Goal: Transaction & Acquisition: Purchase product/service

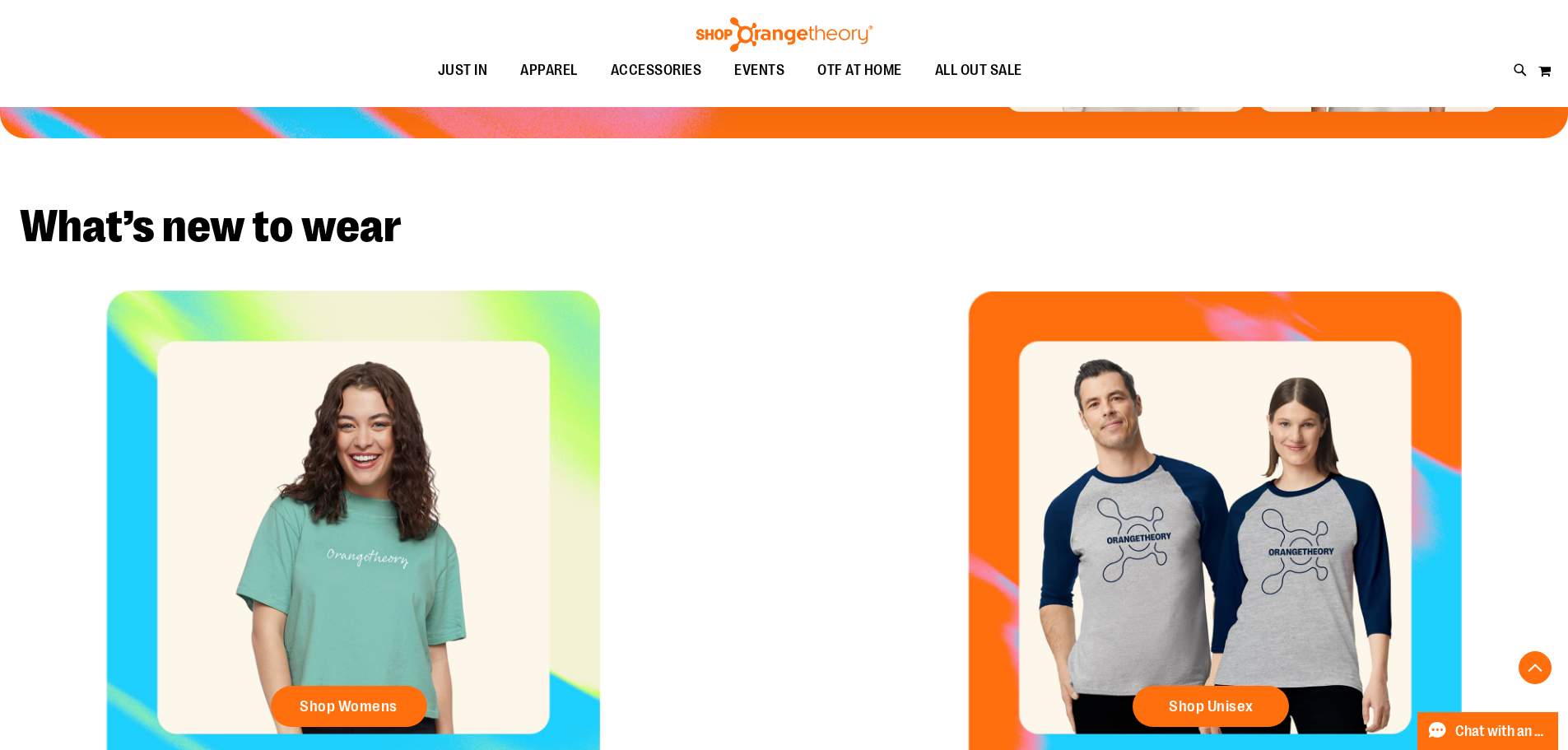
scroll to position [822, 0]
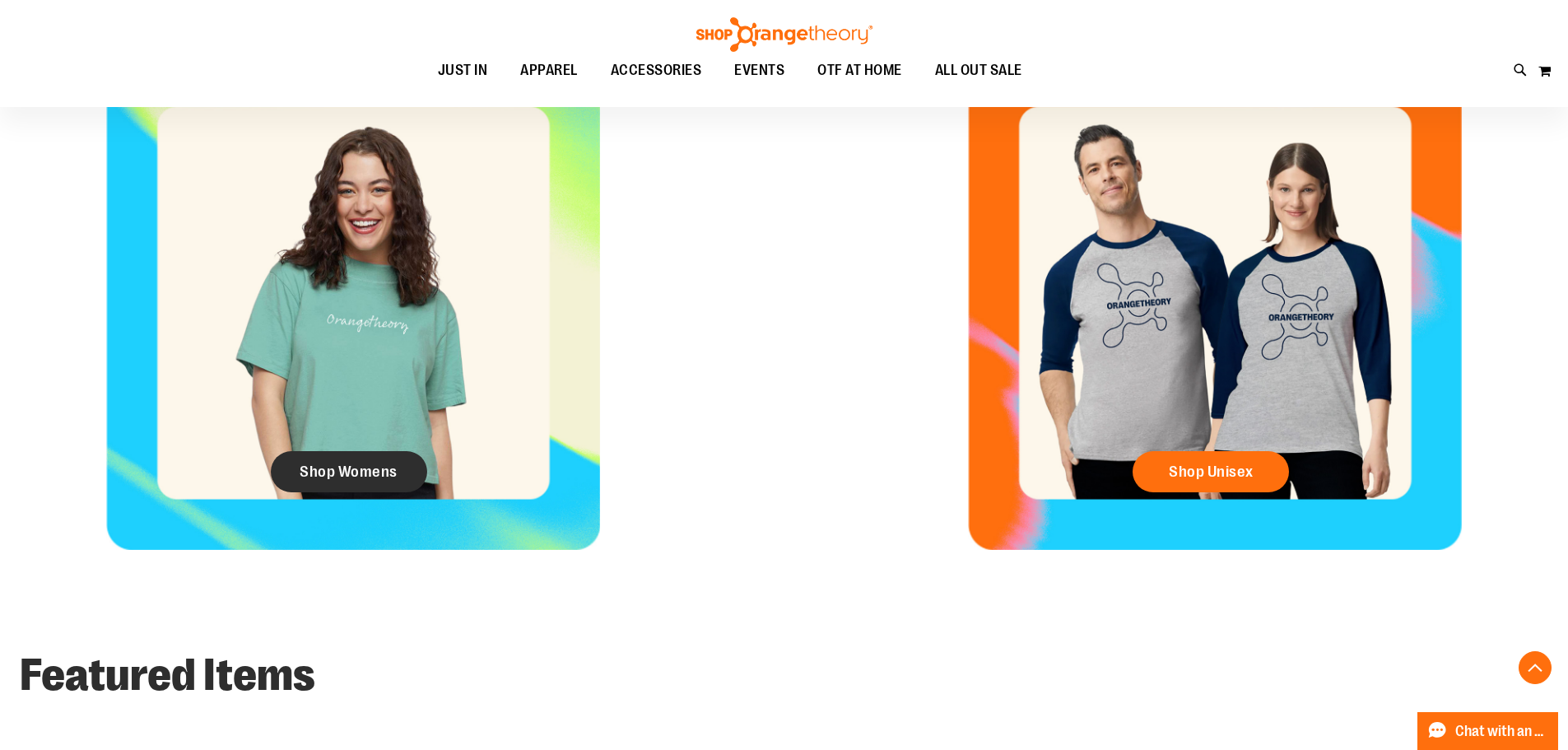
type input "**********"
click at [366, 471] on span "Shop Womens" at bounding box center [349, 472] width 98 height 18
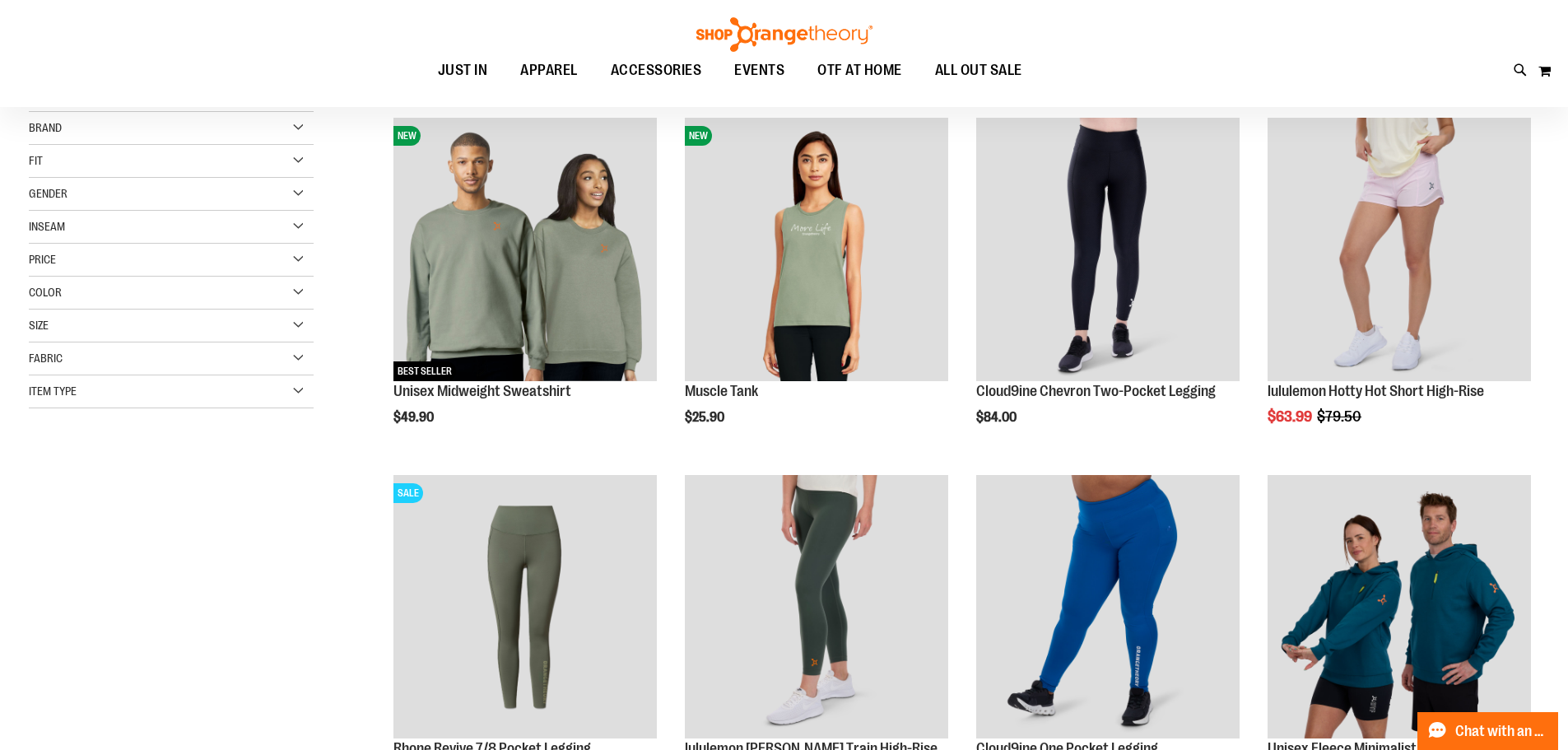
scroll to position [246, 0]
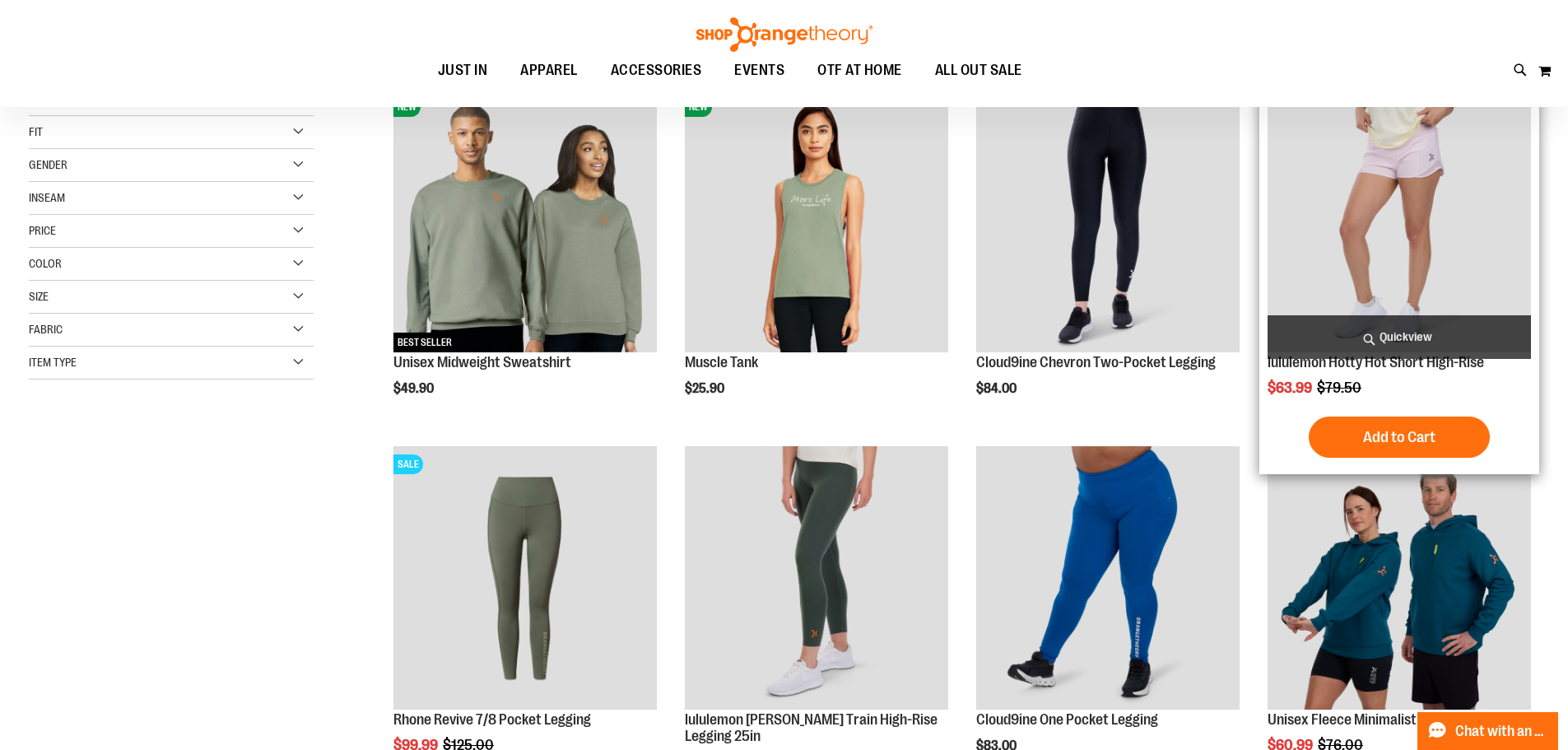
type input "**********"
click at [1477, 267] on img "product" at bounding box center [1399, 220] width 264 height 264
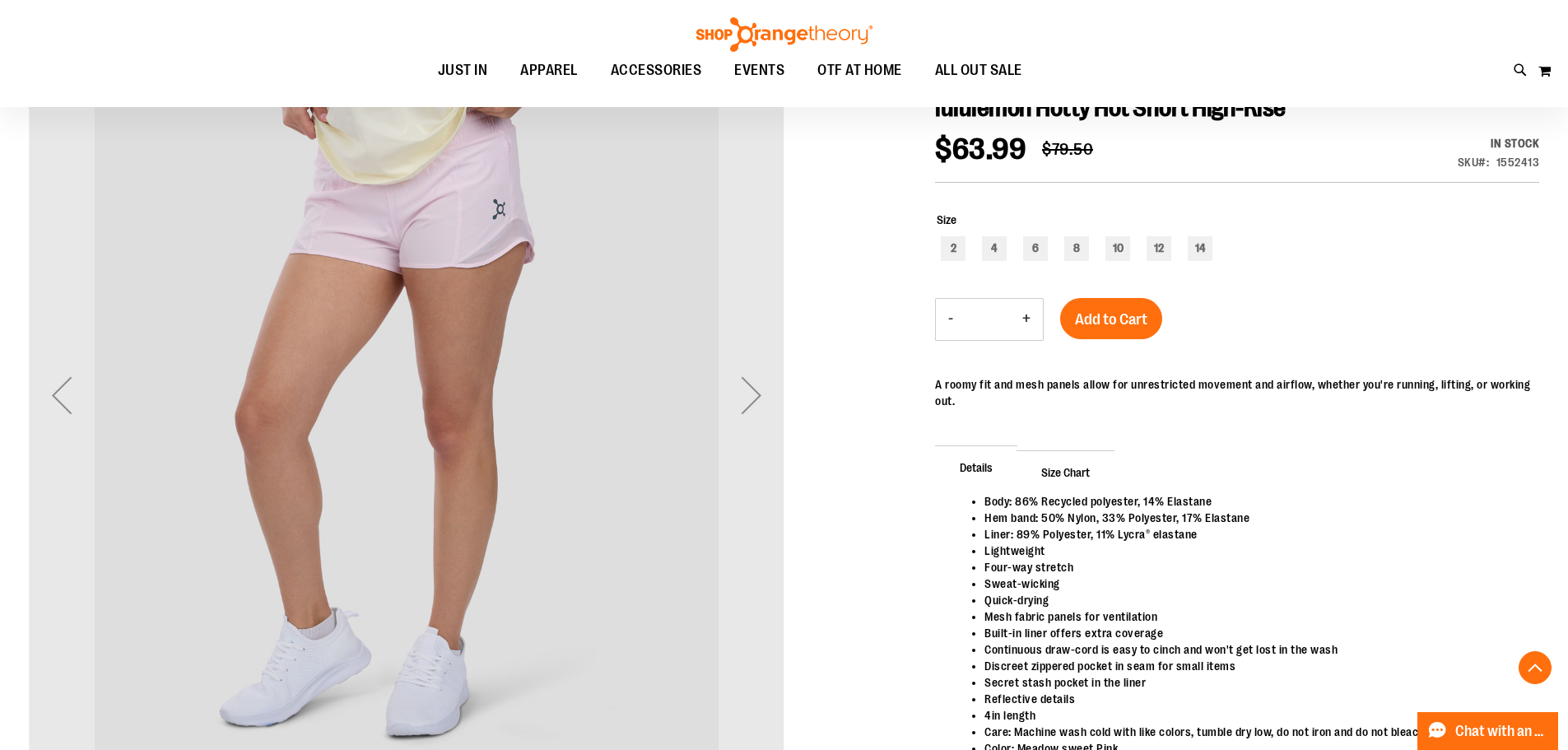
scroll to position [328, 0]
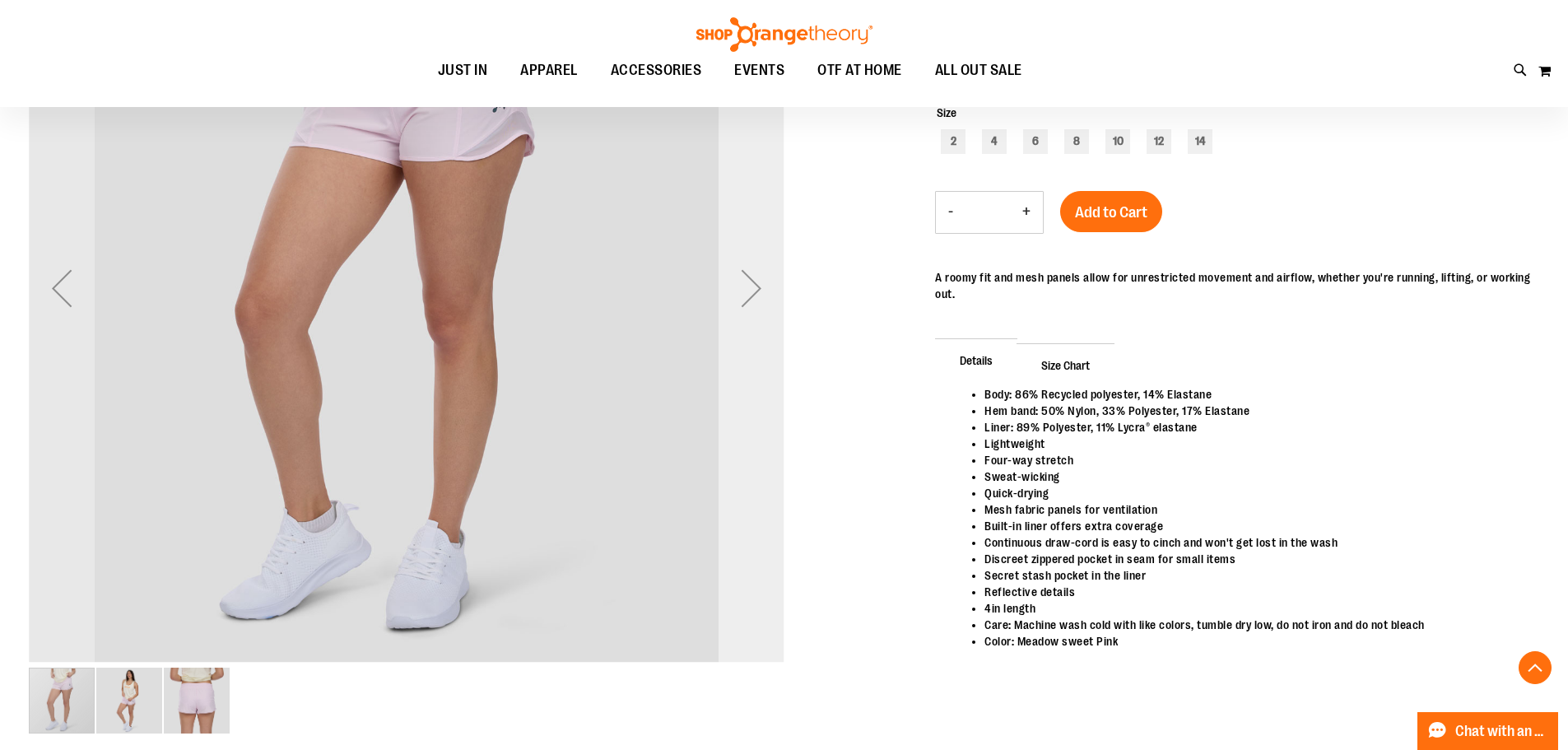
type input "**********"
click at [750, 313] on div "Next" at bounding box center [751, 288] width 66 height 66
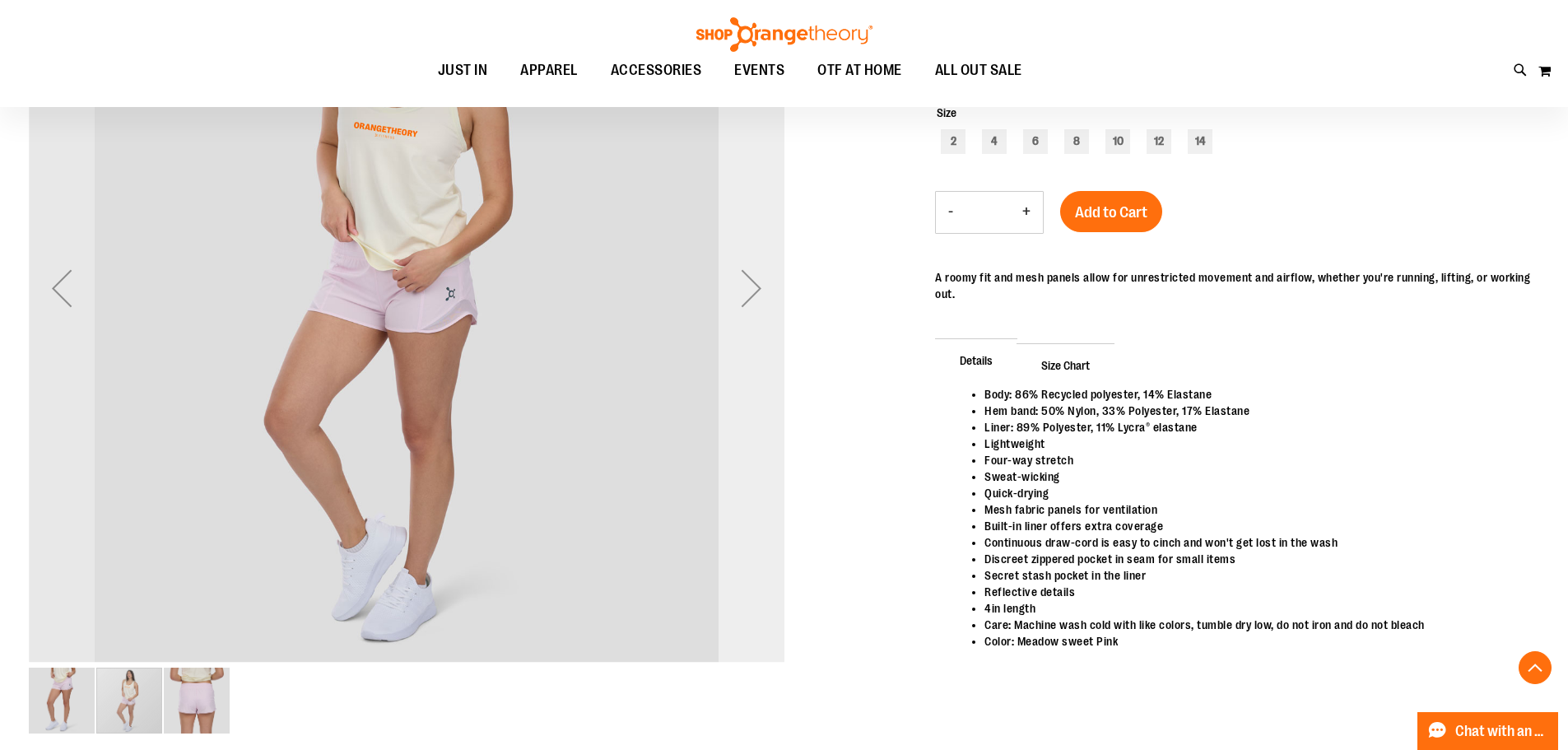
click at [750, 313] on div "Next" at bounding box center [751, 288] width 66 height 66
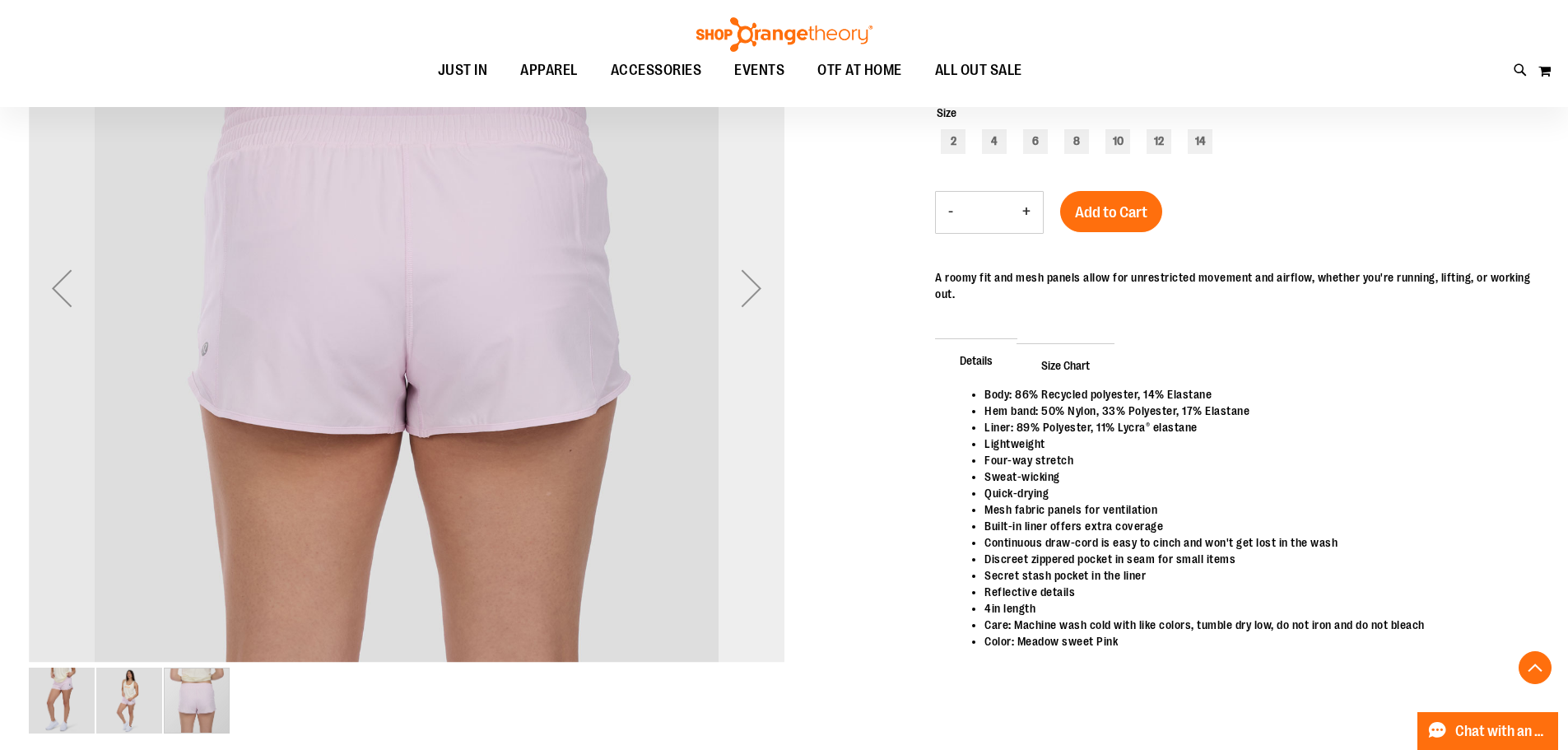
click at [750, 313] on div "Next" at bounding box center [751, 288] width 66 height 66
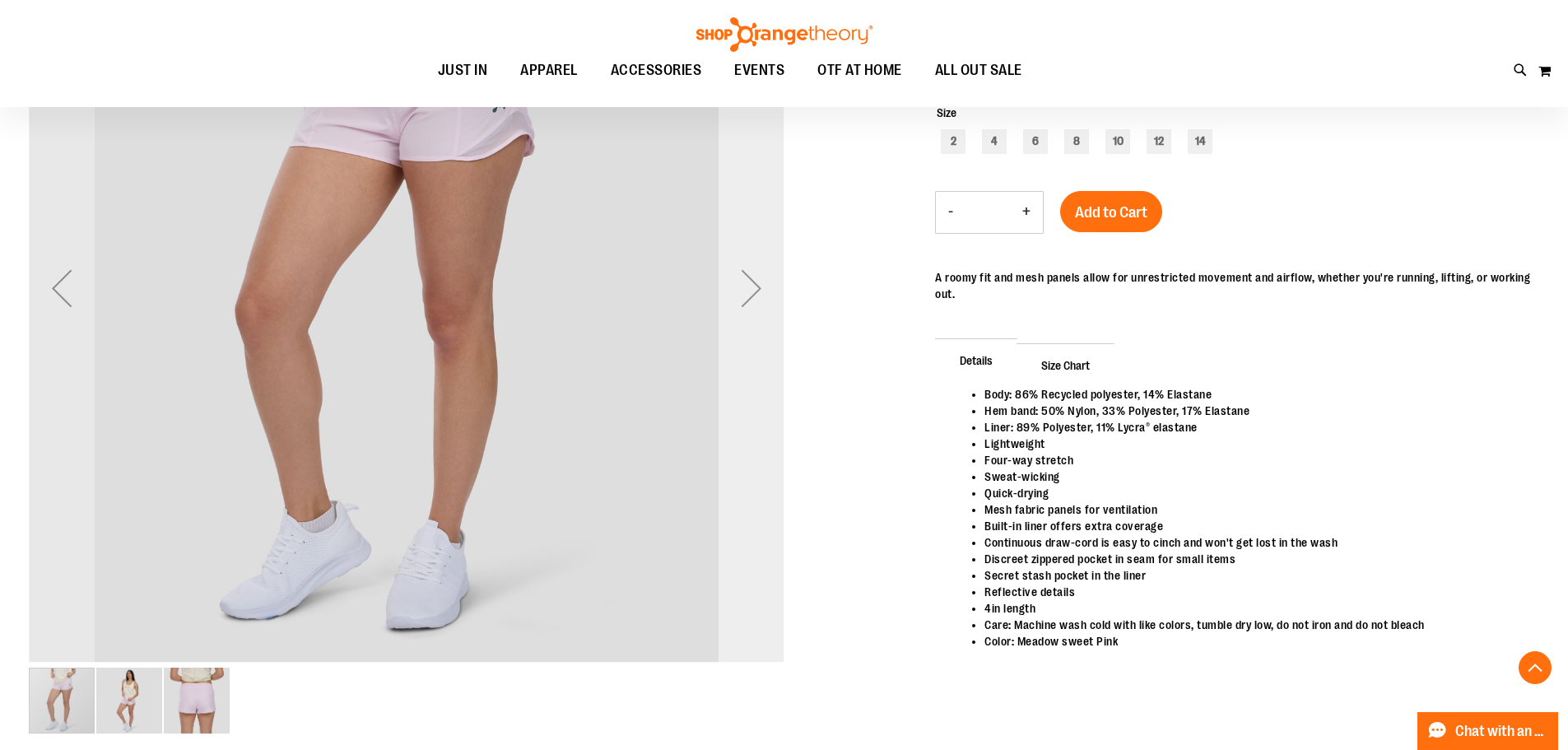
click at [750, 313] on div "Next" at bounding box center [751, 288] width 66 height 66
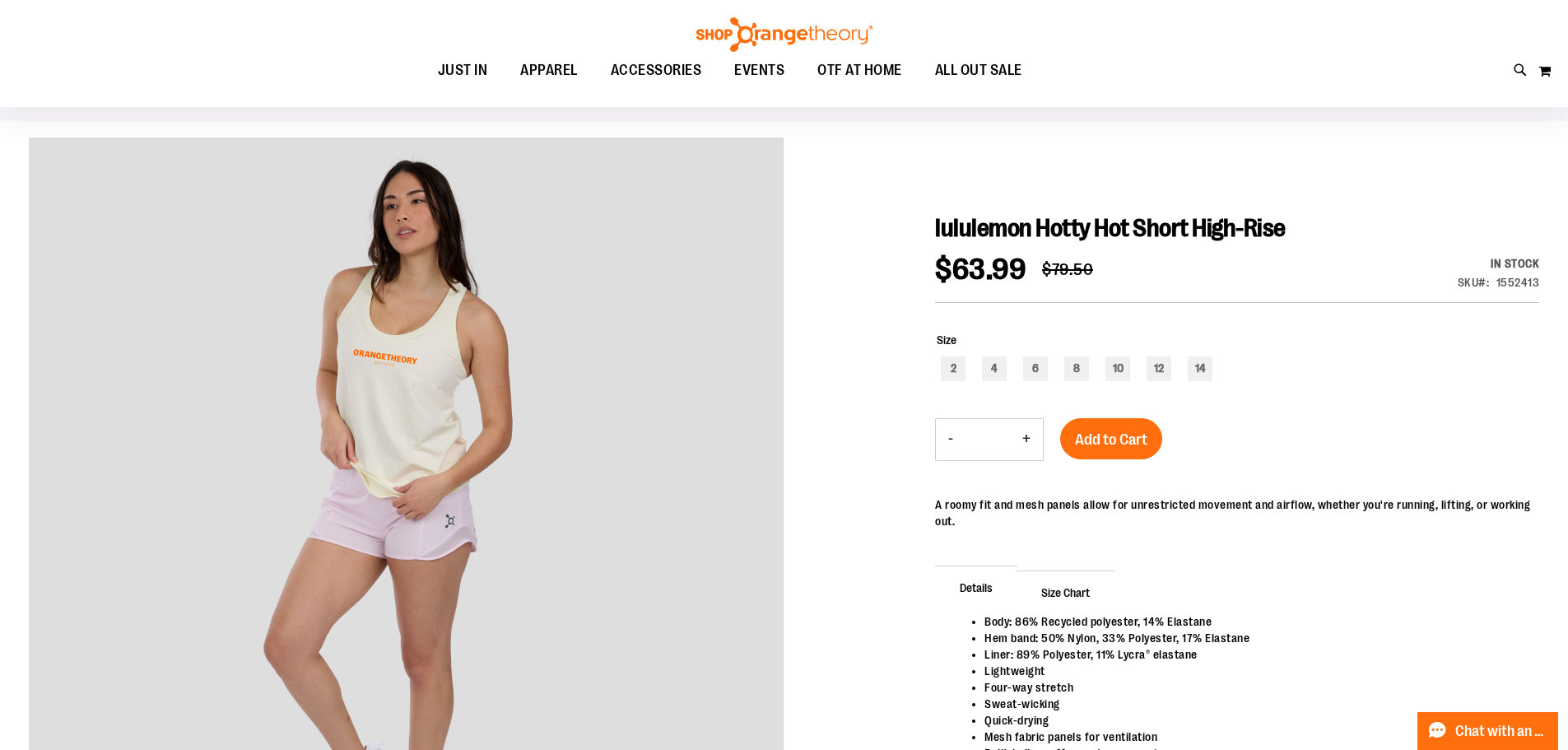
scroll to position [82, 0]
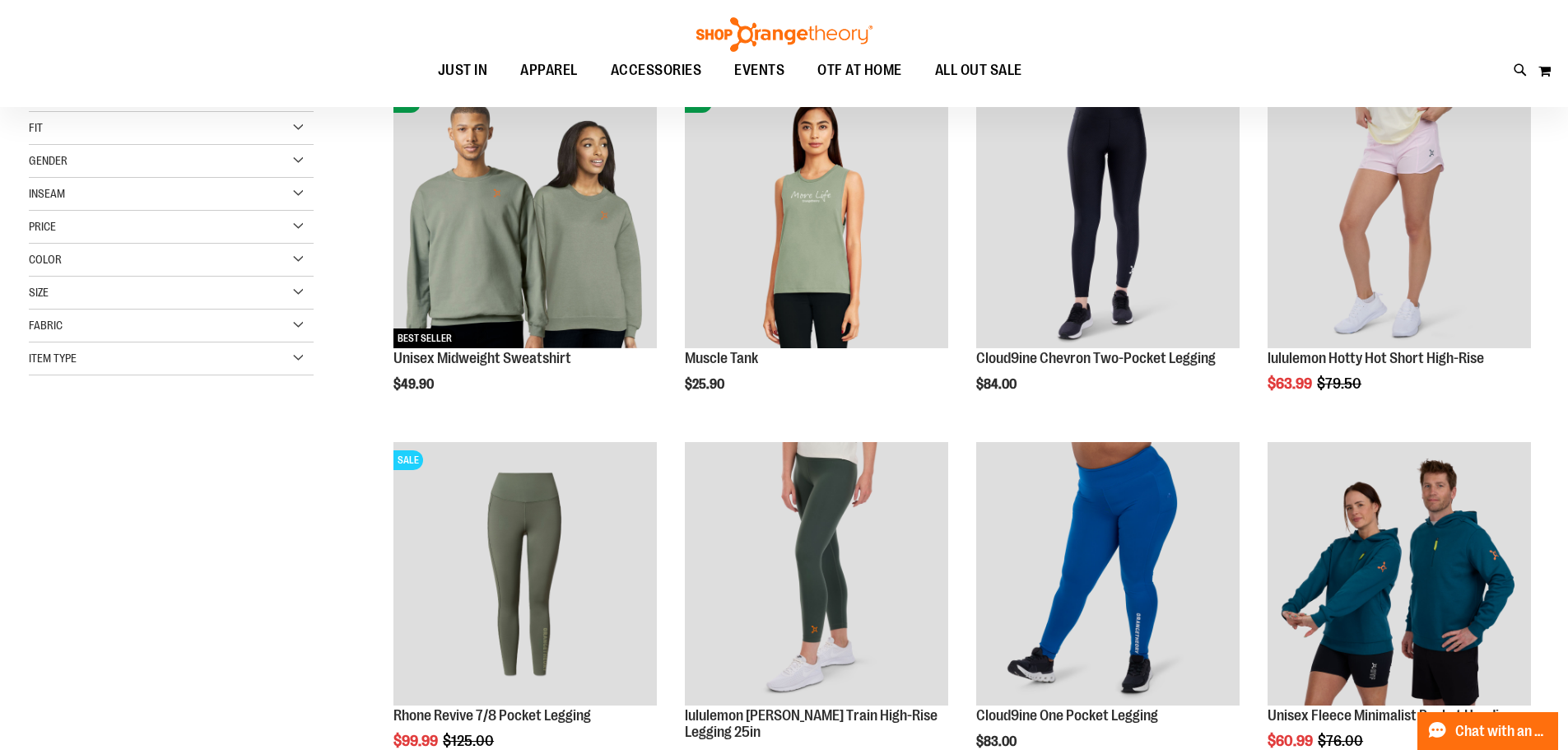
scroll to position [245, 0]
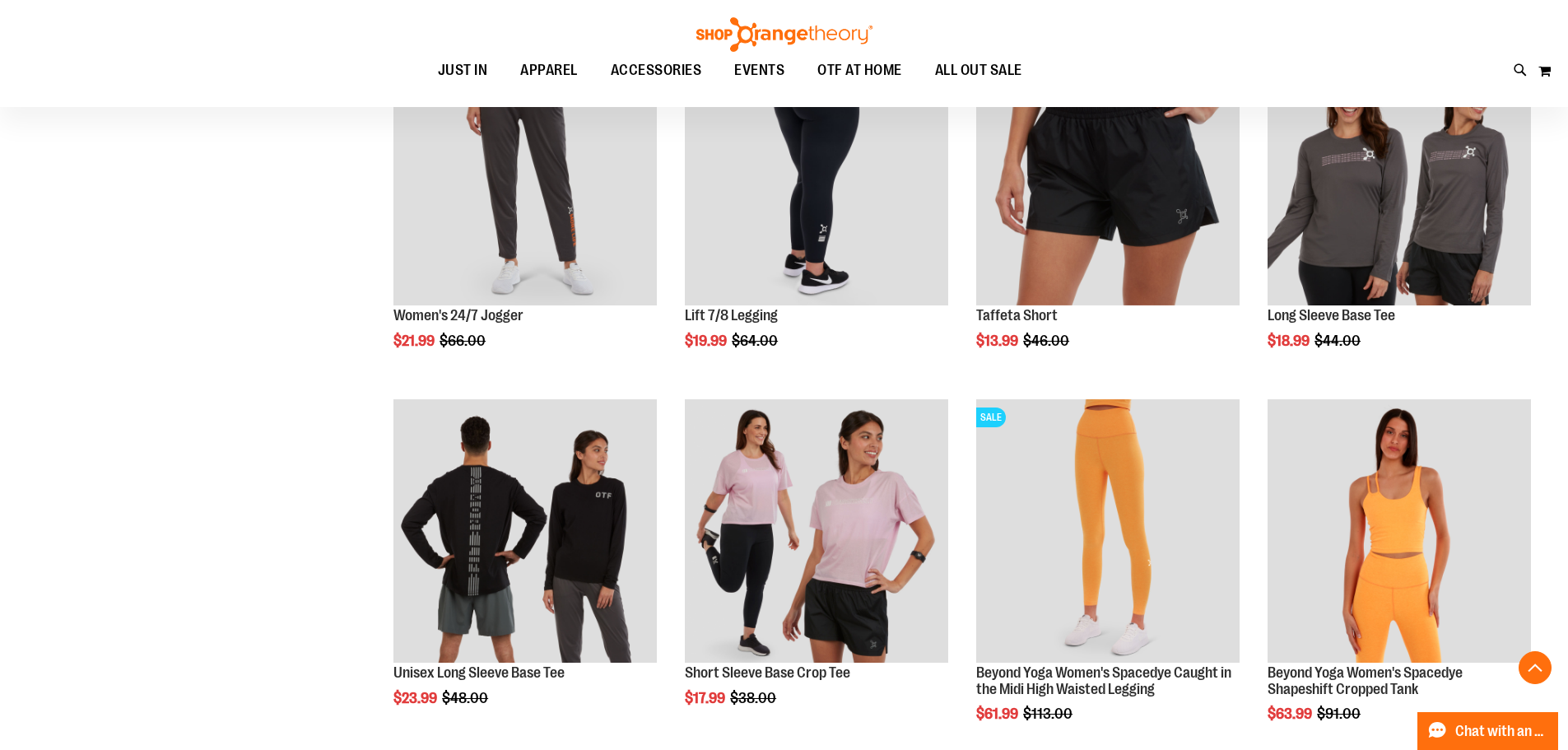
scroll to position [1398, 0]
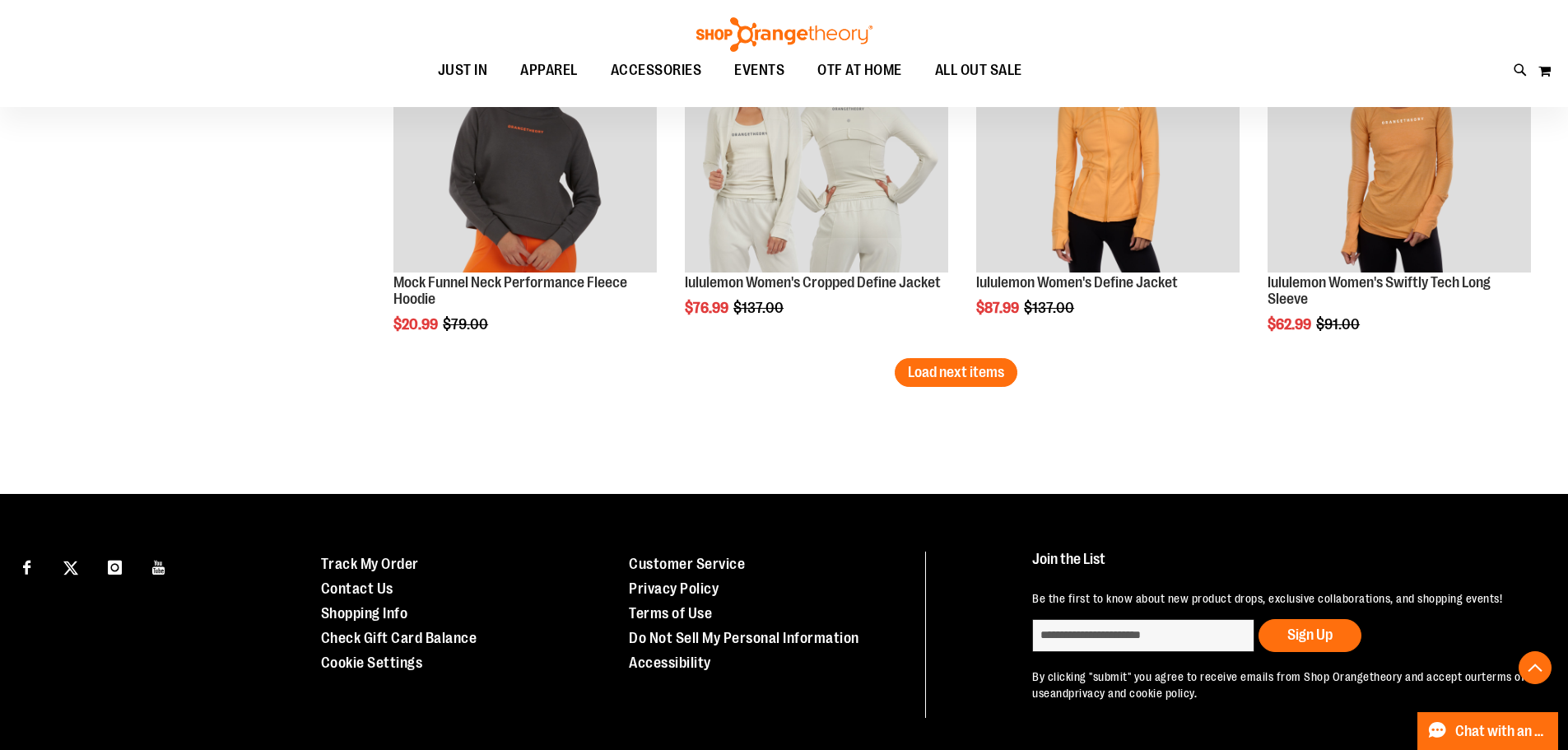
scroll to position [3207, 0]
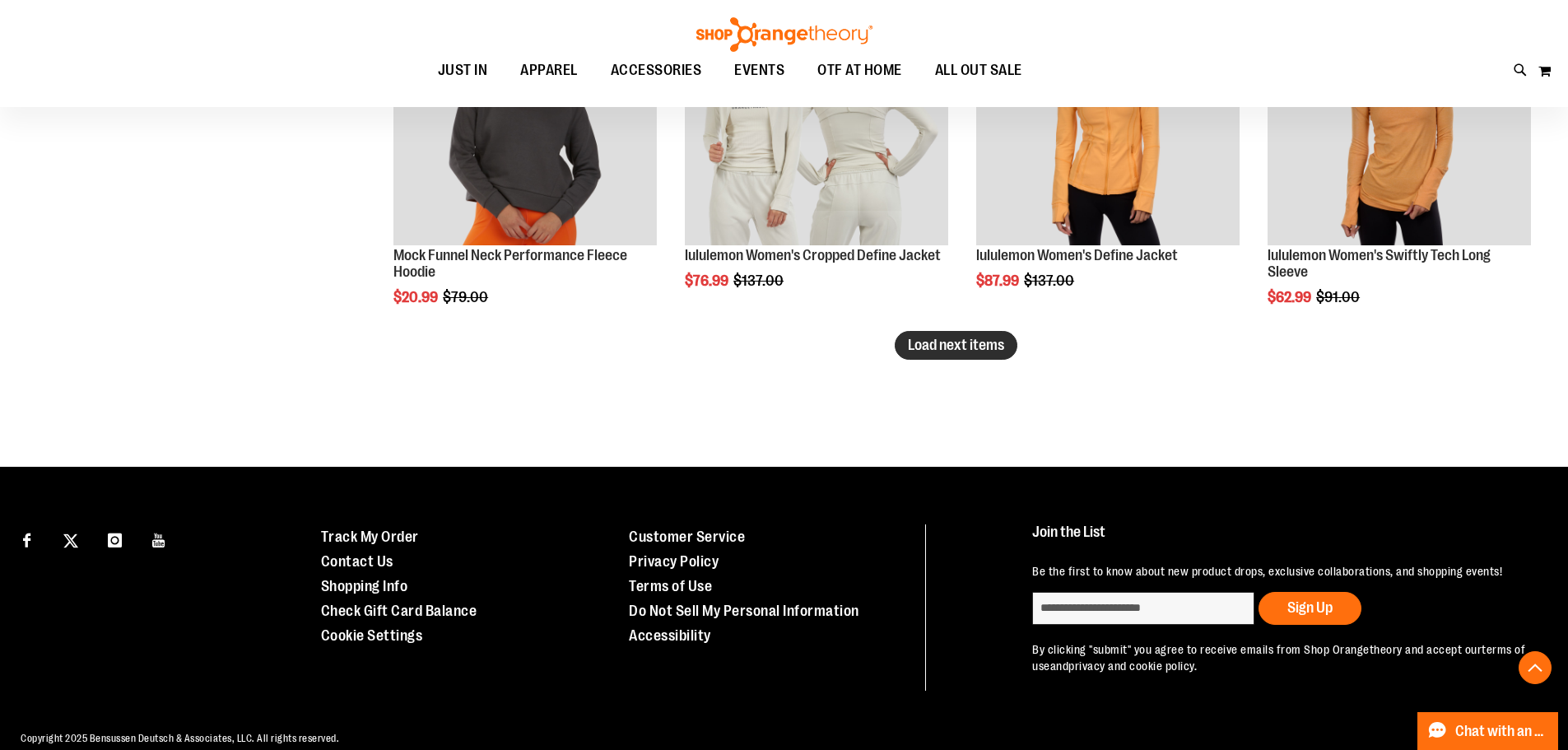
type input "**********"
click at [941, 332] on button "Load next items" at bounding box center [956, 345] width 122 height 29
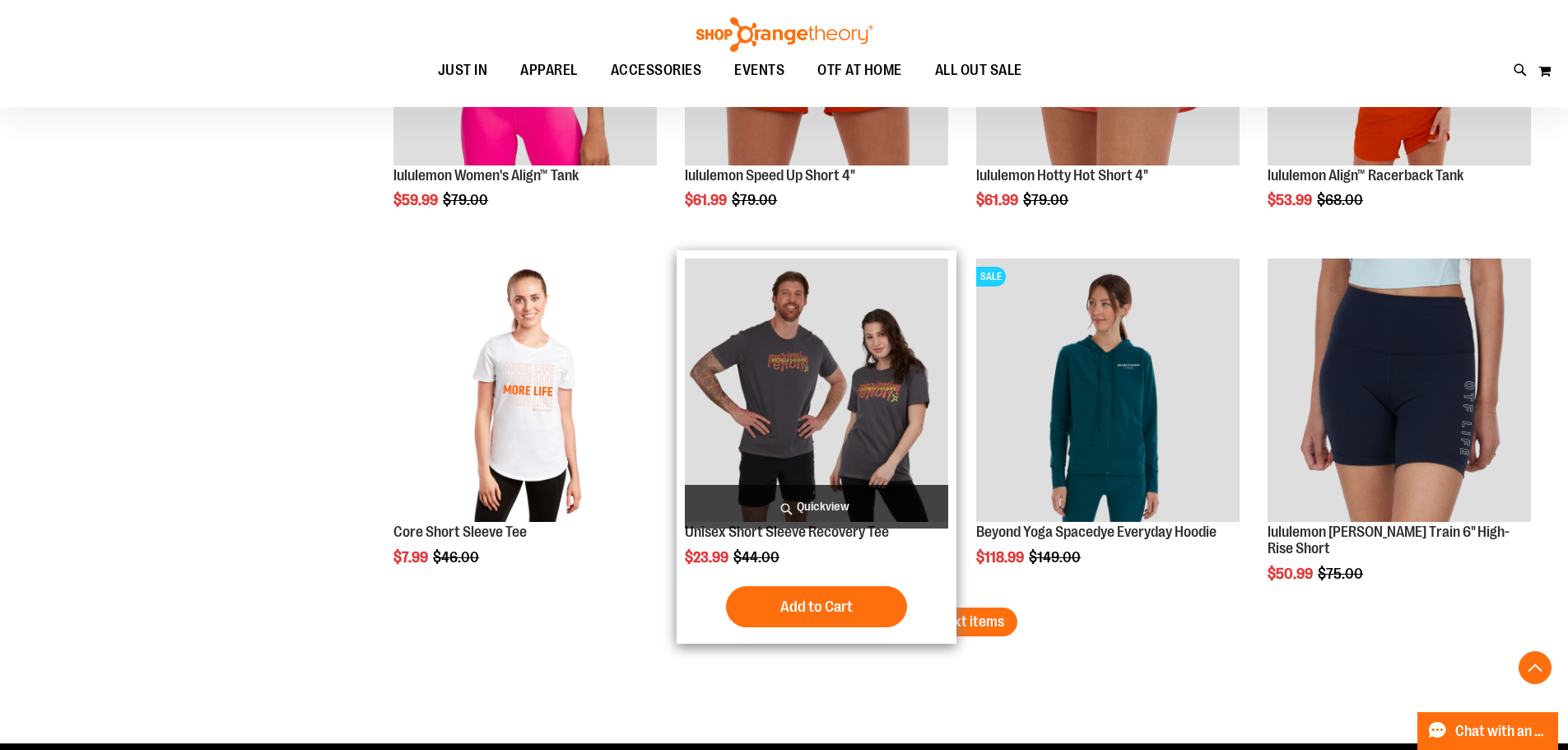
scroll to position [4031, 0]
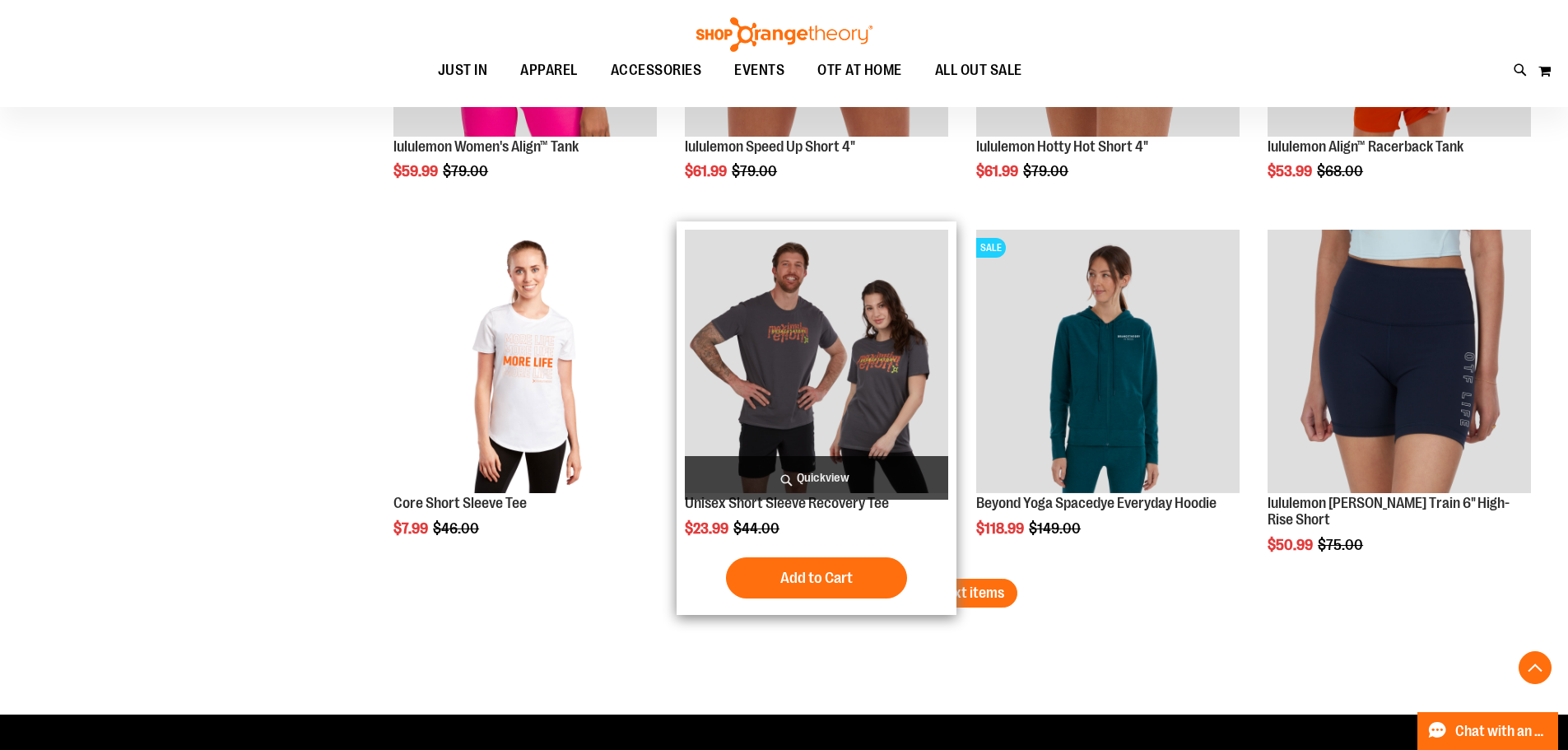
click at [853, 389] on img "product" at bounding box center [816, 361] width 264 height 264
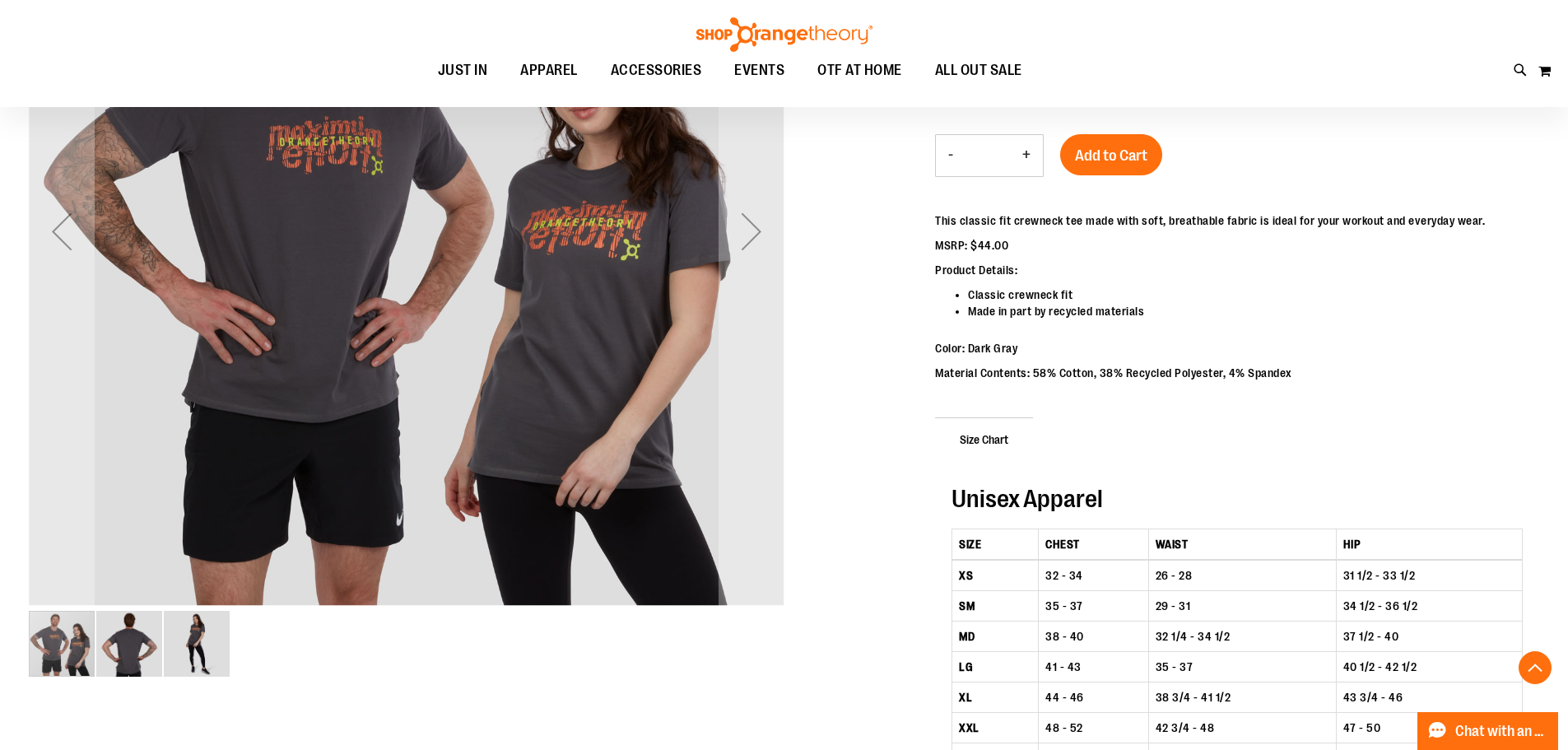
scroll to position [410, 0]
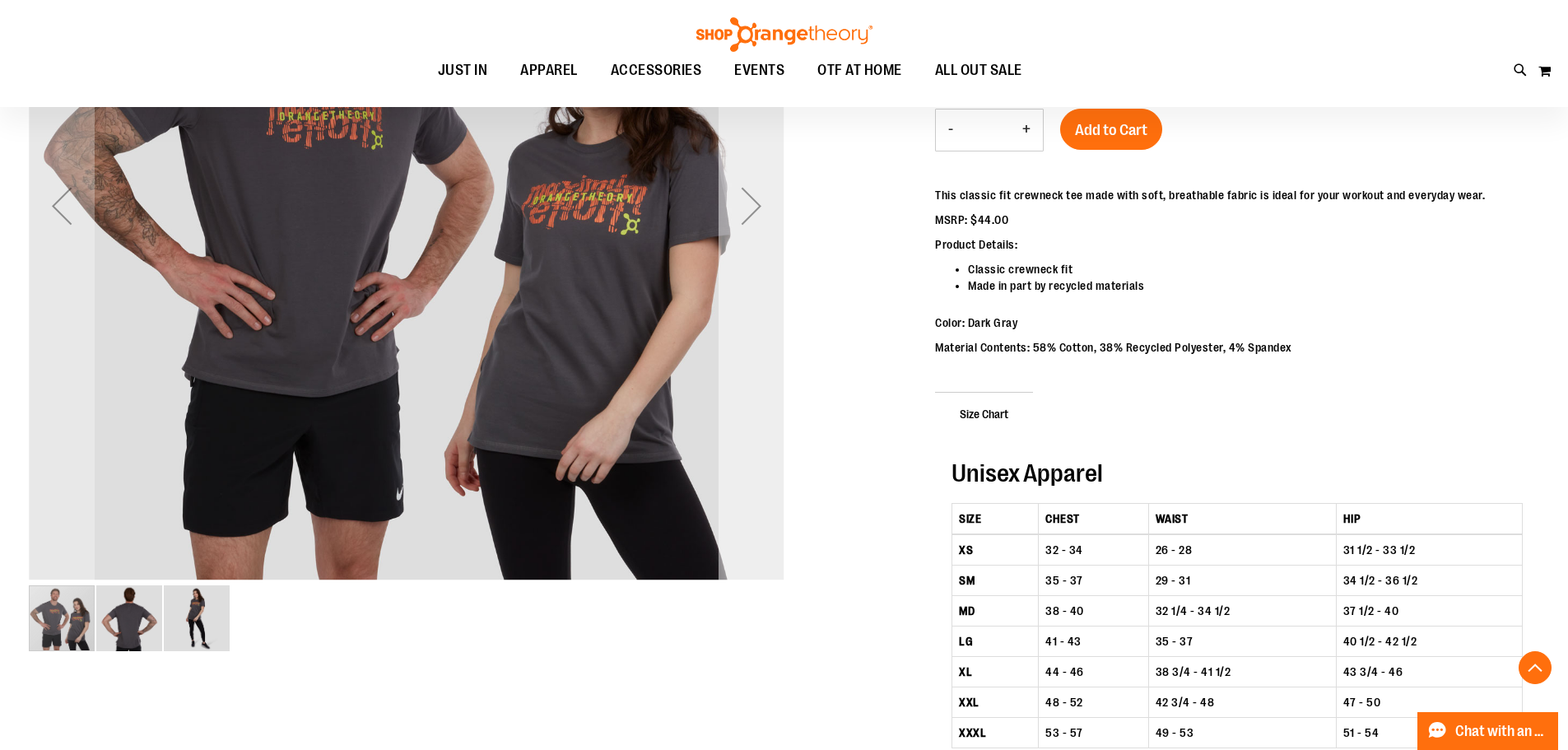
type input "**********"
click at [752, 213] on div "Next" at bounding box center [751, 206] width 66 height 66
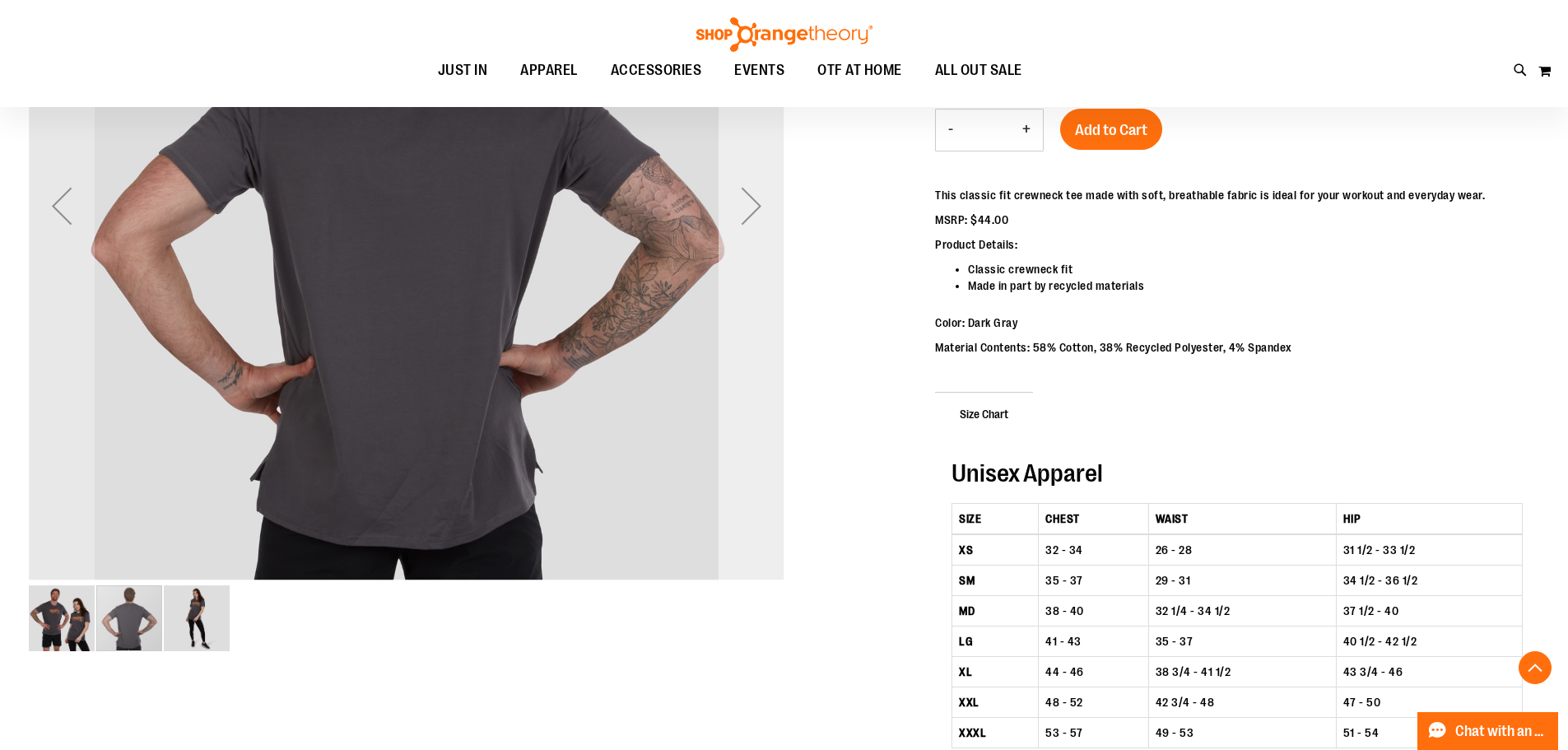
click at [752, 213] on div "Next" at bounding box center [751, 206] width 66 height 66
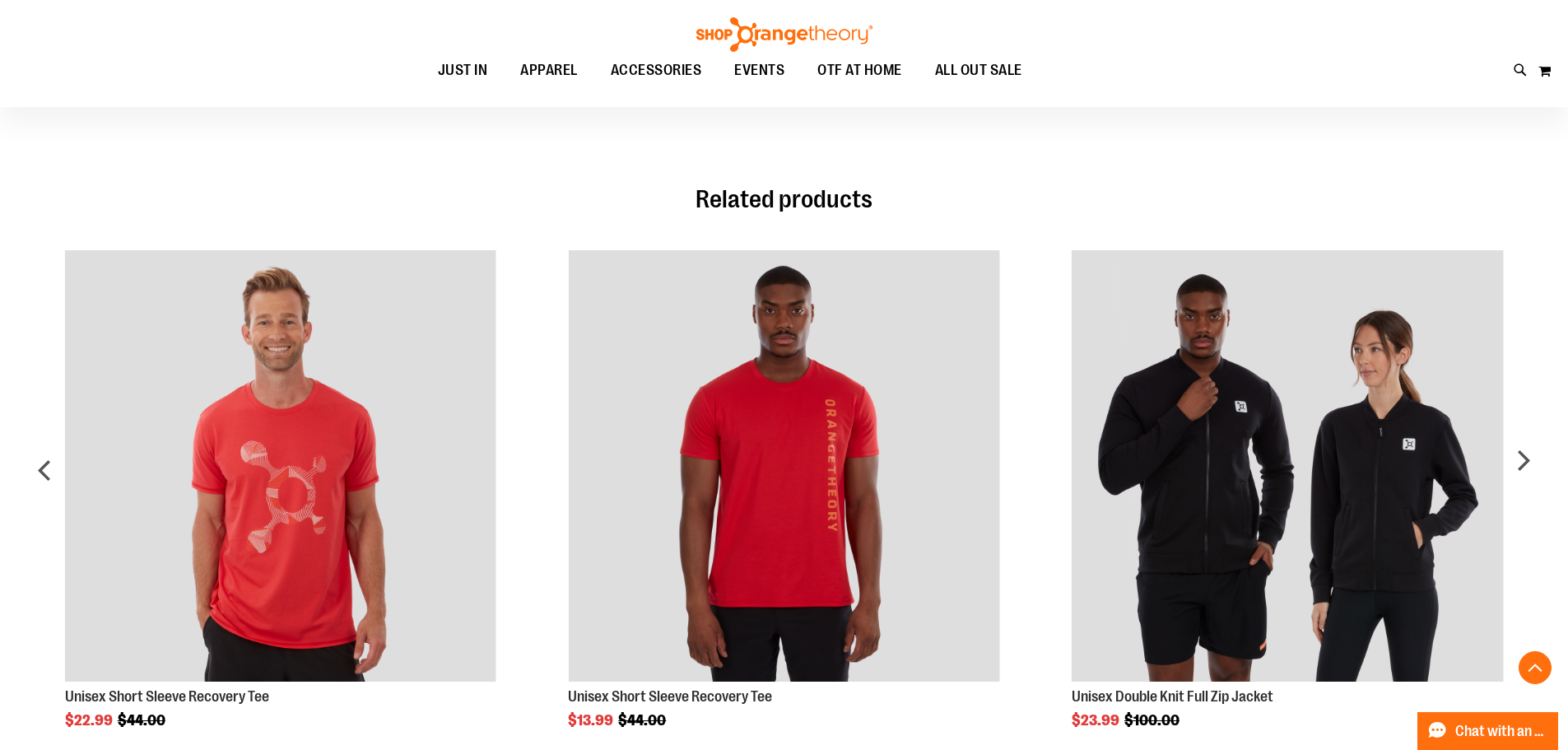
scroll to position [1069, 0]
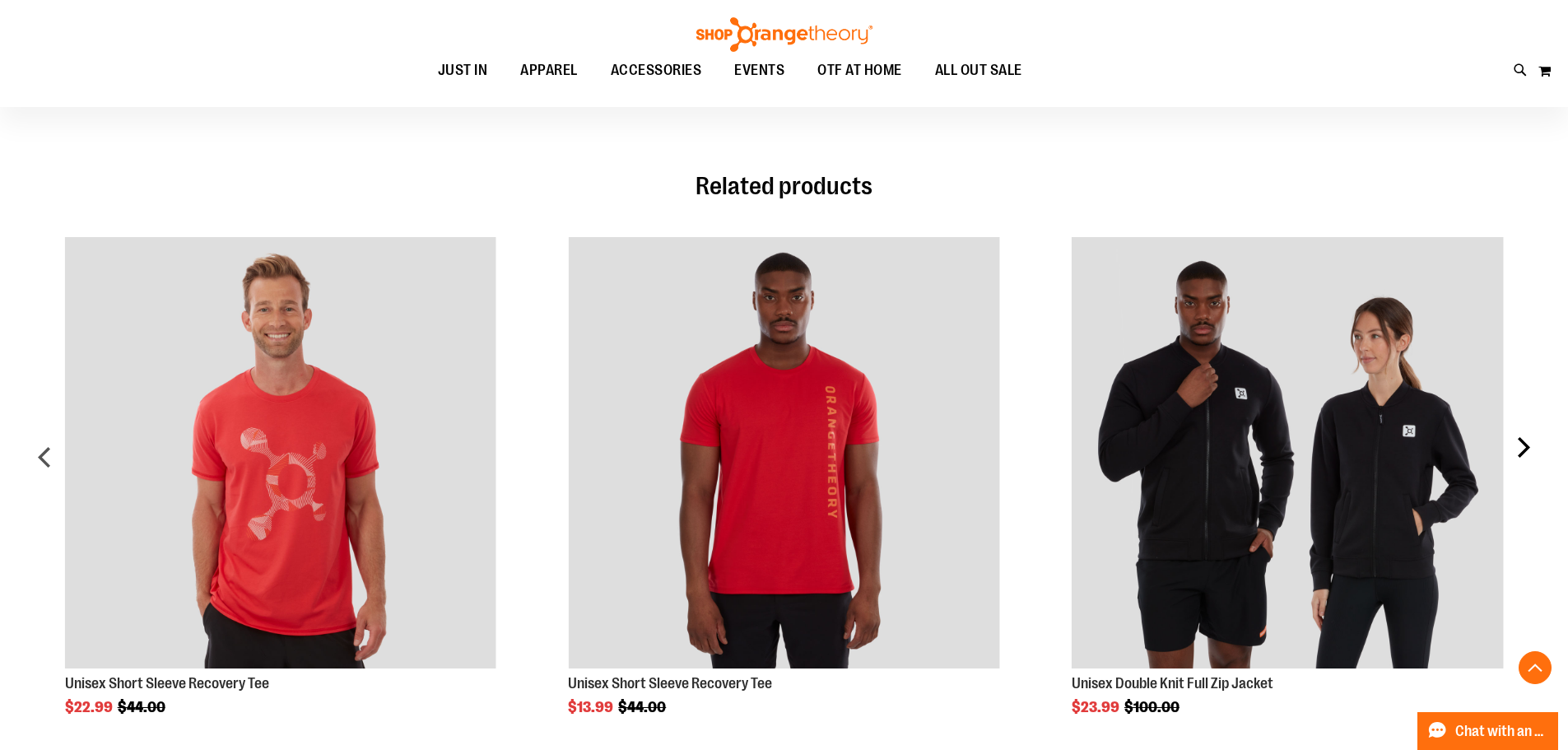
click at [1529, 454] on div "next" at bounding box center [1523, 463] width 33 height 502
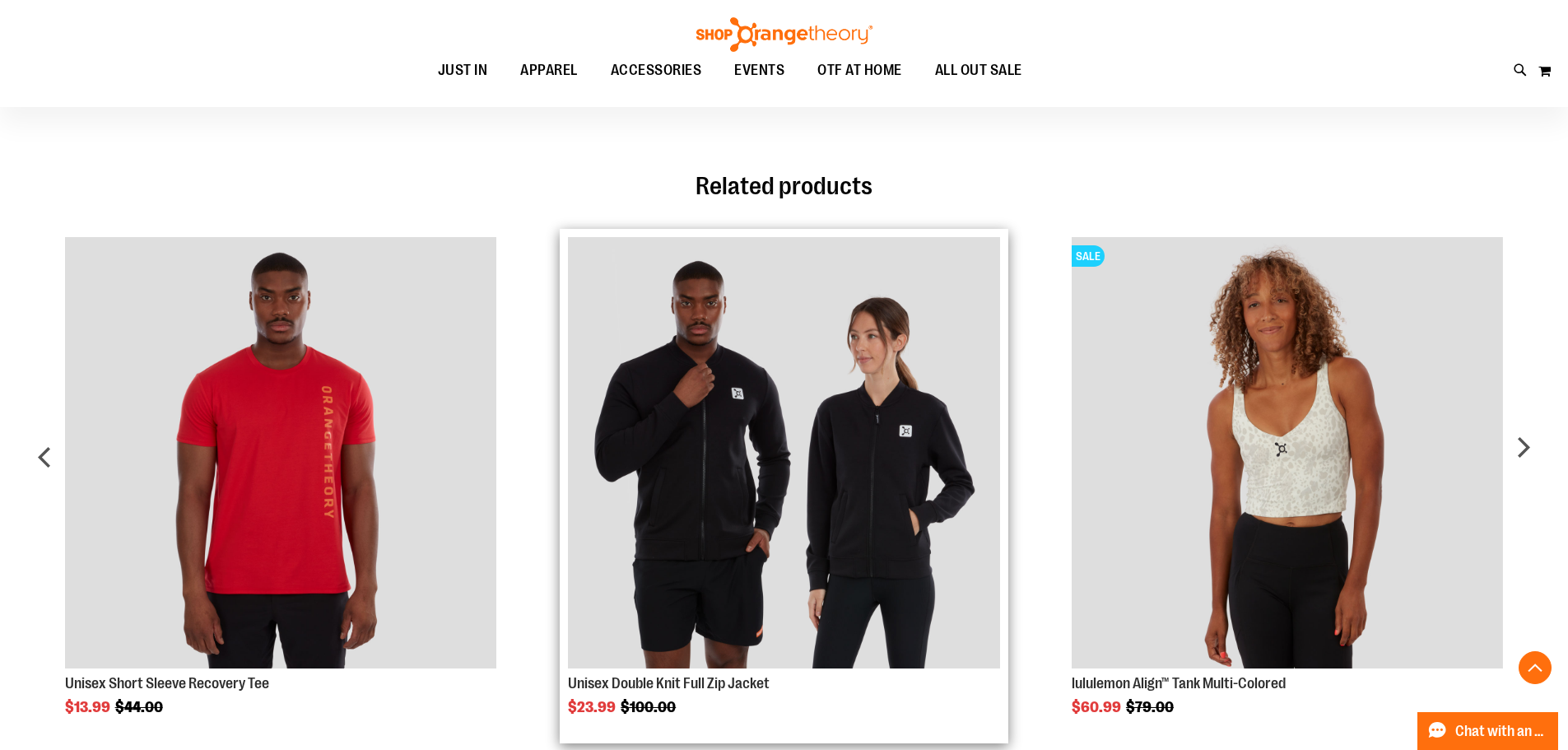
click at [737, 531] on img "Product Page Link" at bounding box center [784, 453] width 431 height 431
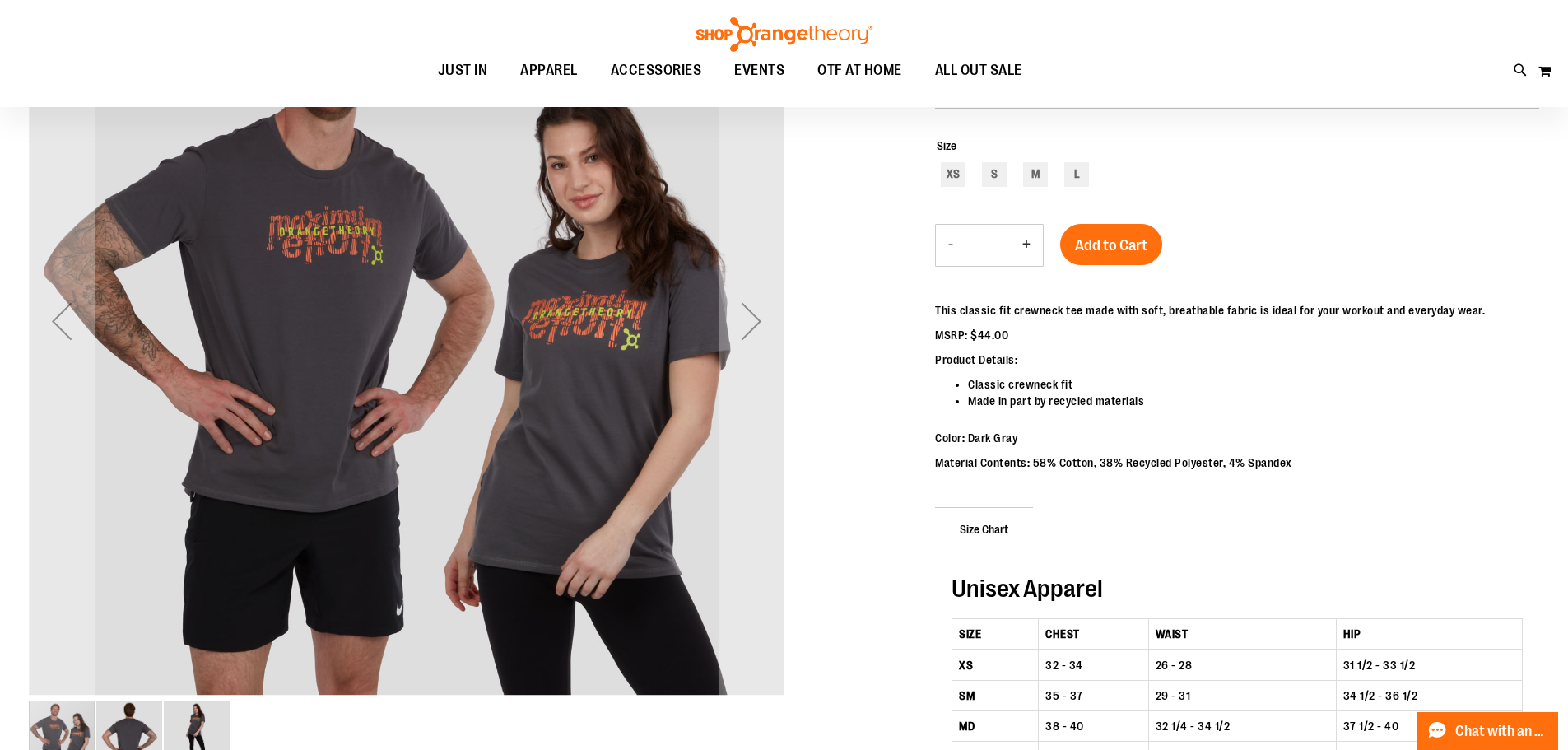
scroll to position [55, 0]
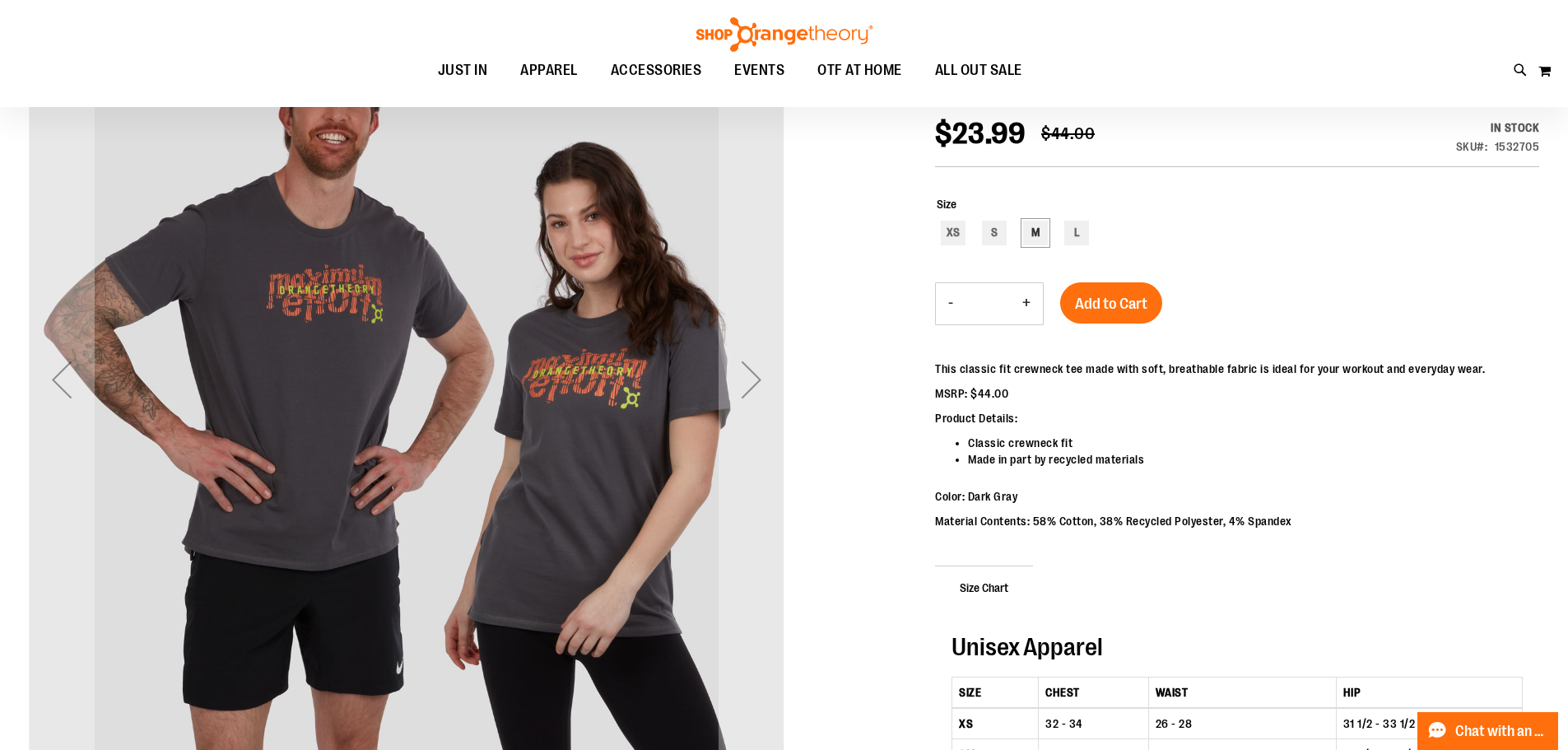
type input "**********"
click at [1041, 236] on div "M" at bounding box center [1034, 232] width 24 height 24
type input "***"
click at [1101, 306] on span "Add to Cart" at bounding box center [1111, 303] width 72 height 18
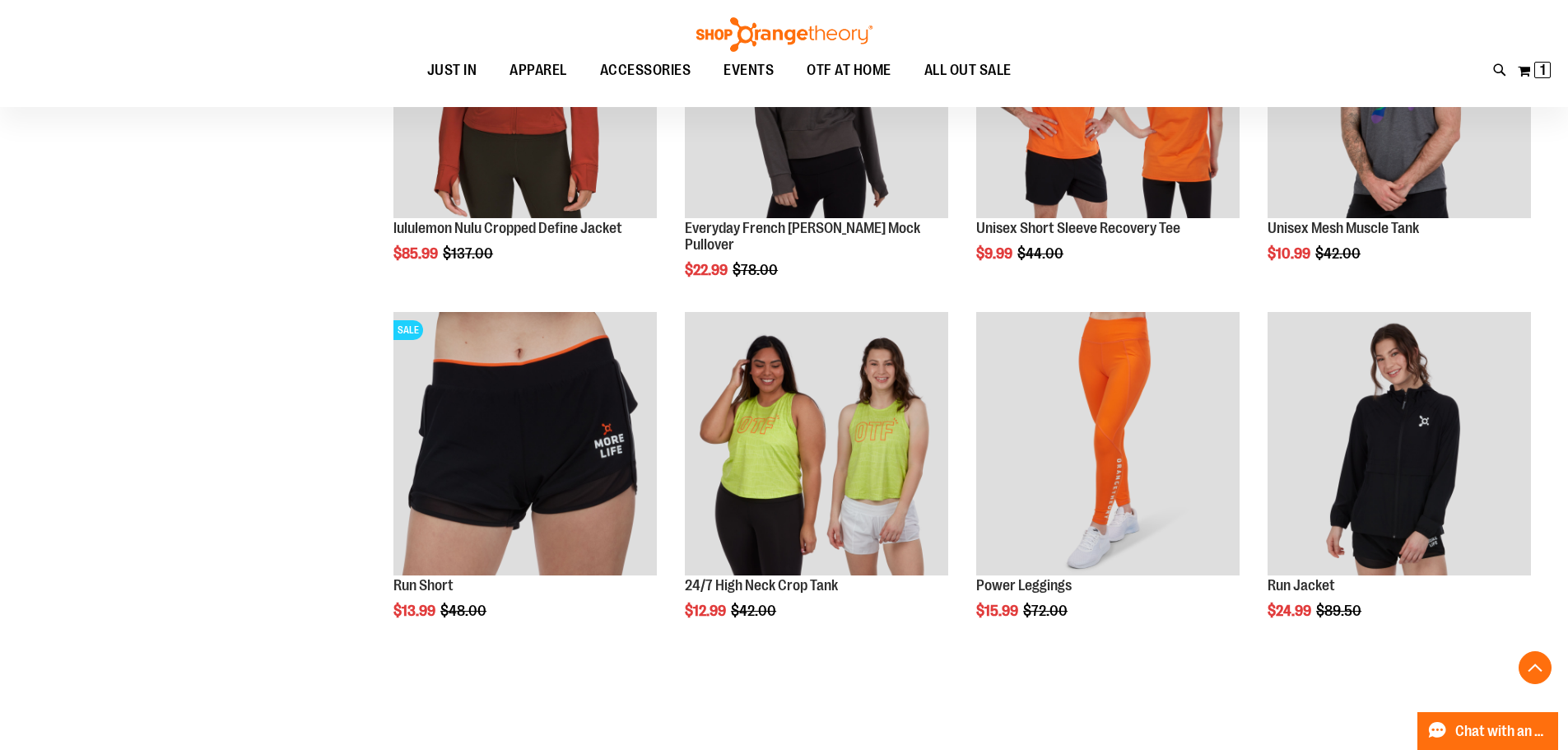
scroll to position [1531, 0]
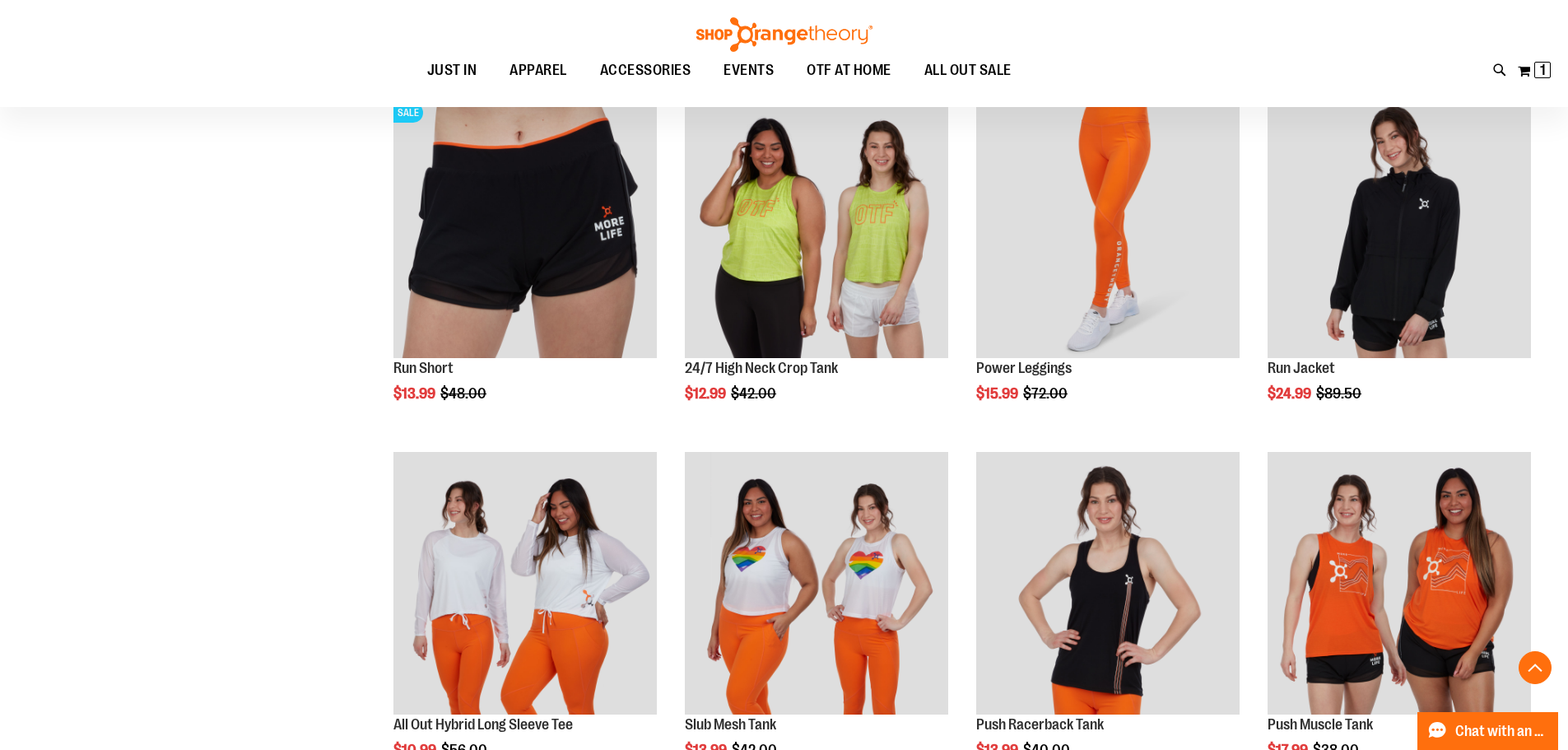
scroll to position [1695, 0]
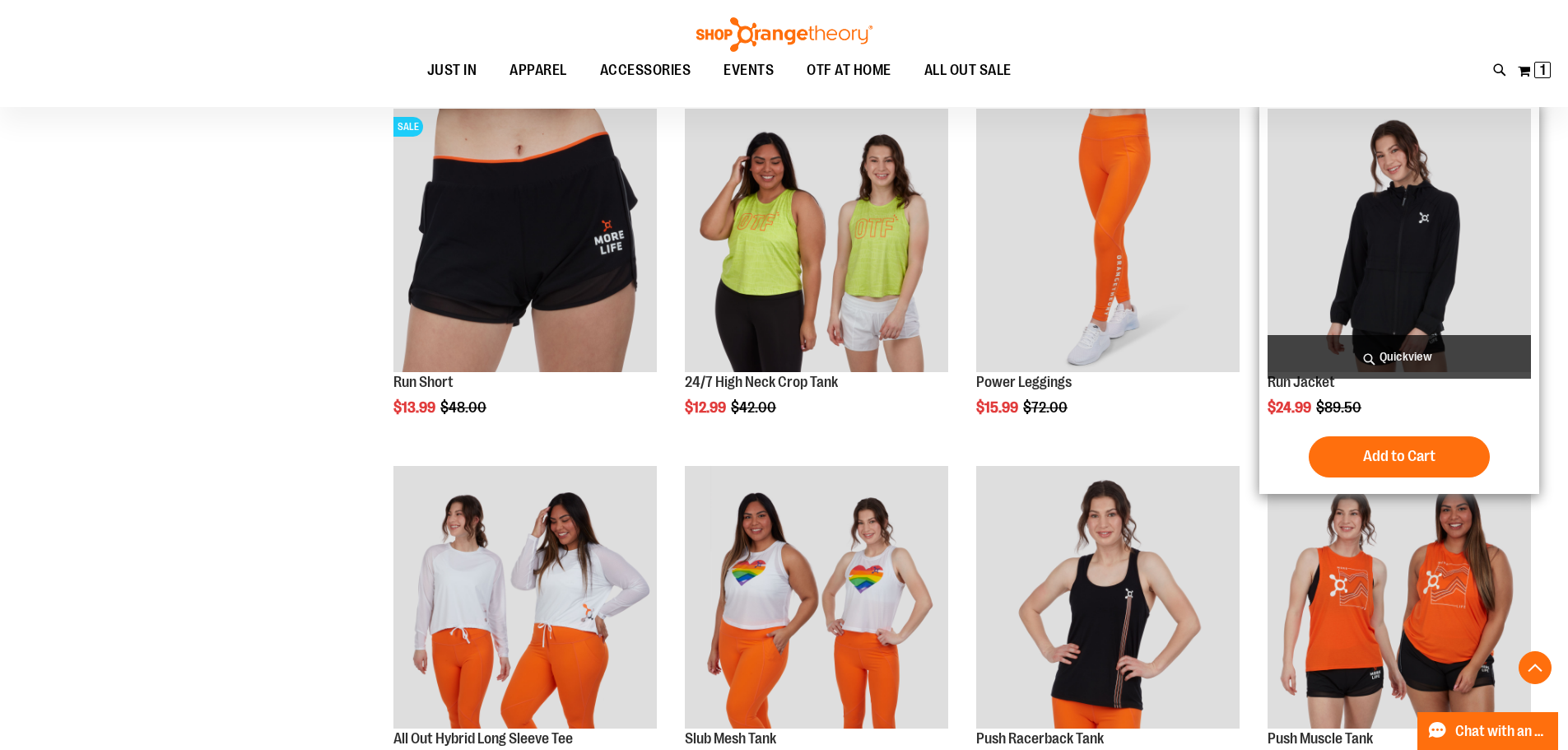
type input "**********"
click at [1390, 281] on img "product" at bounding box center [1399, 240] width 264 height 264
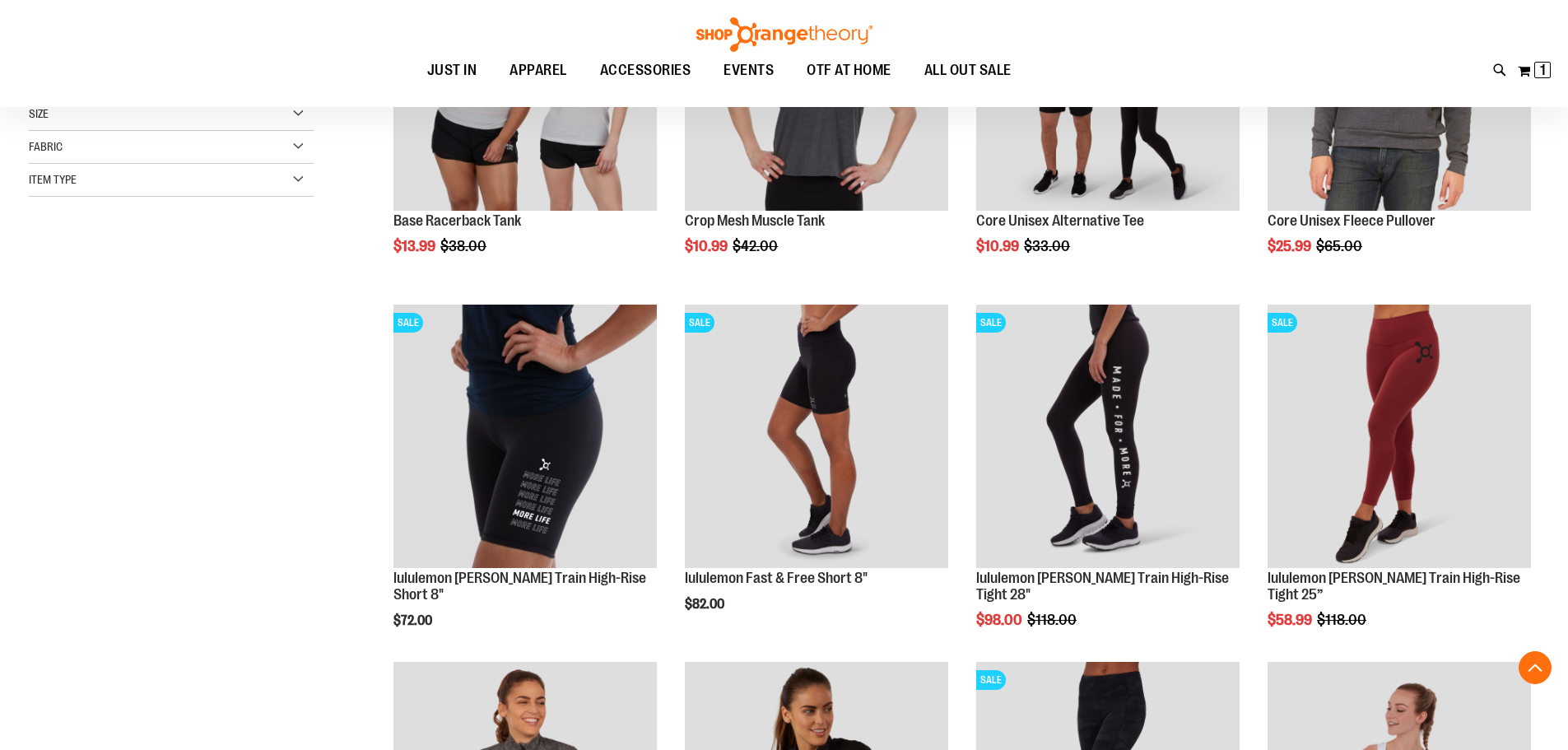
scroll to position [328, 0]
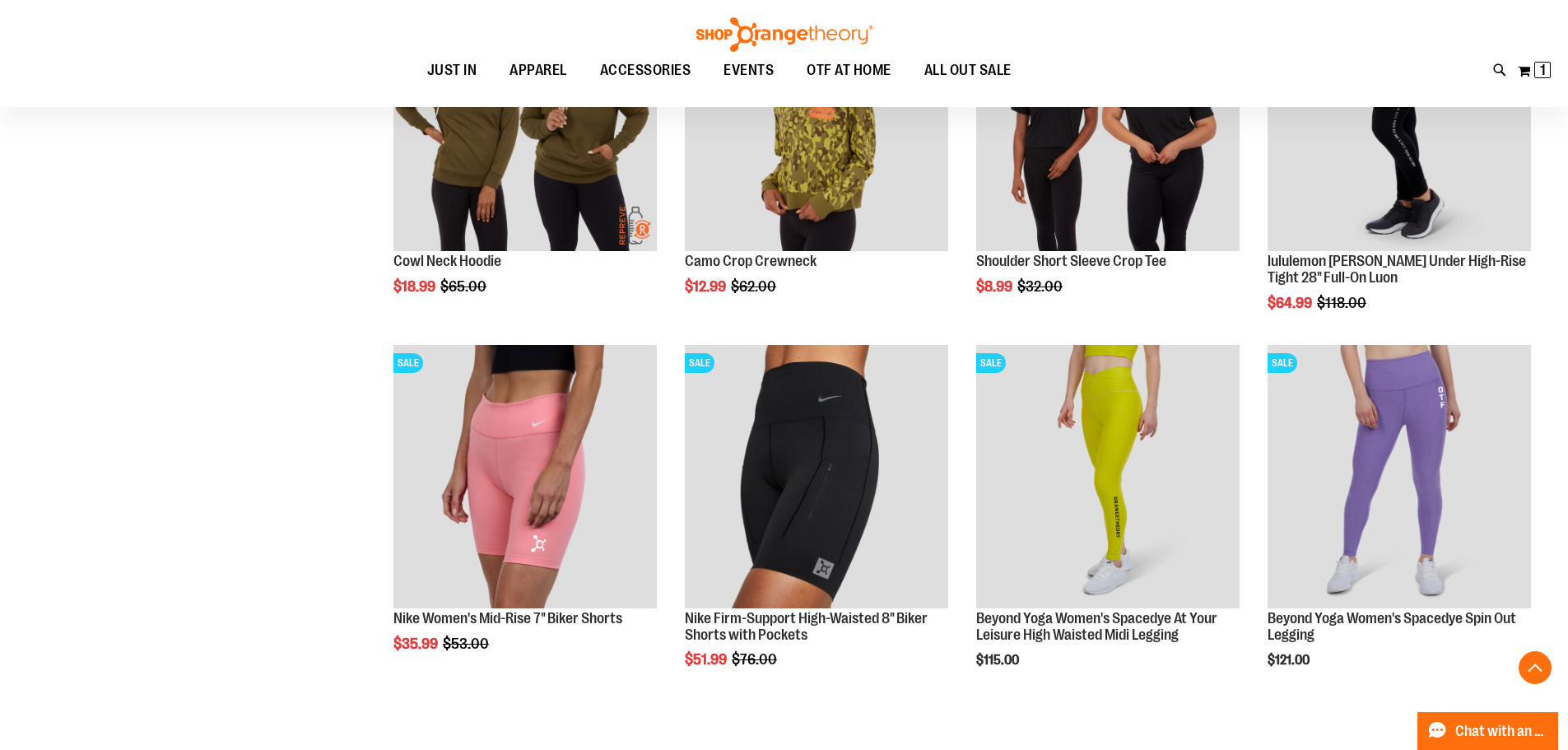
scroll to position [1283, 0]
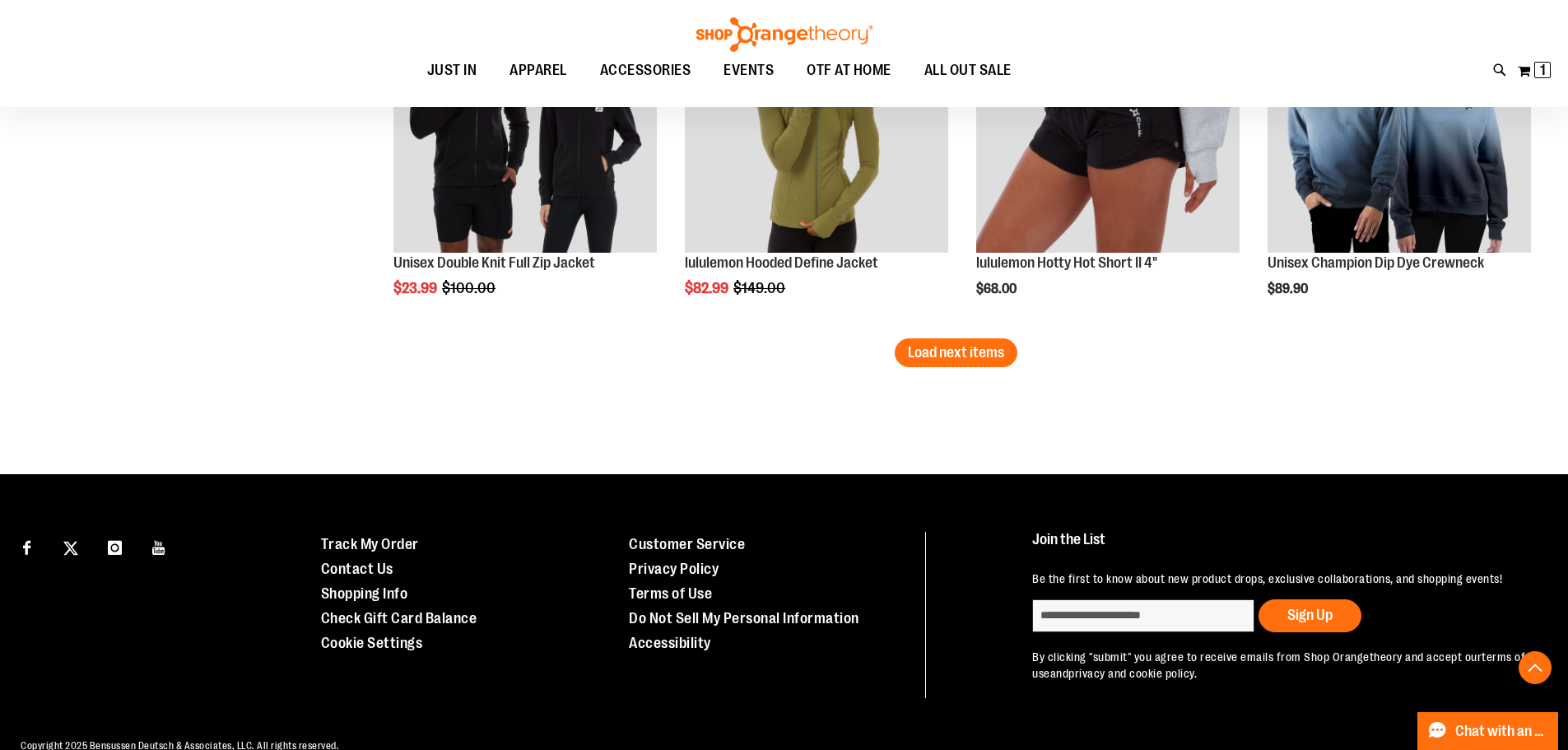
scroll to position [3093, 0]
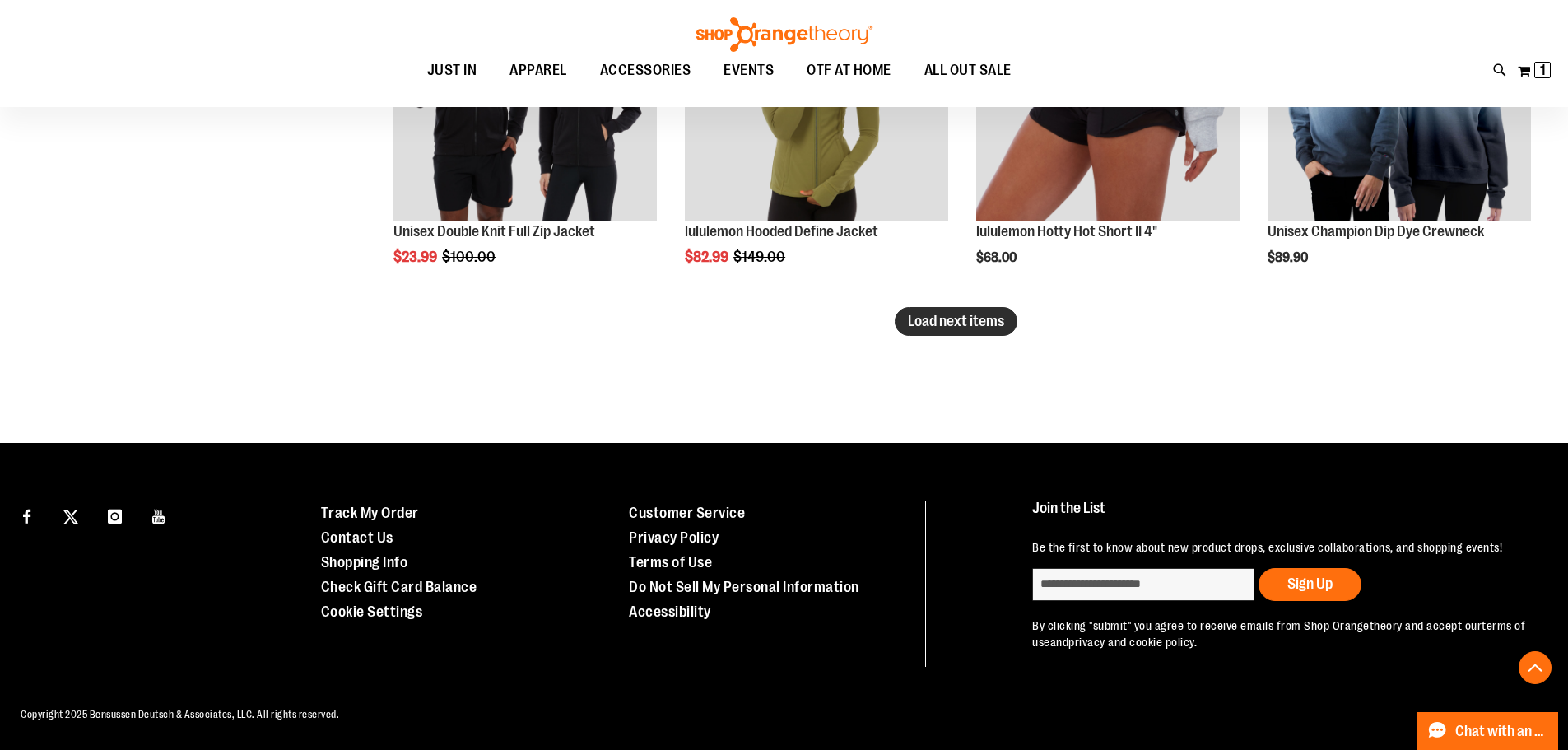
type input "**********"
click at [987, 328] on button "Load next items" at bounding box center [956, 322] width 122 height 29
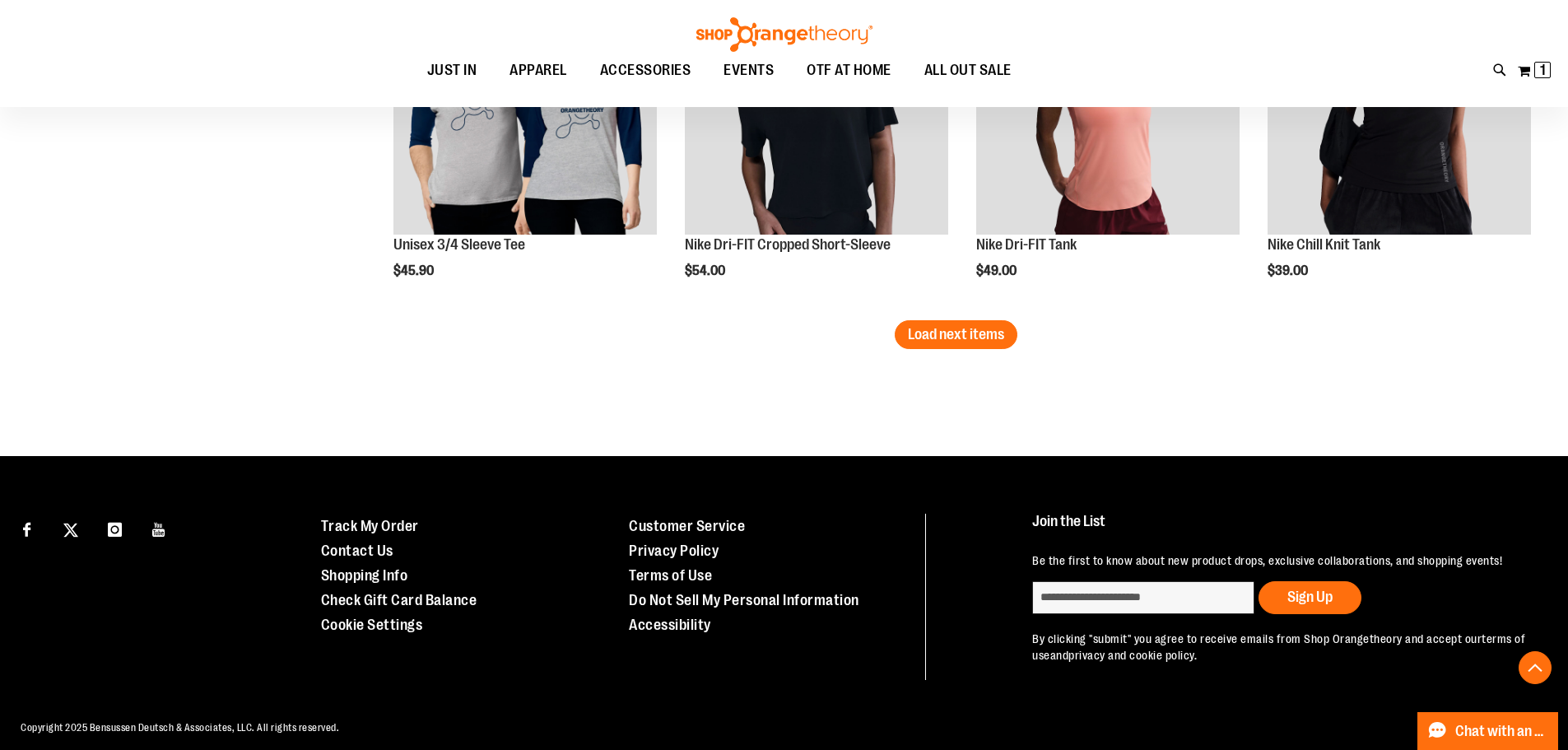
scroll to position [4163, 0]
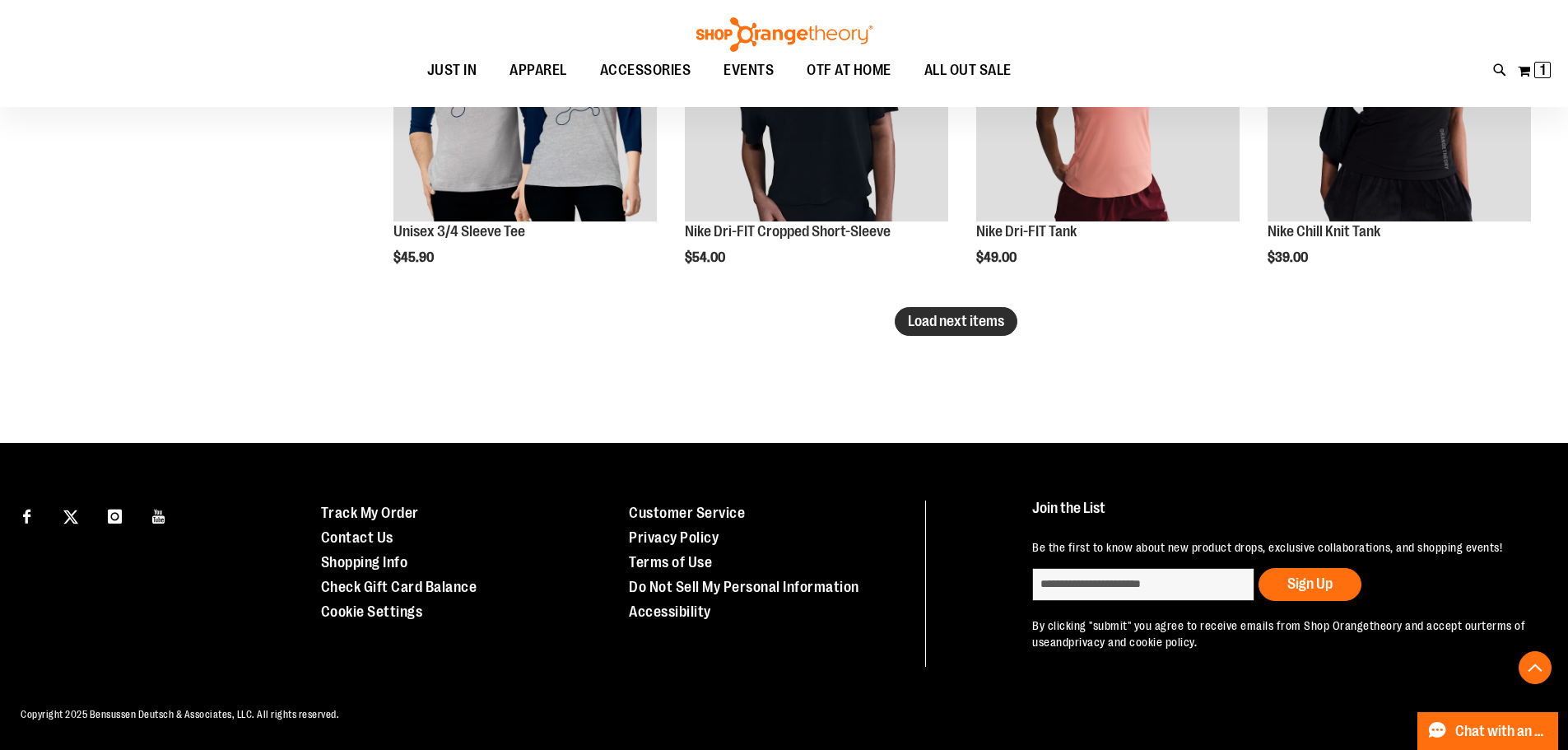
click at [976, 324] on span "Load next items" at bounding box center [956, 321] width 96 height 16
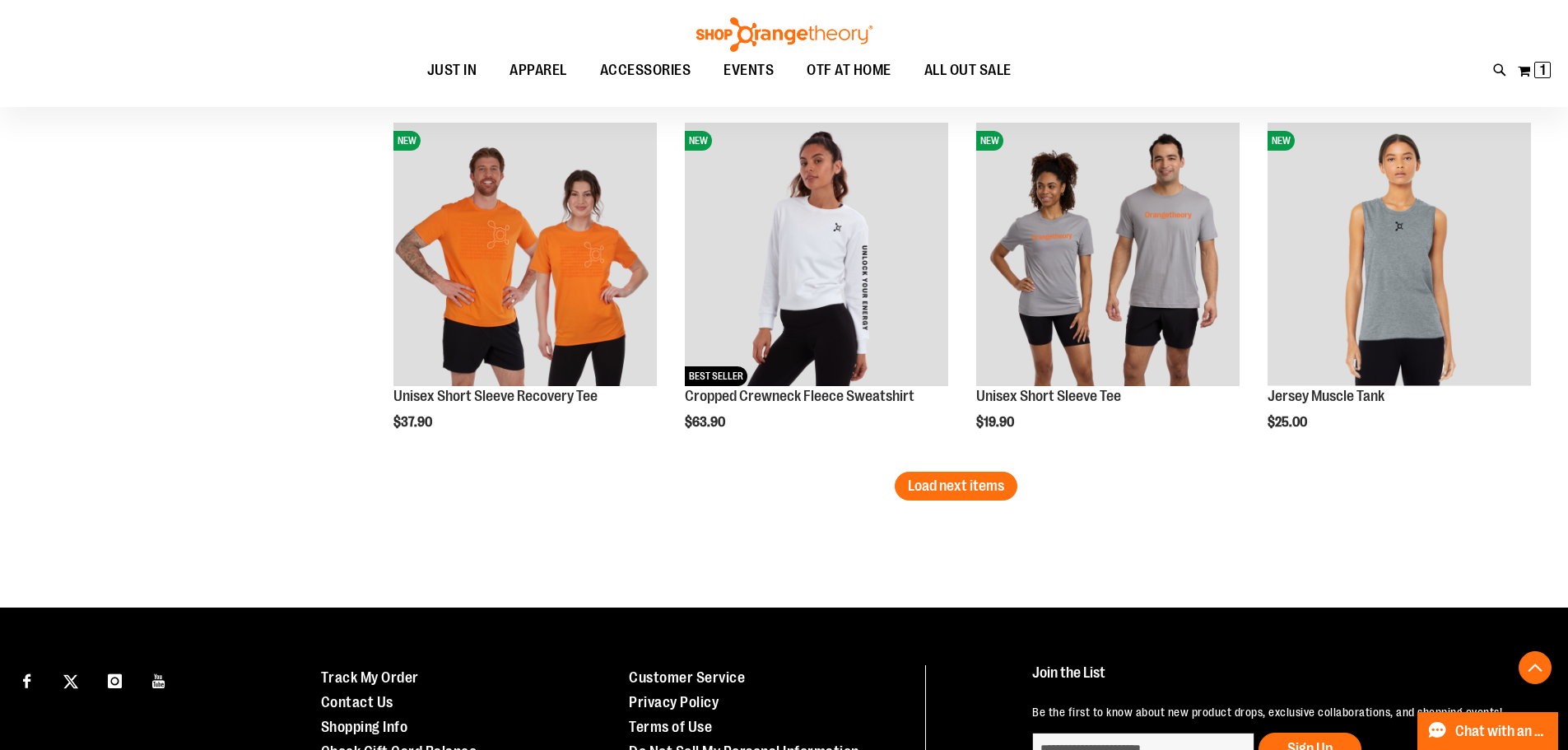
scroll to position [5068, 0]
click at [966, 472] on button "Load next items" at bounding box center [956, 486] width 122 height 29
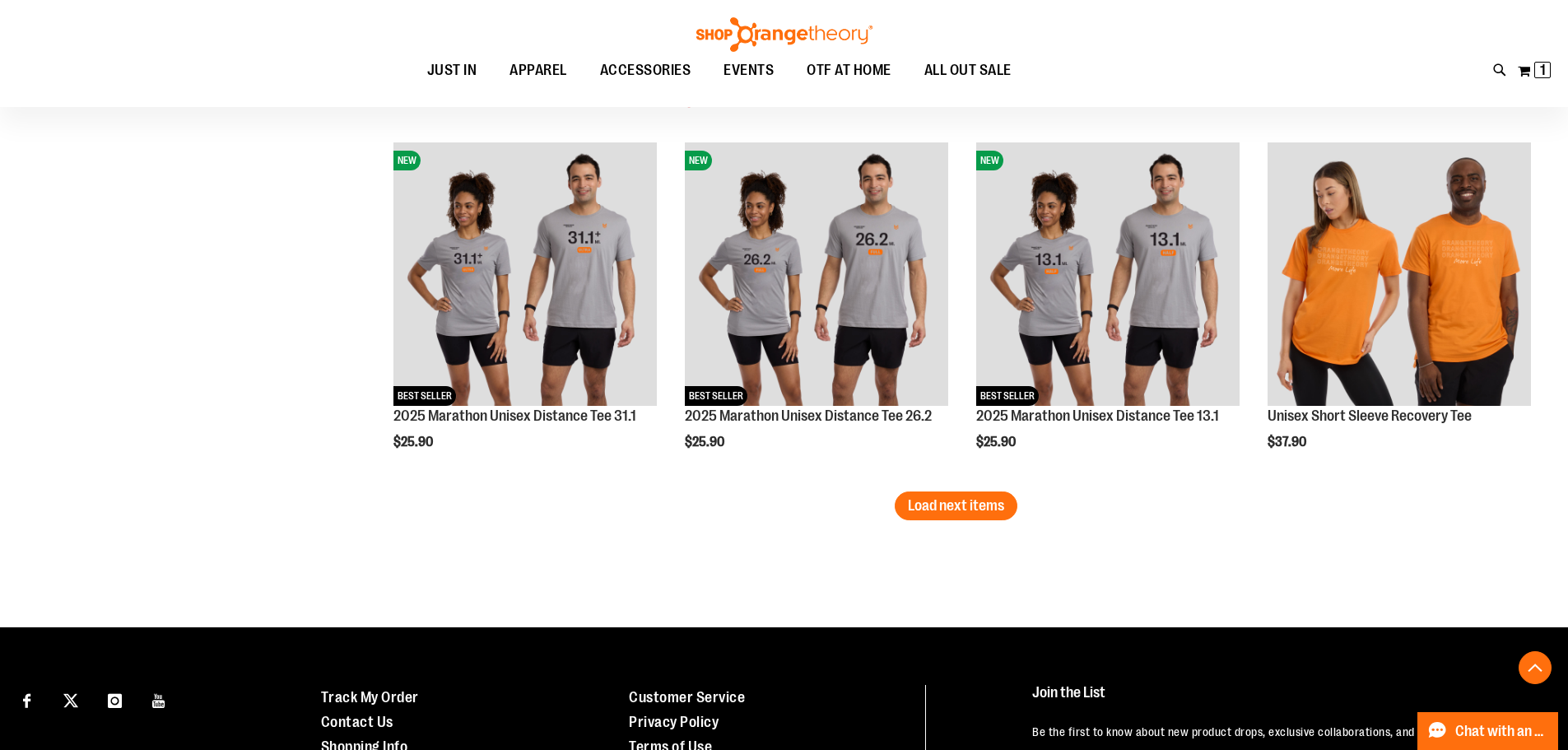
scroll to position [6138, 0]
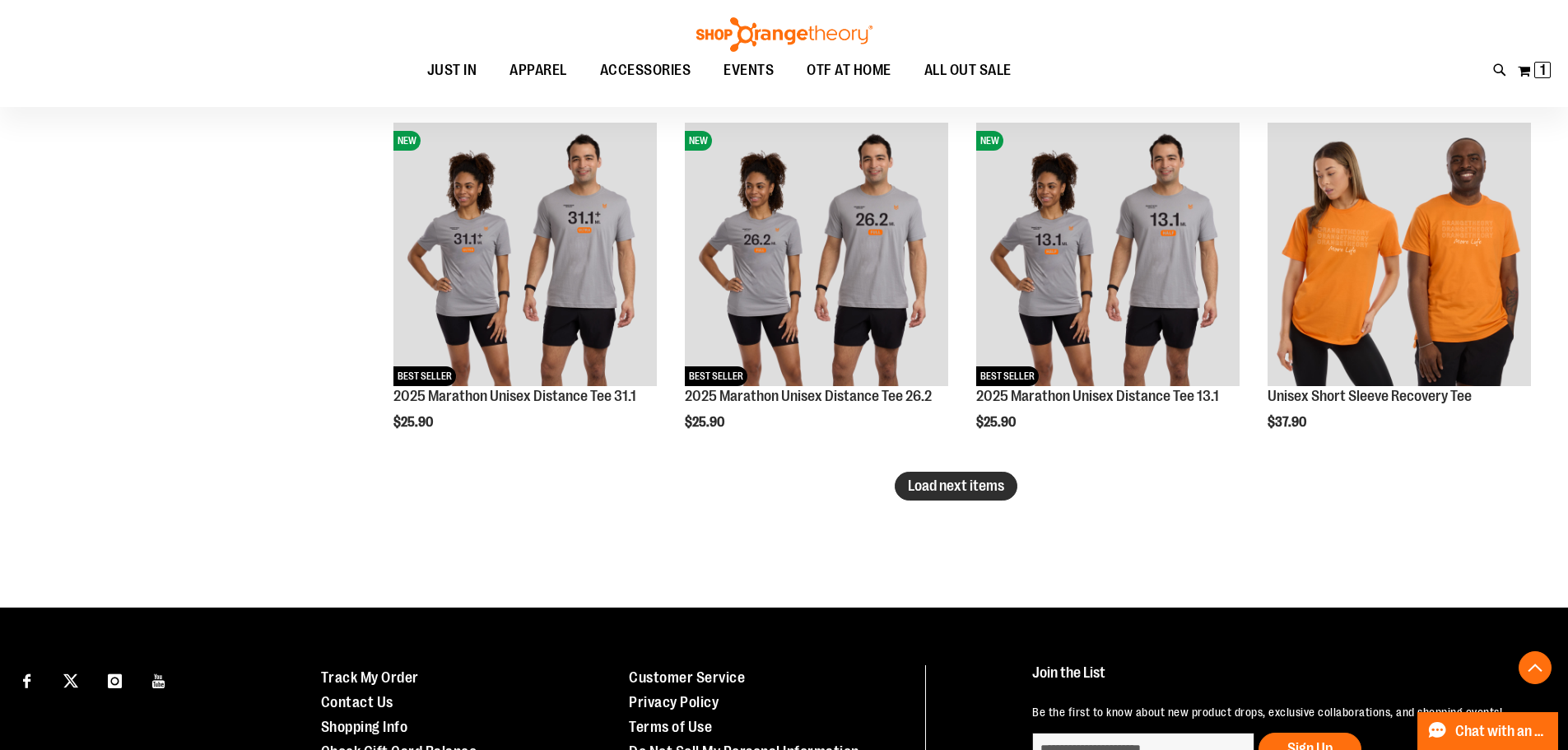
click at [920, 482] on span "Load next items" at bounding box center [956, 486] width 96 height 16
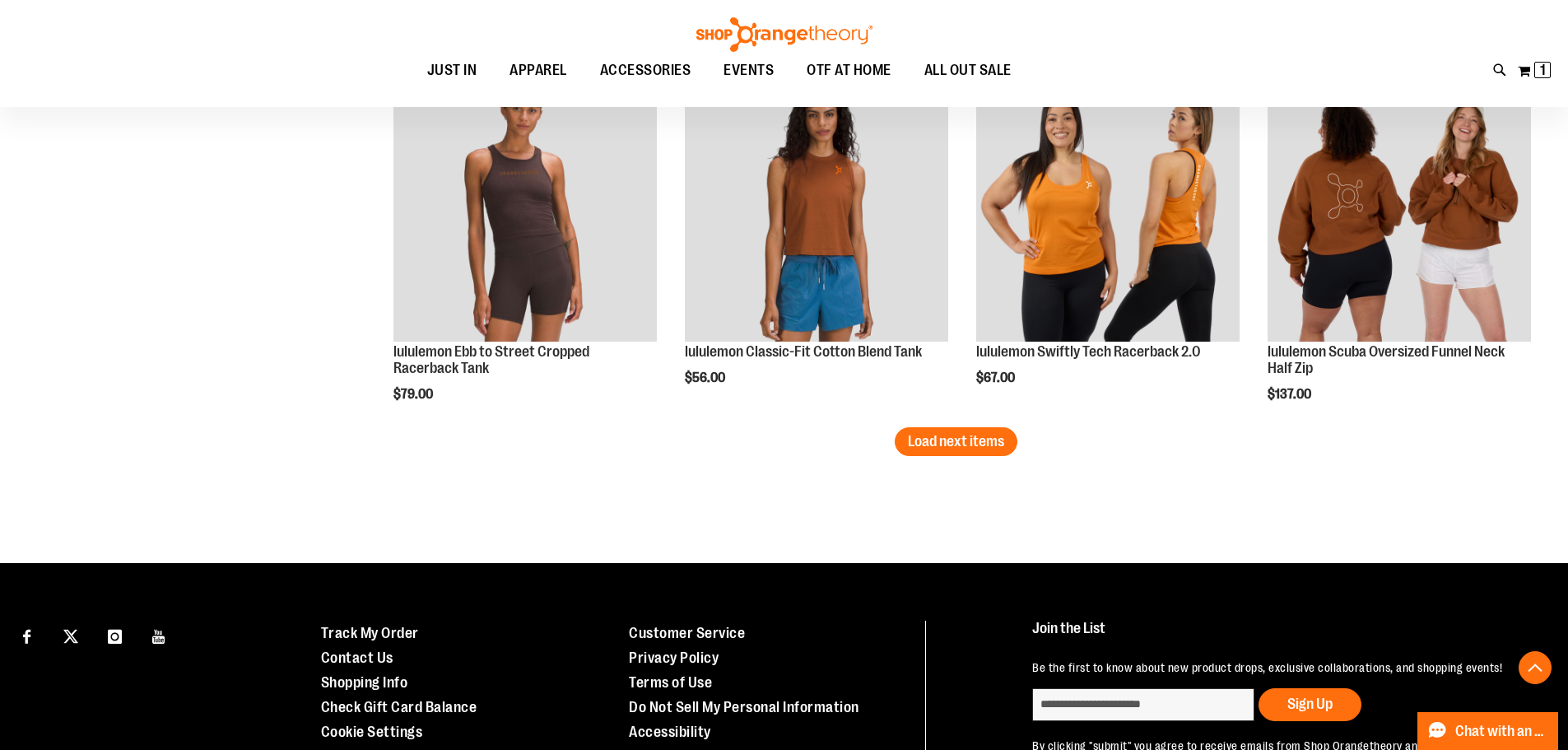
scroll to position [7372, 0]
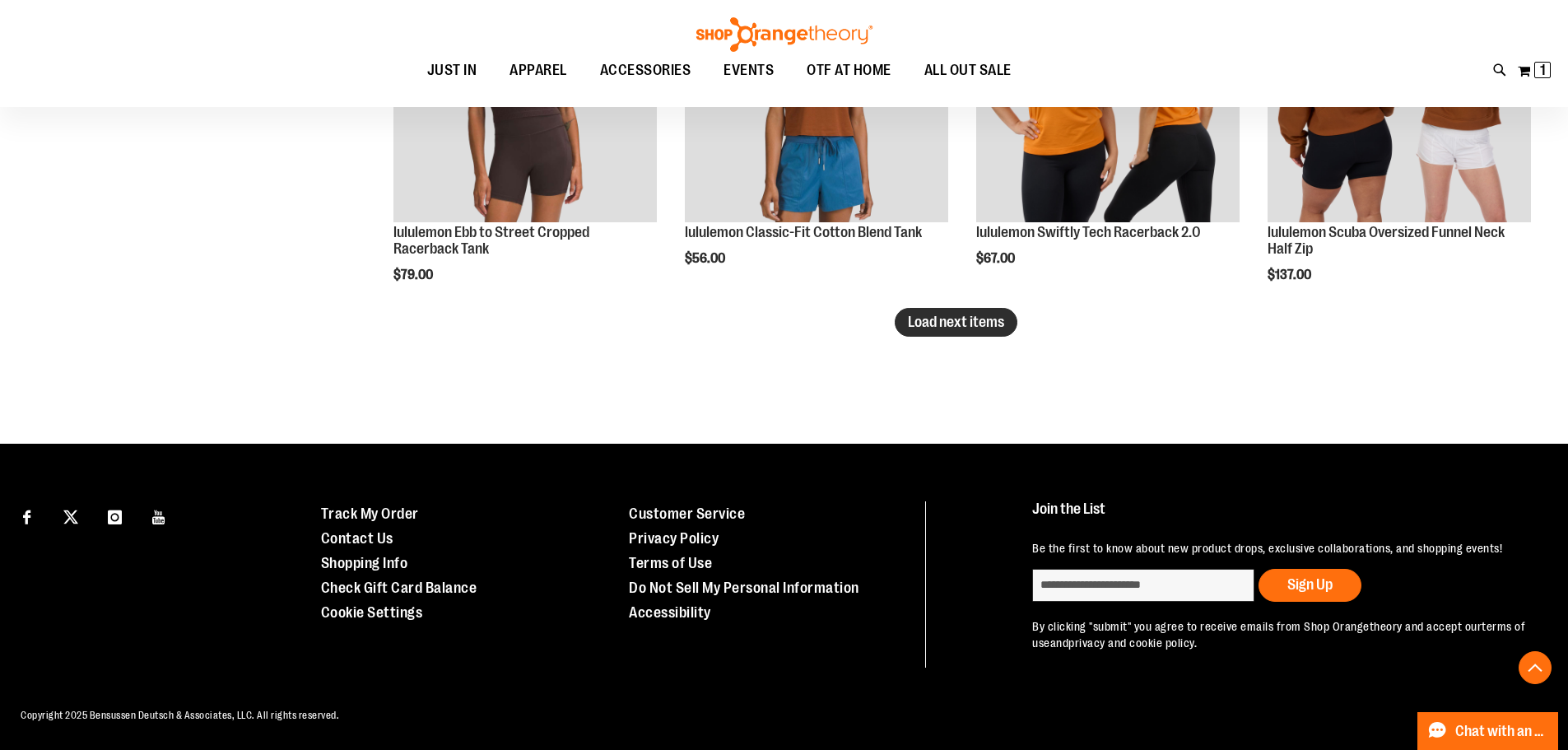
click at [1009, 321] on button "Load next items" at bounding box center [956, 322] width 122 height 29
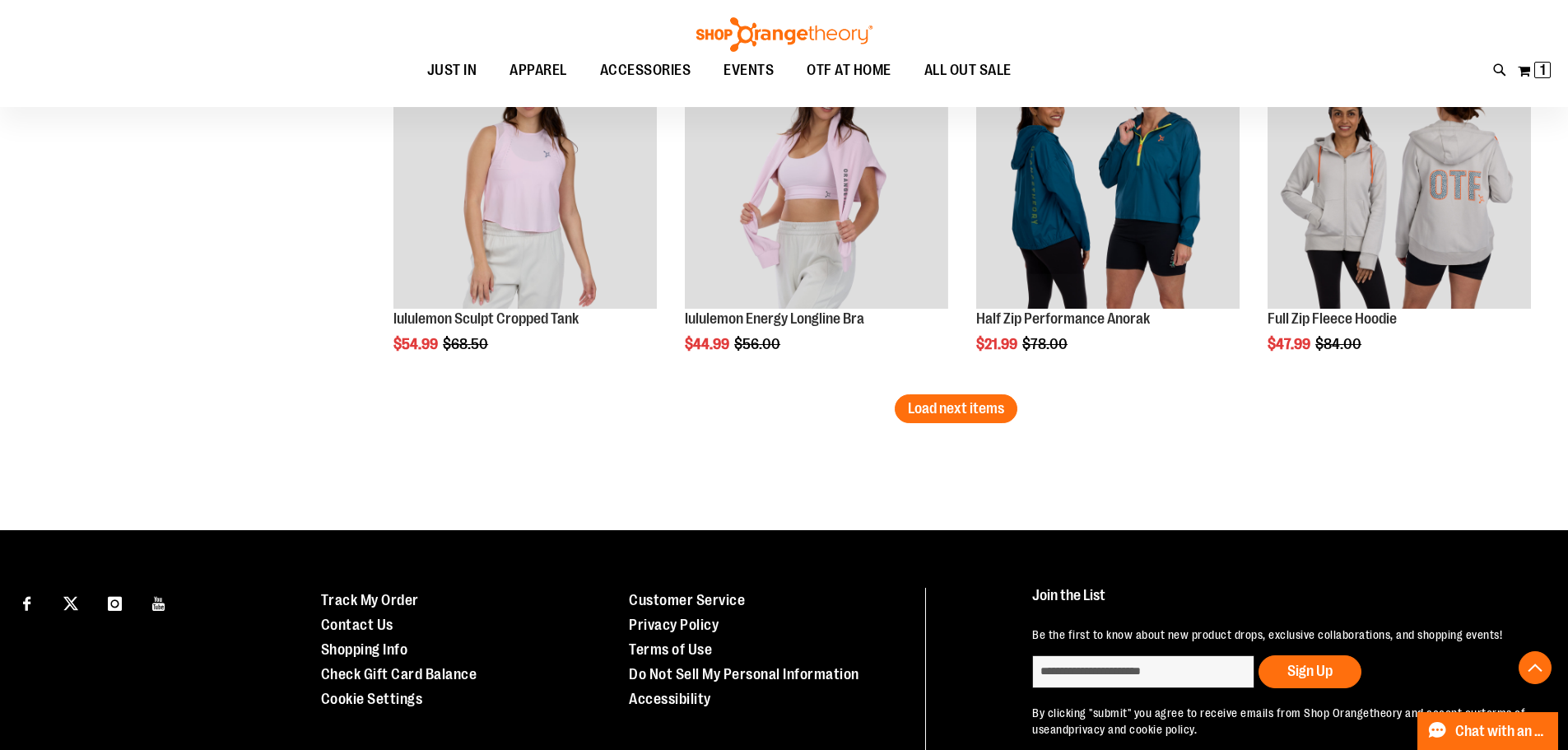
scroll to position [8360, 0]
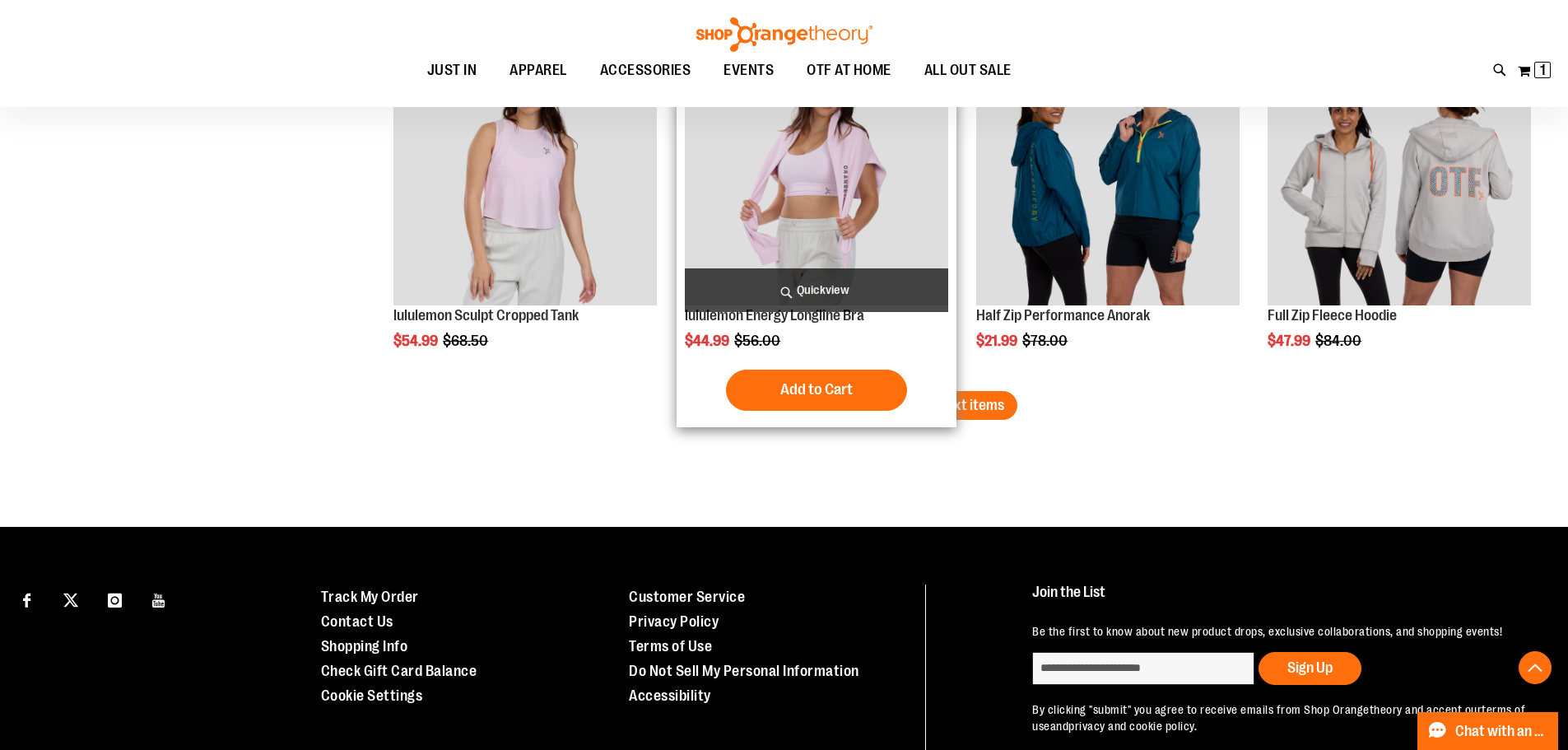
click at [910, 389] on div "Add to Cart In stock" at bounding box center [816, 389] width 264 height 41
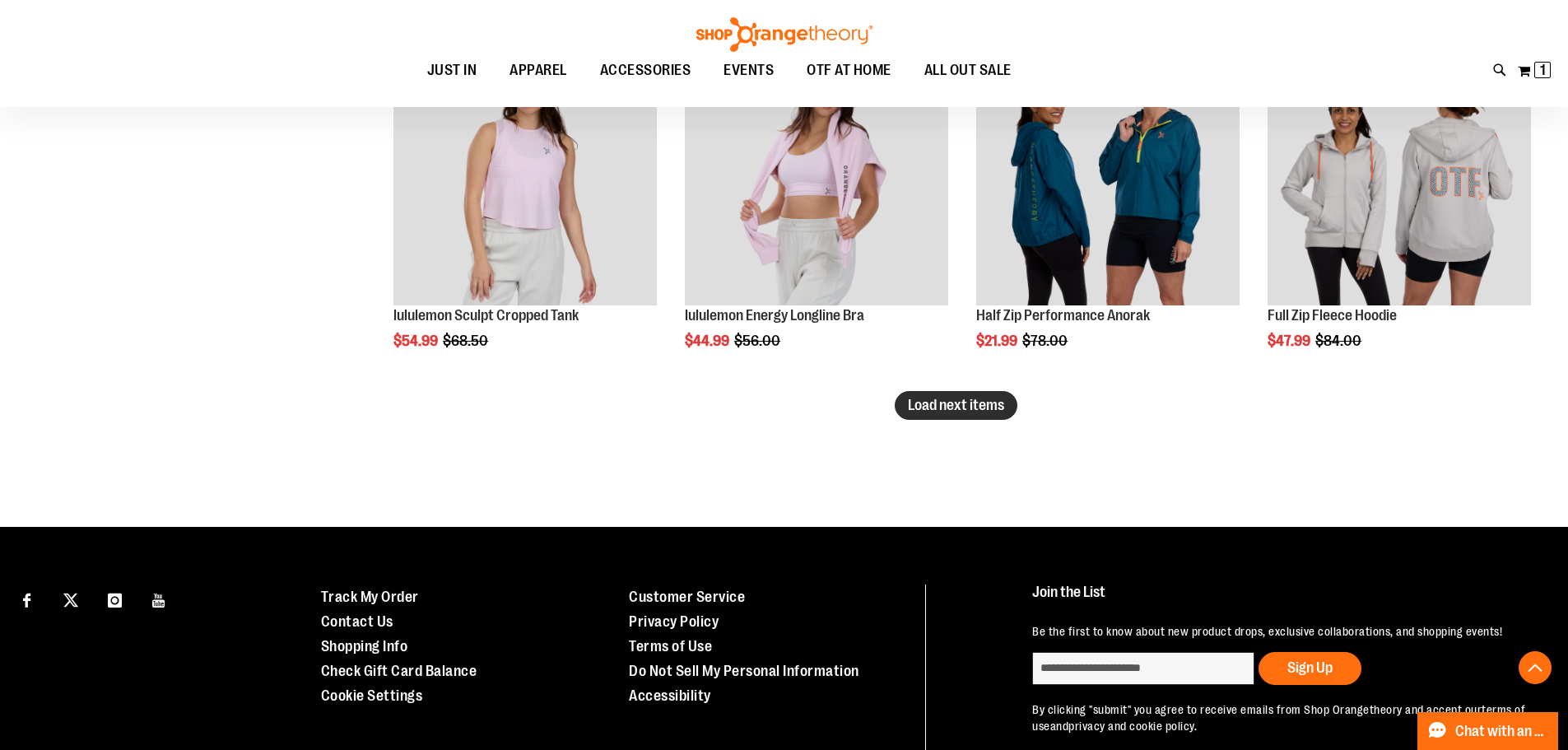
click at [988, 413] on button "Load next items" at bounding box center [956, 406] width 122 height 29
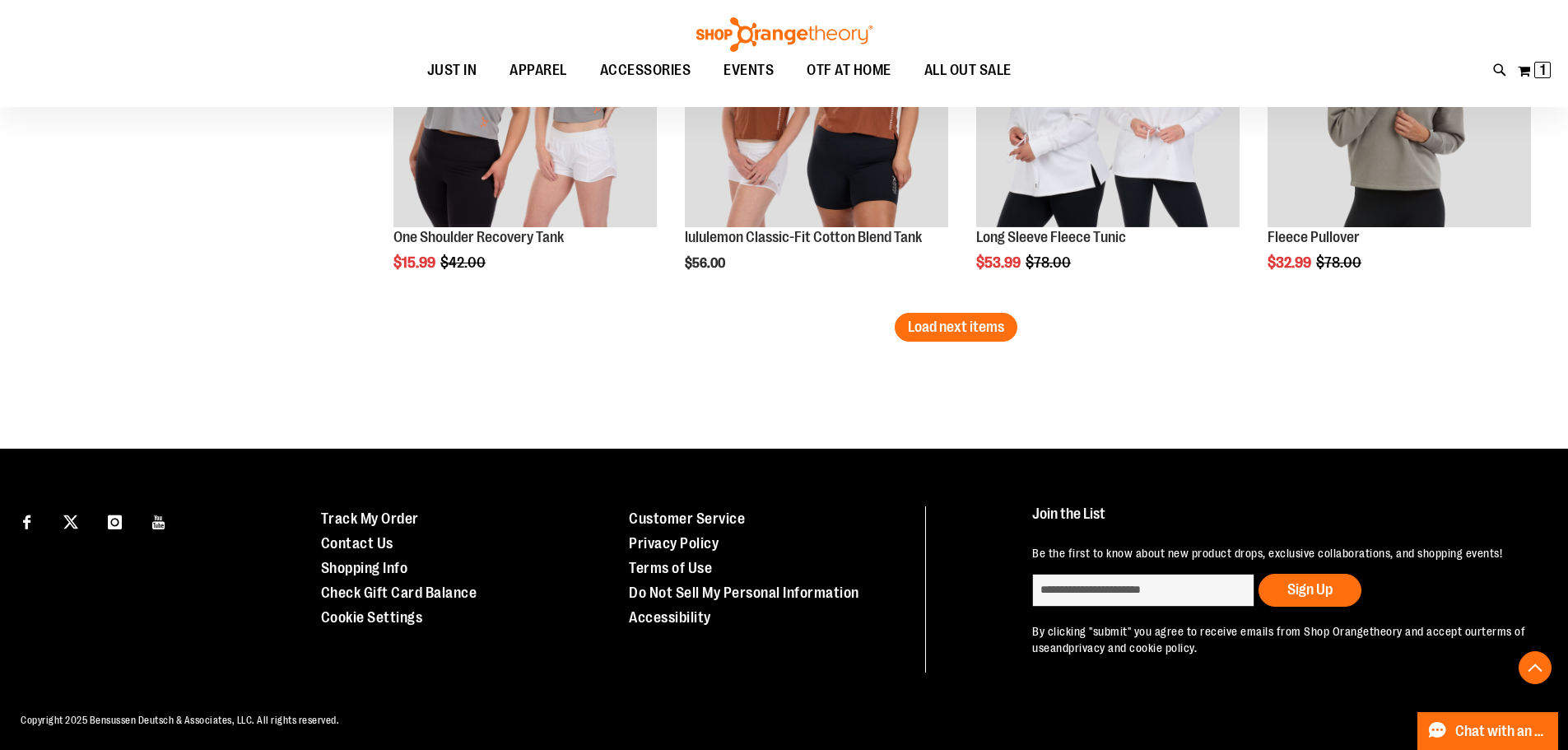
scroll to position [9512, 0]
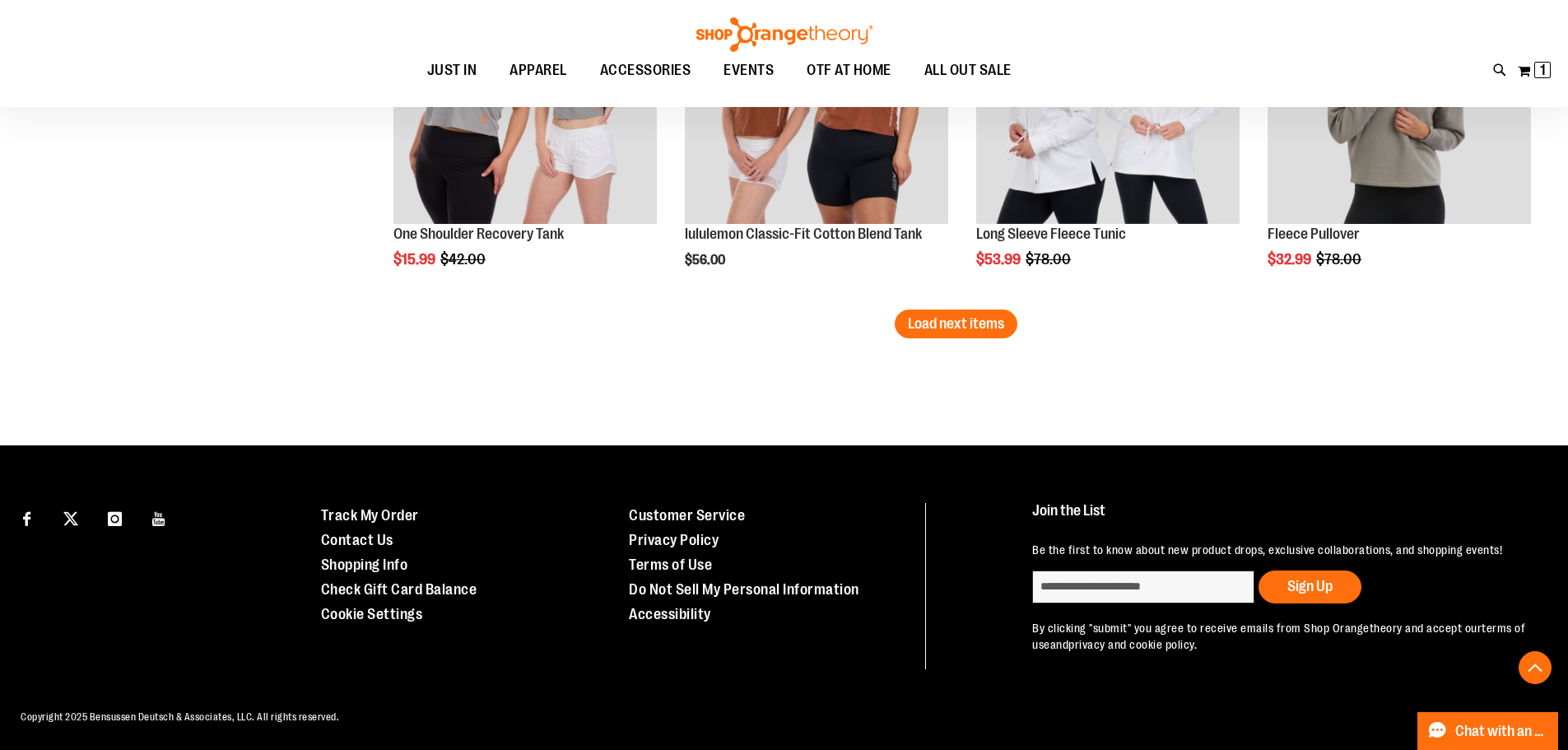
click at [904, 324] on button "Load next items" at bounding box center [956, 324] width 122 height 29
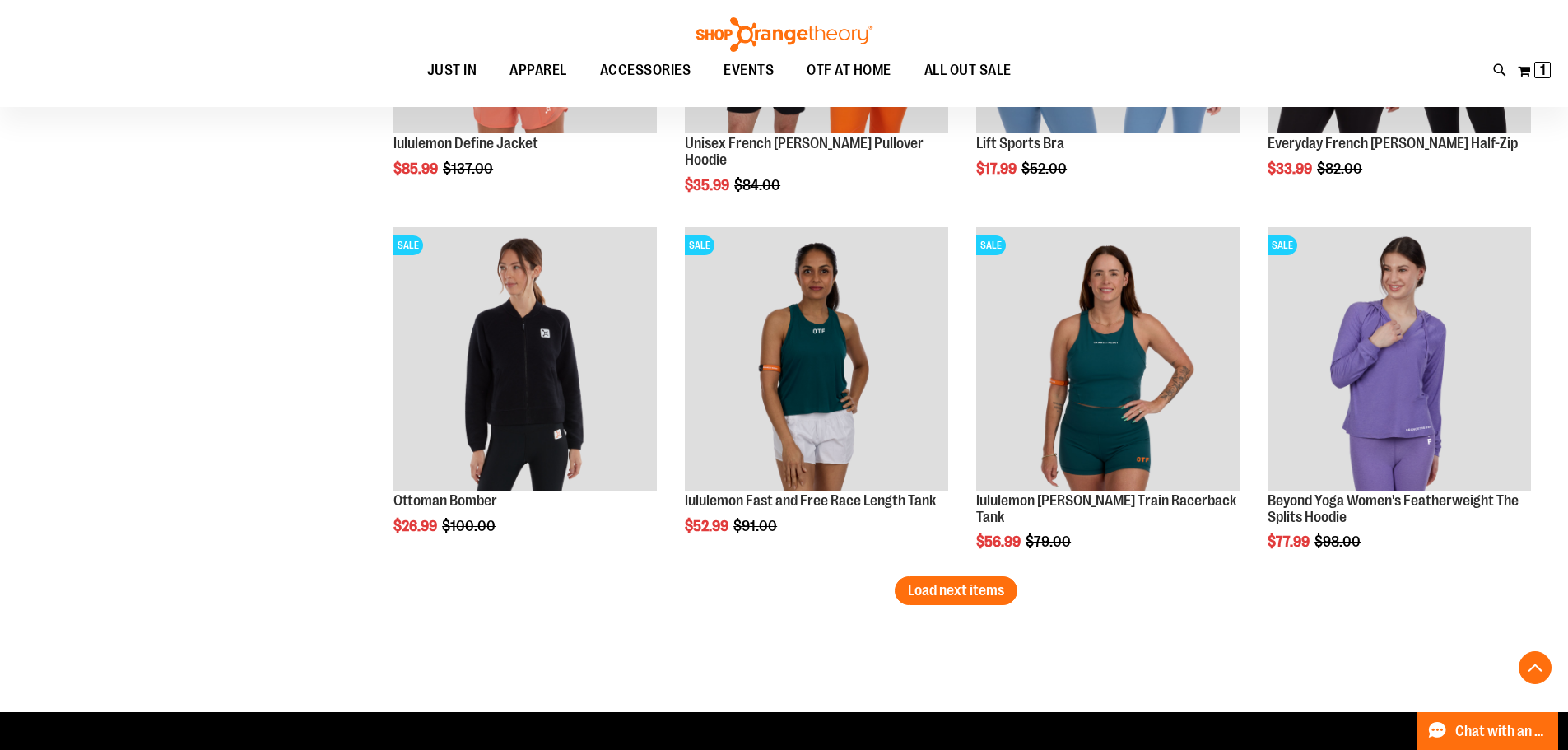
scroll to position [10335, 0]
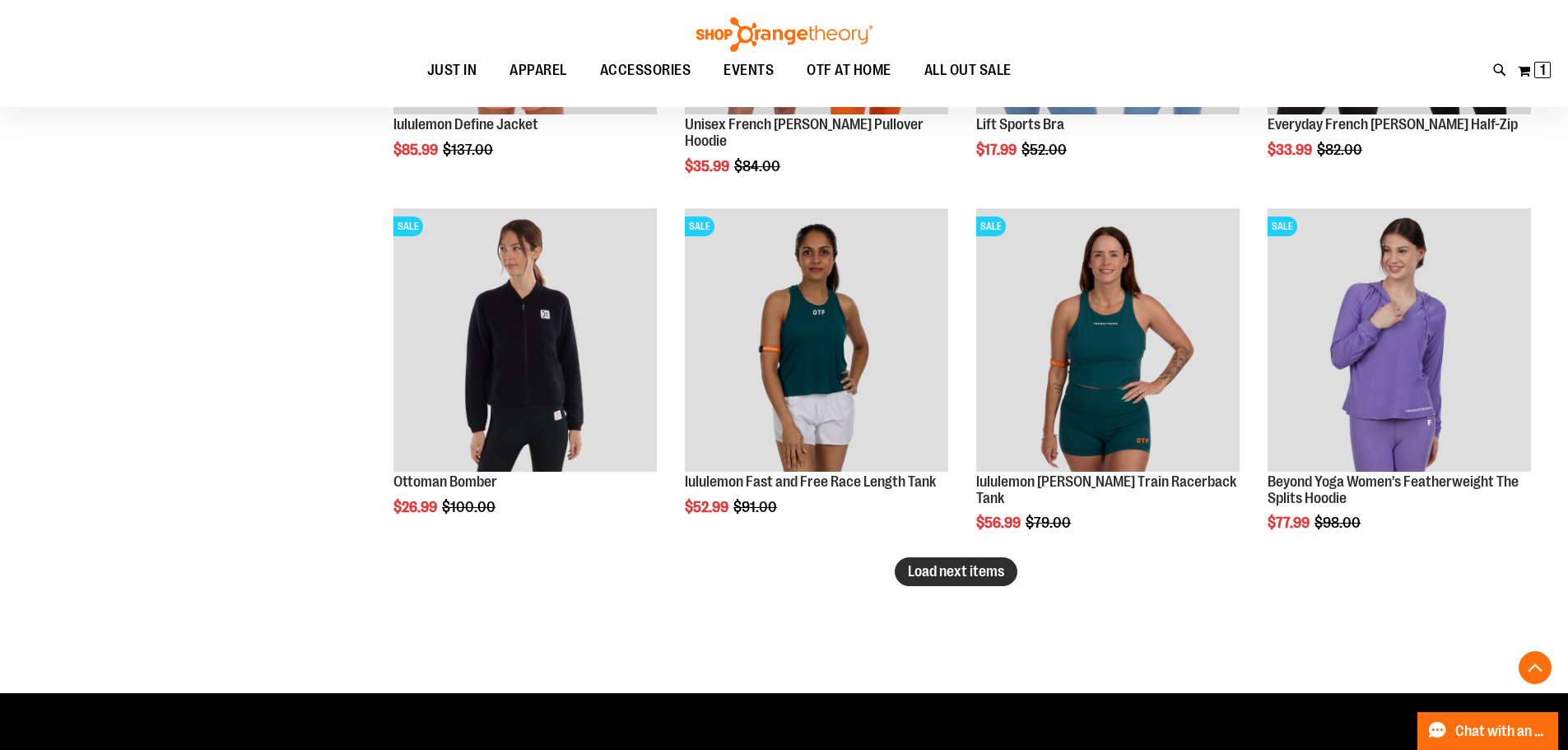
click at [919, 571] on span "Load next items" at bounding box center [956, 571] width 96 height 16
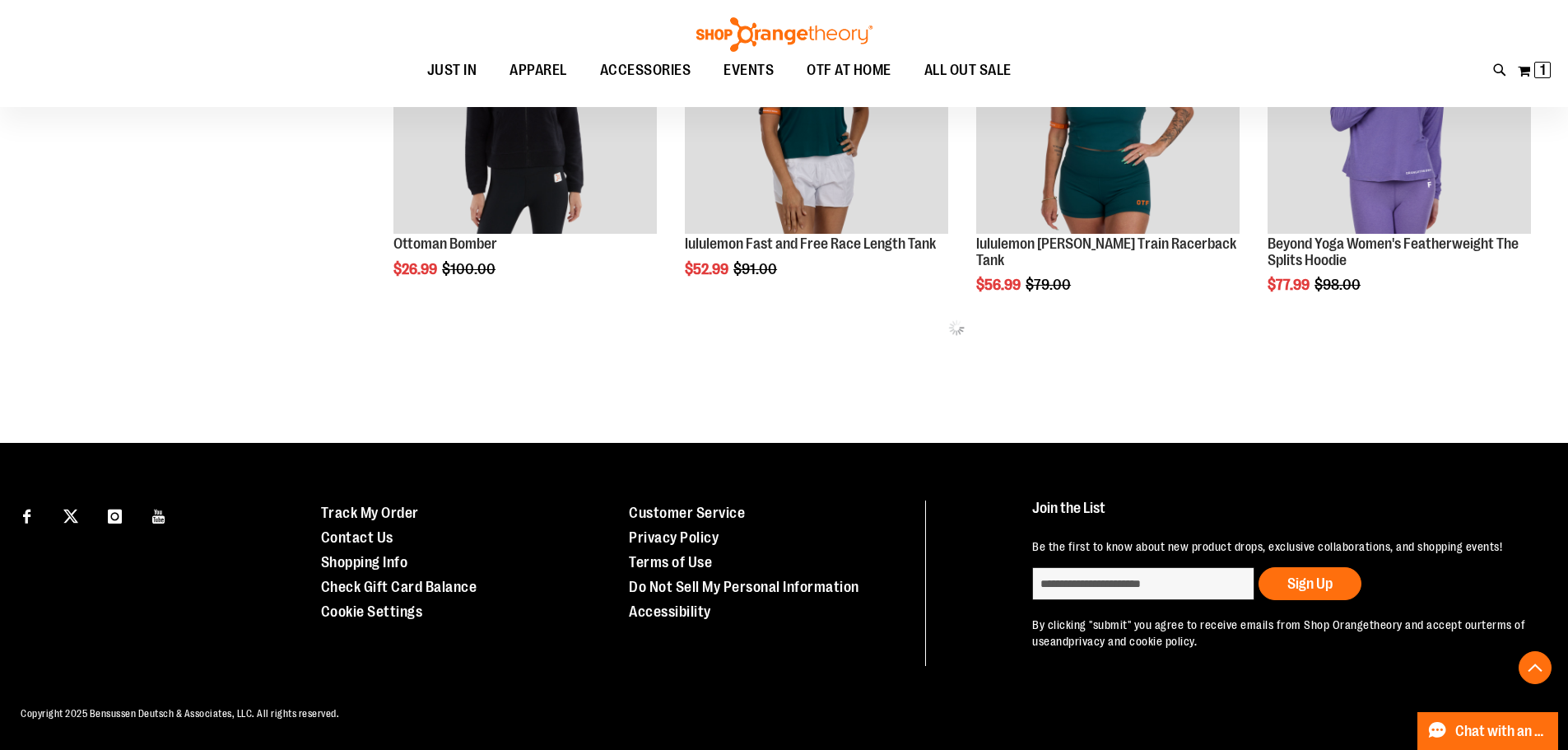
scroll to position [10589, 0]
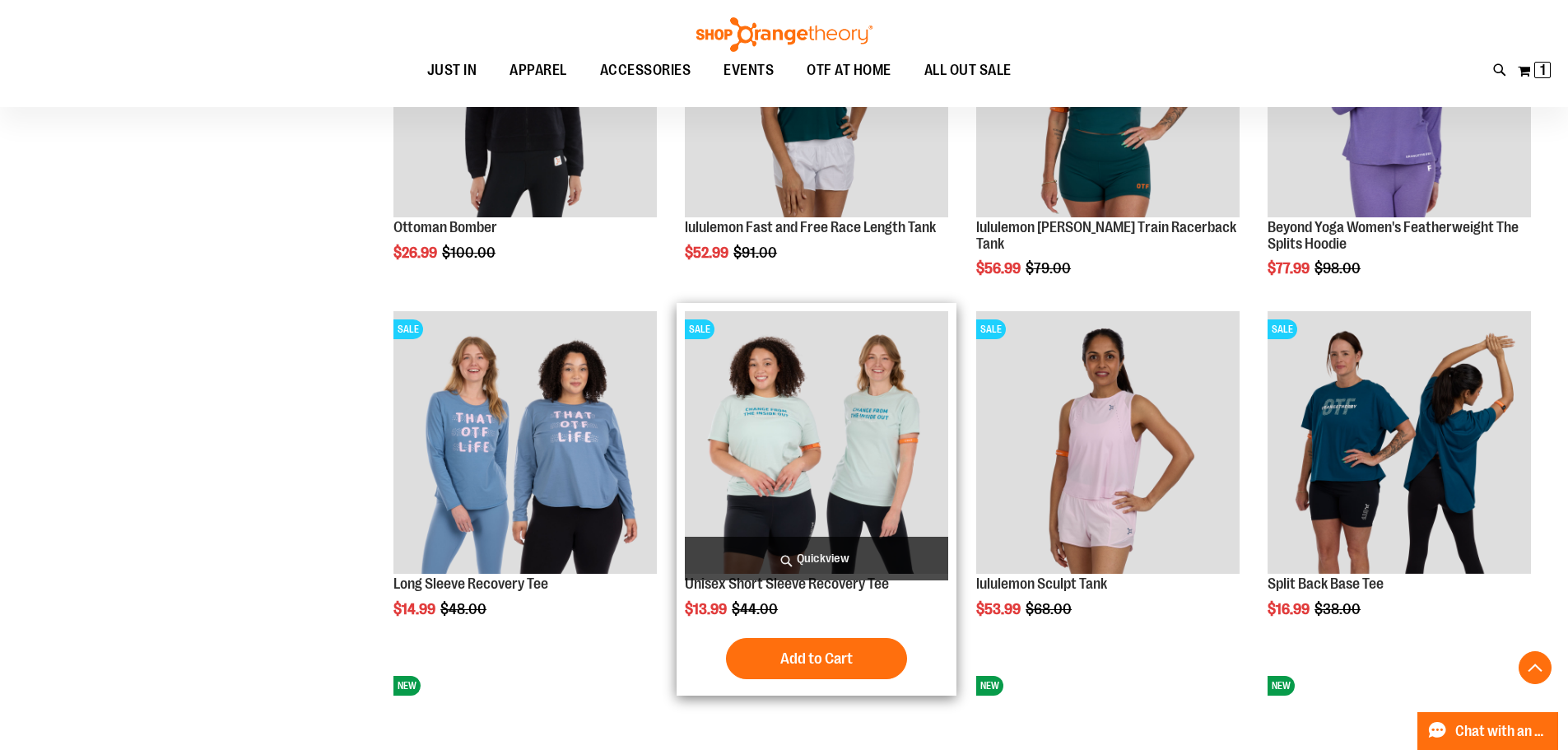
click at [864, 447] on img "product" at bounding box center [816, 442] width 264 height 264
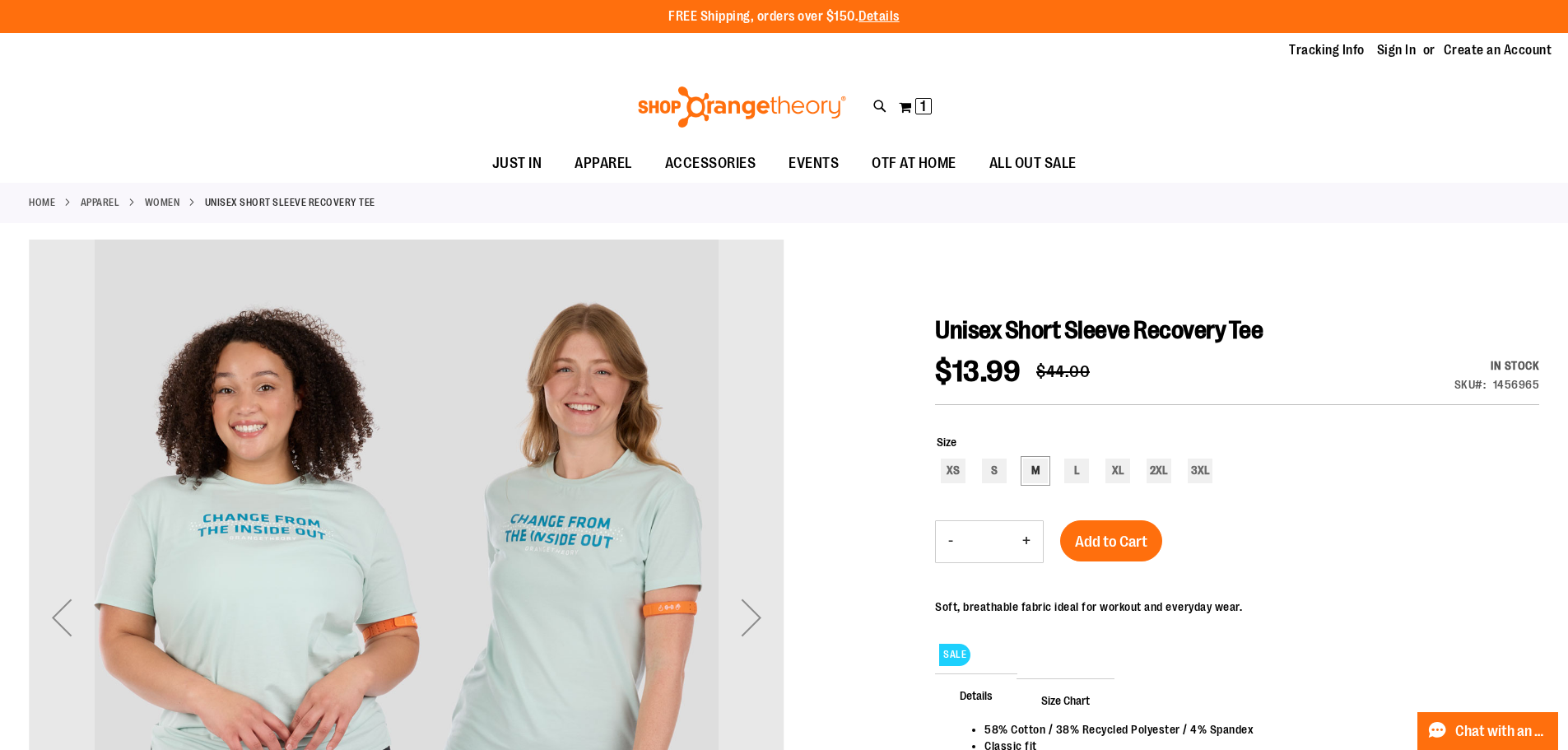
type input "**********"
click at [1039, 468] on div "M" at bounding box center [1034, 470] width 24 height 24
type input "***"
click at [1140, 544] on span "Add to Cart" at bounding box center [1111, 542] width 72 height 18
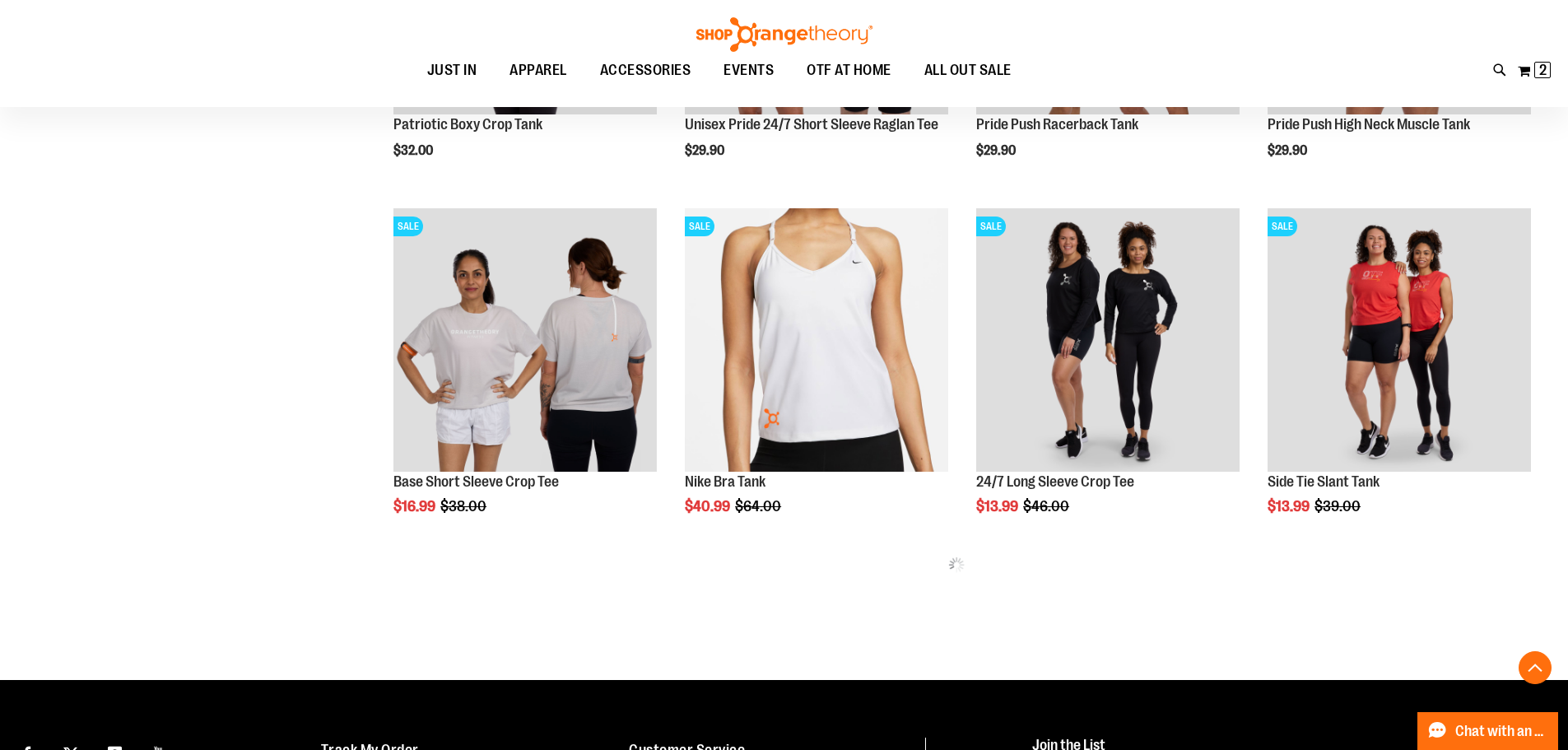
scroll to position [872, 0]
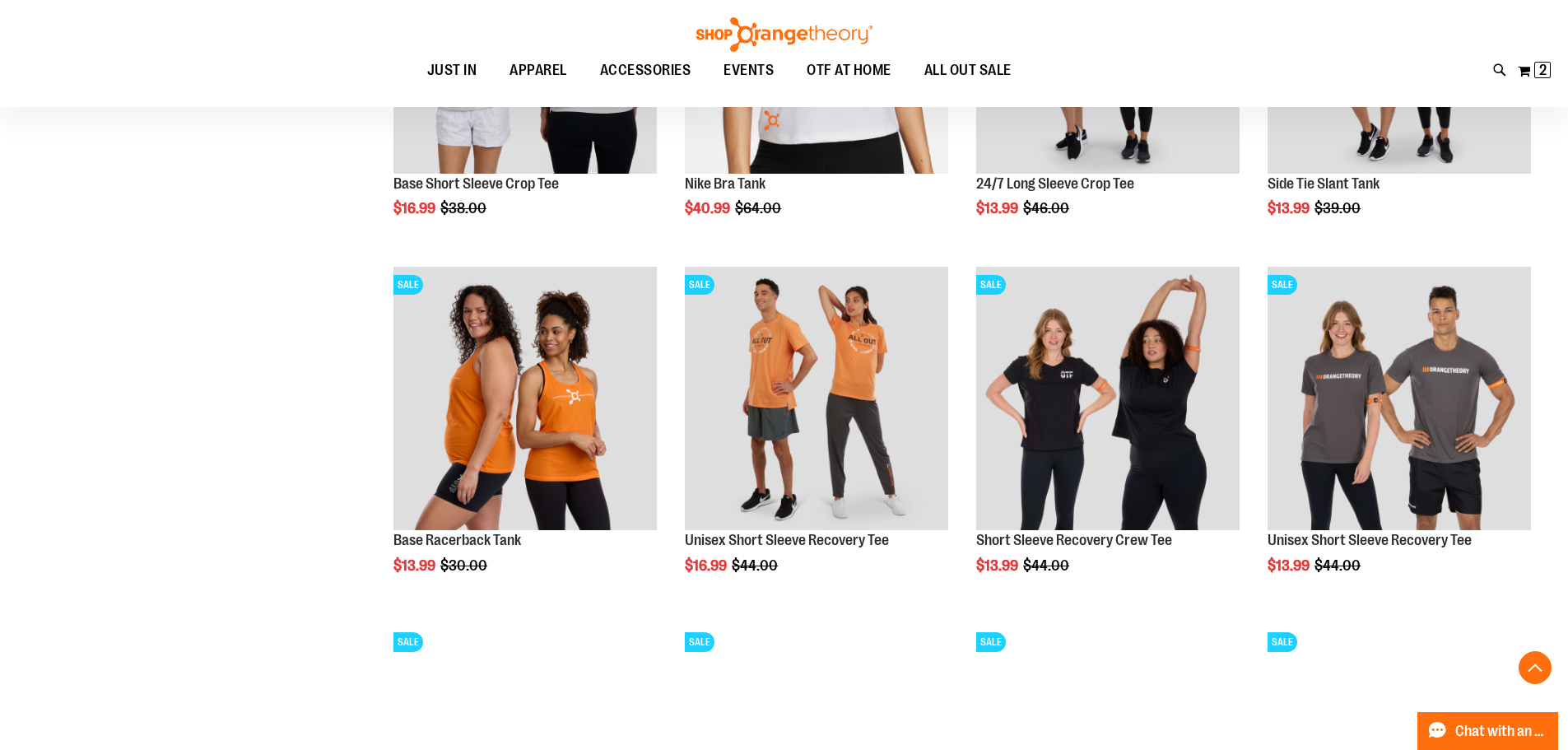
scroll to position [1201, 0]
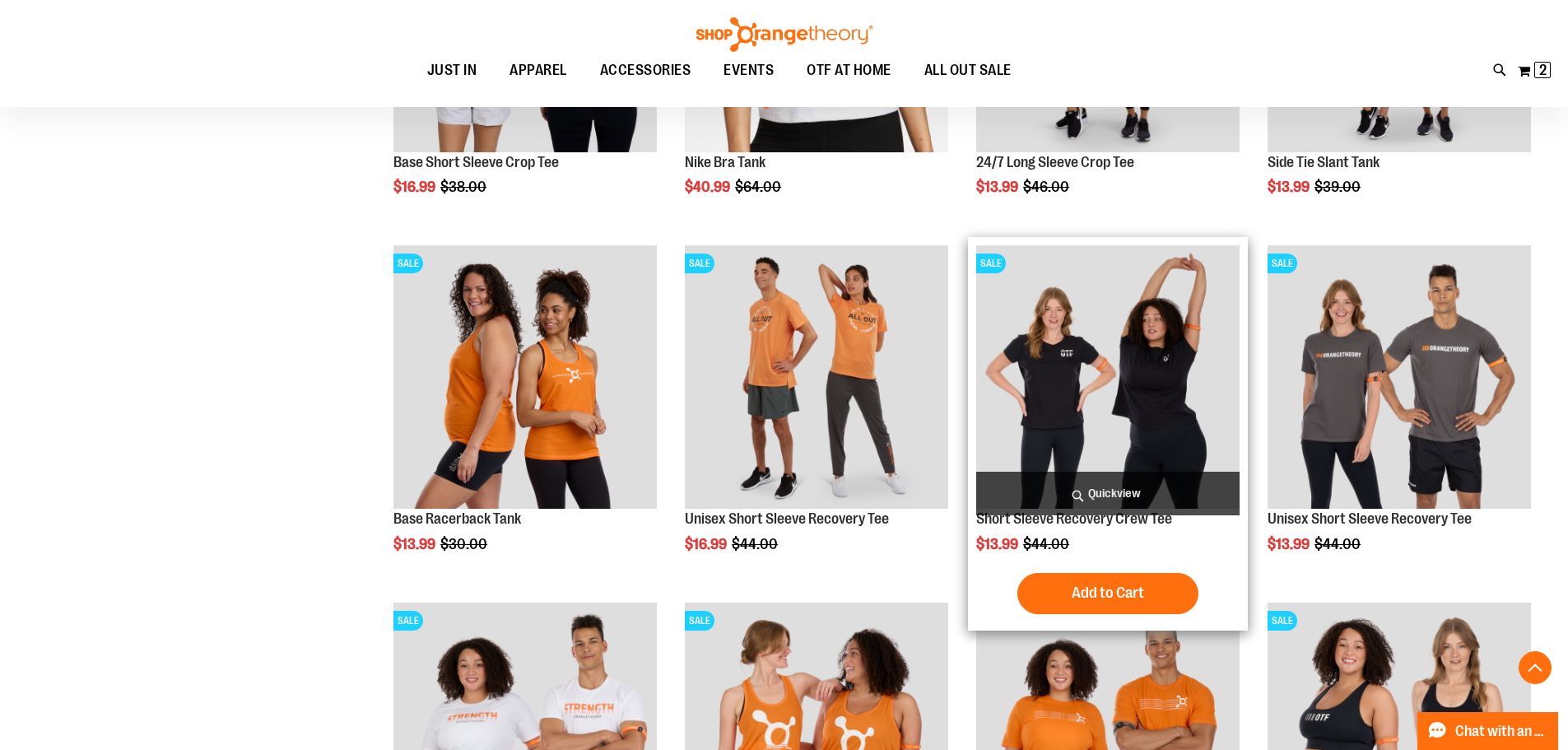
type input "**********"
click at [1013, 397] on img "product" at bounding box center [1107, 377] width 264 height 264
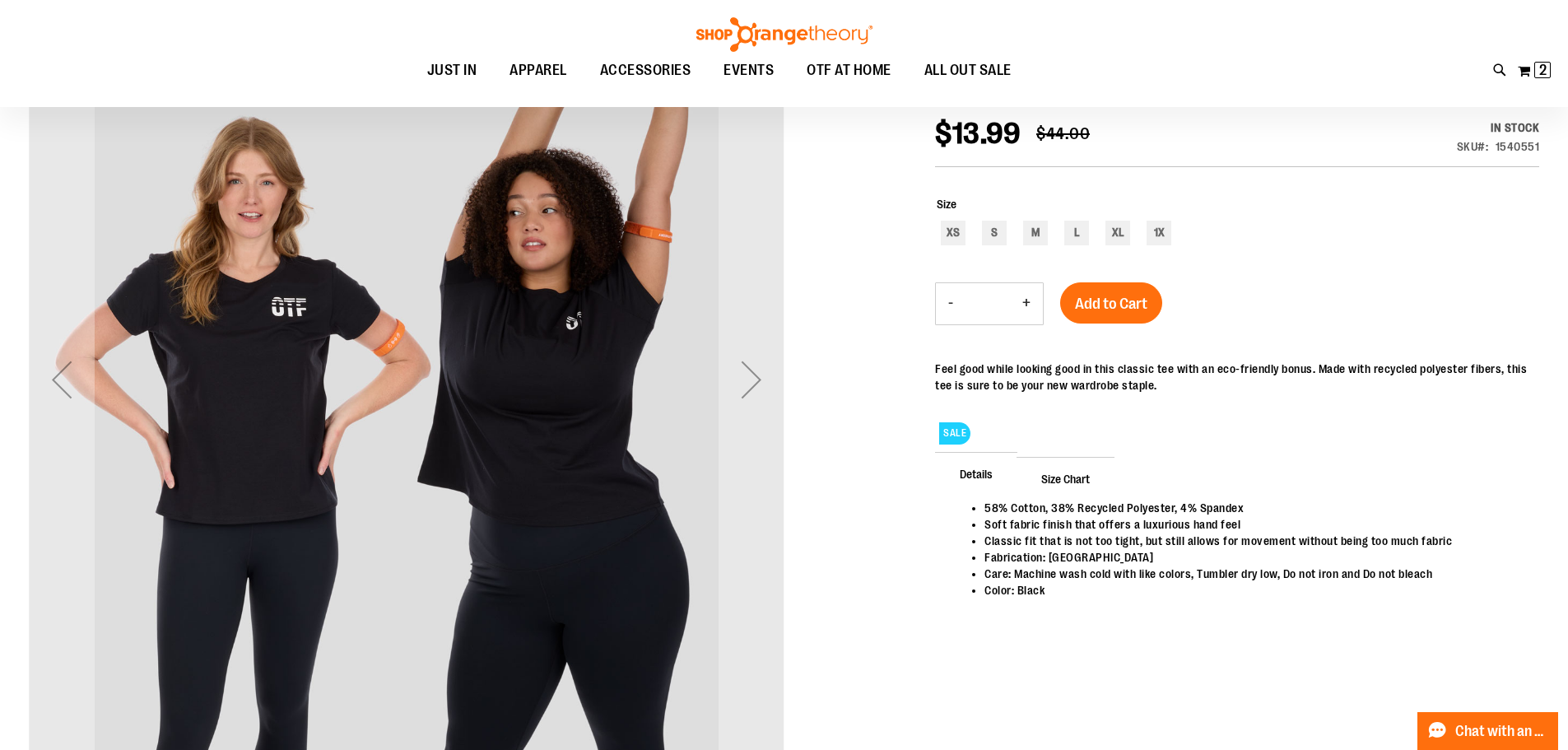
scroll to position [246, 0]
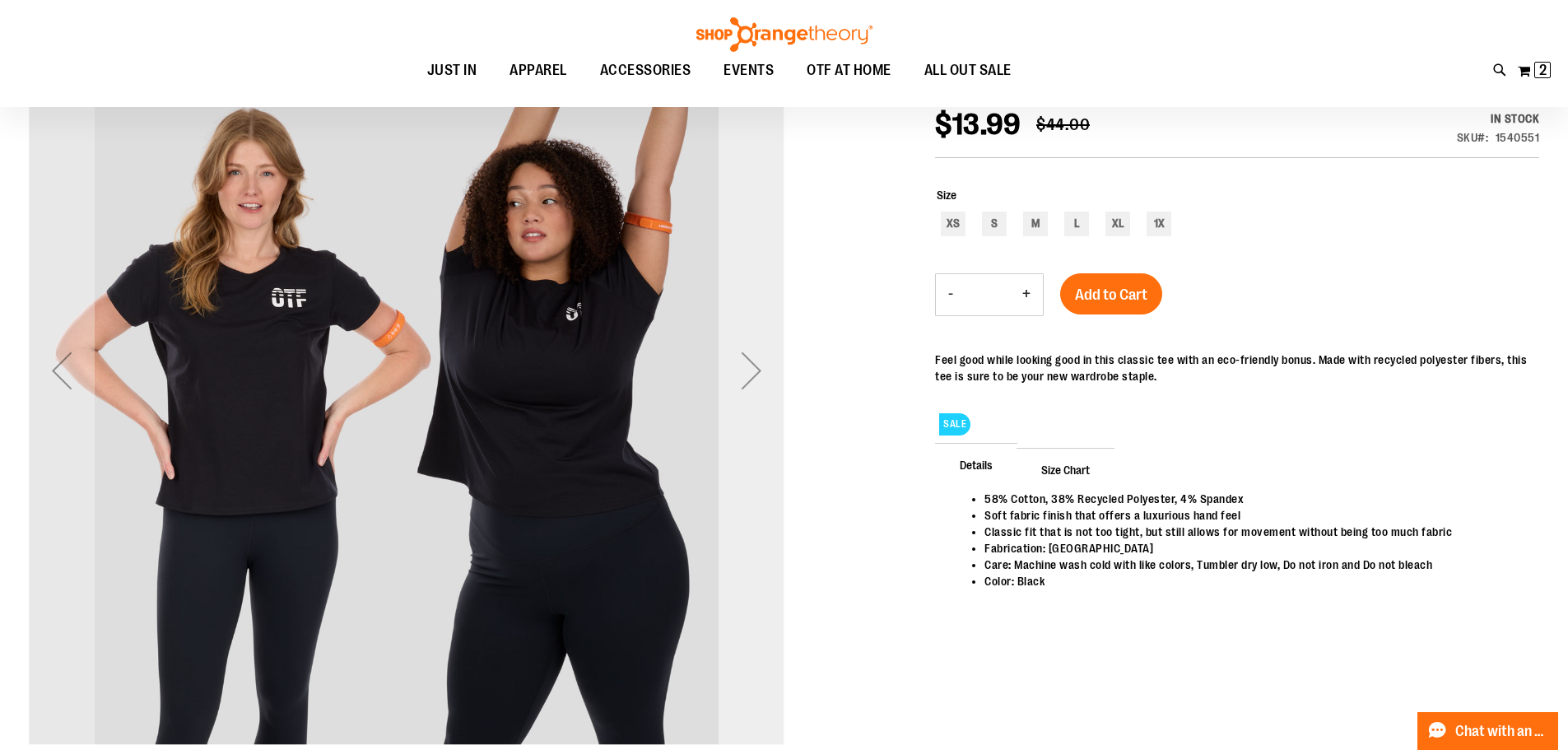
type input "**********"
click at [746, 380] on div "Next" at bounding box center [751, 370] width 66 height 66
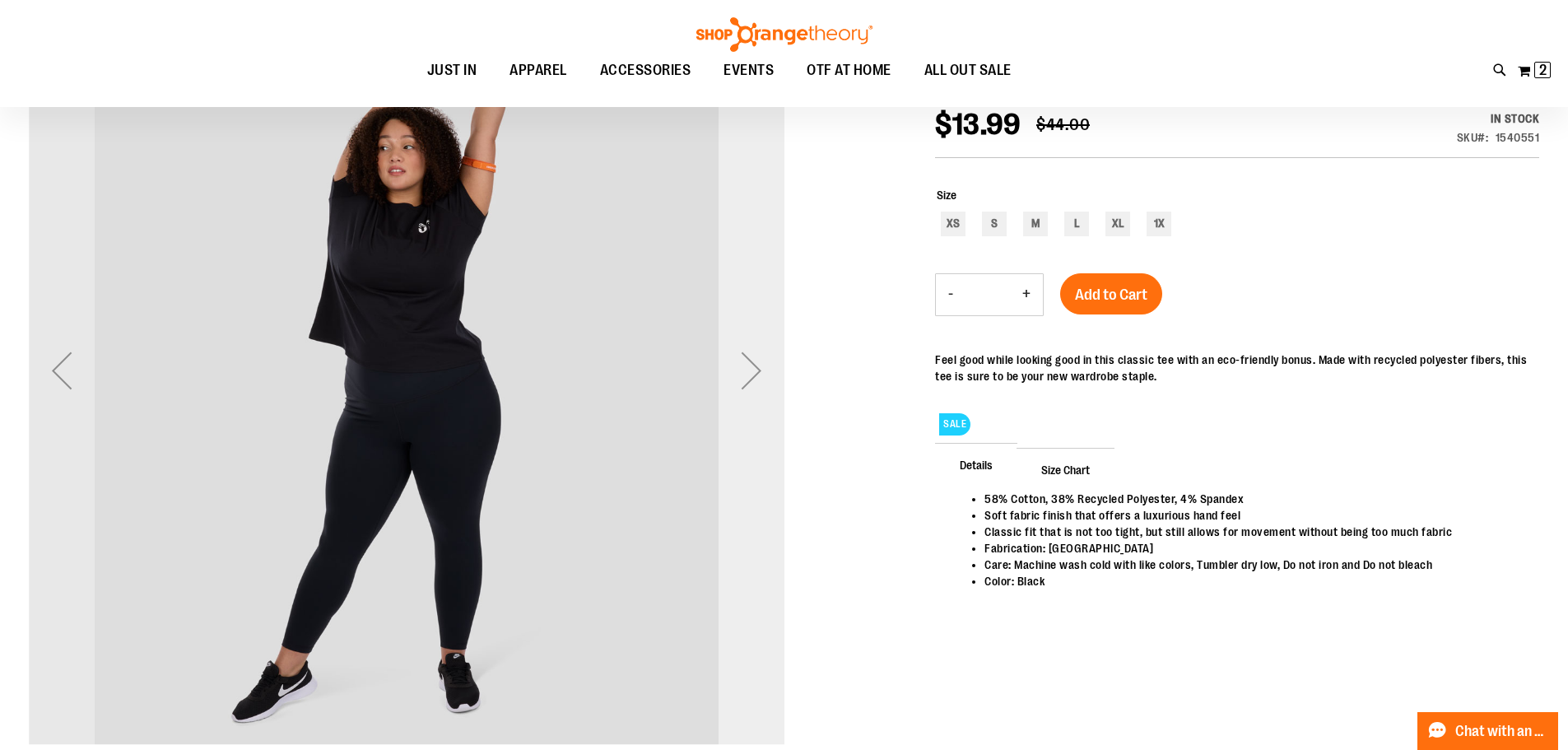
click at [746, 380] on div "Next" at bounding box center [751, 370] width 66 height 66
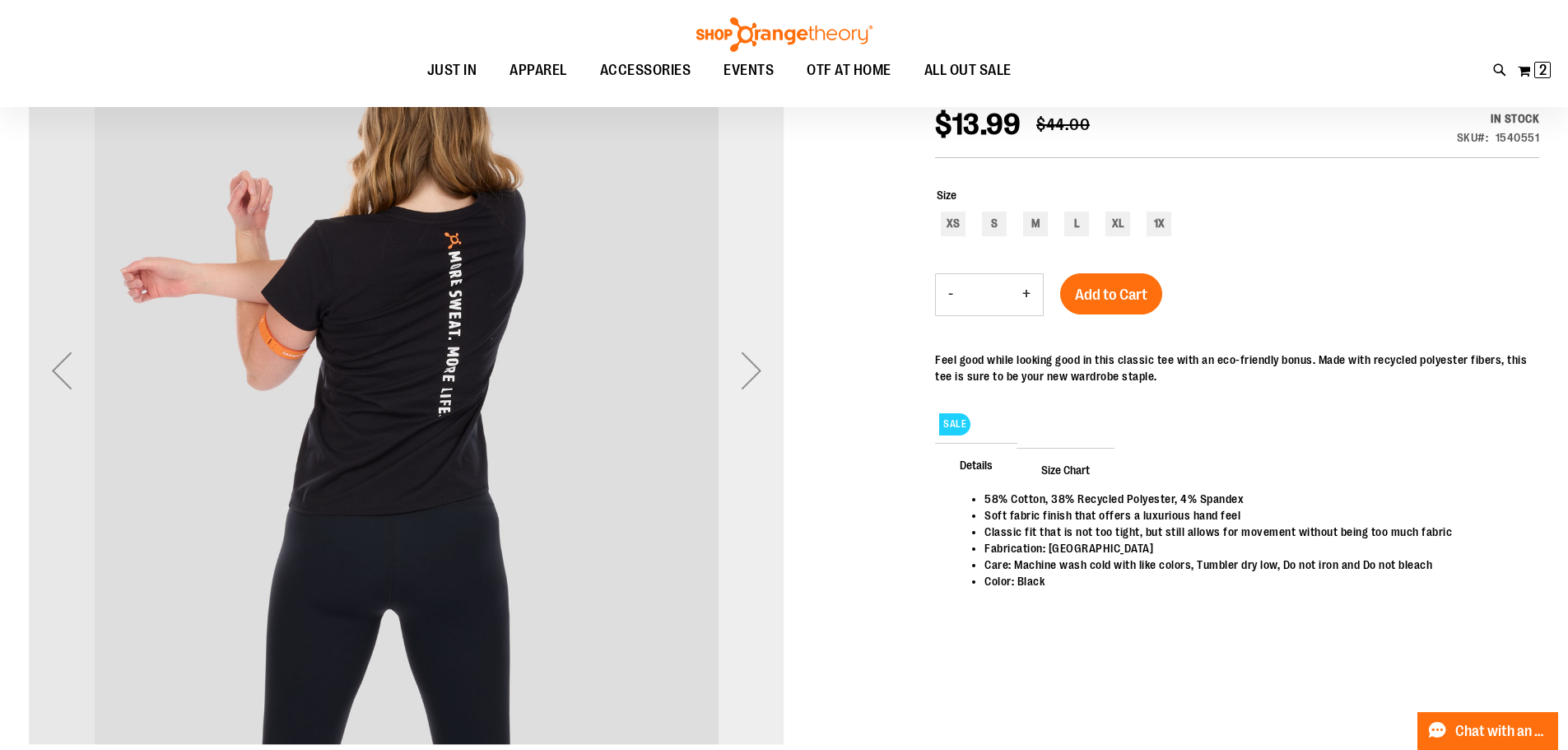
click at [746, 380] on div "Next" at bounding box center [751, 370] width 66 height 66
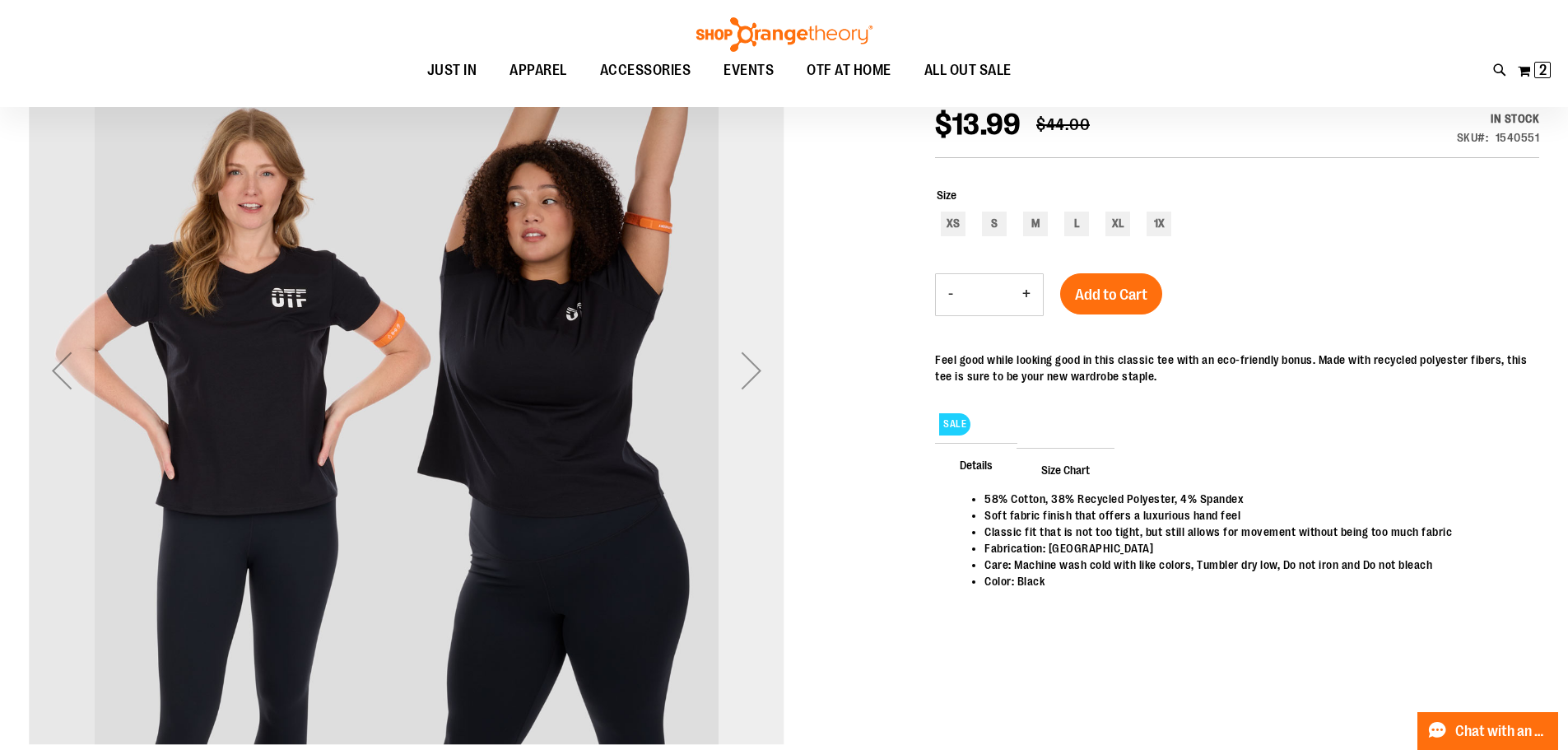
click at [746, 379] on div "Next" at bounding box center [751, 370] width 66 height 66
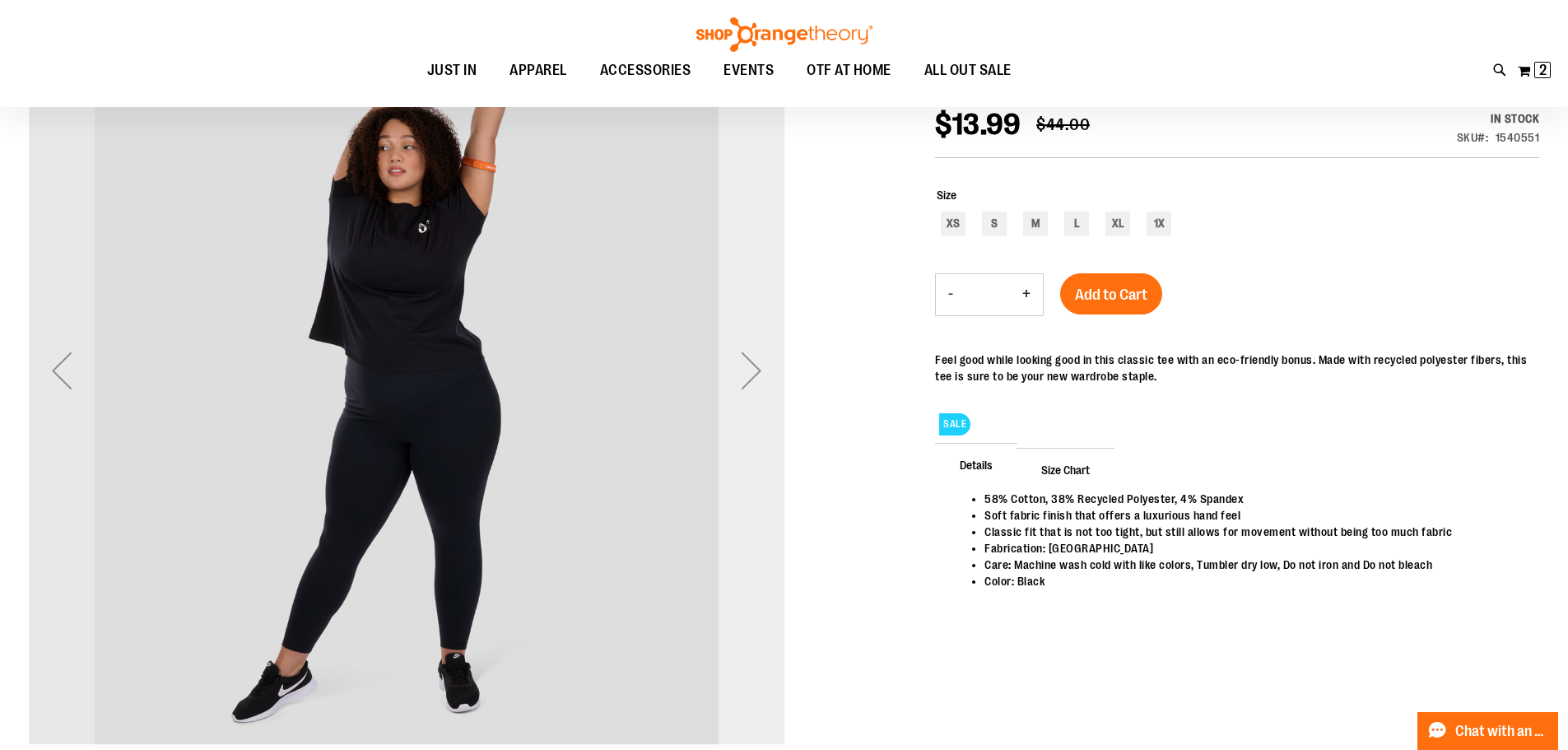
click at [746, 379] on div "Next" at bounding box center [751, 370] width 66 height 66
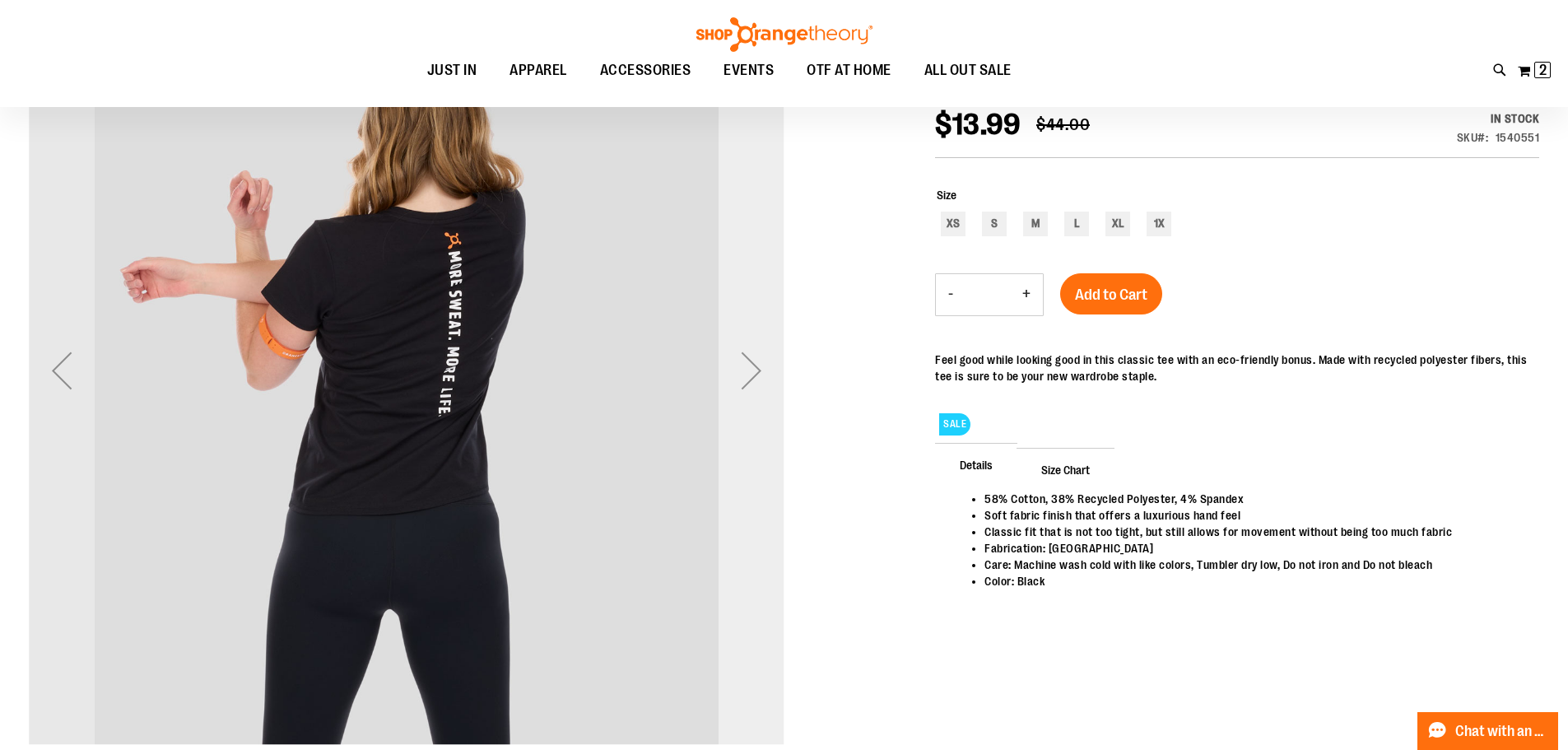
click at [746, 379] on div "Next" at bounding box center [751, 370] width 66 height 66
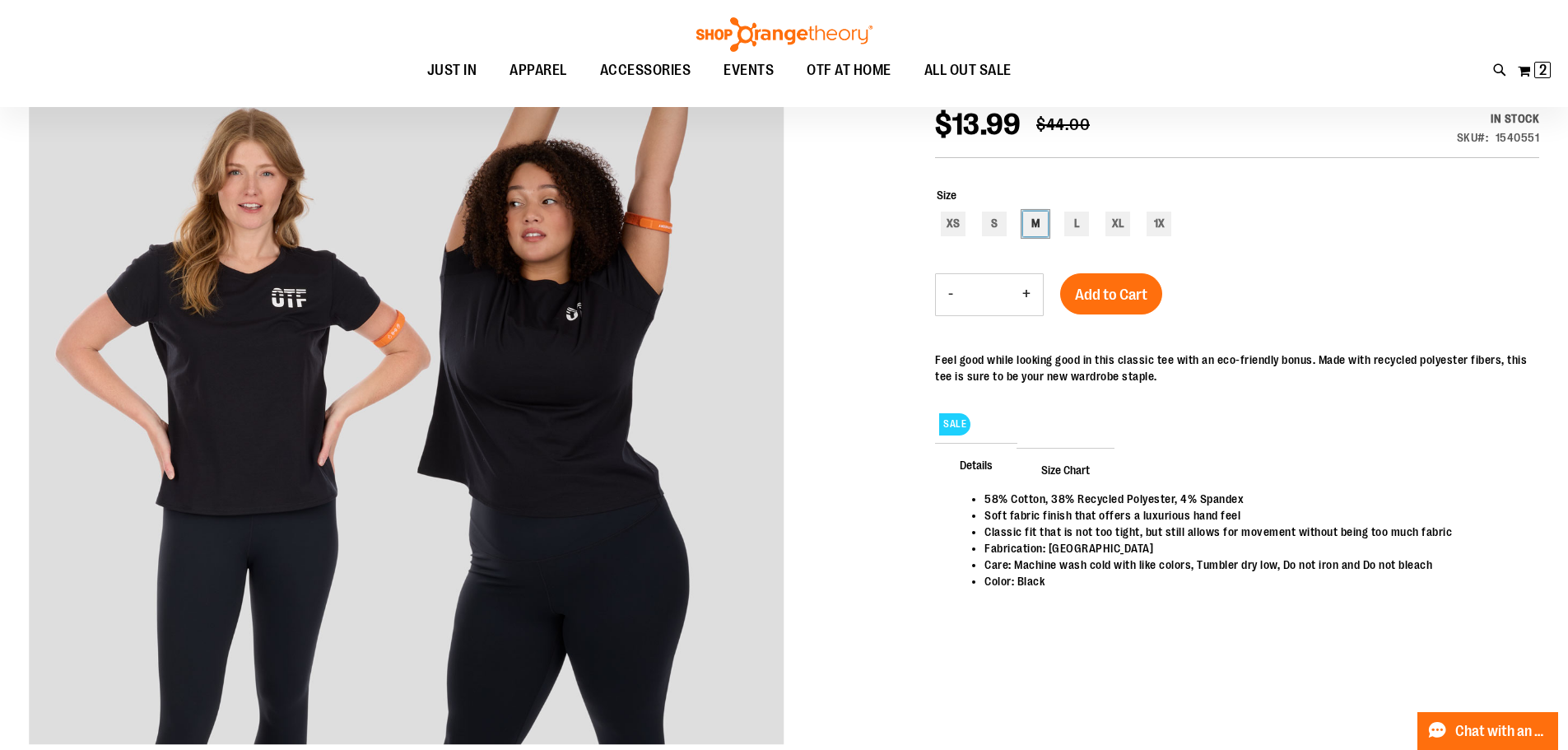
click at [1030, 220] on div "M" at bounding box center [1034, 223] width 24 height 24
type input "***"
click at [1100, 303] on button "Add to Cart" at bounding box center [1111, 293] width 102 height 41
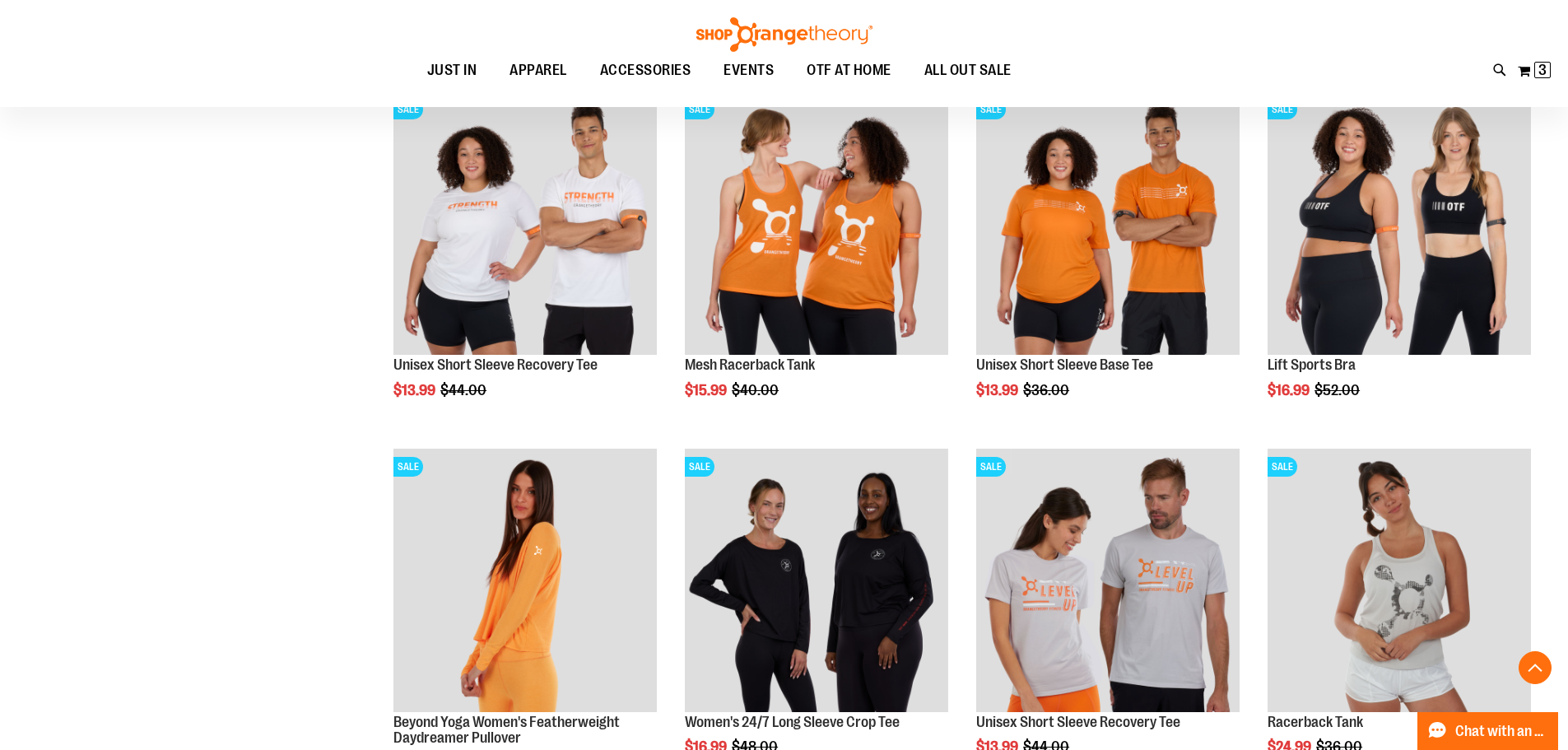
scroll to position [172, 0]
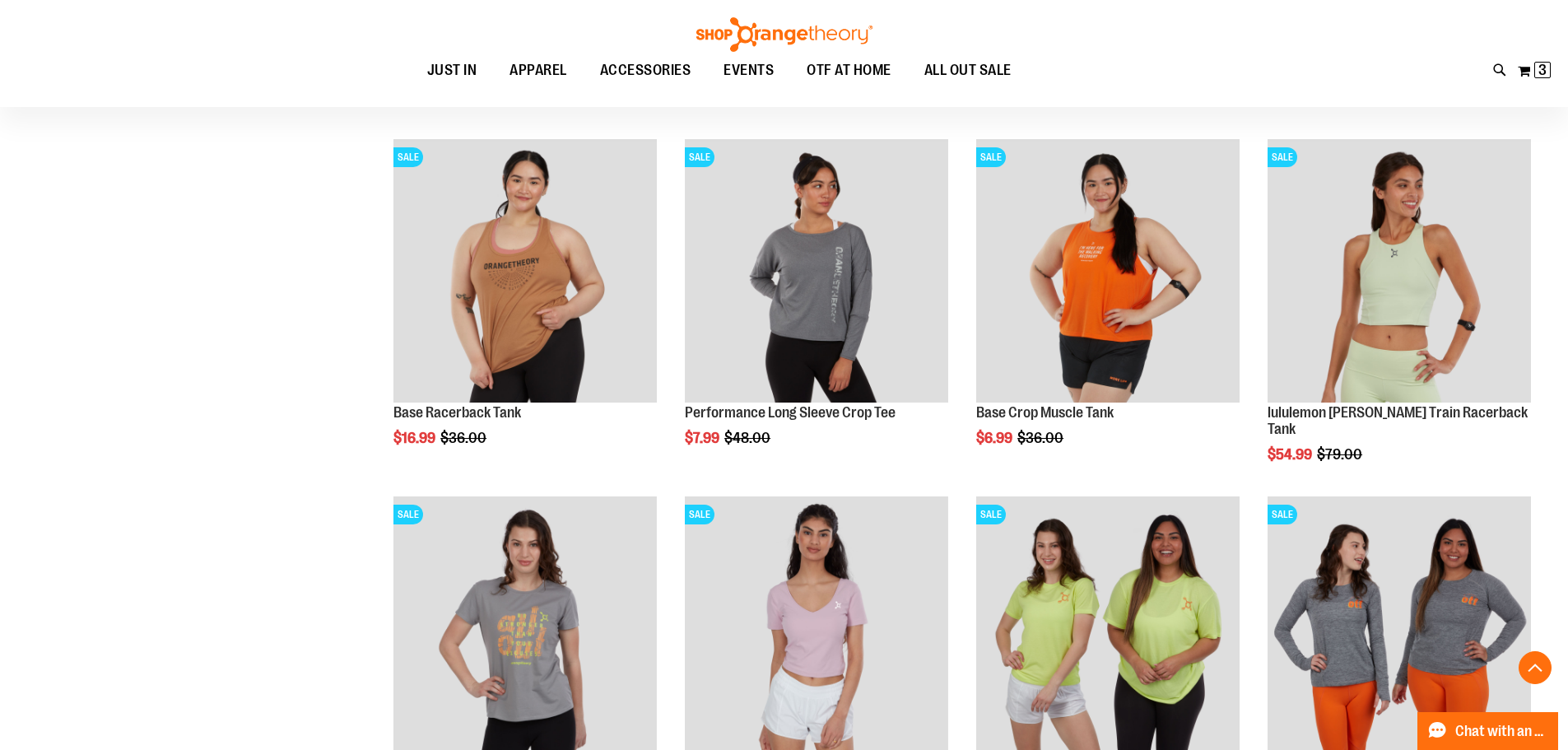
scroll to position [1234, 0]
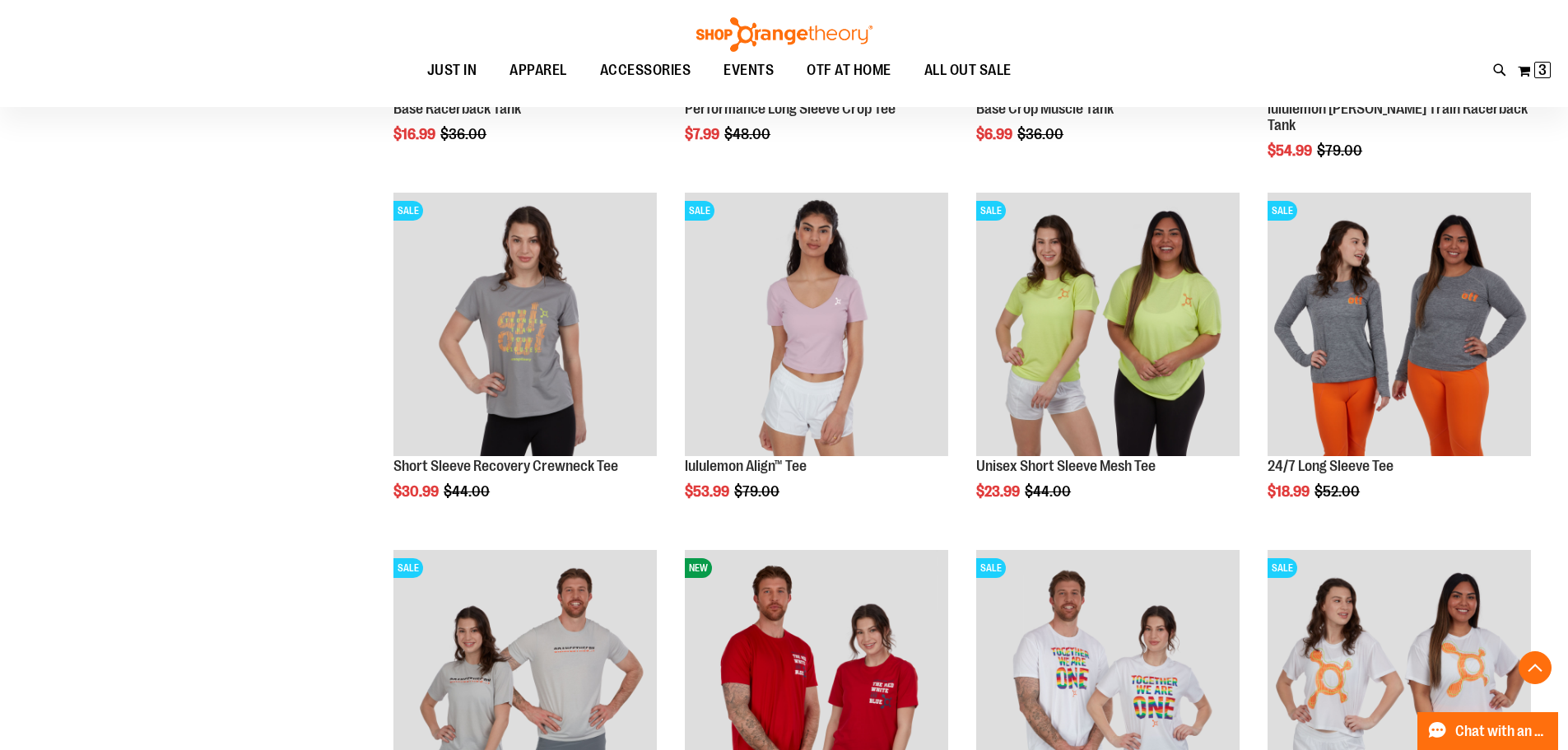
scroll to position [1480, 0]
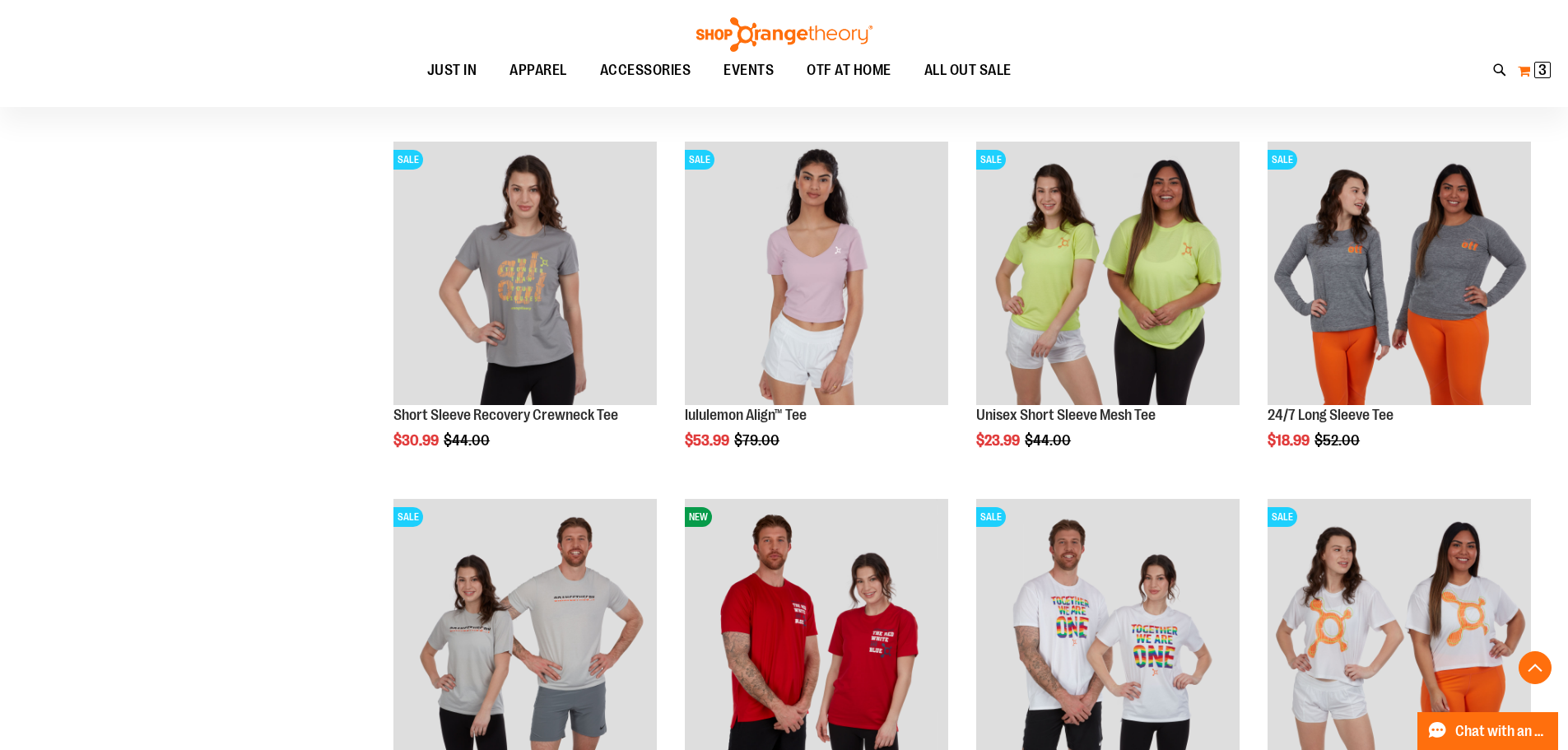
type input "**********"
click at [1536, 74] on span "3 3 items" at bounding box center [1542, 70] width 16 height 16
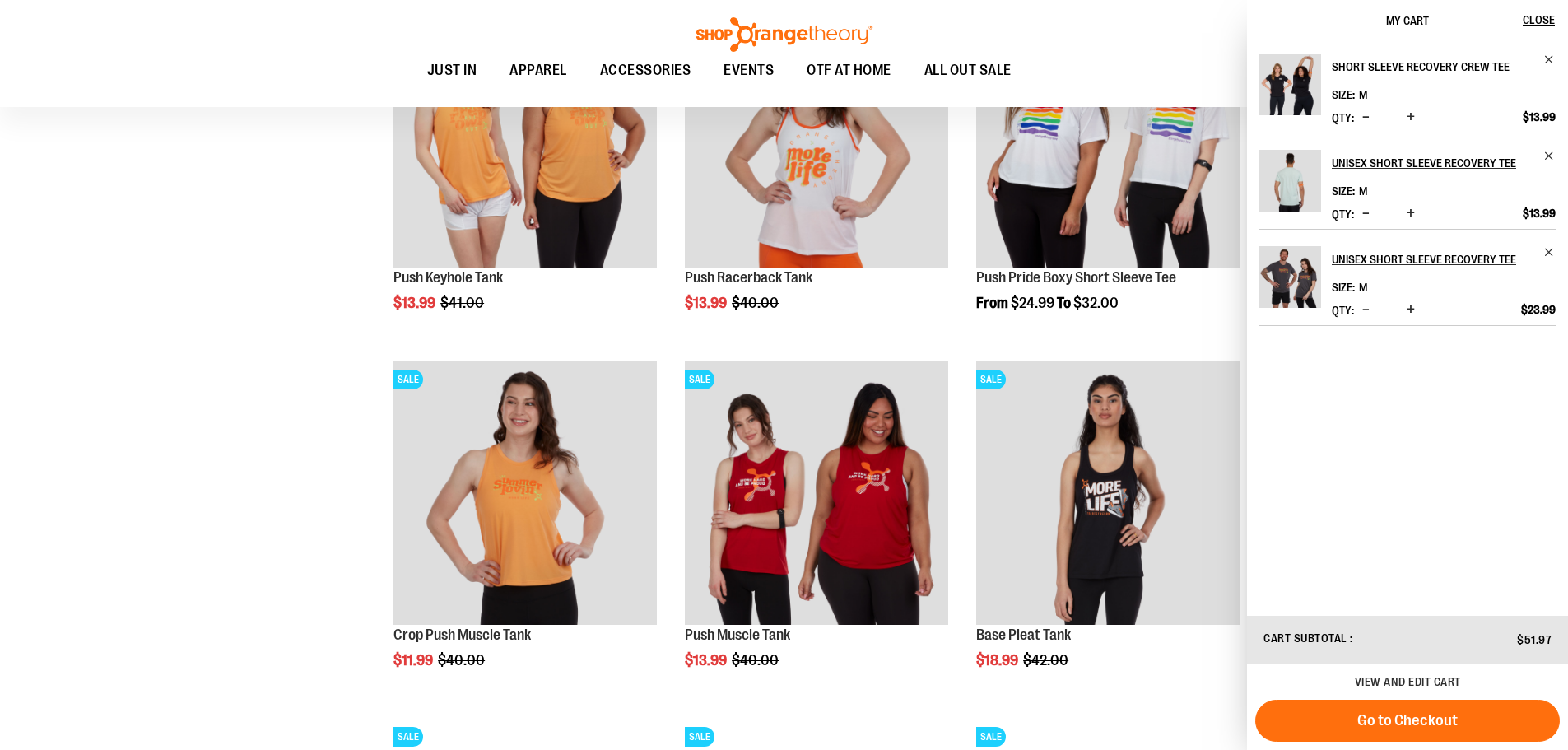
scroll to position [2386, 0]
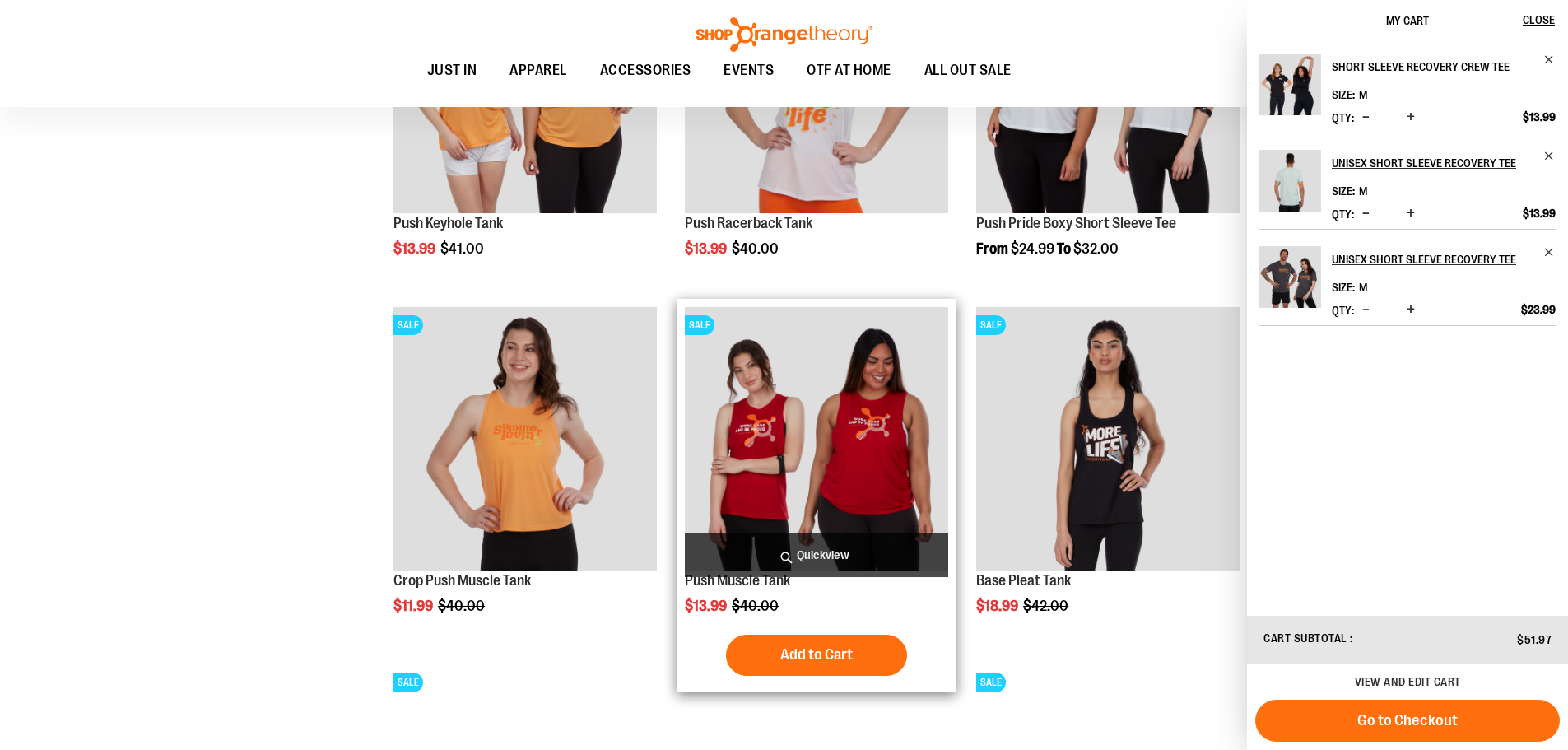
click at [849, 498] on img "product" at bounding box center [816, 438] width 264 height 264
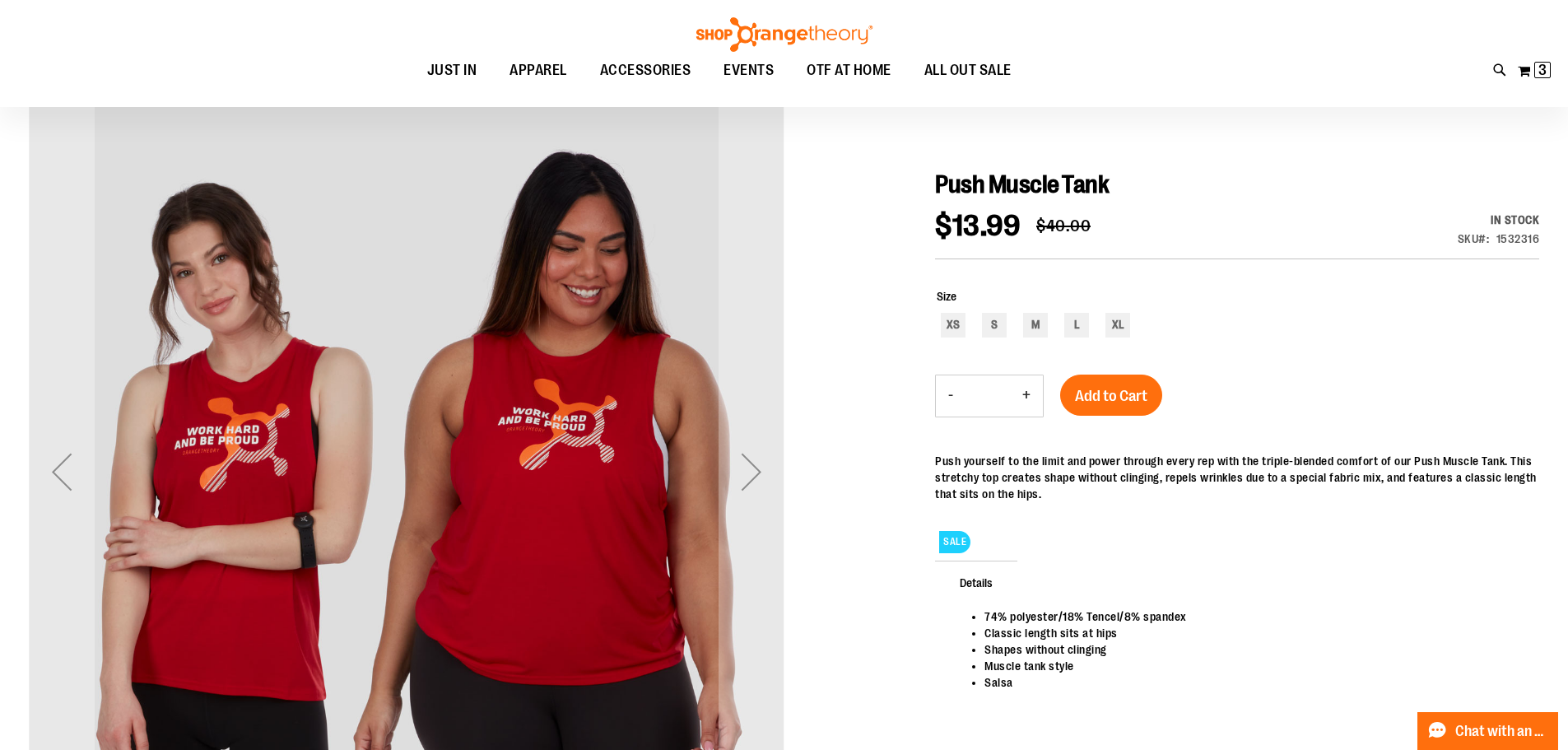
scroll to position [164, 0]
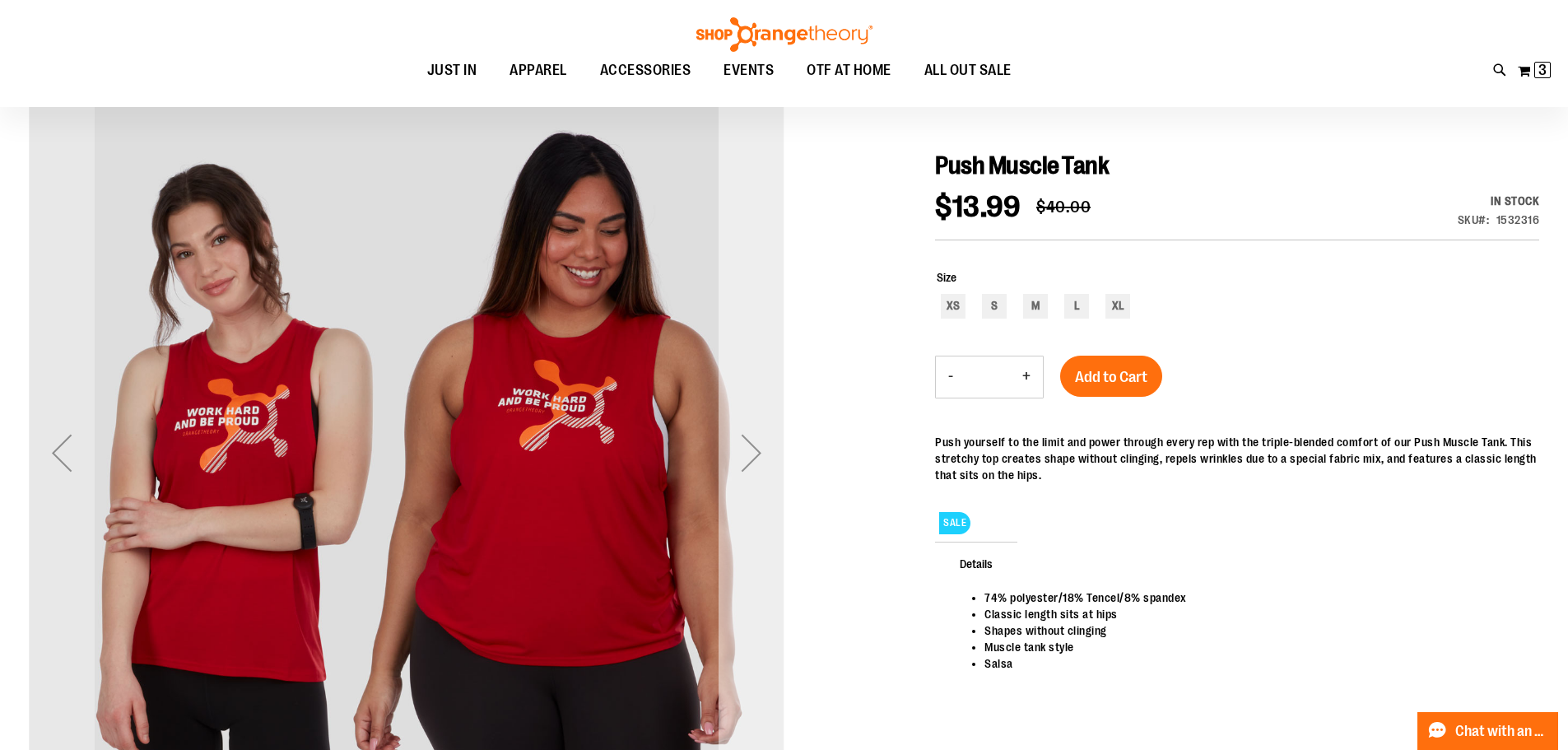
type input "**********"
click at [761, 450] on div "Next" at bounding box center [751, 452] width 66 height 66
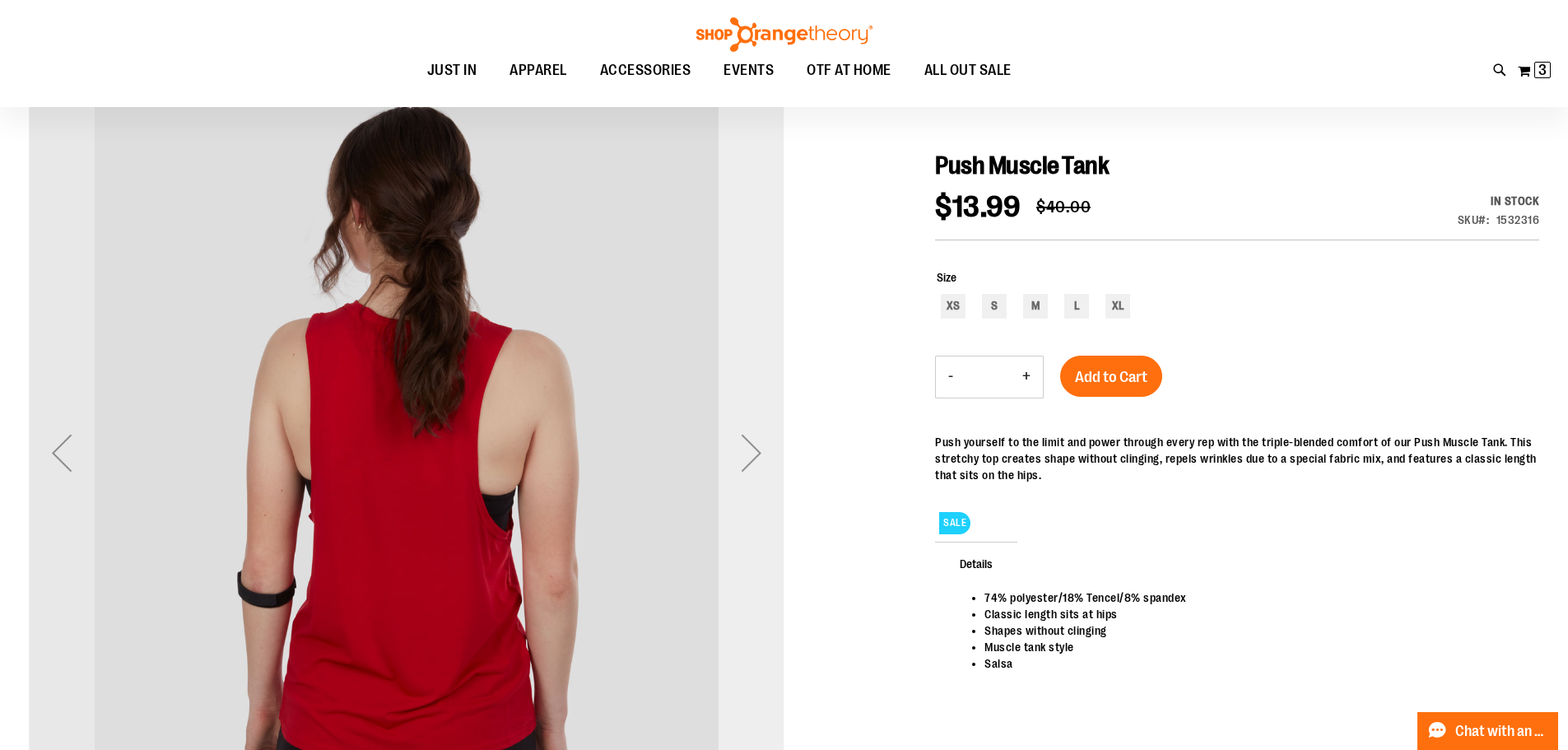
click at [761, 450] on div "Next" at bounding box center [751, 452] width 66 height 66
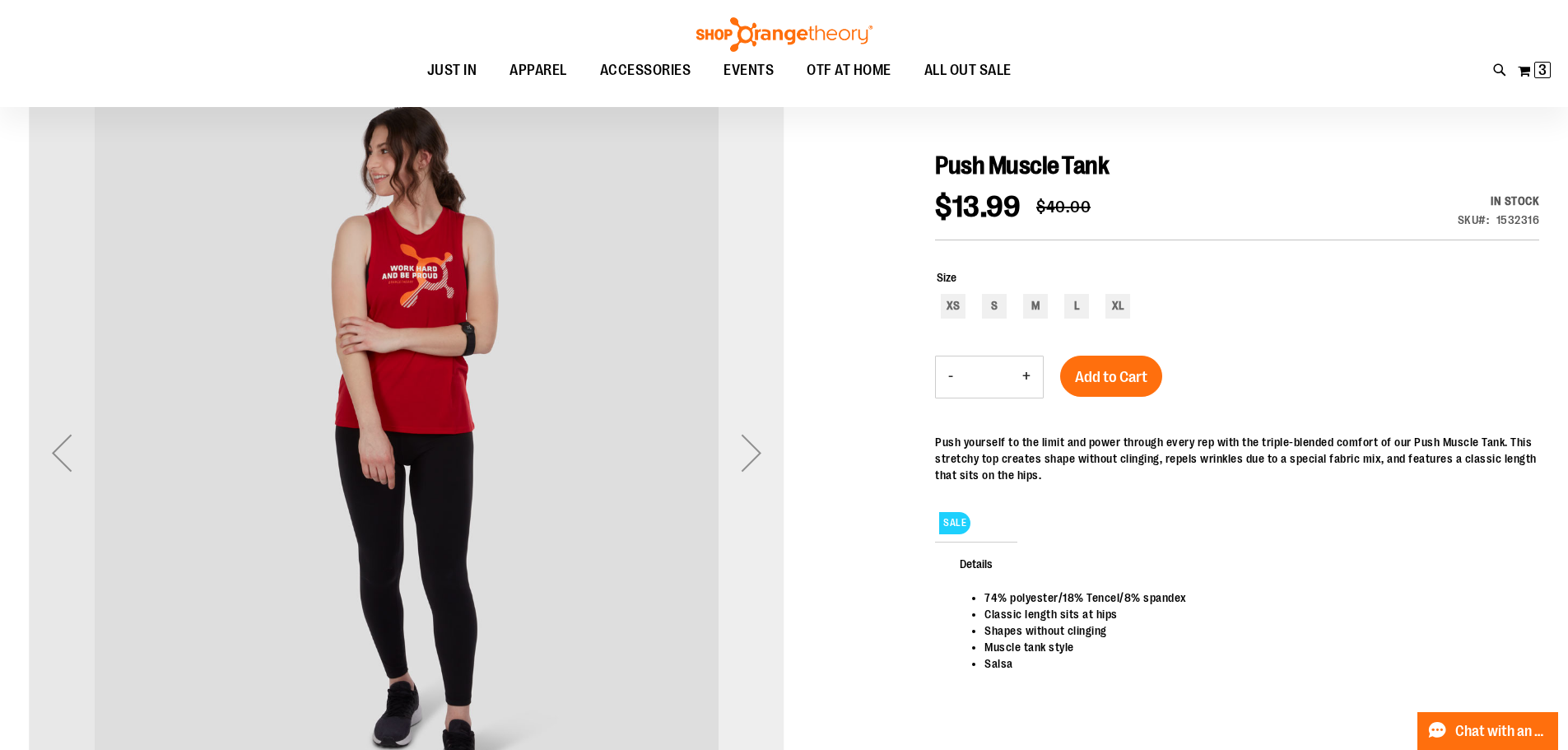
click at [761, 450] on div "Next" at bounding box center [751, 452] width 66 height 66
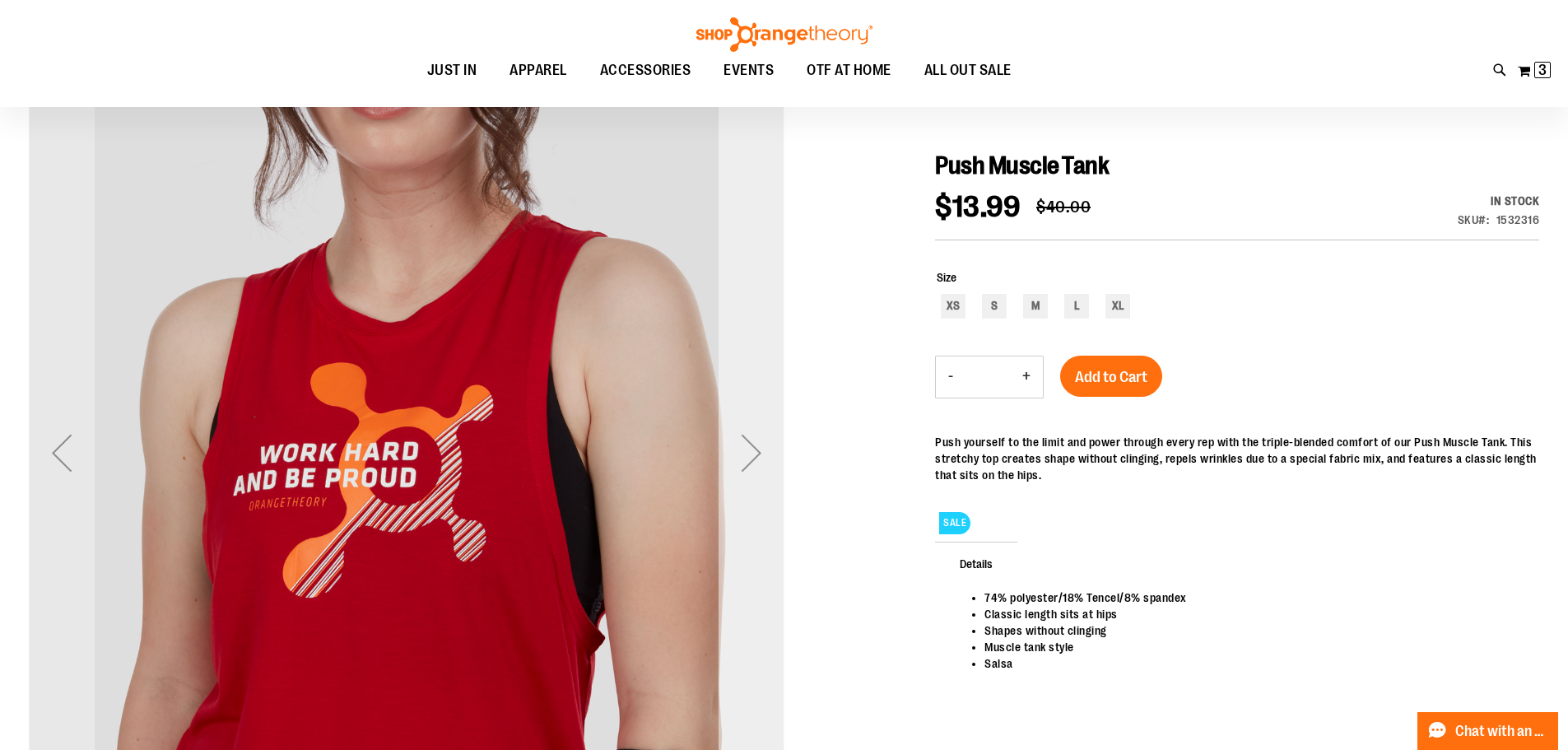
click at [761, 450] on div "Next" at bounding box center [751, 452] width 66 height 66
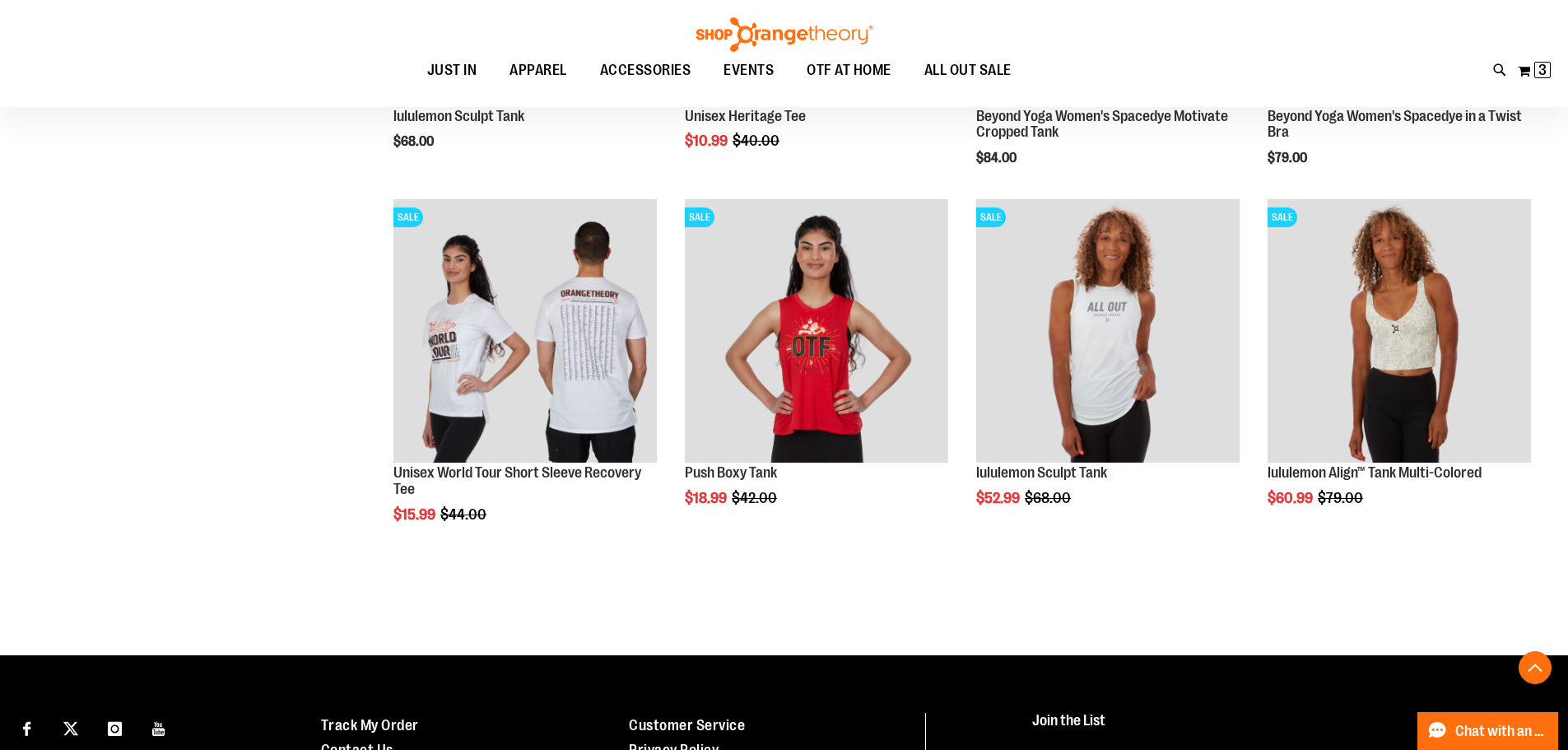
scroll to position [1147, 0]
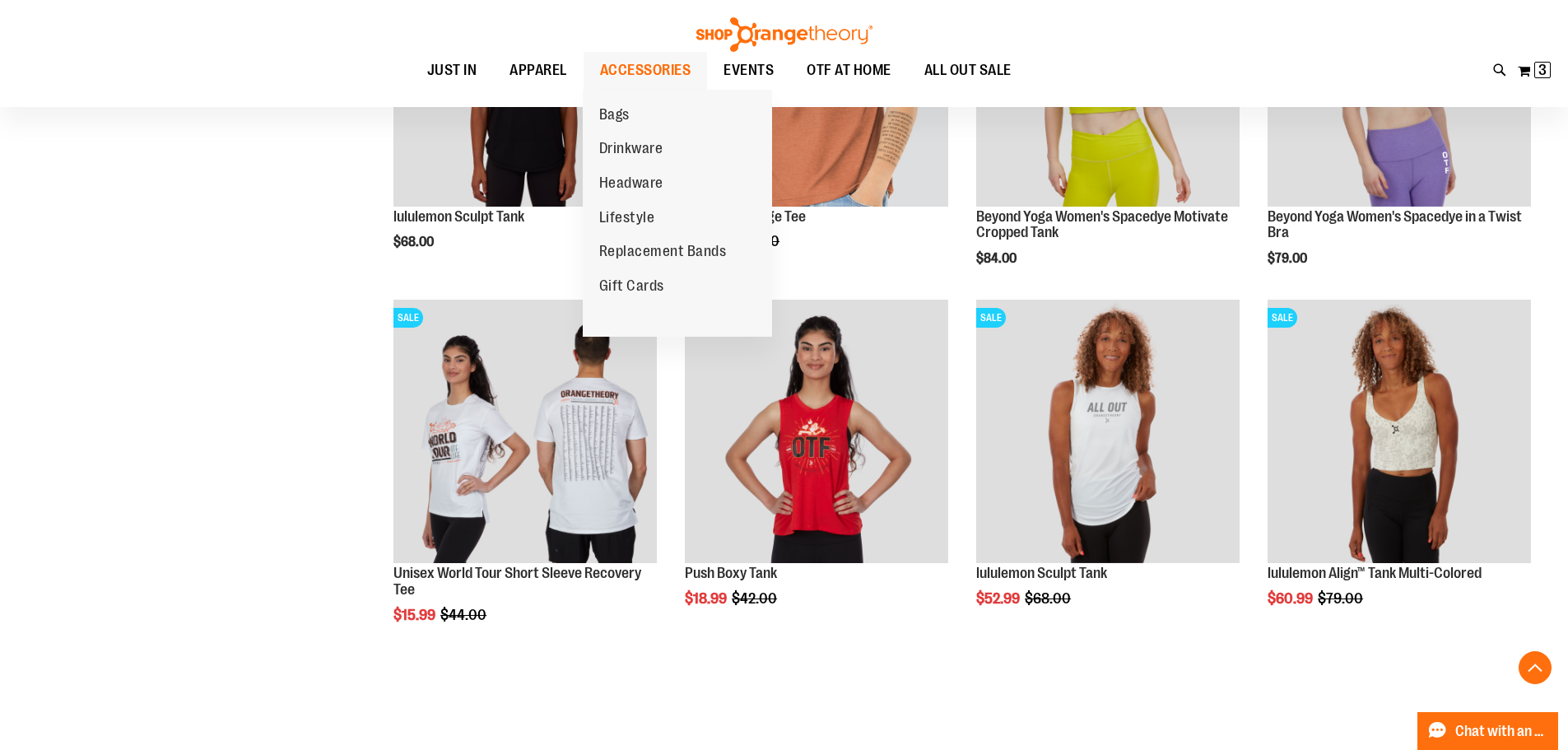
type input "**********"
click at [641, 66] on span "ACCESSORIES" at bounding box center [645, 70] width 91 height 37
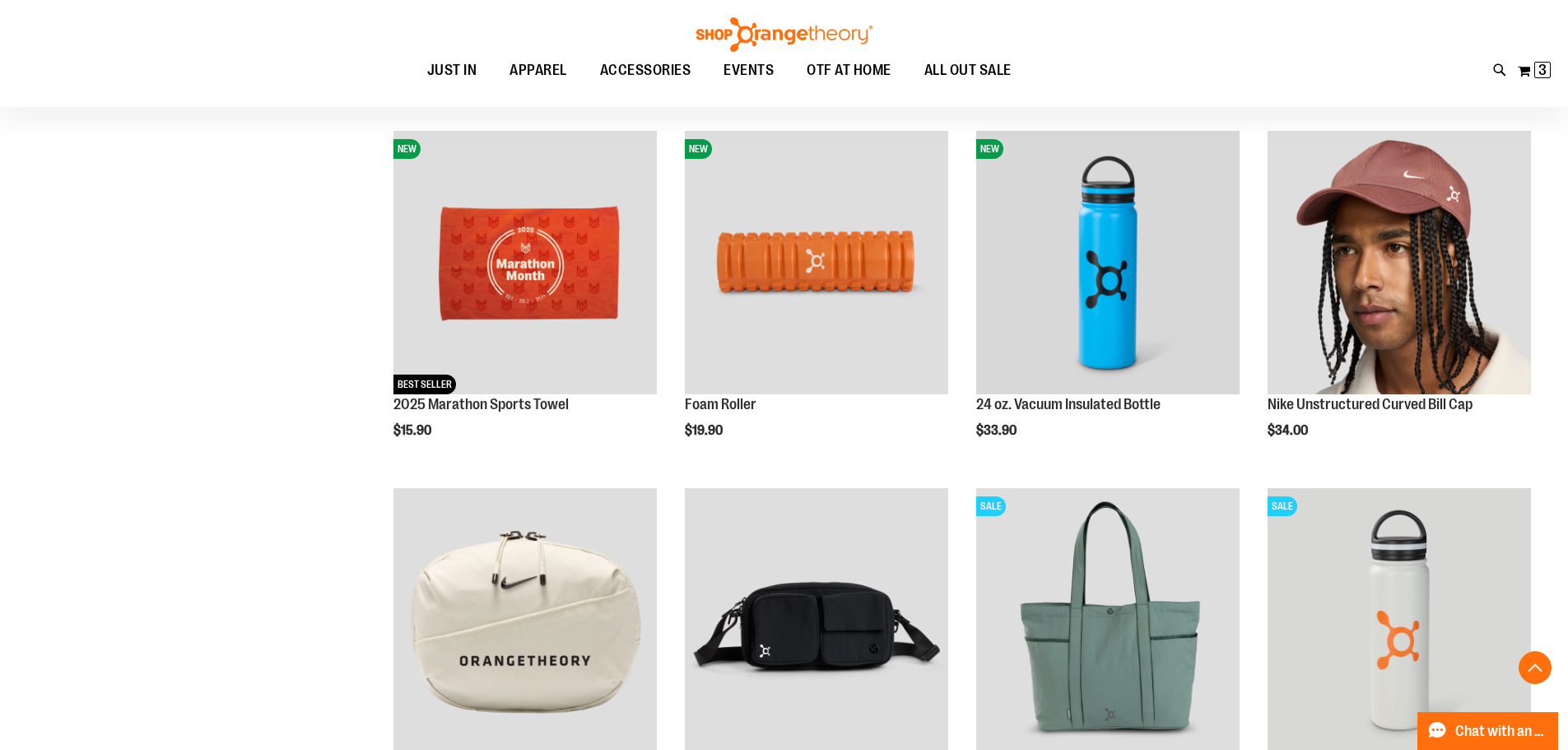
scroll to position [575, 0]
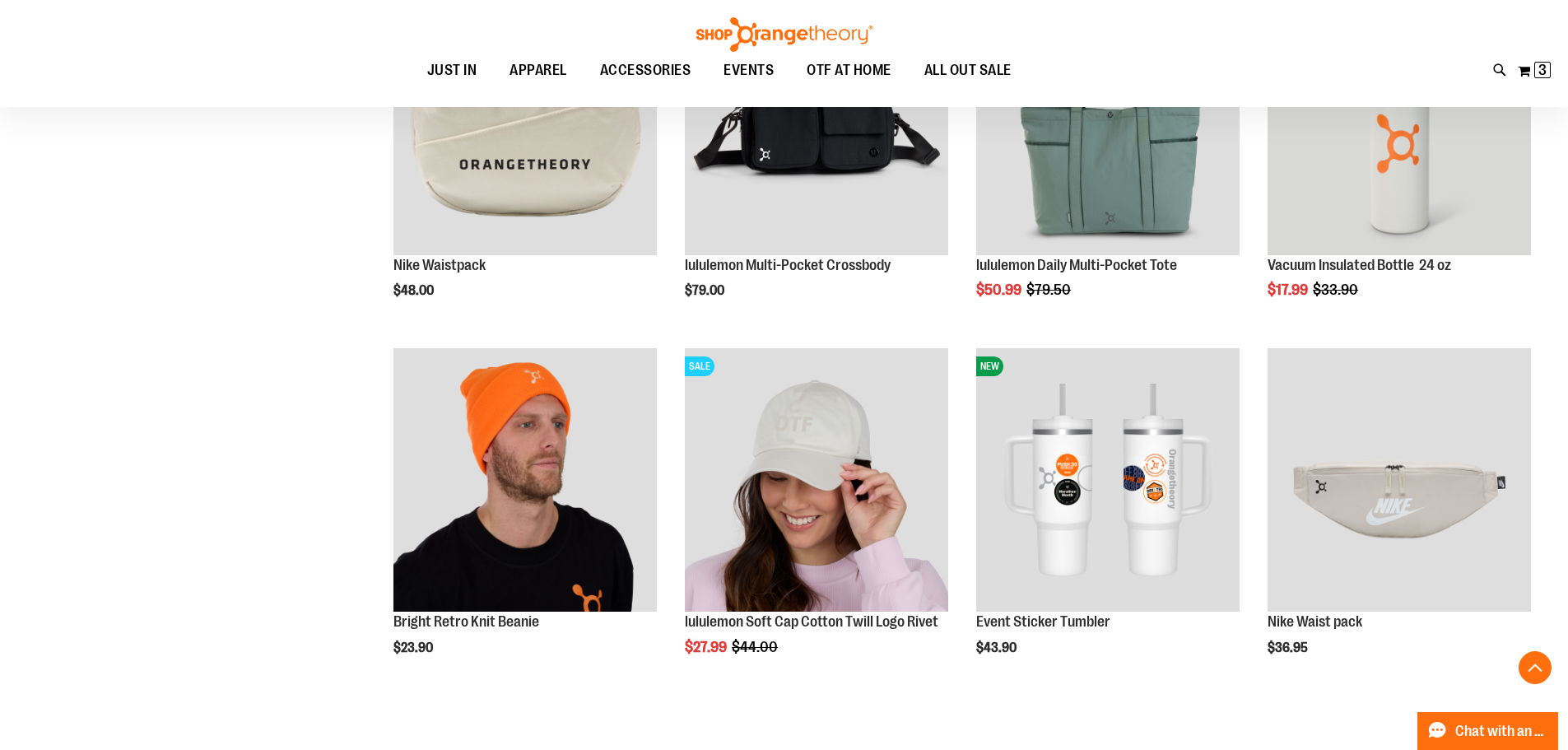
scroll to position [1069, 0]
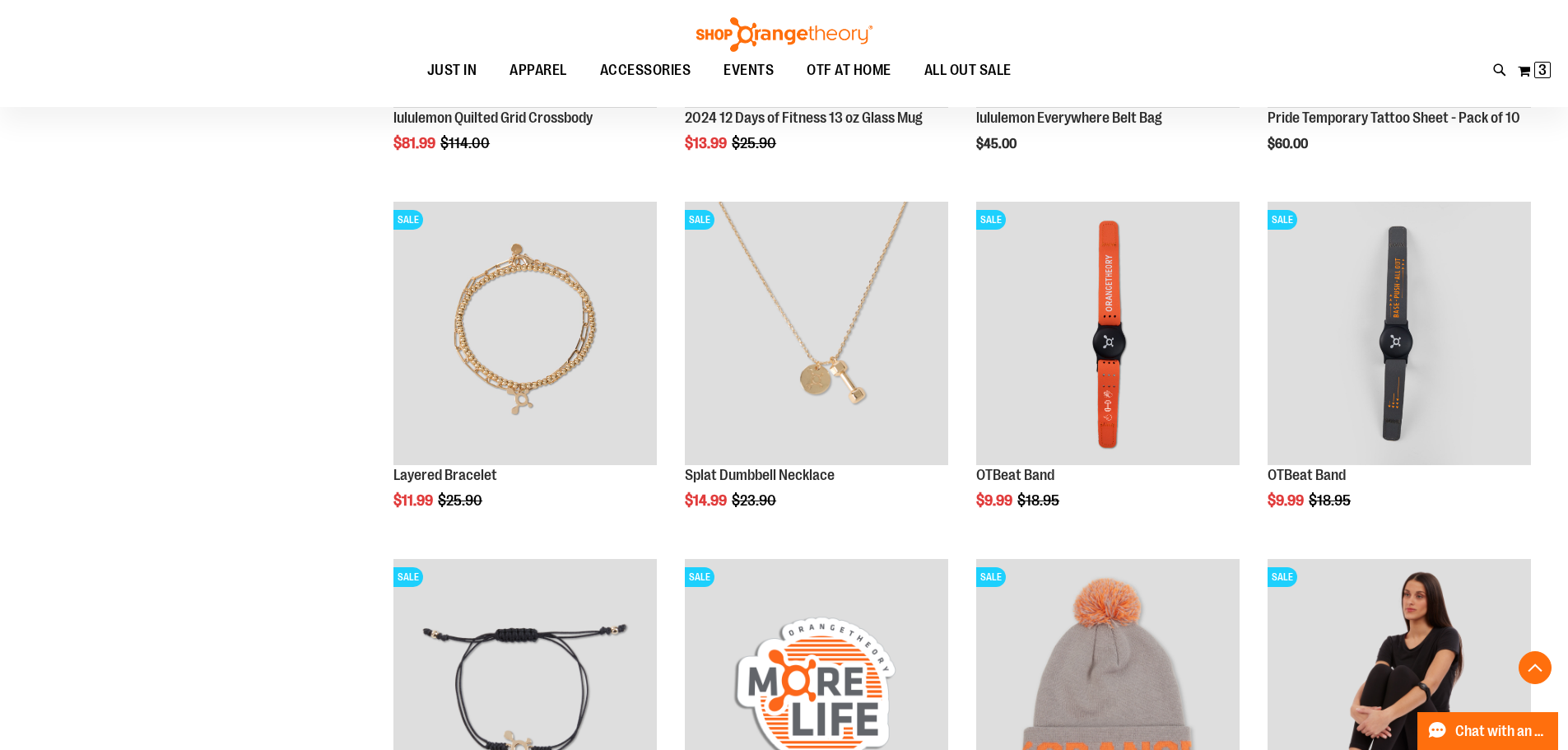
scroll to position [2303, 0]
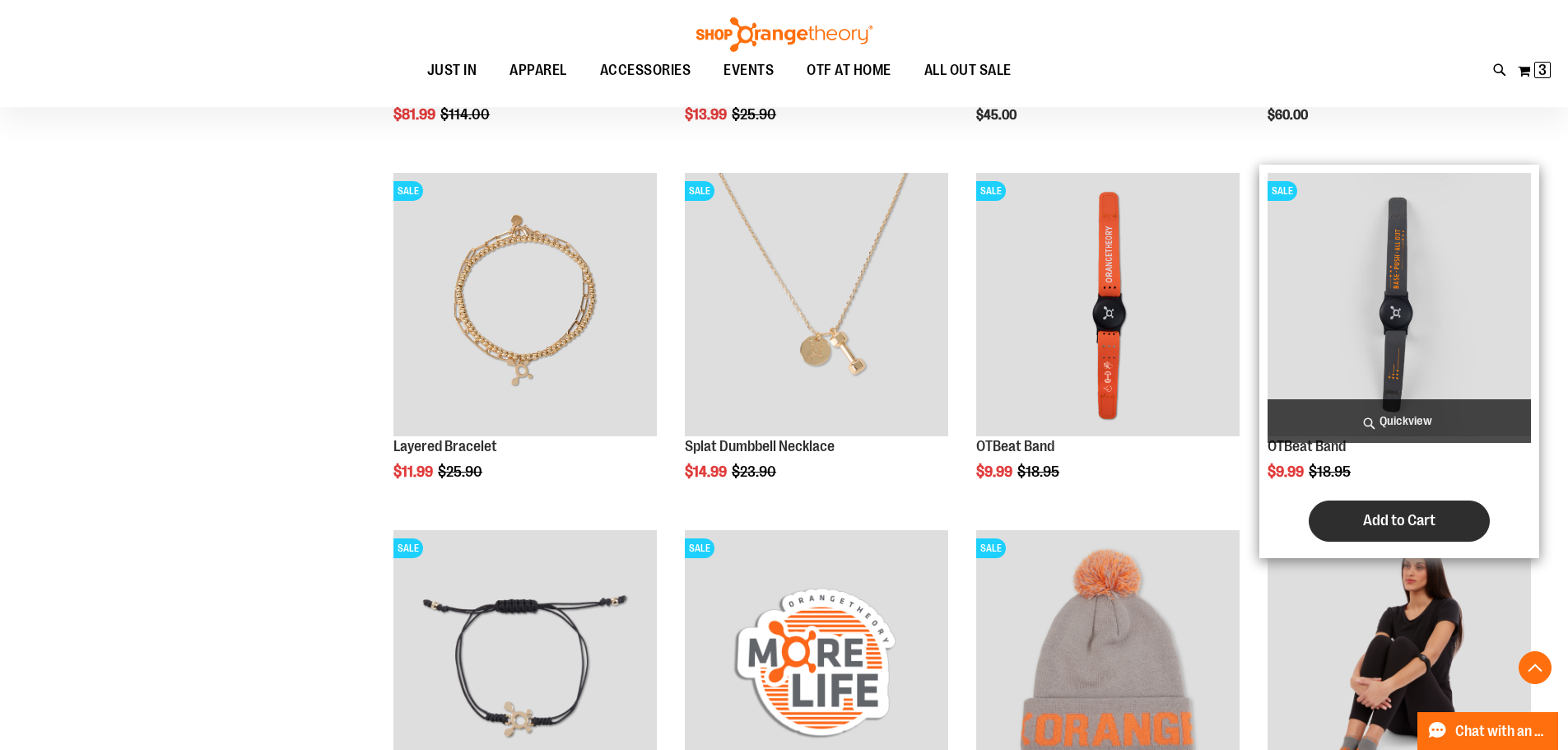
type input "**********"
click at [1405, 520] on span "Add to Cart" at bounding box center [1399, 520] width 72 height 18
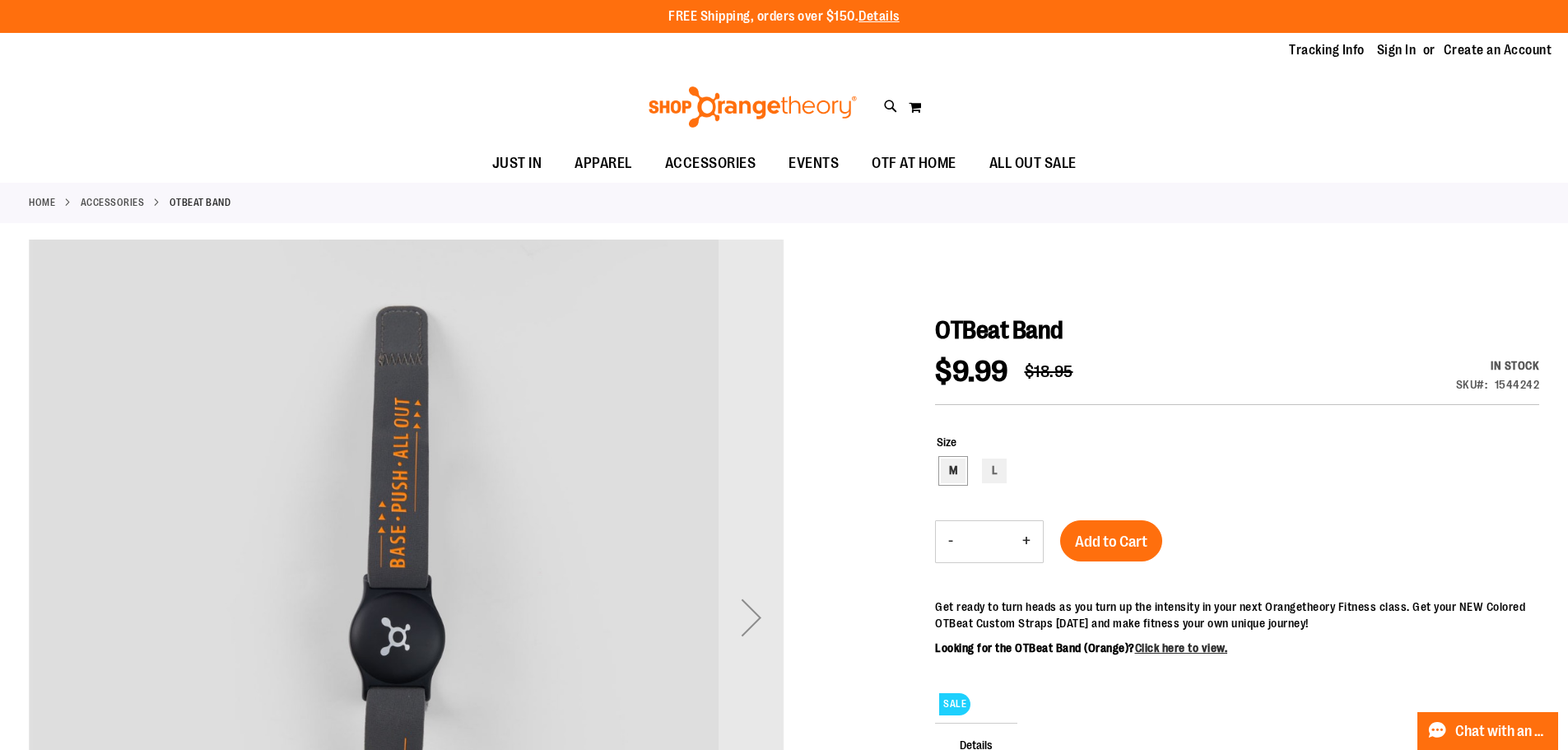
type input "**********"
click at [951, 463] on div "M" at bounding box center [952, 470] width 24 height 24
type input "***"
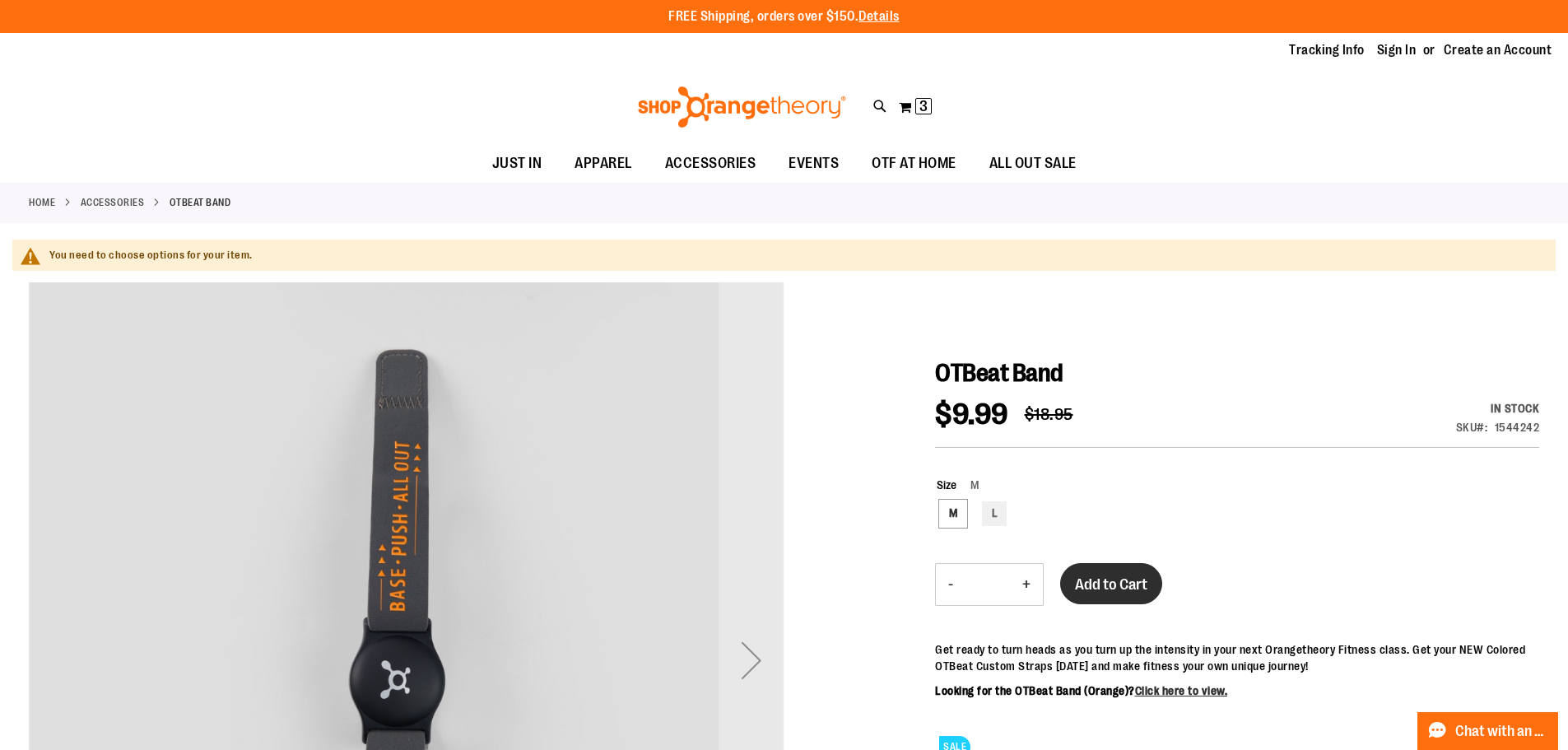
click at [1106, 586] on span "Add to Cart" at bounding box center [1111, 584] width 72 height 18
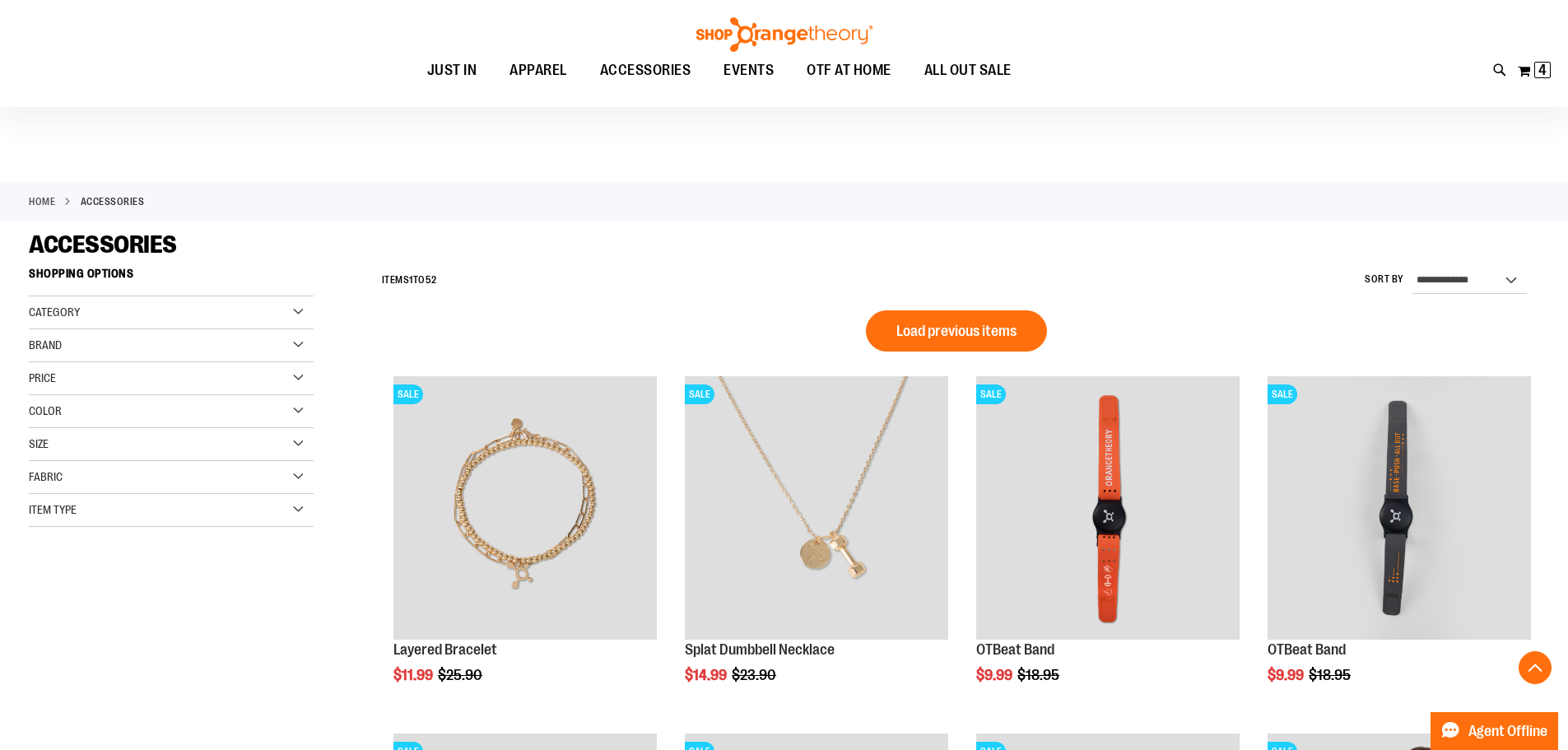
scroll to position [1120, 0]
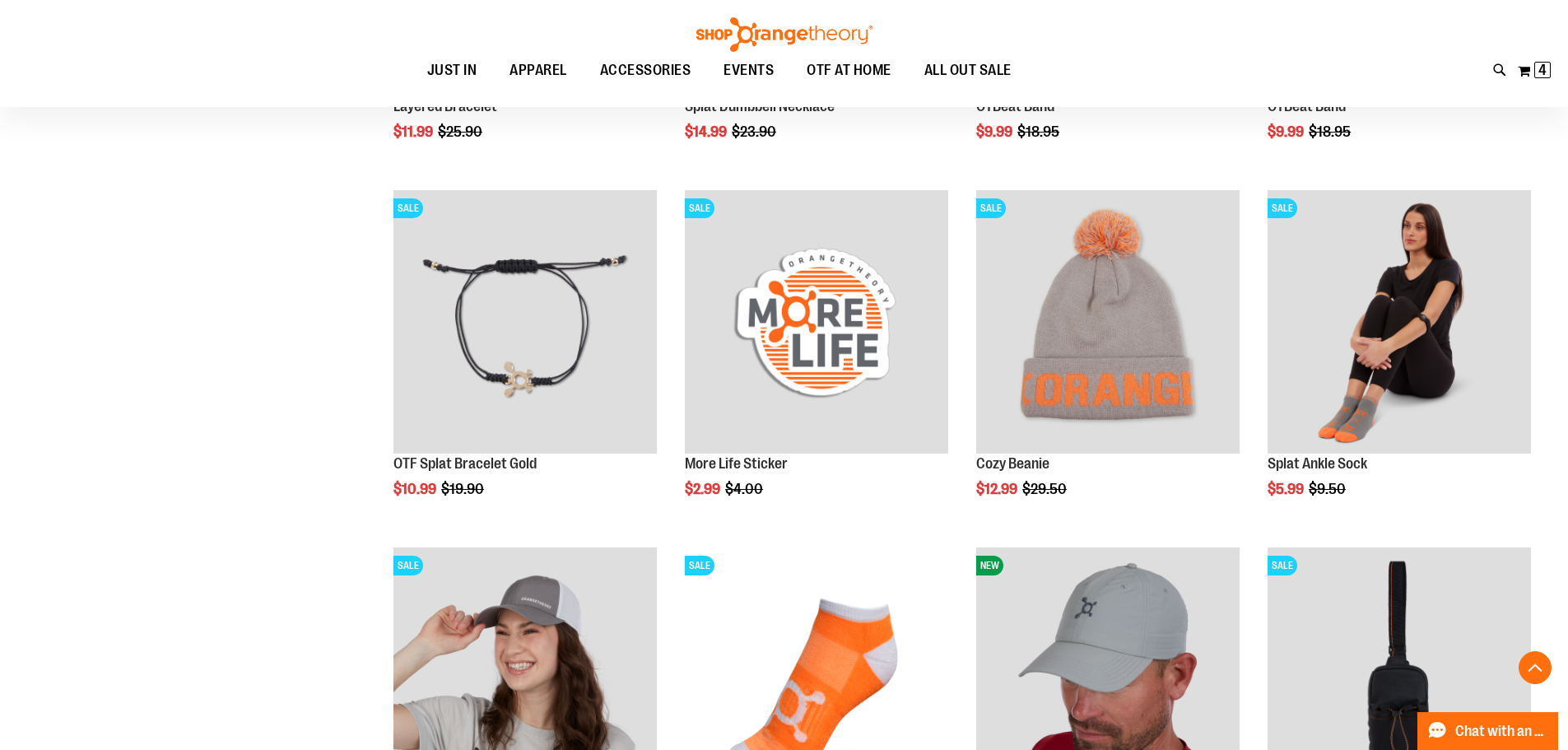
scroll to position [296, 0]
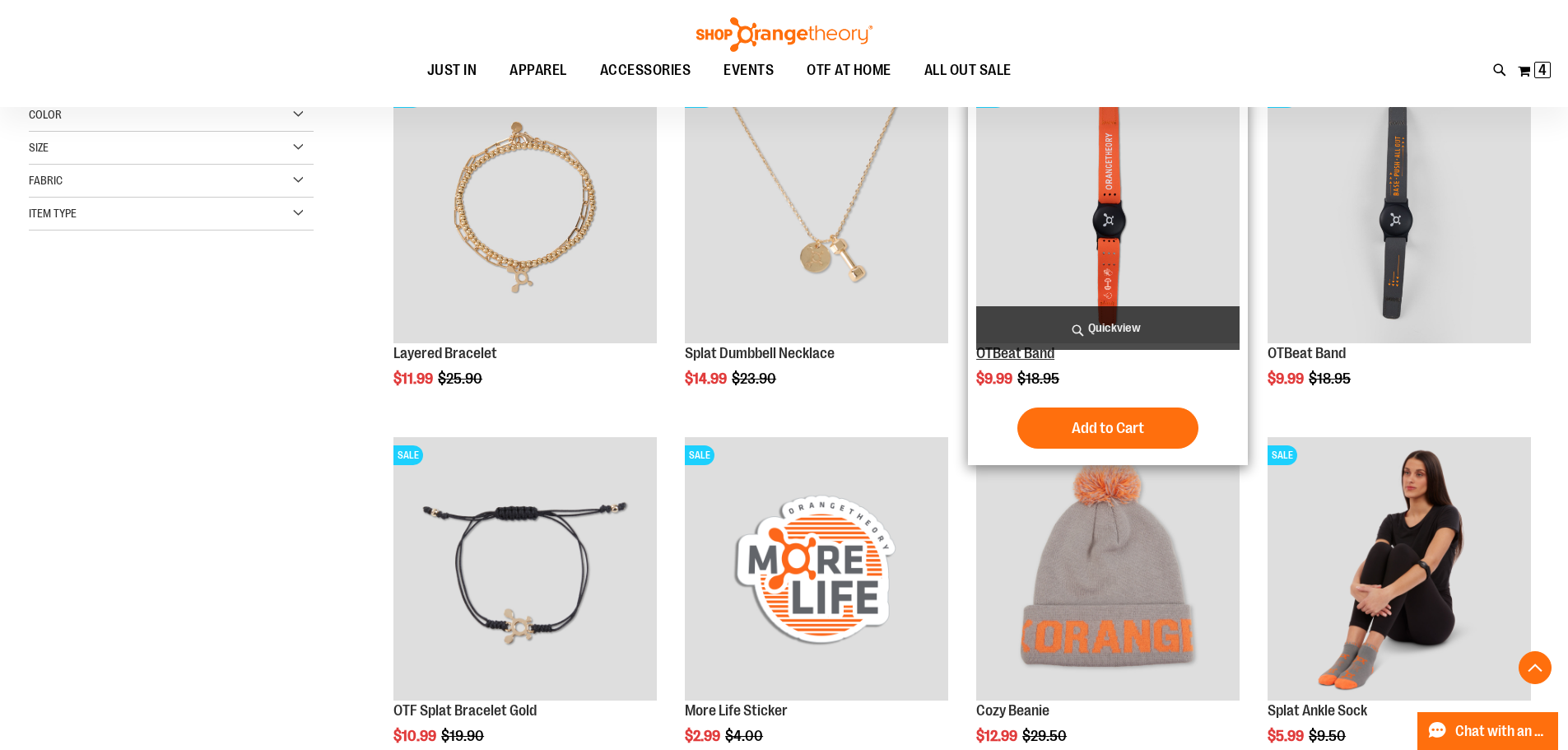
type input "**********"
click at [1011, 358] on link "OTBeat Band" at bounding box center [1015, 353] width 78 height 16
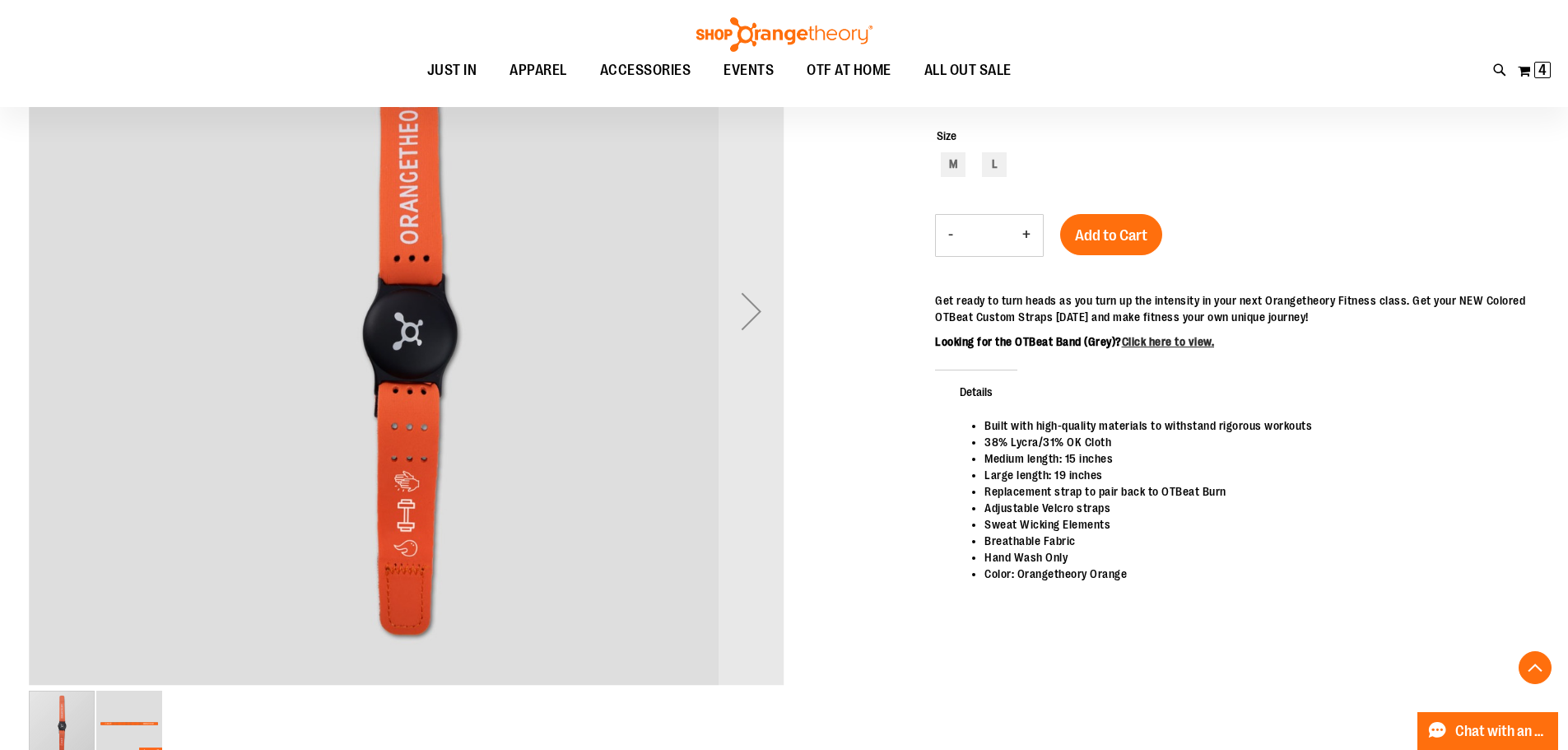
scroll to position [328, 0]
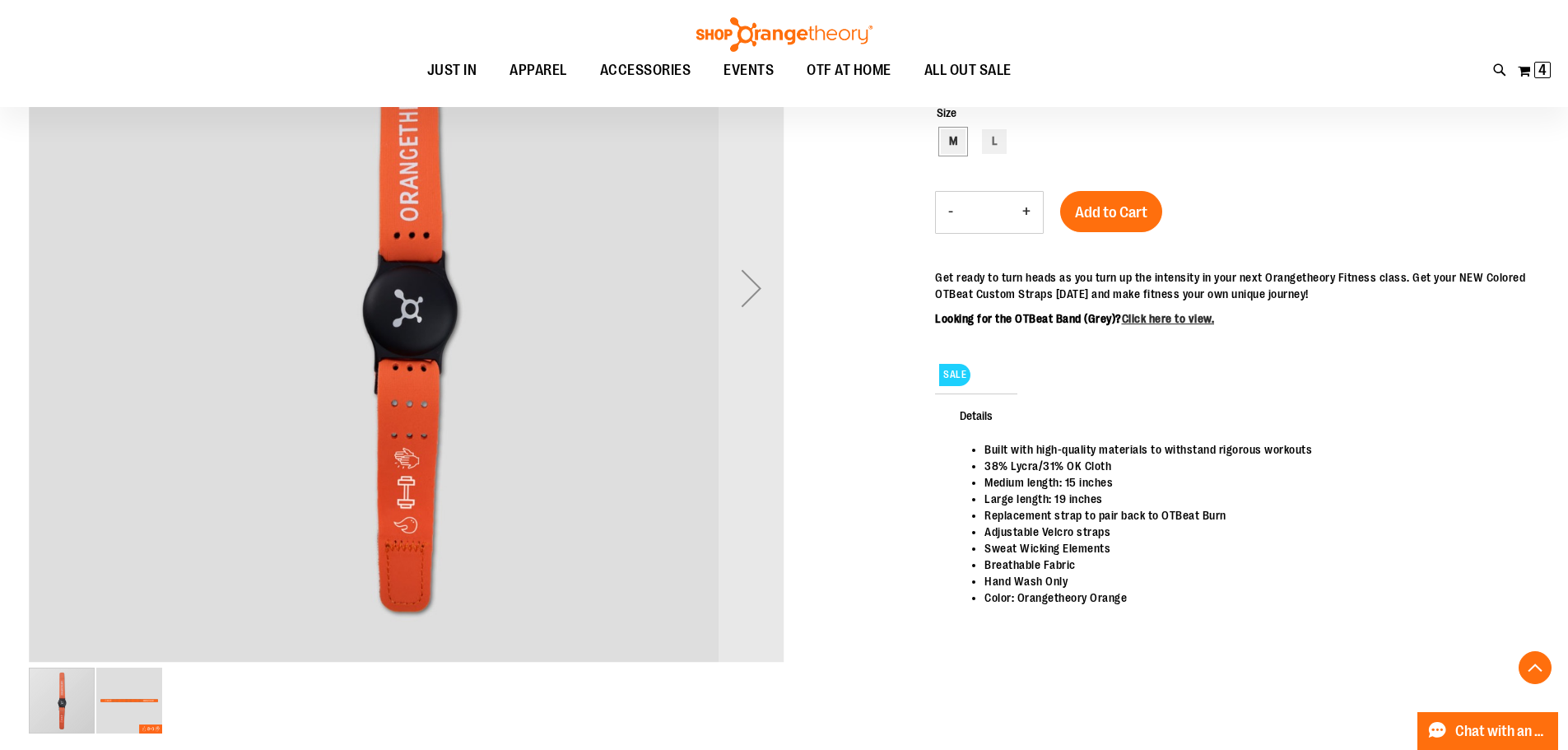
type input "**********"
click at [951, 145] on div "M" at bounding box center [952, 141] width 24 height 24
type input "***"
click at [1101, 212] on span "Add to Cart" at bounding box center [1111, 212] width 72 height 18
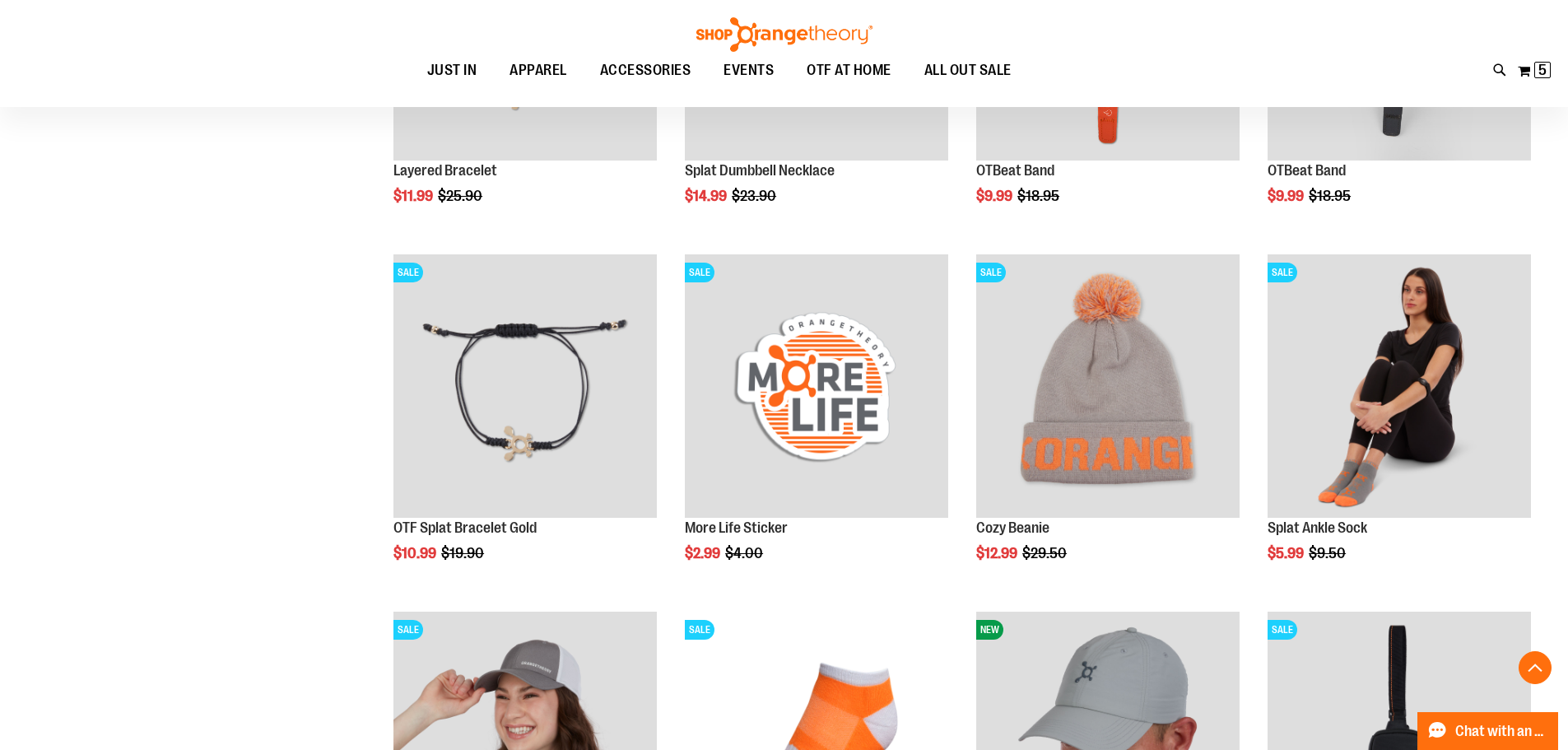
scroll to position [543, 0]
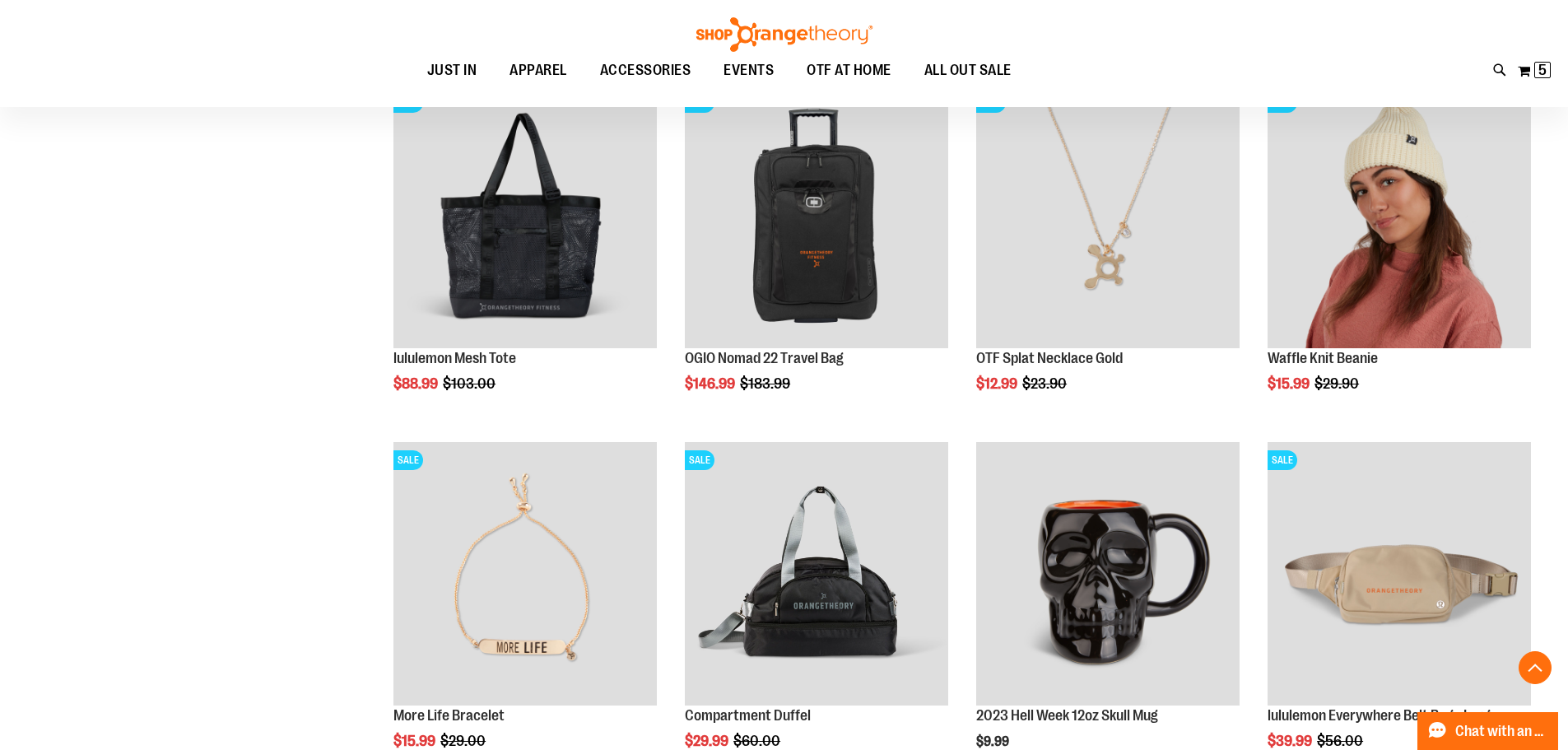
scroll to position [1366, 0]
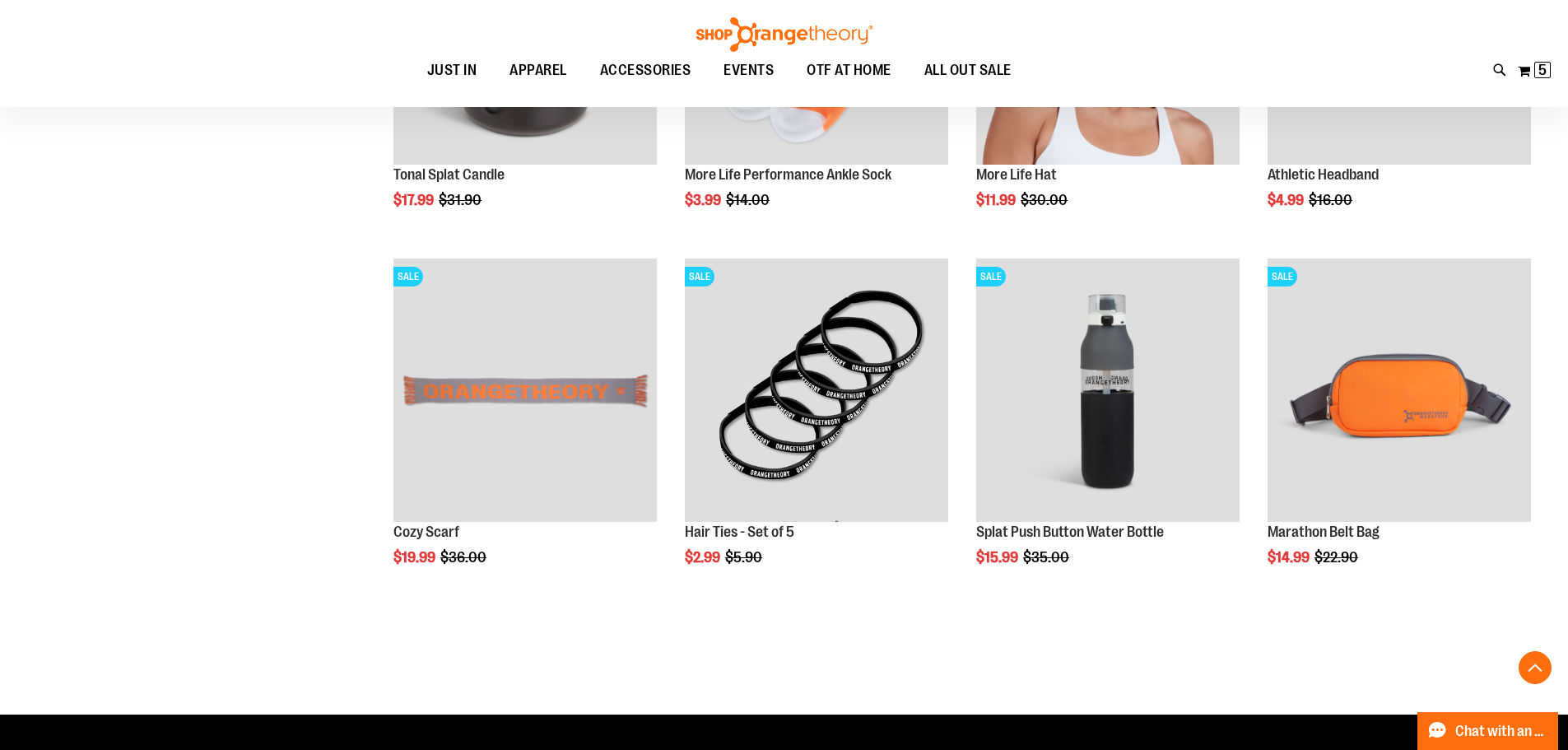
scroll to position [2271, 0]
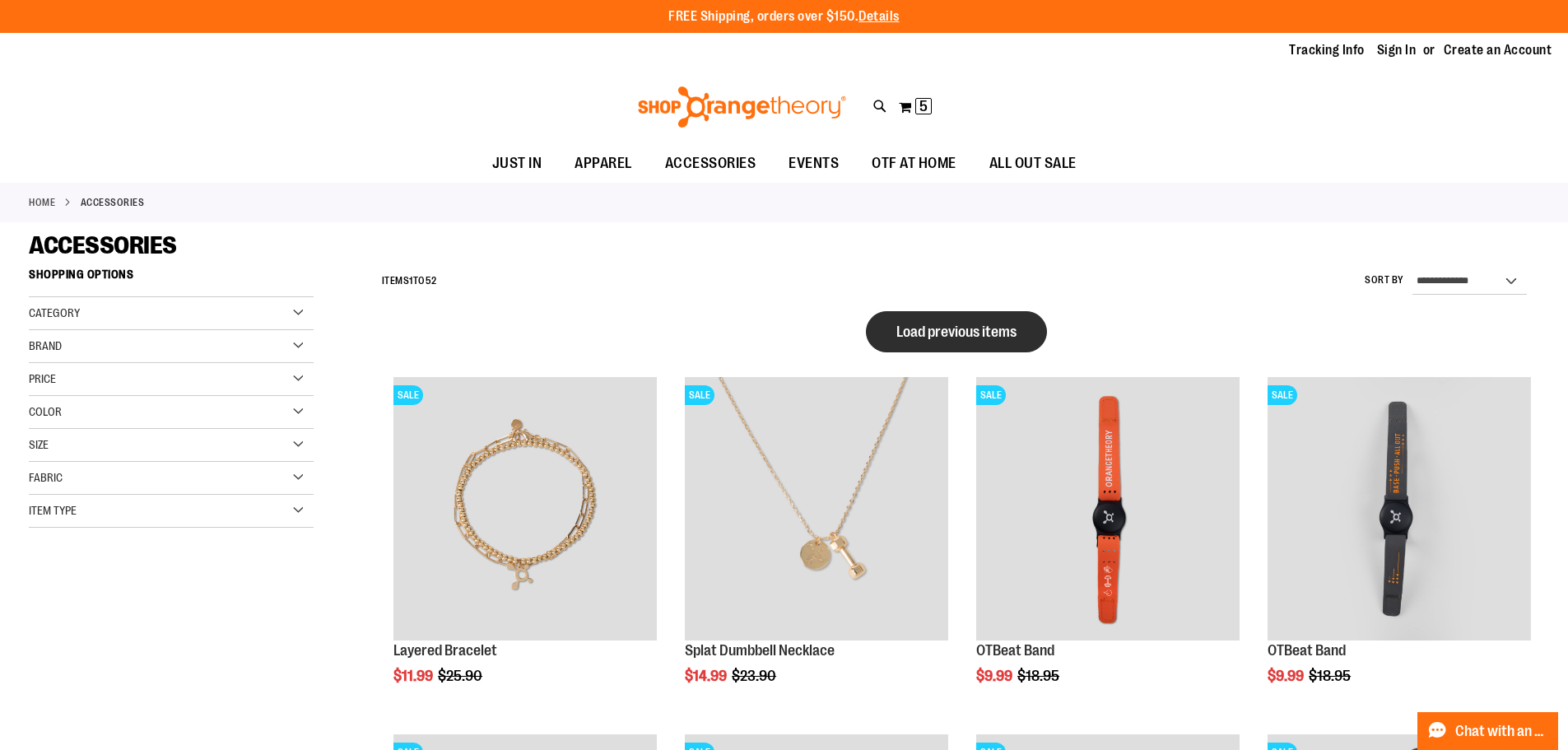
type input "**********"
click at [909, 346] on button "Load previous items" at bounding box center [957, 331] width 181 height 41
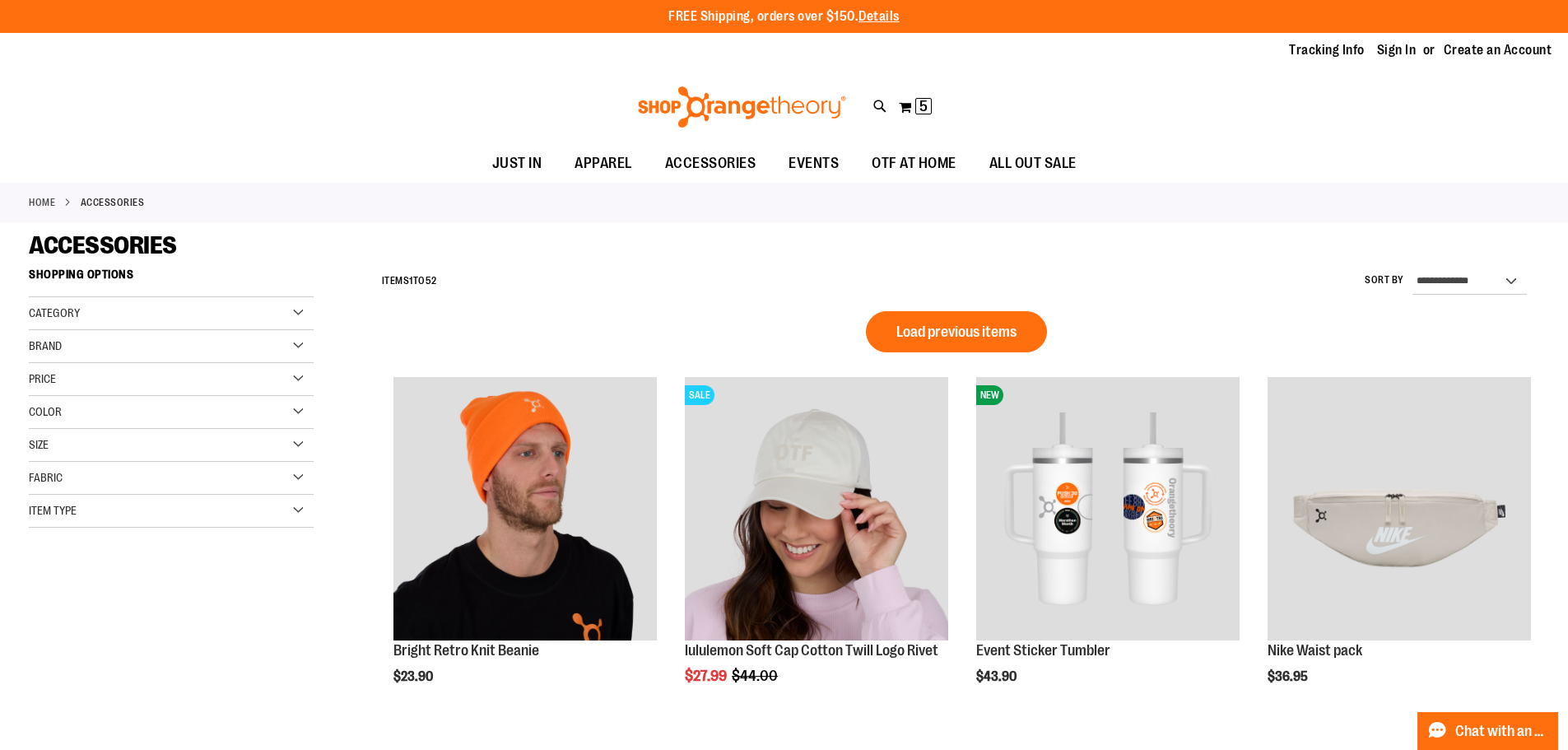
click at [298, 310] on div "Category" at bounding box center [171, 313] width 284 height 33
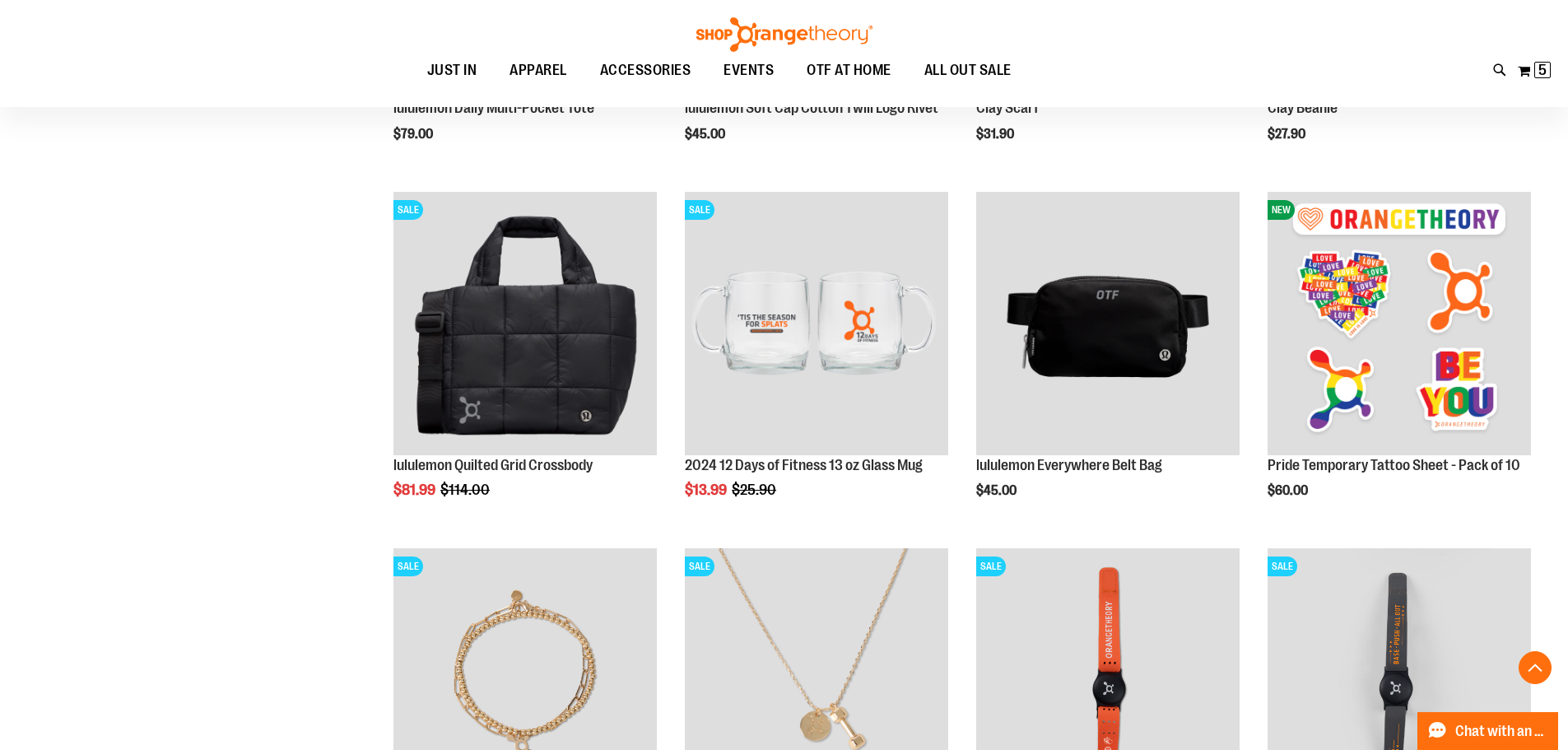
scroll to position [904, 0]
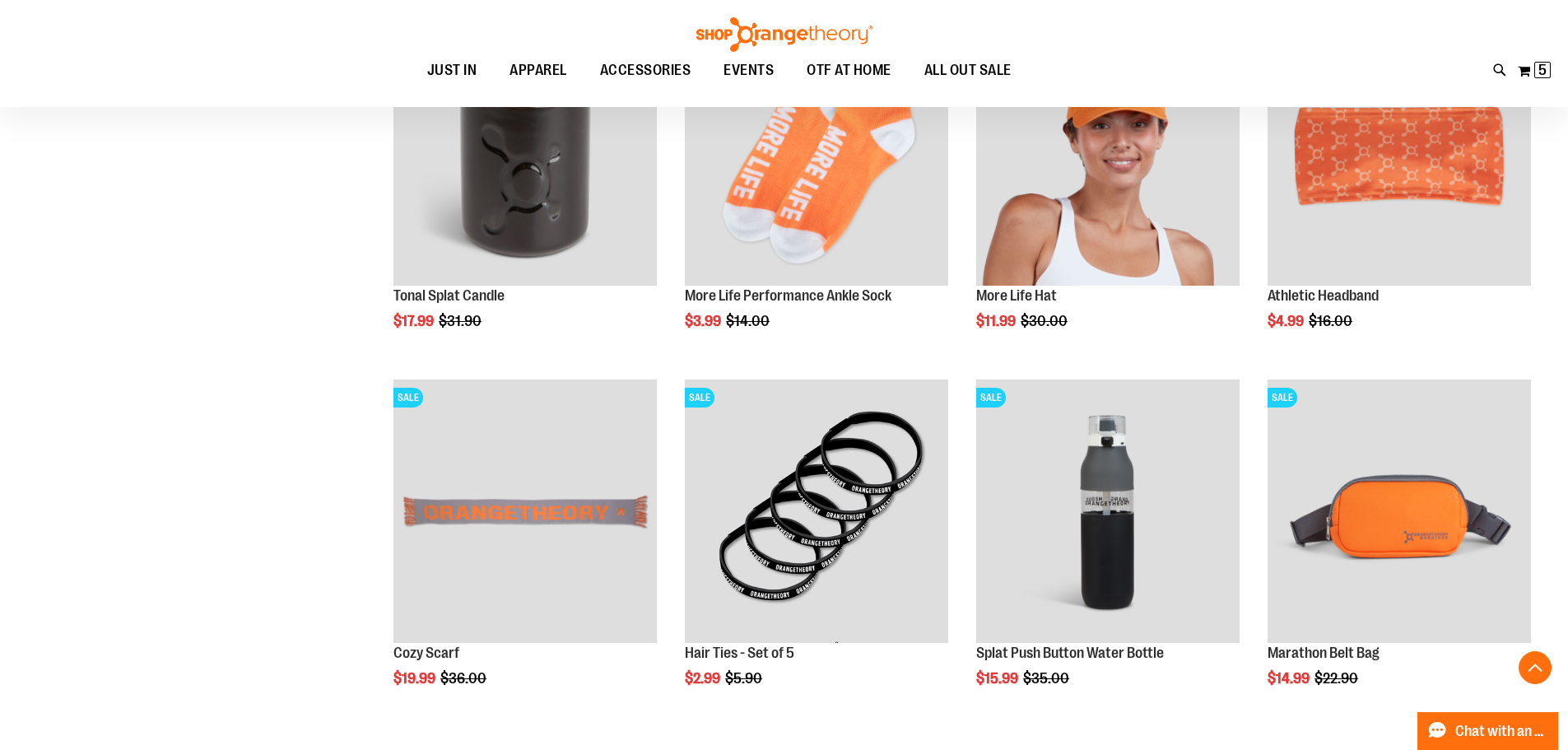
scroll to position [3618, 0]
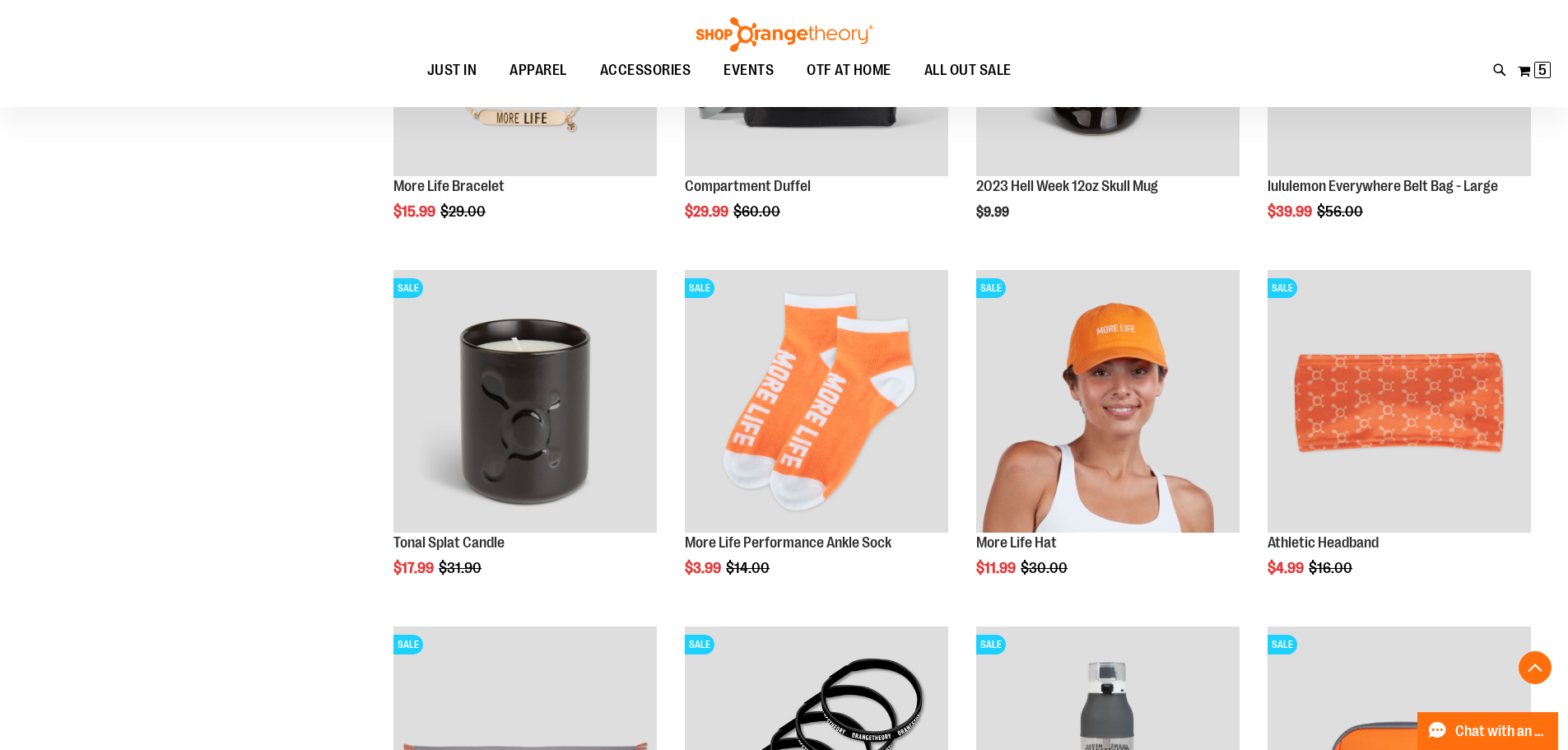
scroll to position [1429, 0]
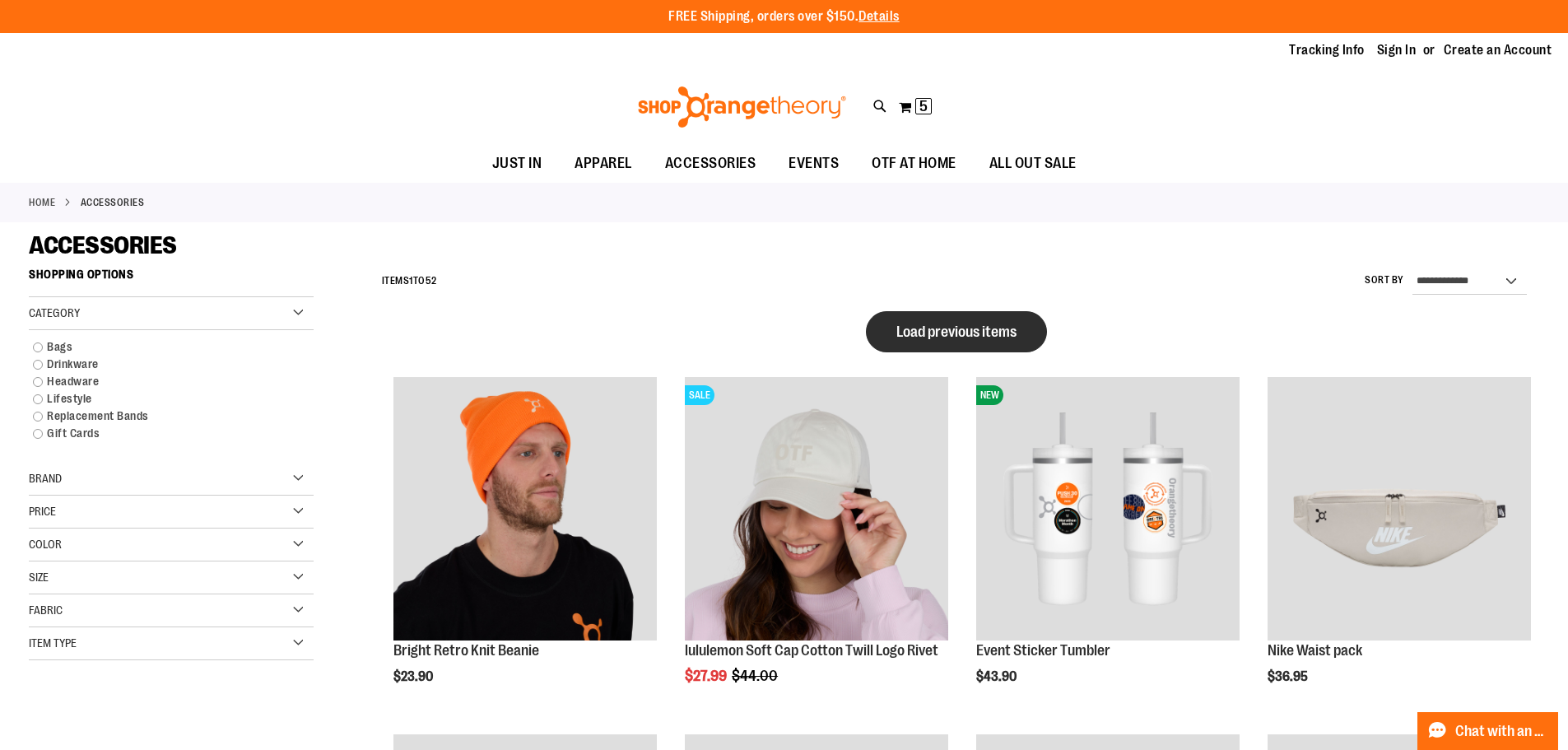
click at [927, 321] on button "Load previous items" at bounding box center [957, 331] width 181 height 41
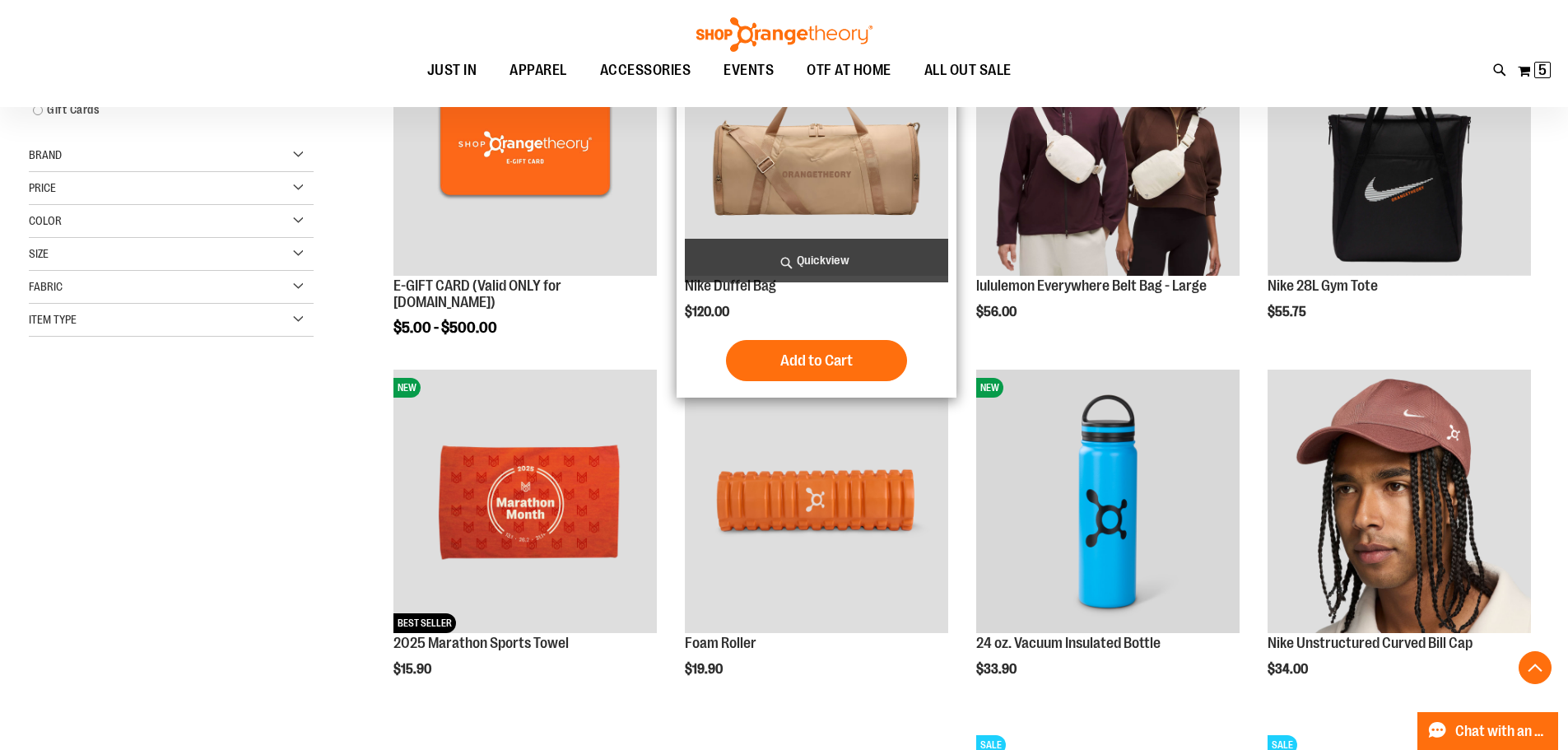
scroll to position [328, 0]
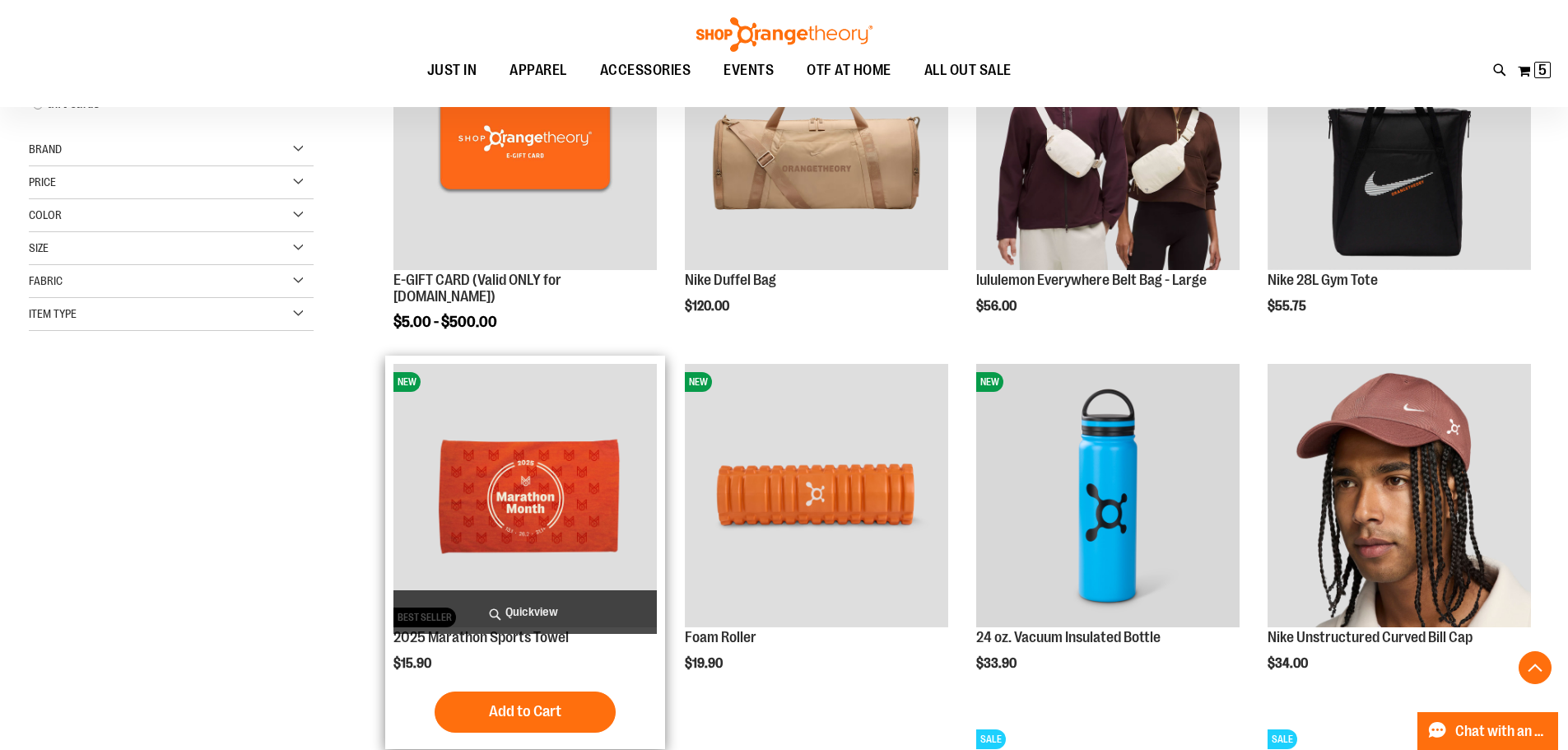
click at [588, 488] on img "product" at bounding box center [524, 495] width 264 height 264
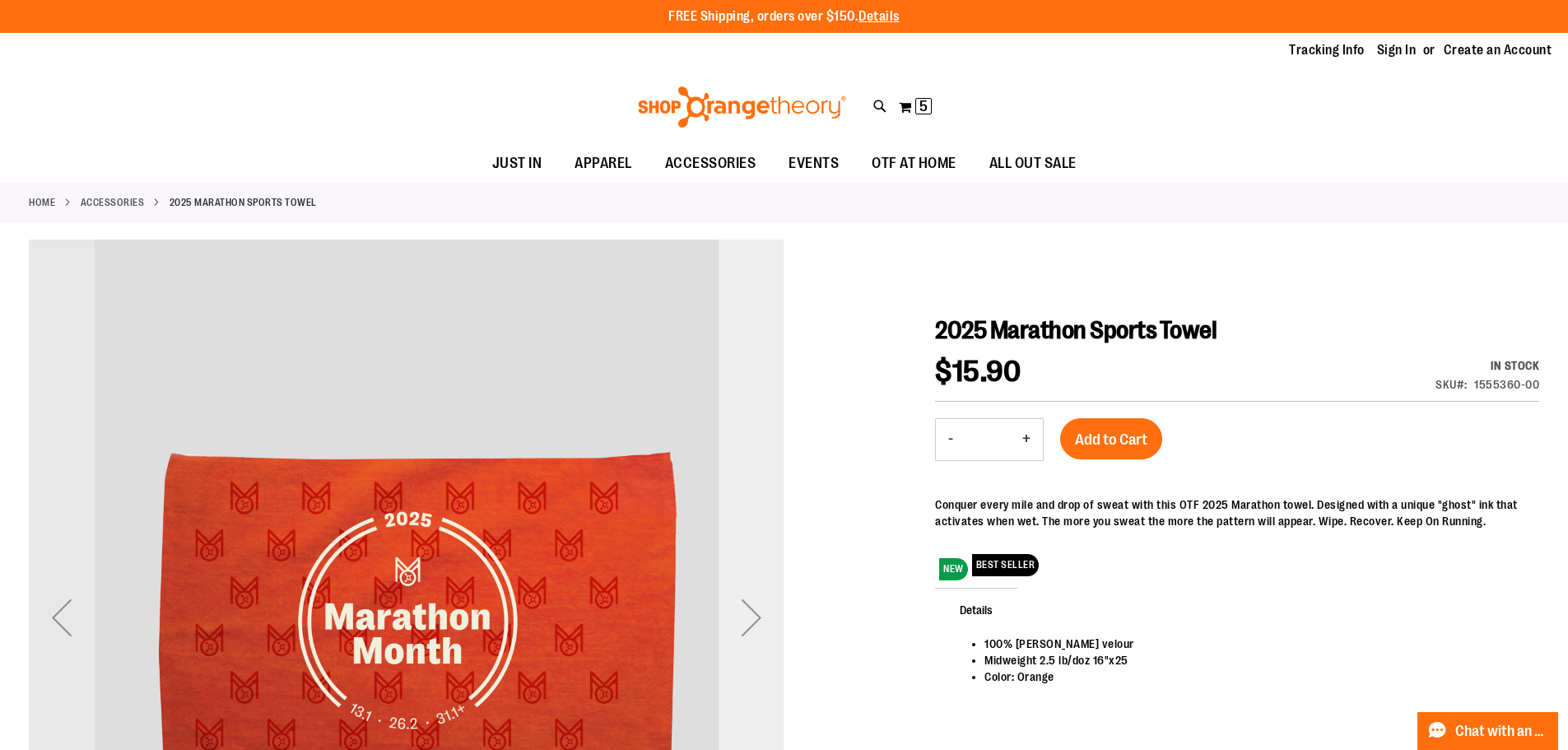
type input "**********"
click at [755, 610] on div "Next" at bounding box center [751, 617] width 66 height 66
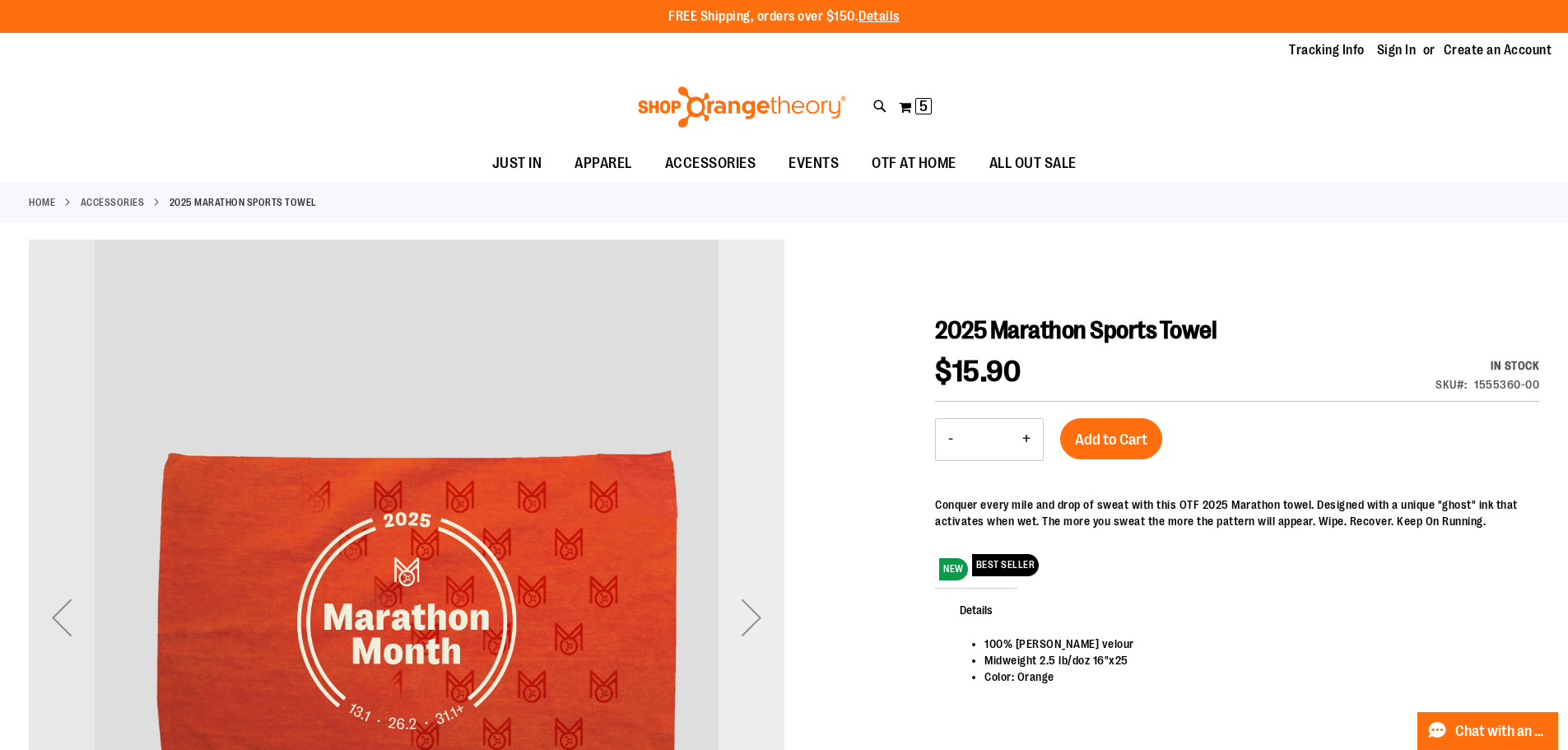
click at [755, 610] on div "Next" at bounding box center [751, 617] width 66 height 66
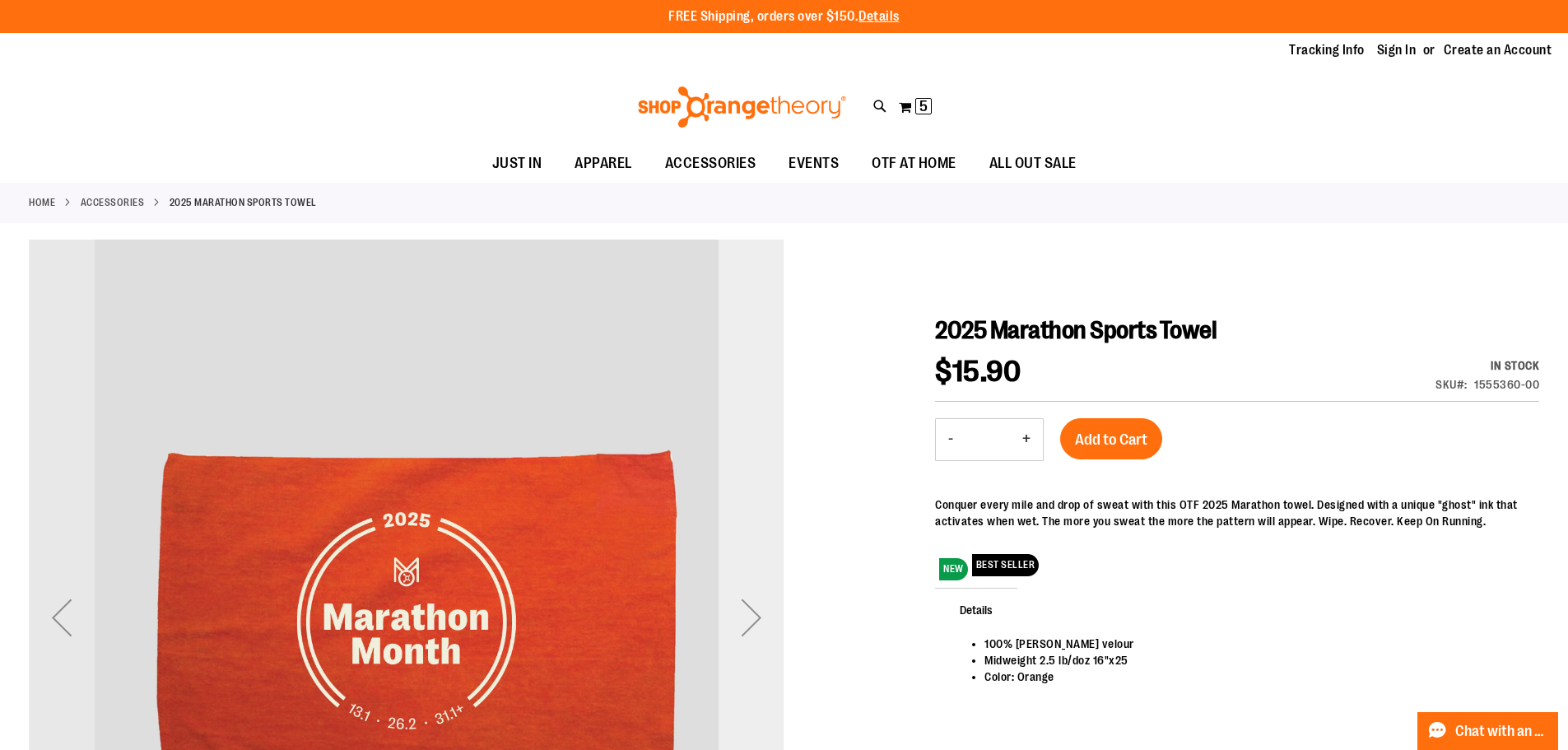
click at [755, 610] on div "Next" at bounding box center [751, 617] width 66 height 66
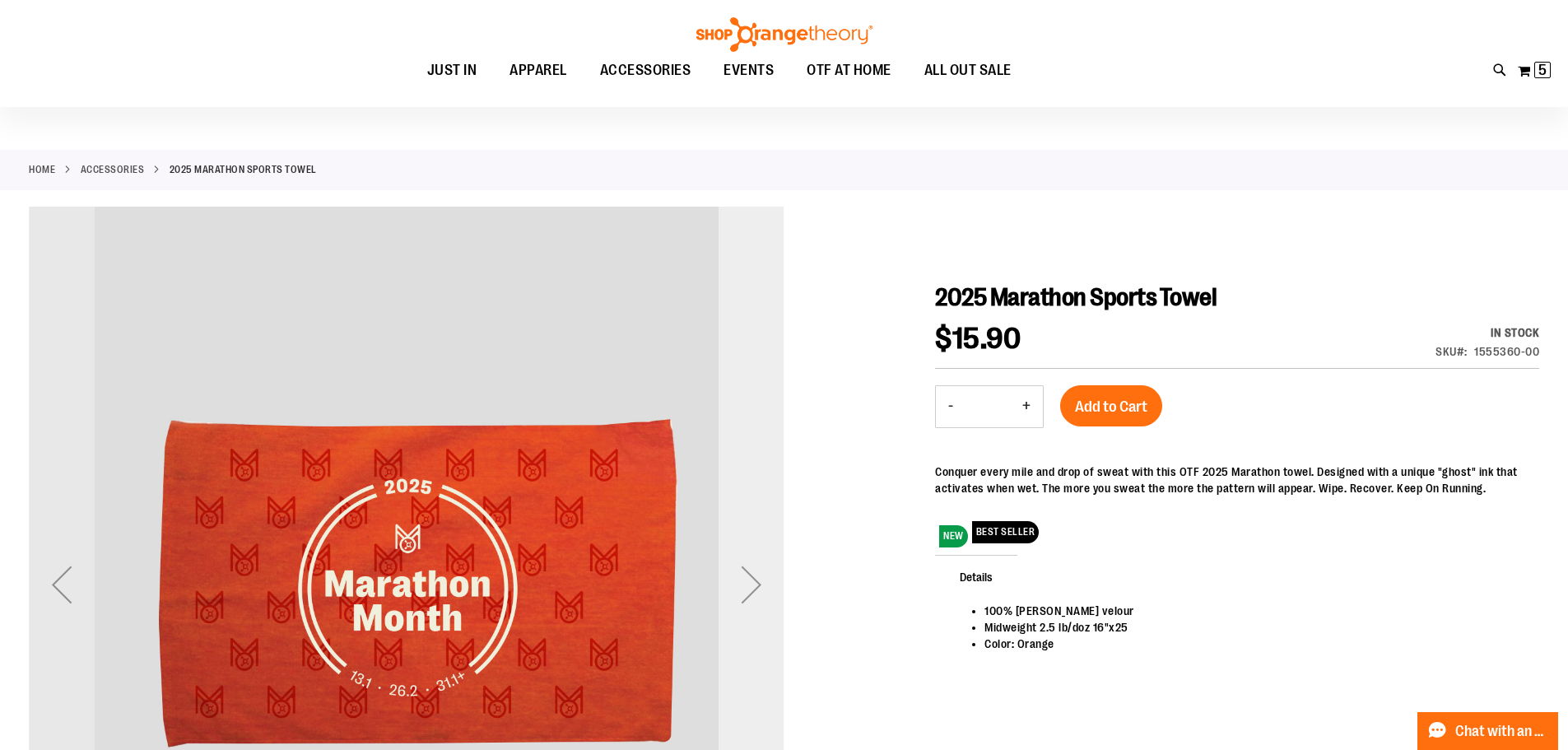
scroll to position [82, 0]
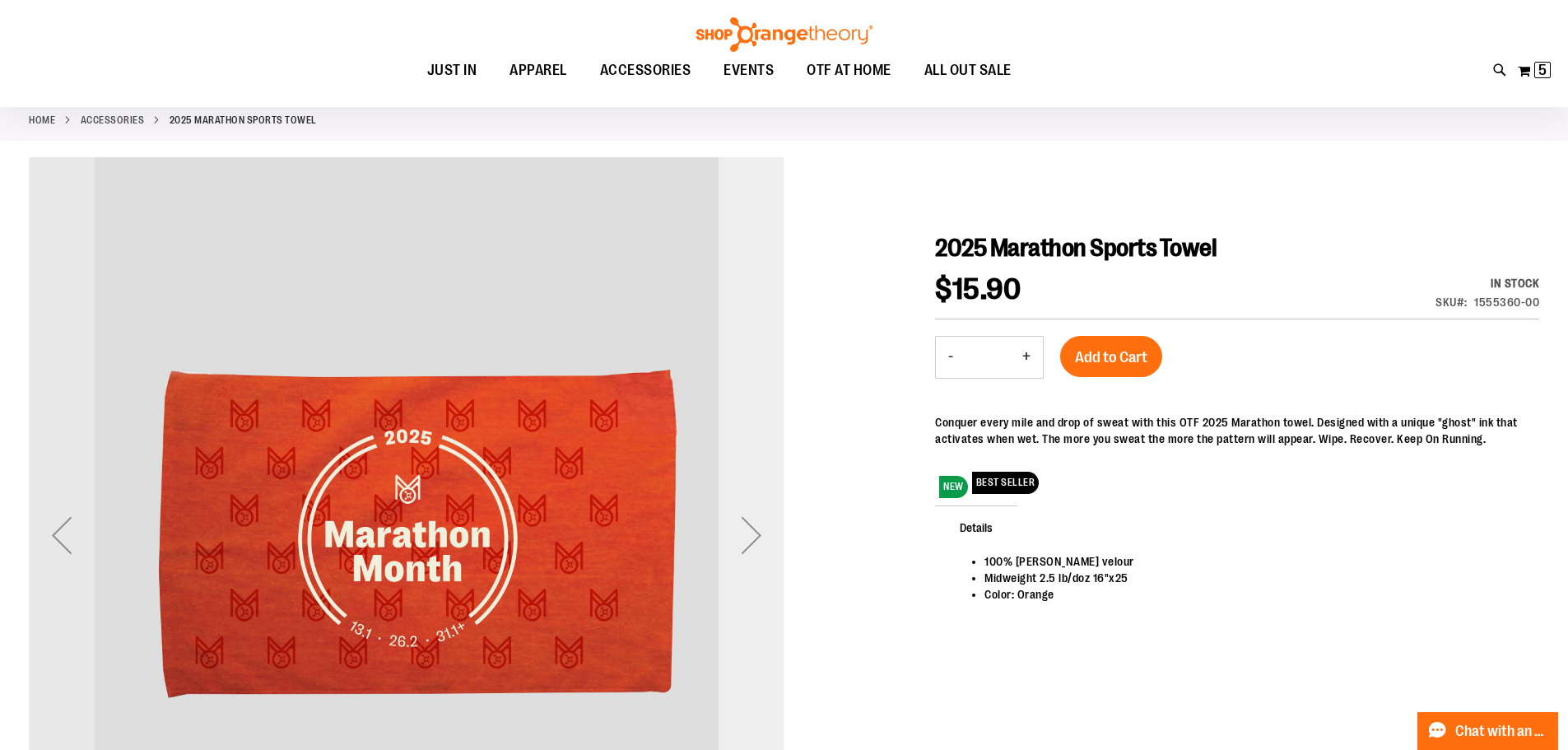
click at [752, 549] on div "Next" at bounding box center [751, 534] width 66 height 66
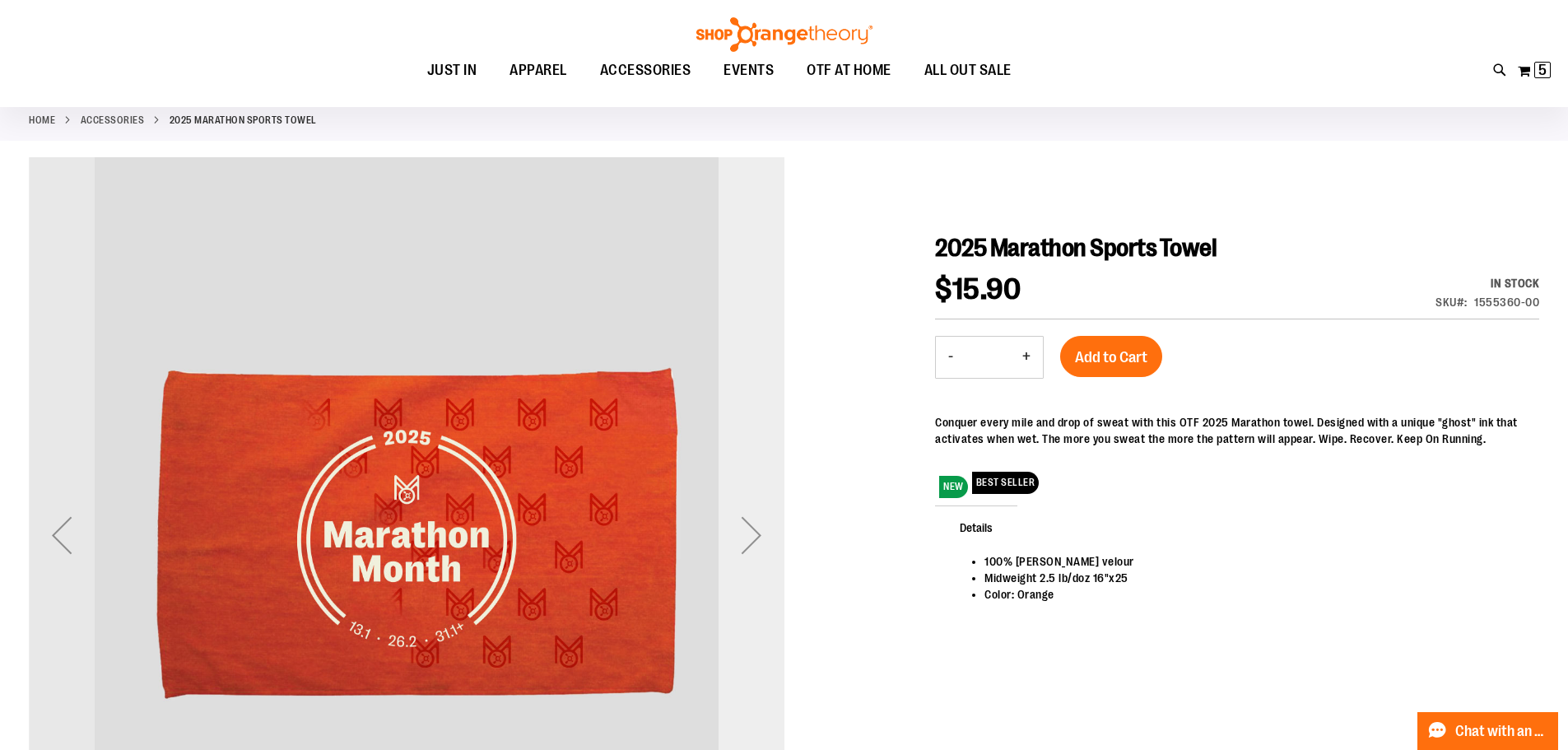
click at [752, 549] on div "Next" at bounding box center [751, 534] width 66 height 66
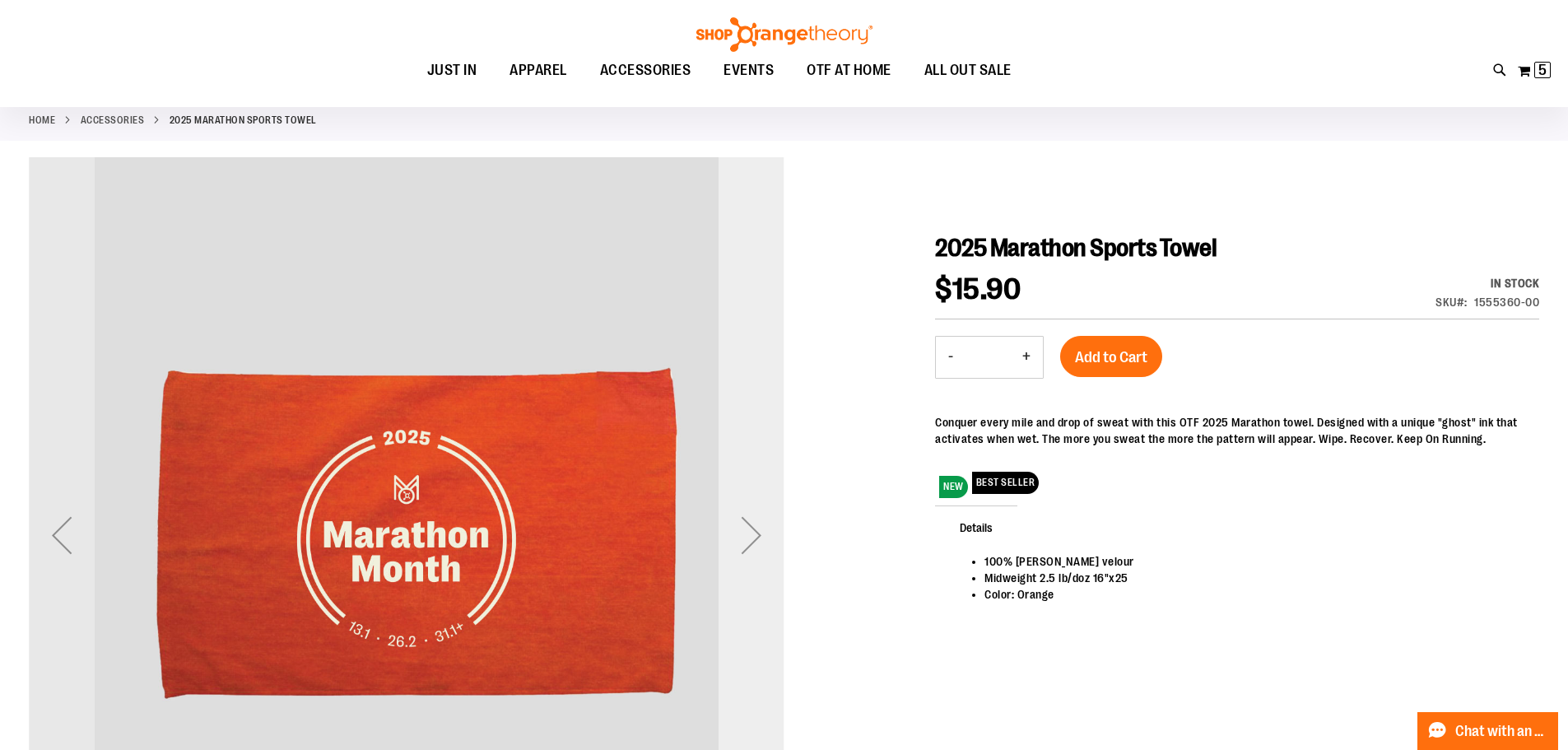
click at [752, 549] on div "Next" at bounding box center [751, 534] width 66 height 66
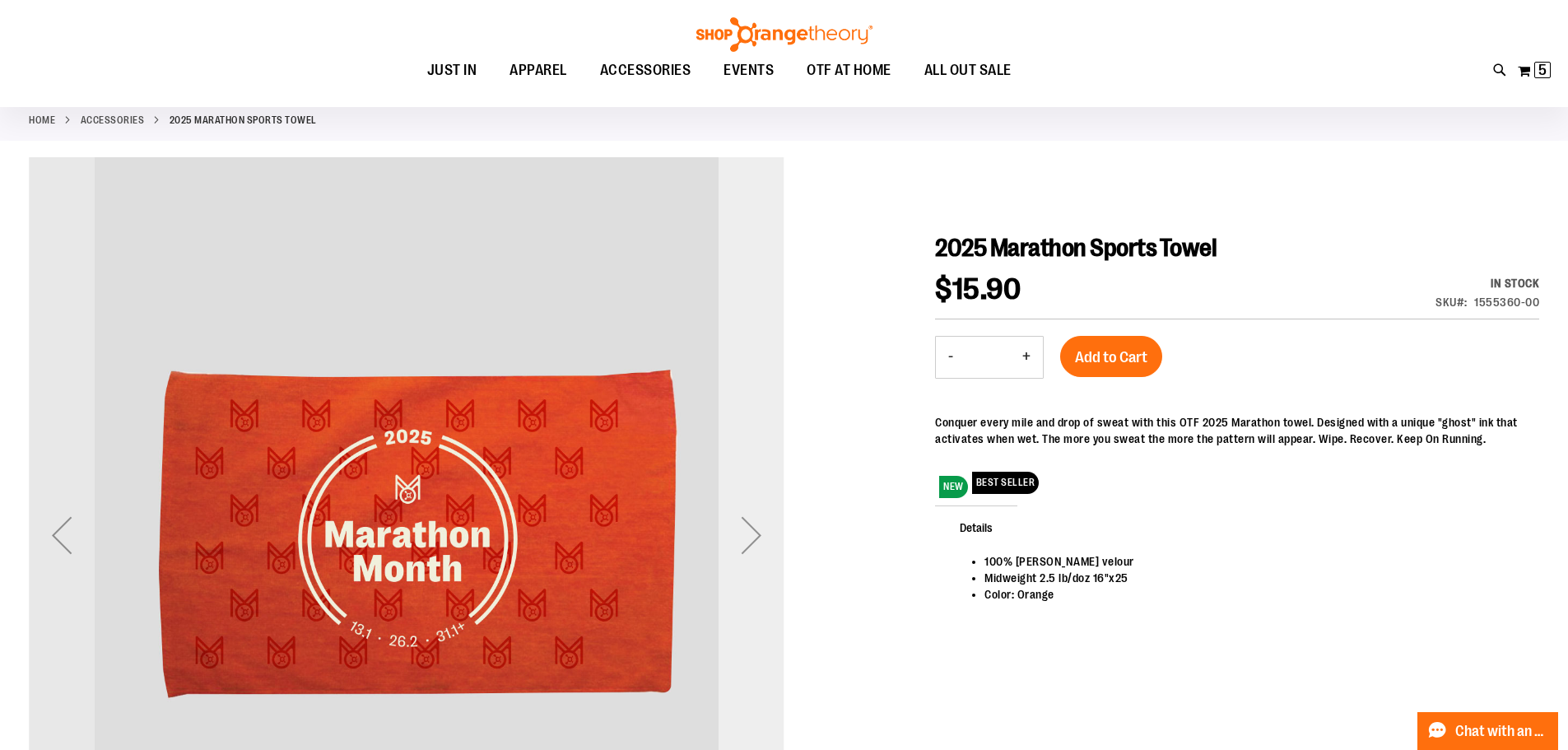
click at [752, 549] on div "Next" at bounding box center [751, 534] width 66 height 66
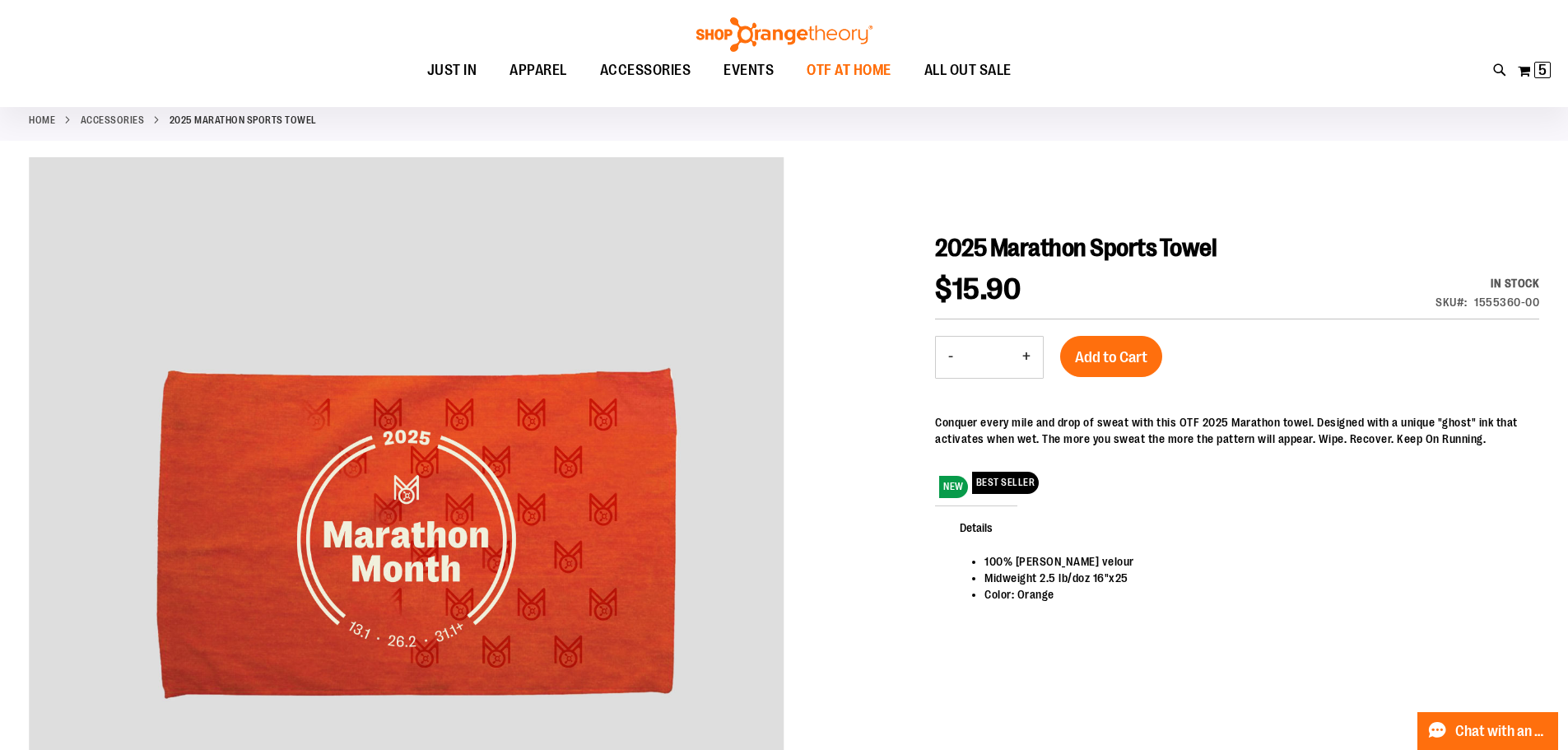
click at [856, 66] on span "OTF AT HOME" at bounding box center [849, 70] width 85 height 37
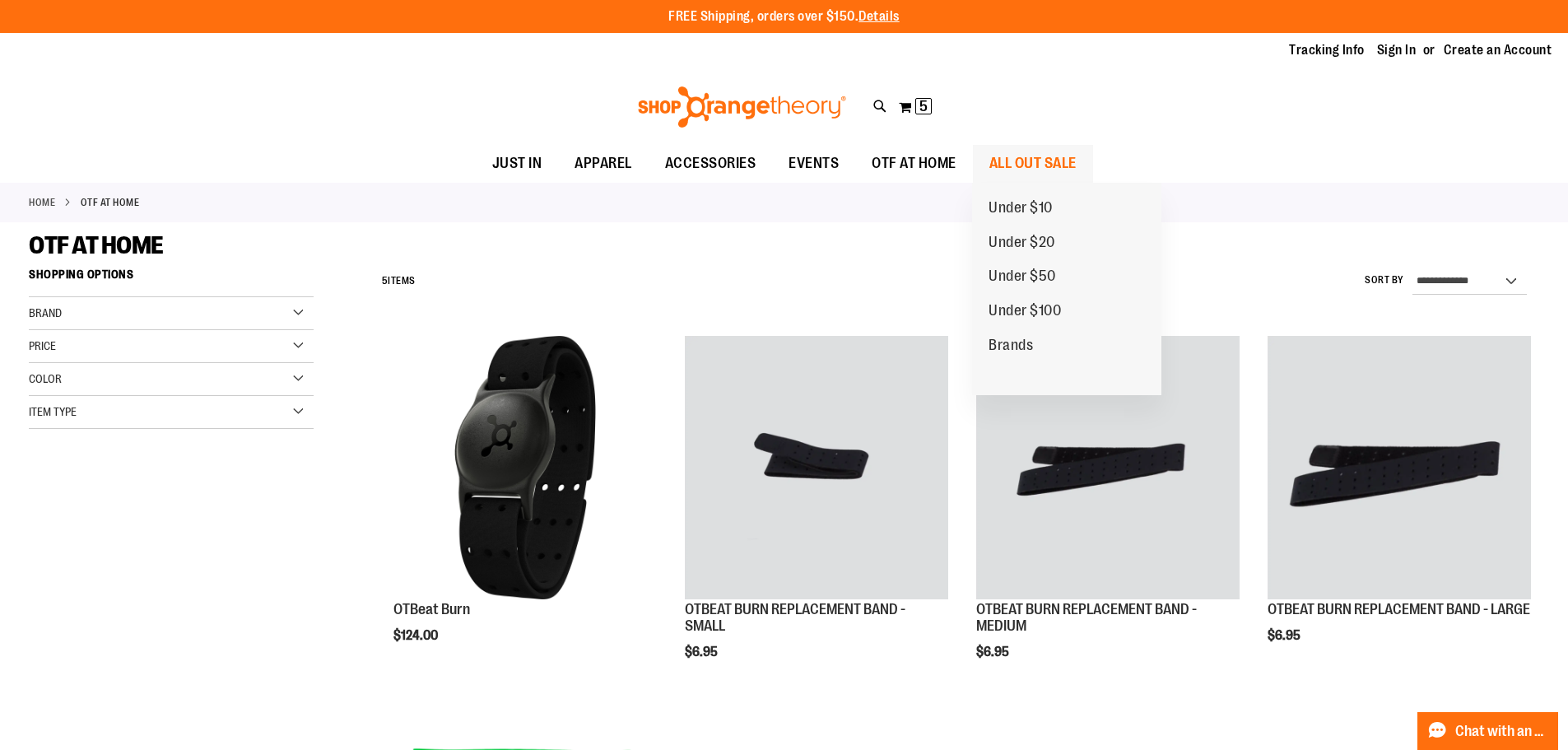
type input "**********"
click at [1029, 164] on span "ALL OUT SALE" at bounding box center [1033, 163] width 87 height 37
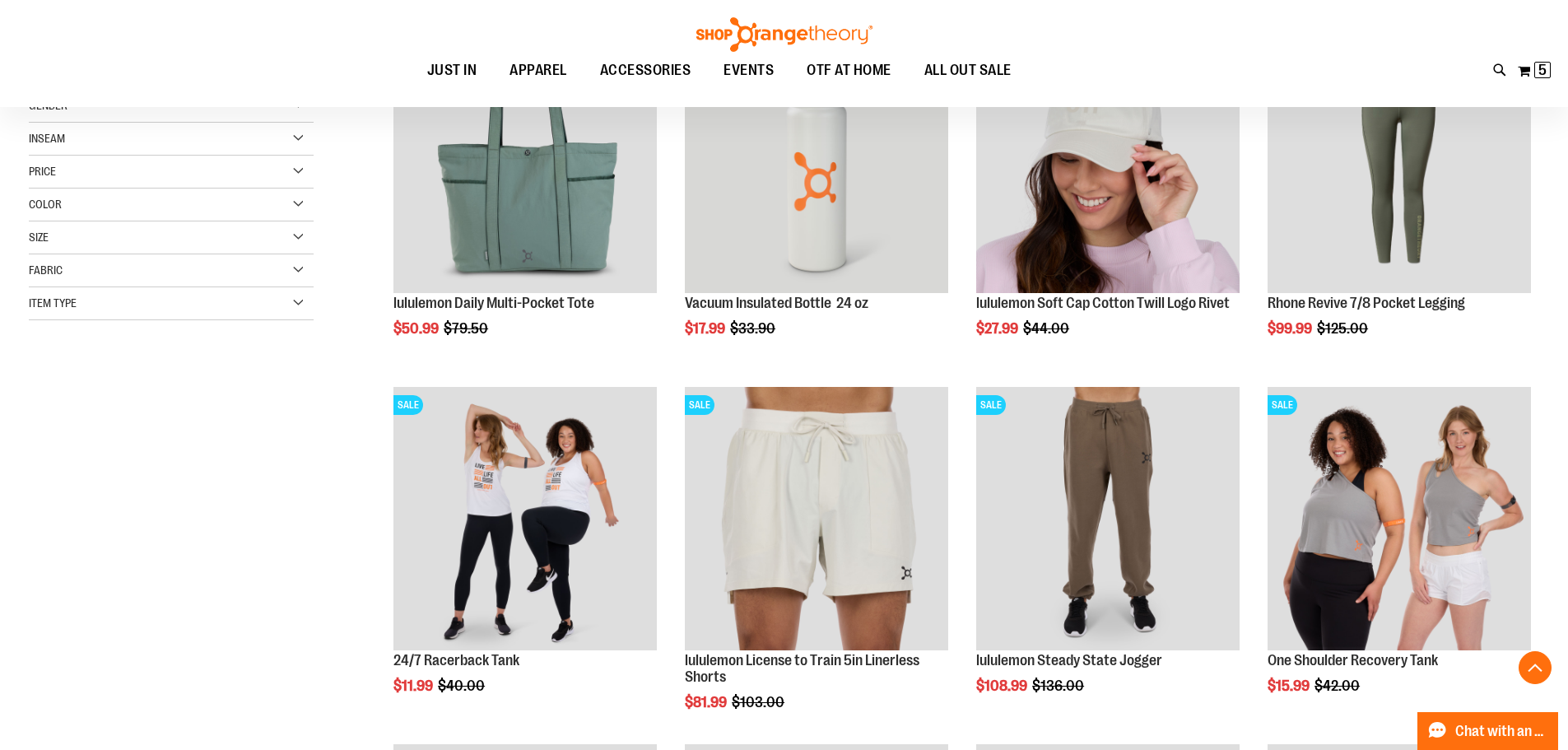
scroll to position [328, 0]
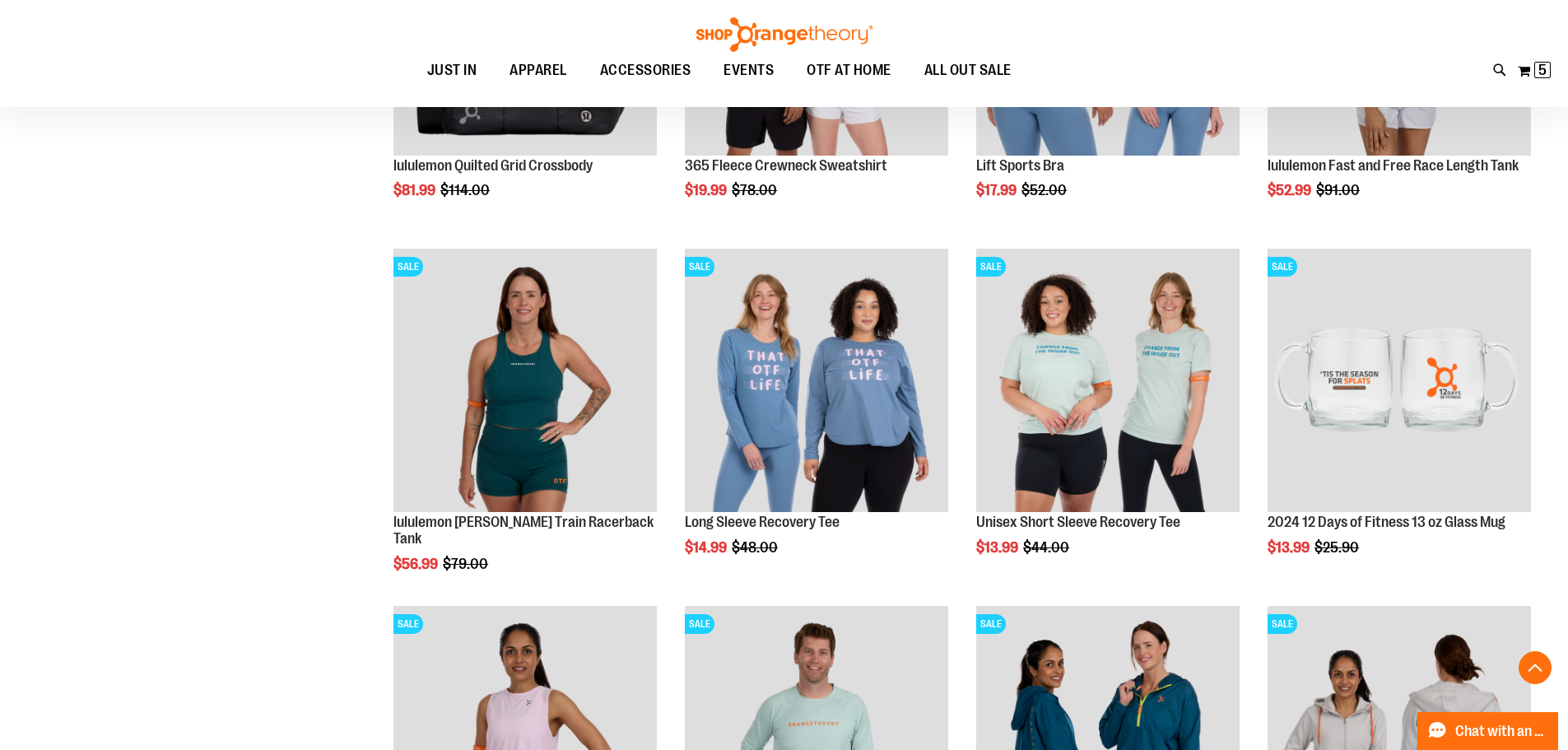
scroll to position [1480, 0]
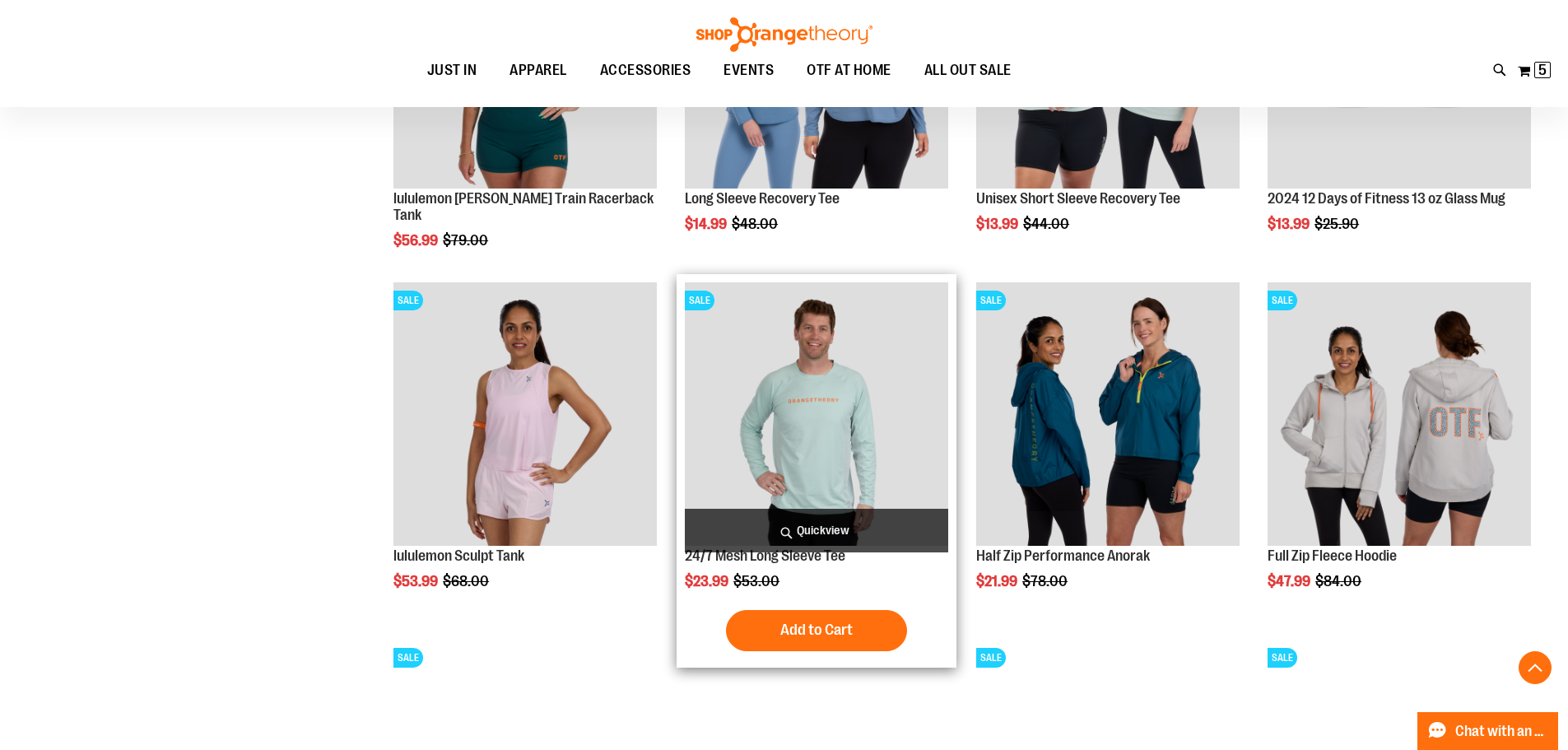
type input "**********"
click at [808, 448] on img "product" at bounding box center [816, 414] width 264 height 264
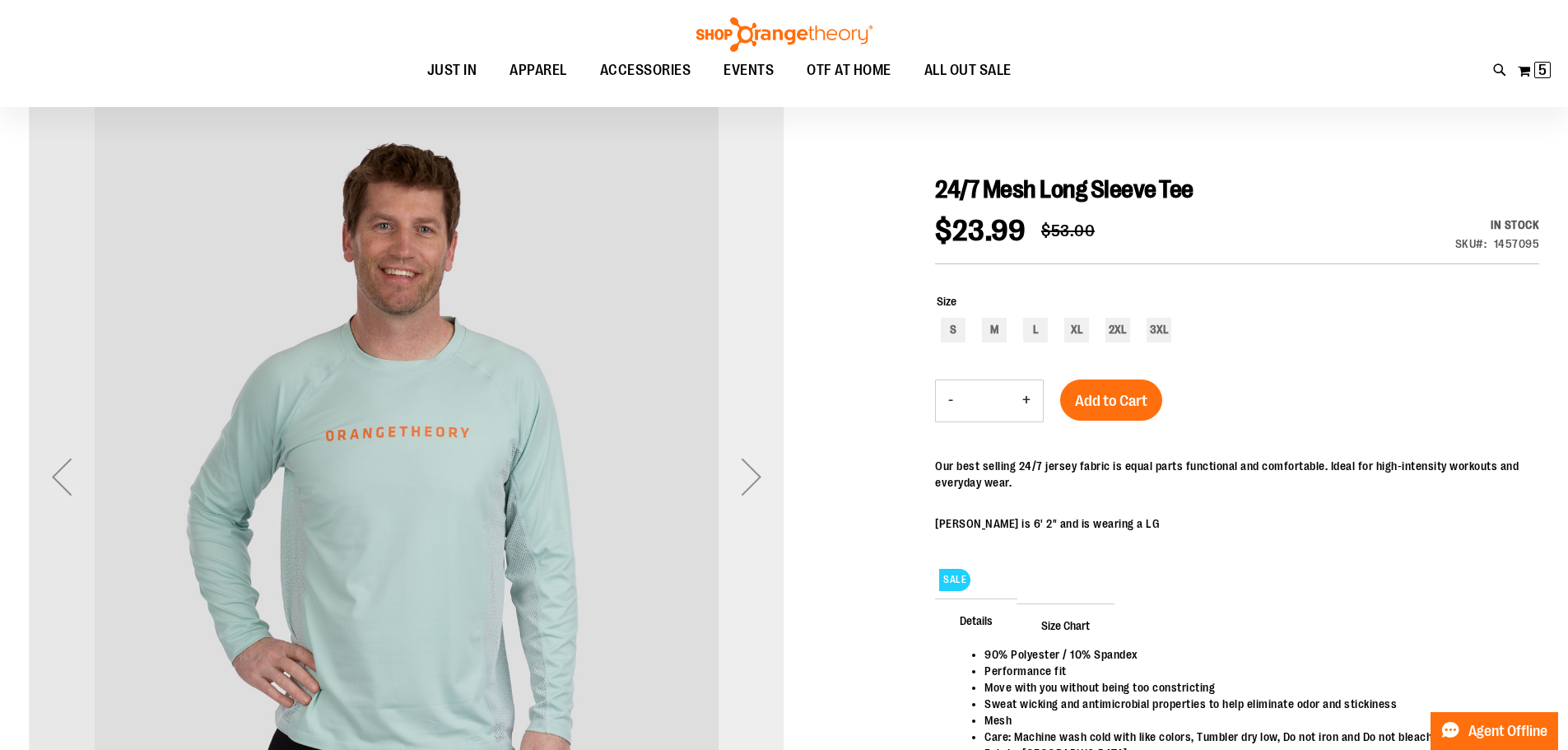
scroll to position [164, 0]
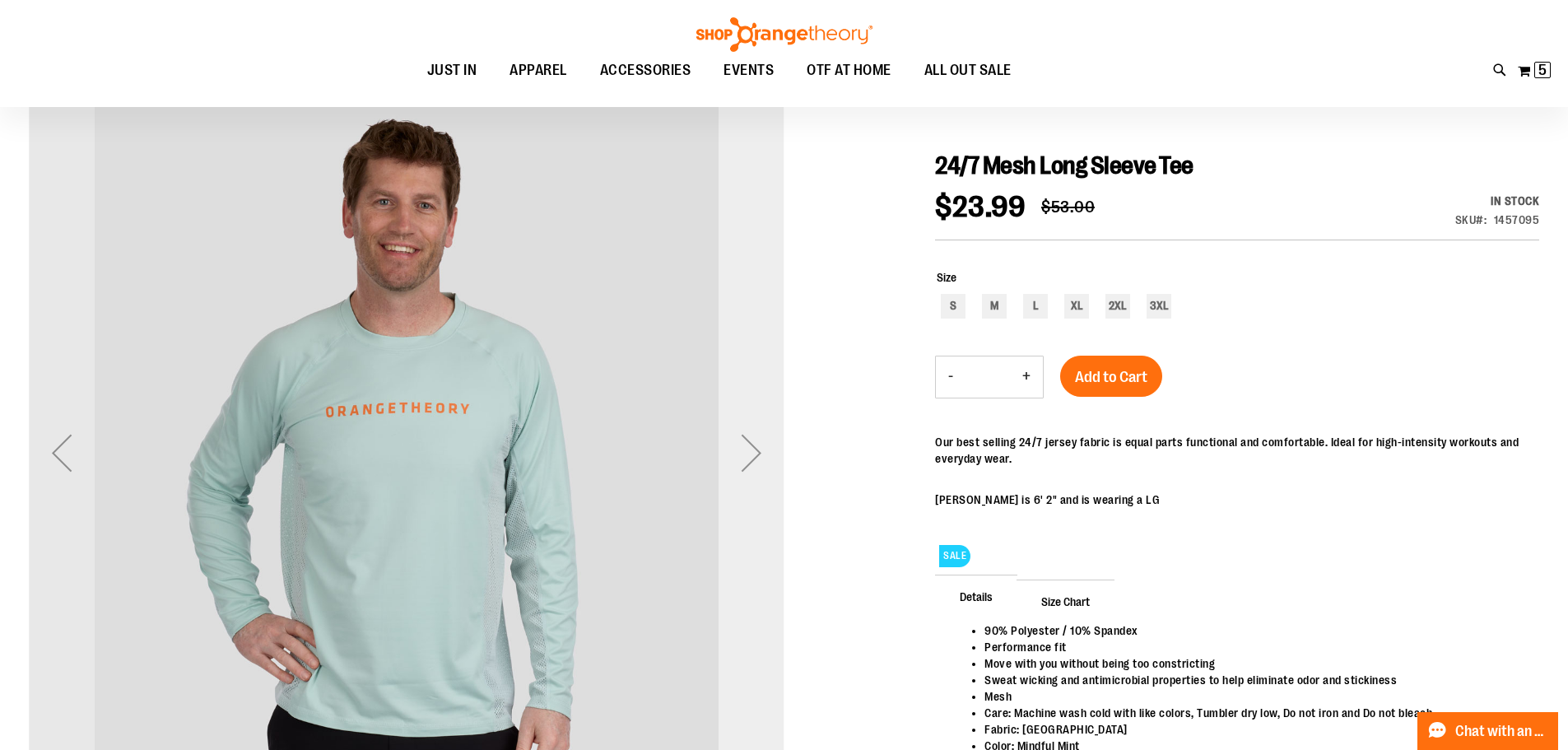
type input "**********"
click at [754, 458] on div "Next" at bounding box center [751, 452] width 66 height 66
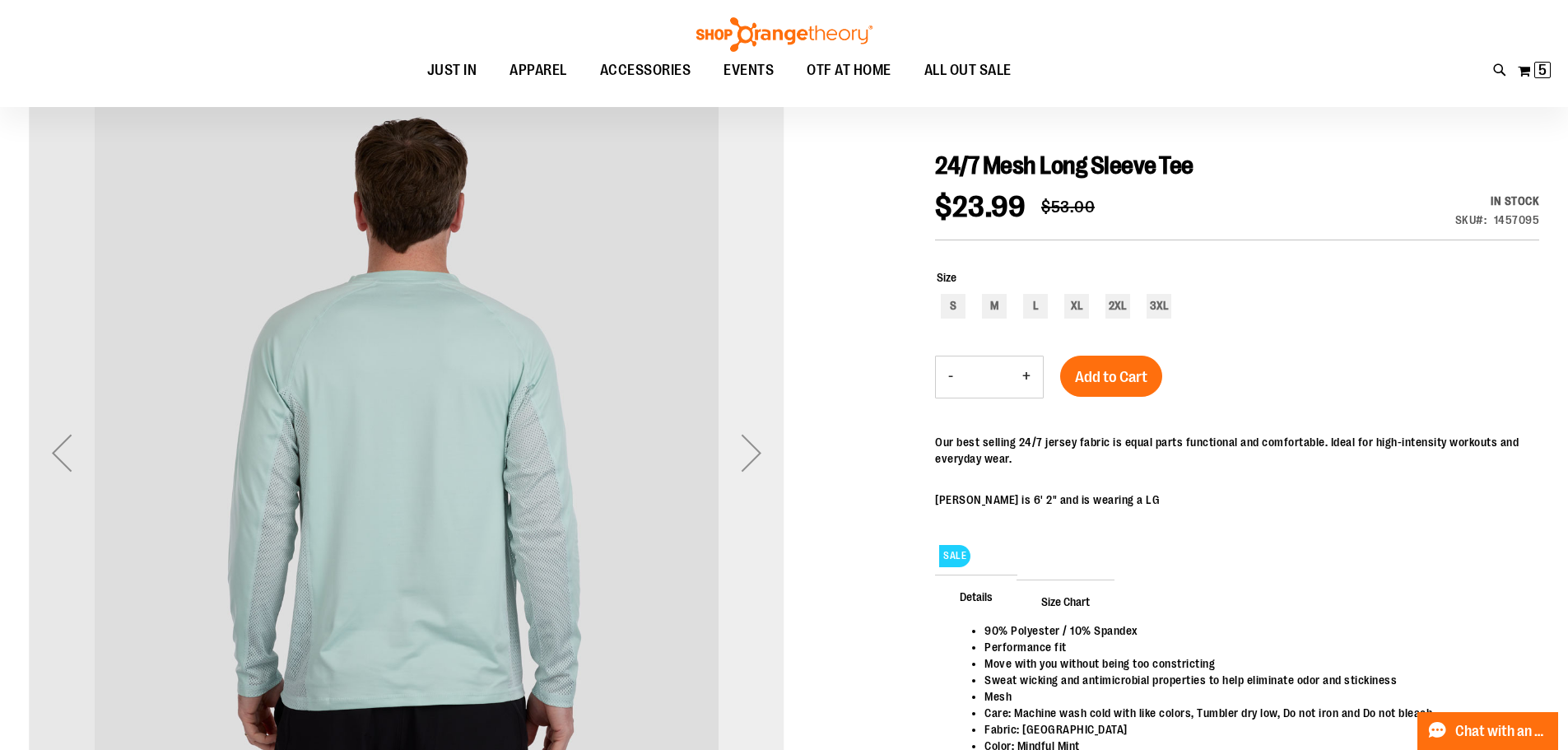
click at [754, 458] on div "Next" at bounding box center [751, 452] width 66 height 66
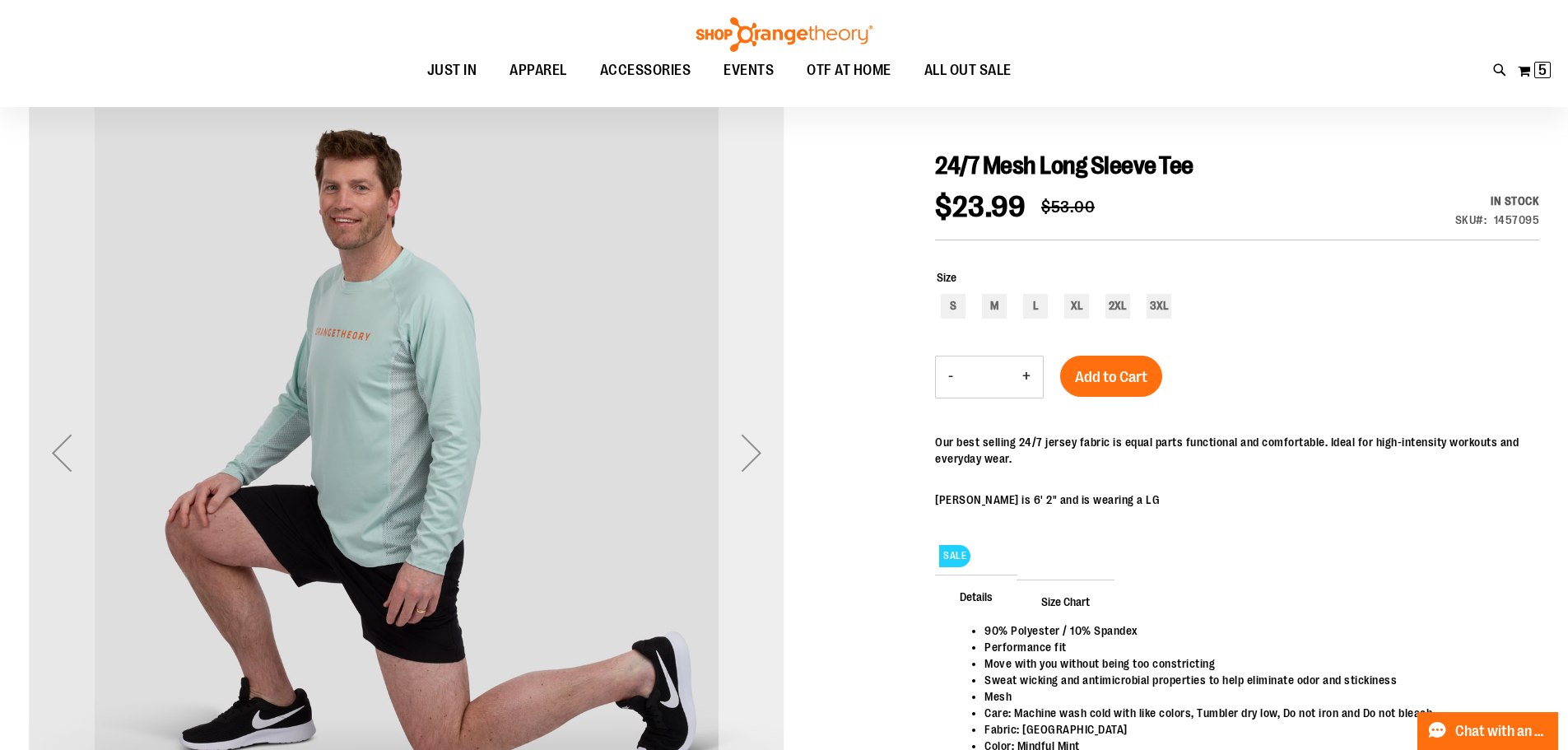
click at [754, 458] on div "Next" at bounding box center [751, 452] width 66 height 66
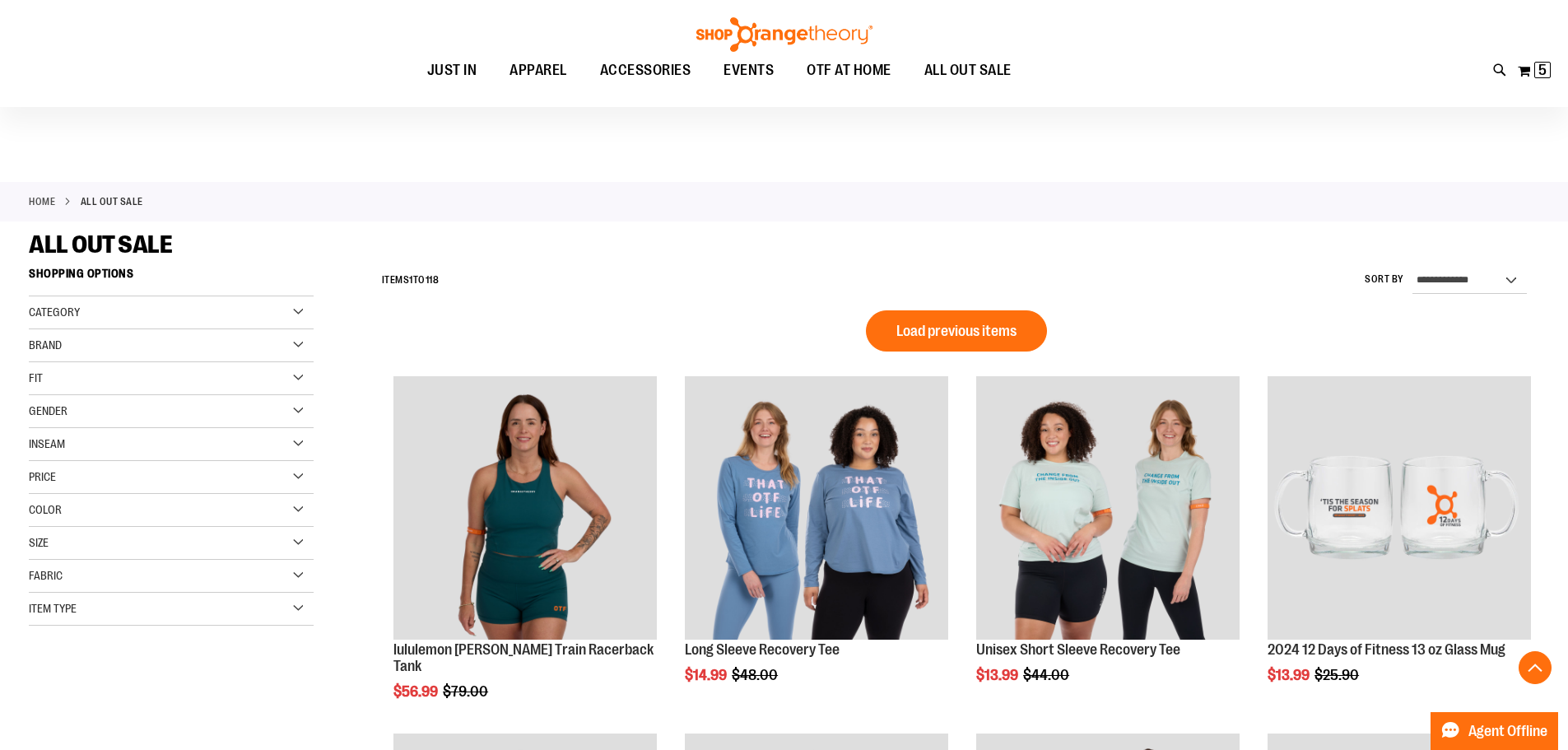
scroll to position [1120, 0]
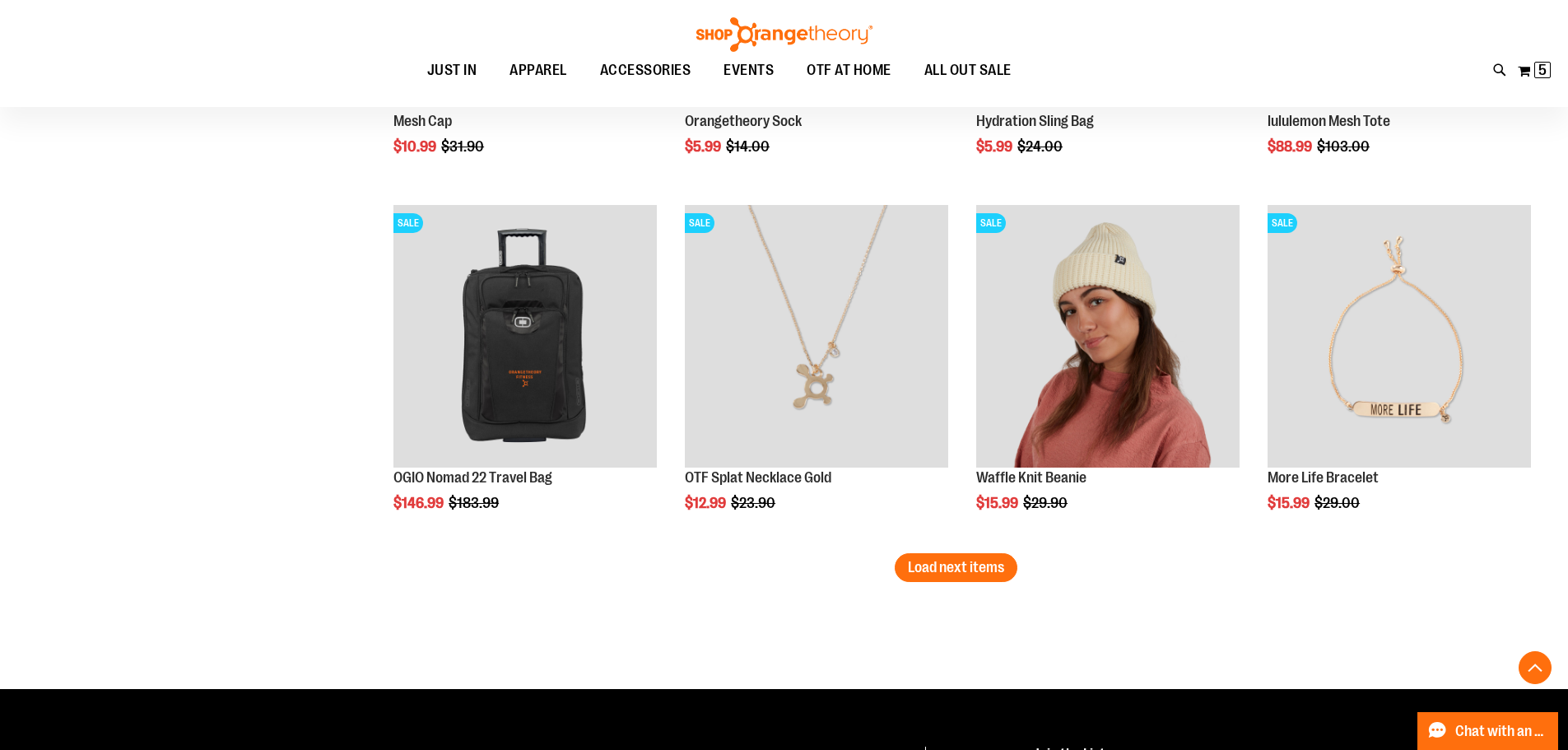
scroll to position [3094, 0]
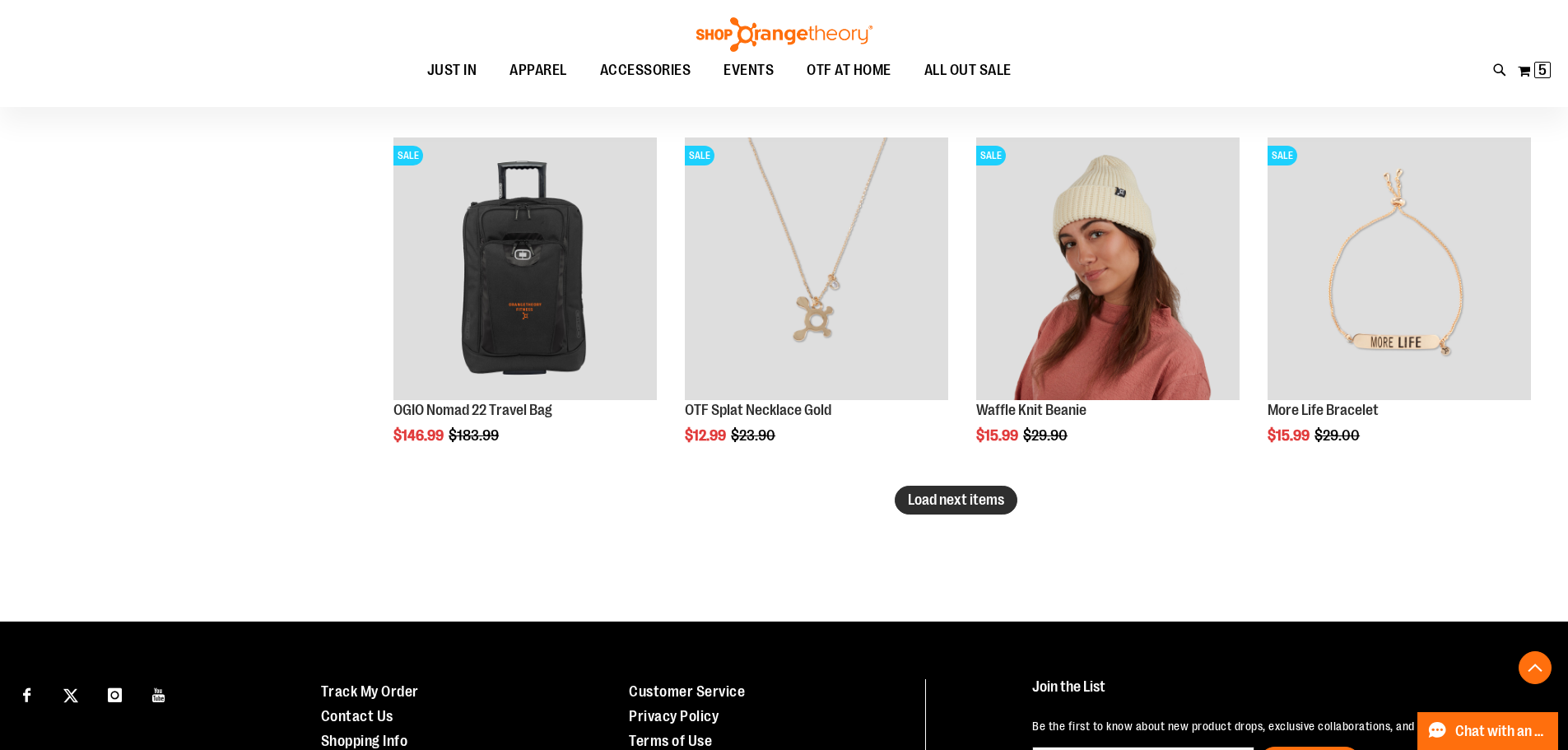
type input "**********"
click at [967, 495] on span "Load next items" at bounding box center [956, 499] width 96 height 16
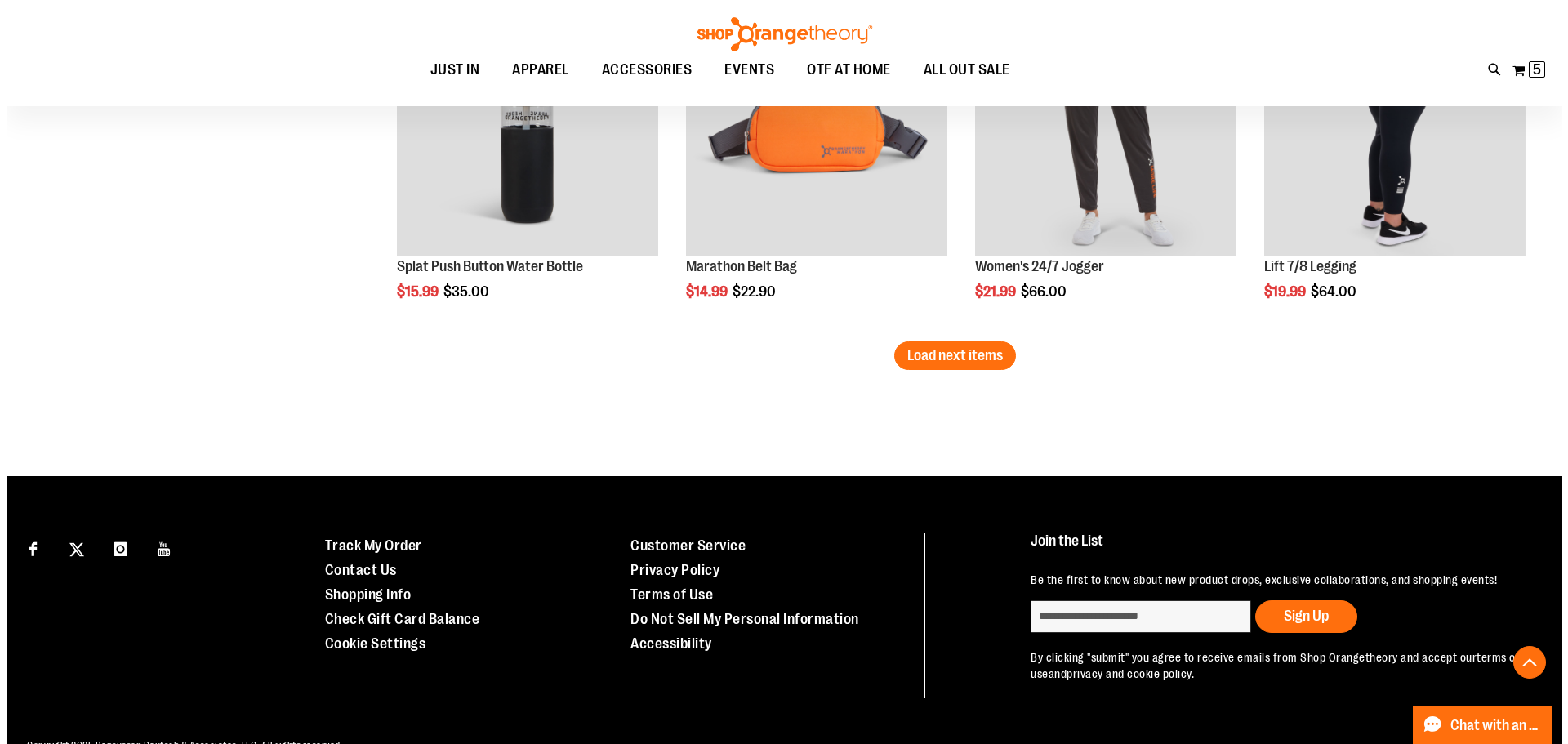
scroll to position [4243, 0]
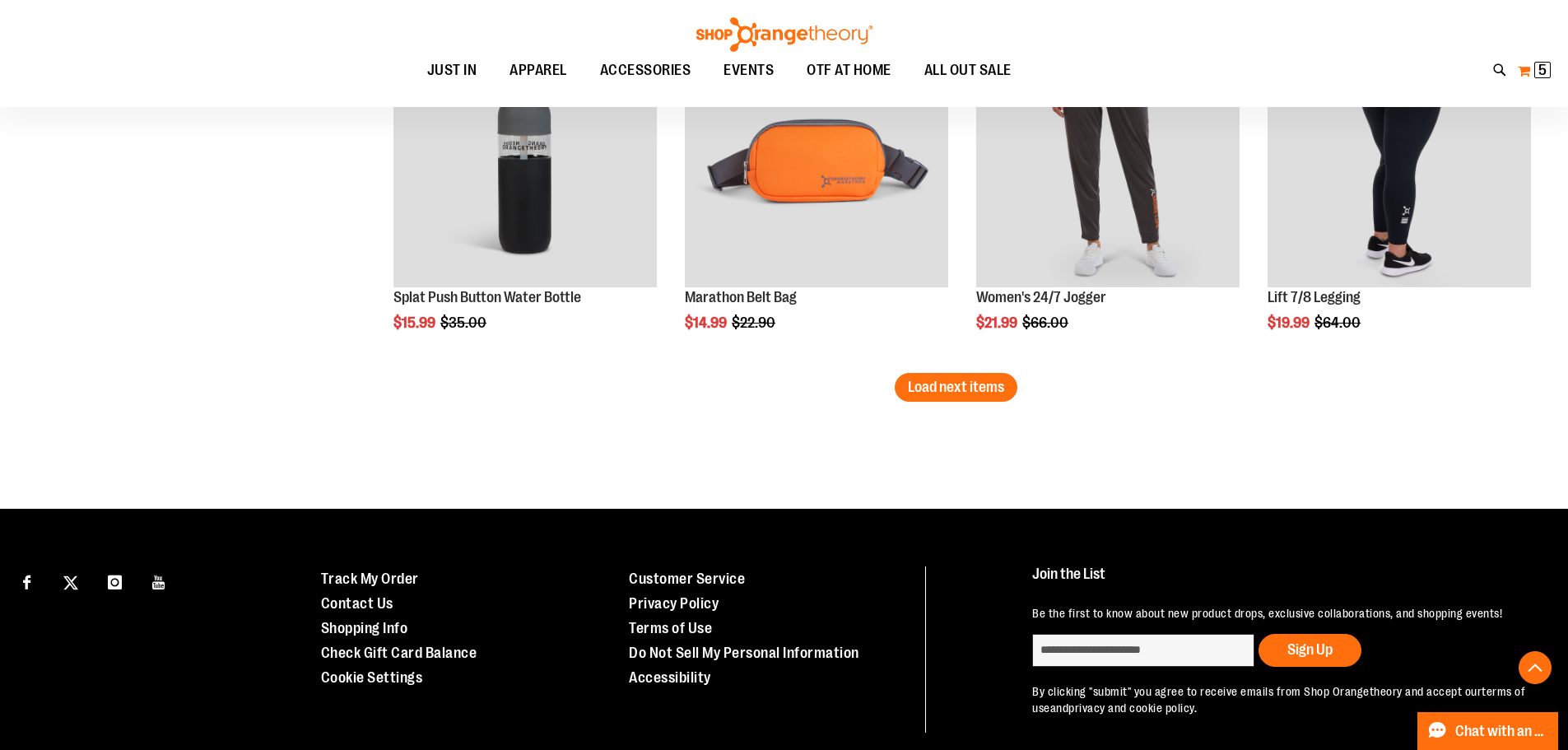
click at [1539, 71] on span "5" at bounding box center [1542, 70] width 8 height 16
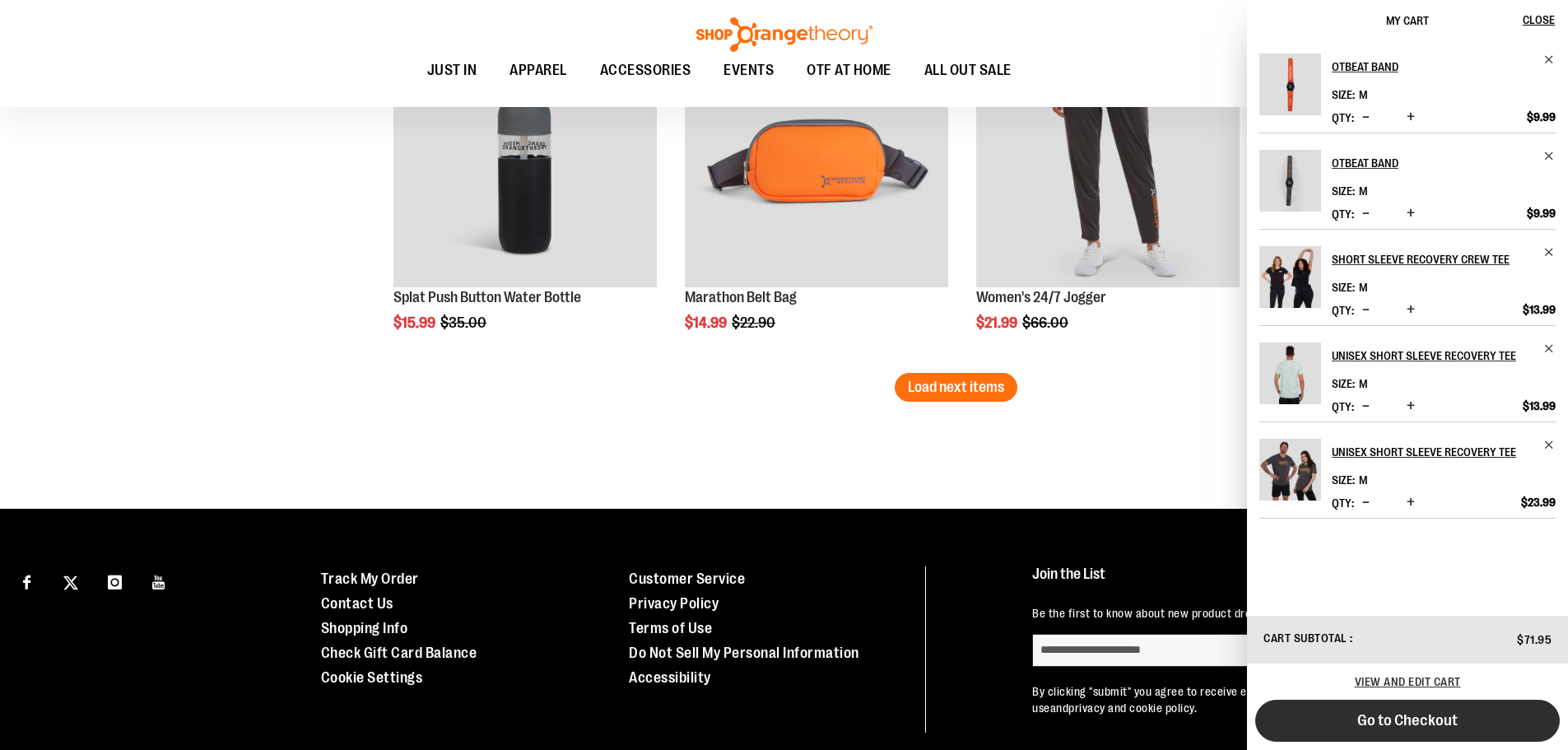
click at [1408, 732] on button "Go to Checkout" at bounding box center [1407, 720] width 304 height 42
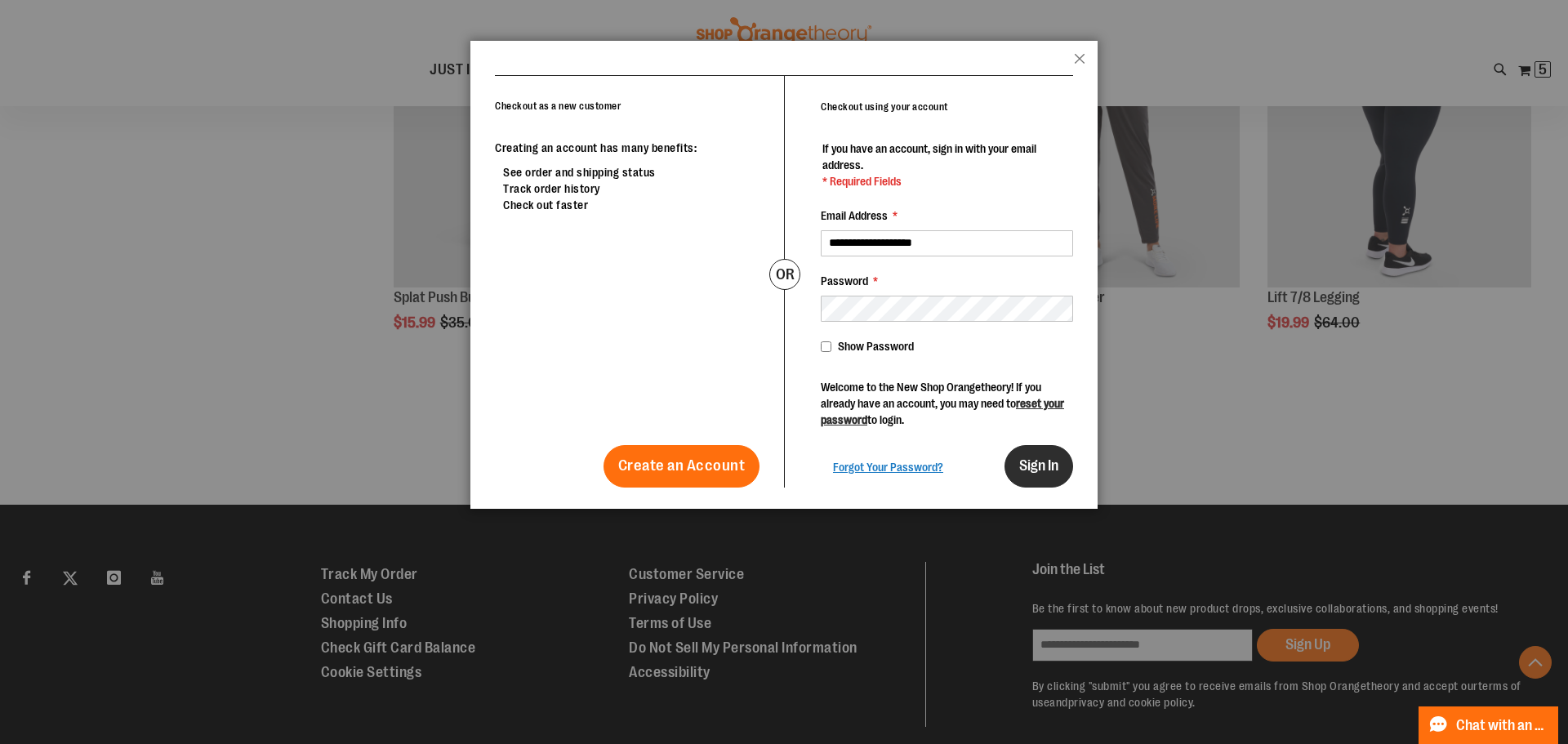
click at [1031, 475] on button "Sign In" at bounding box center [1038, 465] width 68 height 42
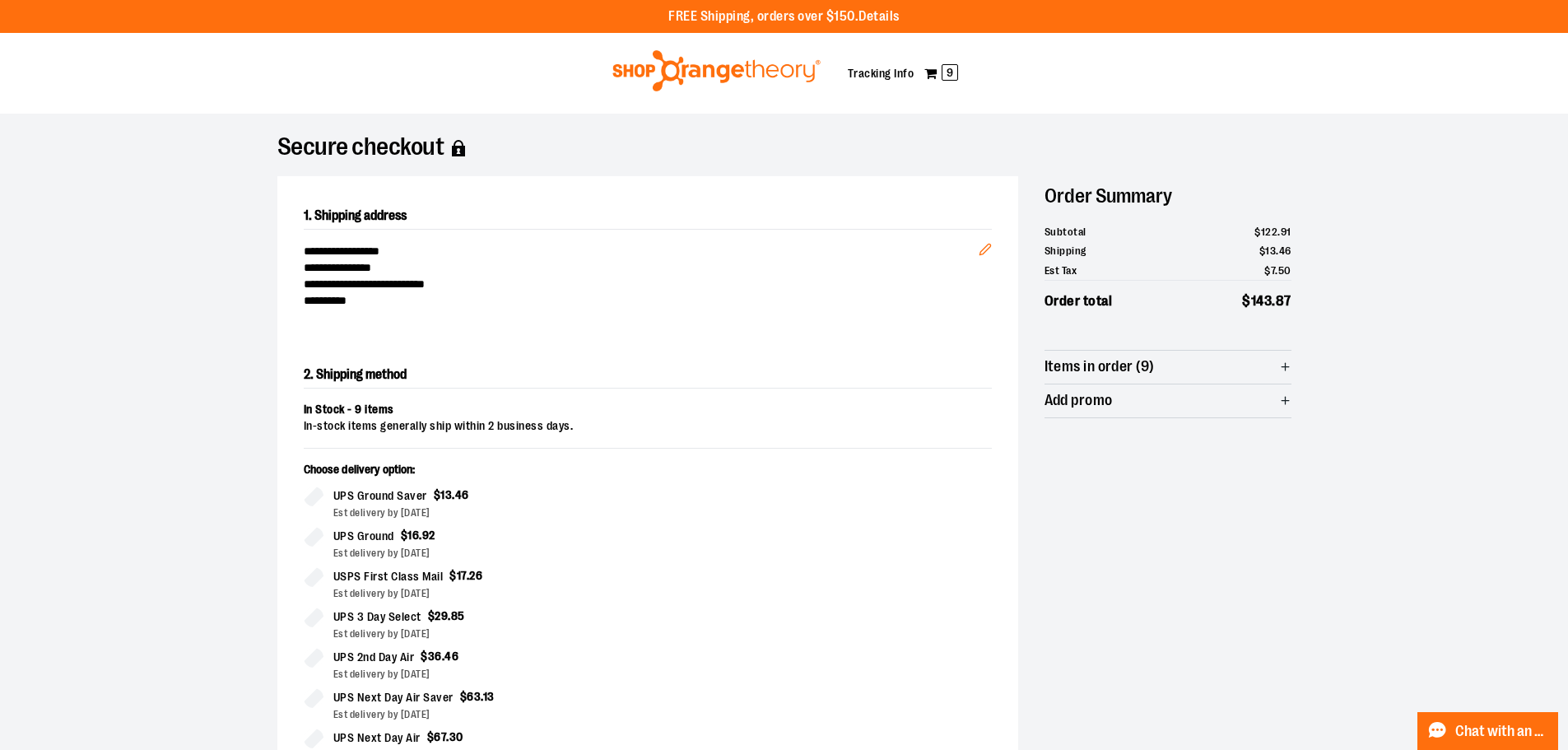
click at [1289, 364] on icon "button" at bounding box center [1285, 367] width 13 height 13
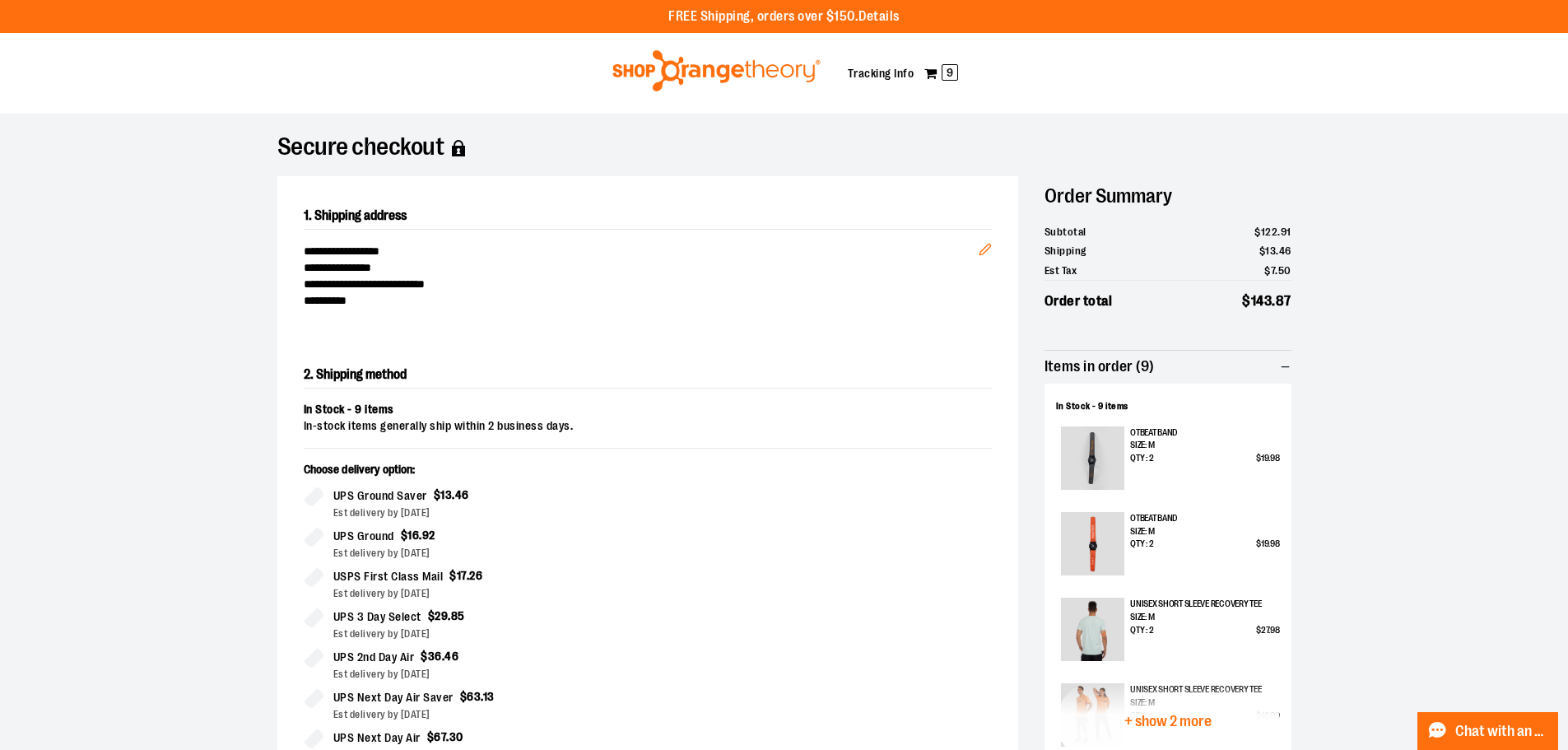
click at [1290, 369] on icon "button" at bounding box center [1285, 367] width 13 height 13
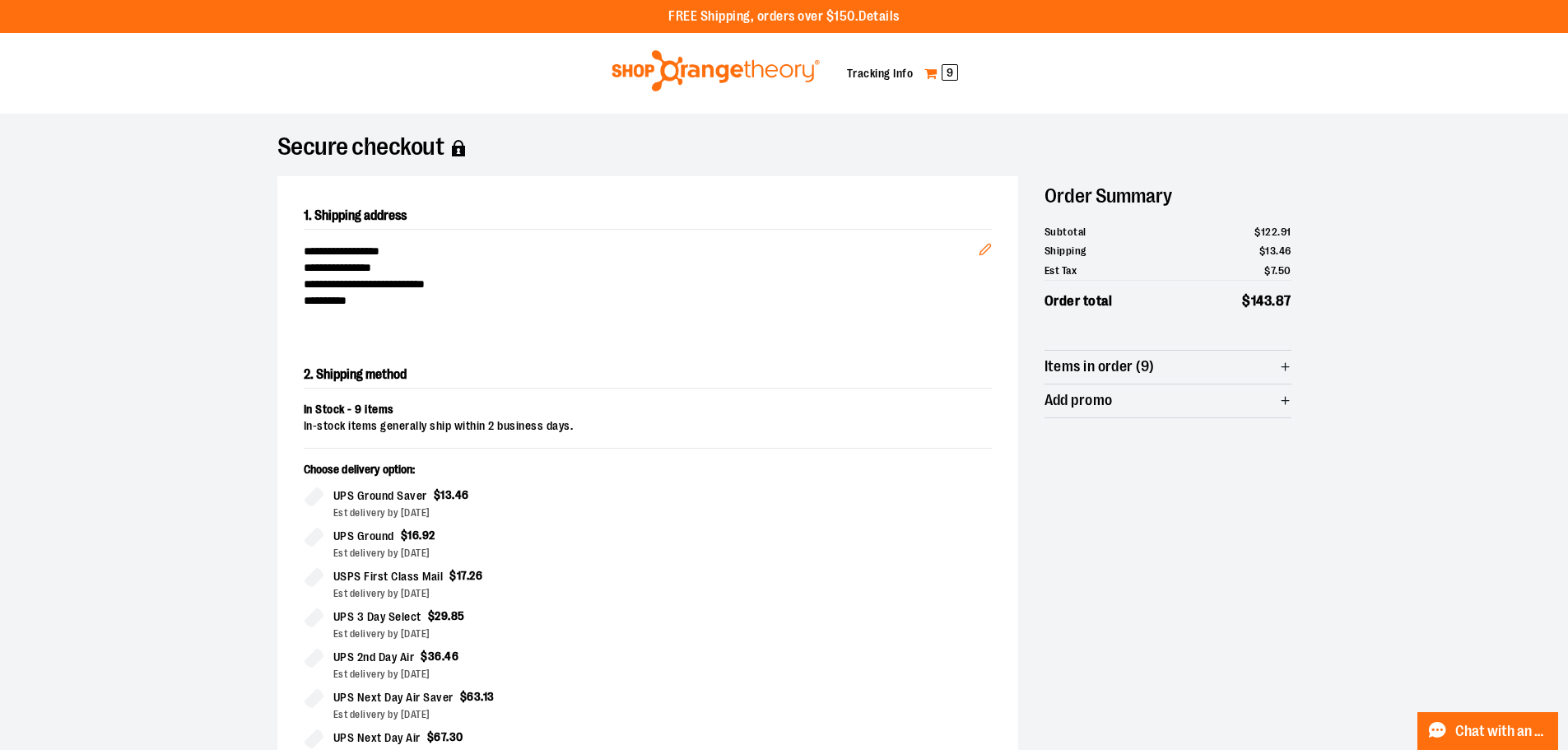
click at [950, 76] on span "9" at bounding box center [949, 72] width 16 height 16
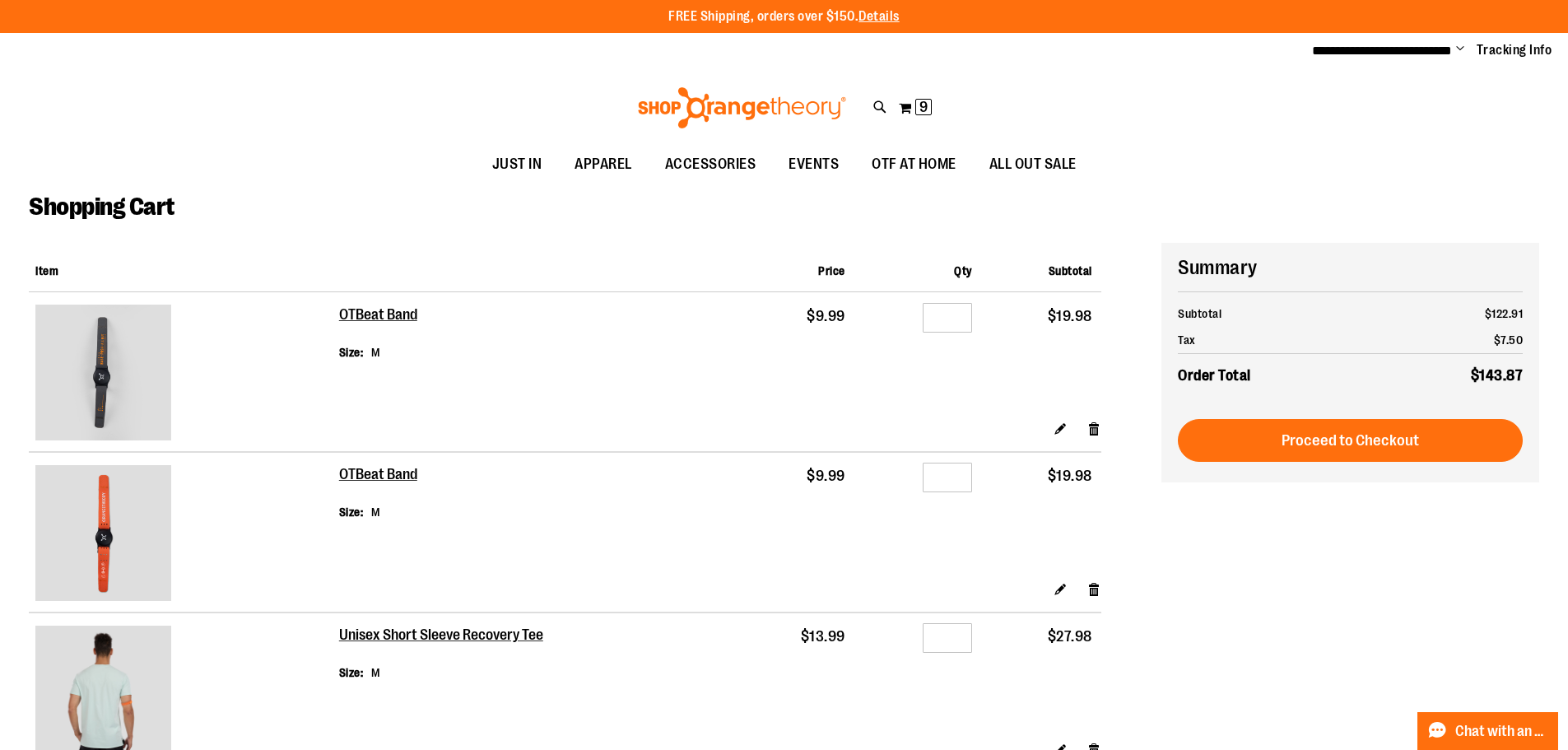
type input "**********"
drag, startPoint x: 960, startPoint y: 315, endPoint x: 914, endPoint y: 317, distance: 46.0
click at [914, 317] on div "Qty *" at bounding box center [918, 321] width 109 height 24
type input "*"
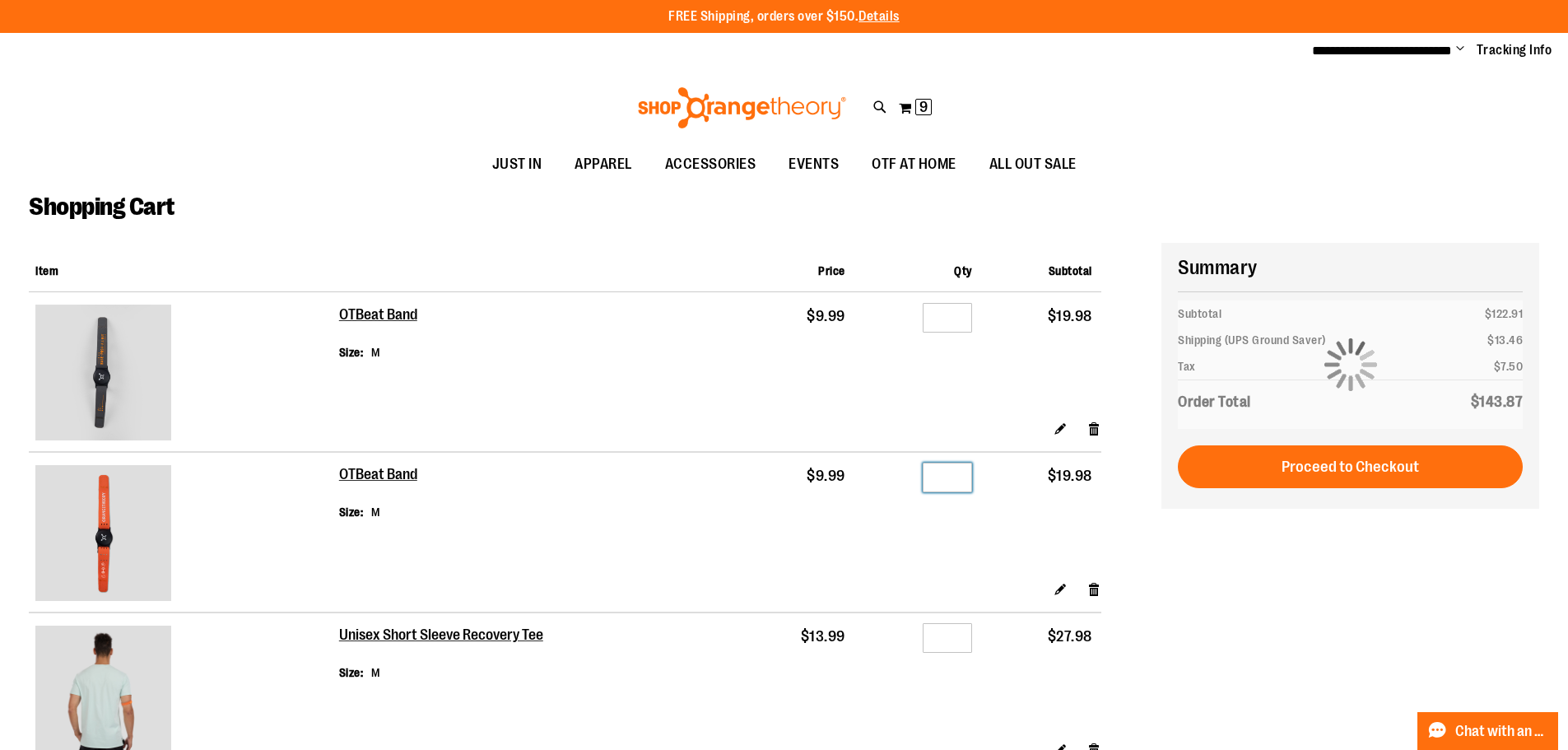
drag, startPoint x: 957, startPoint y: 483, endPoint x: 910, endPoint y: 472, distance: 48.3
click at [910, 472] on div "Qty *" at bounding box center [918, 480] width 109 height 24
type input "*"
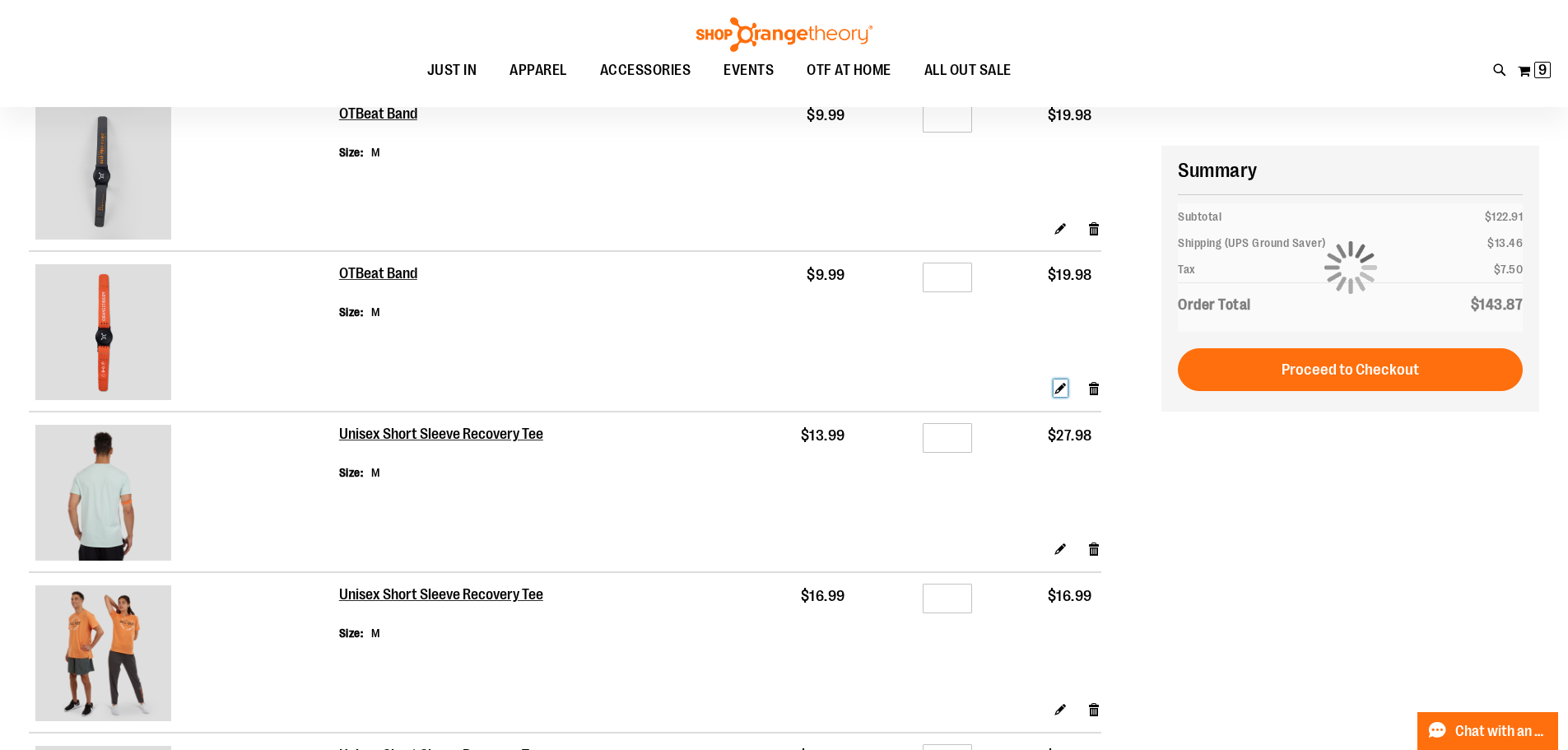
scroll to position [246, 0]
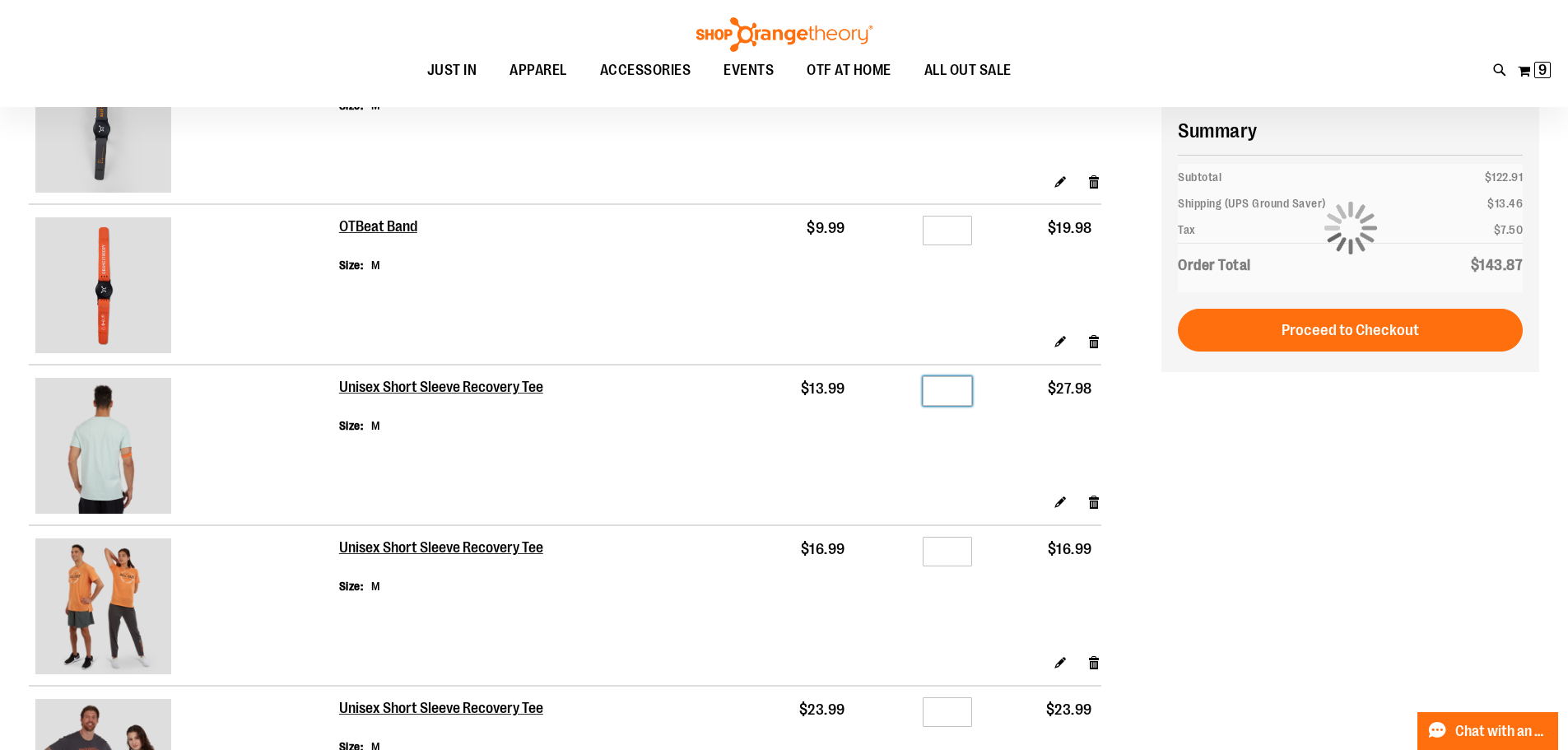
drag, startPoint x: 956, startPoint y: 385, endPoint x: 859, endPoint y: 385, distance: 97.0
click at [868, 385] on div "Qty *" at bounding box center [918, 393] width 109 height 24
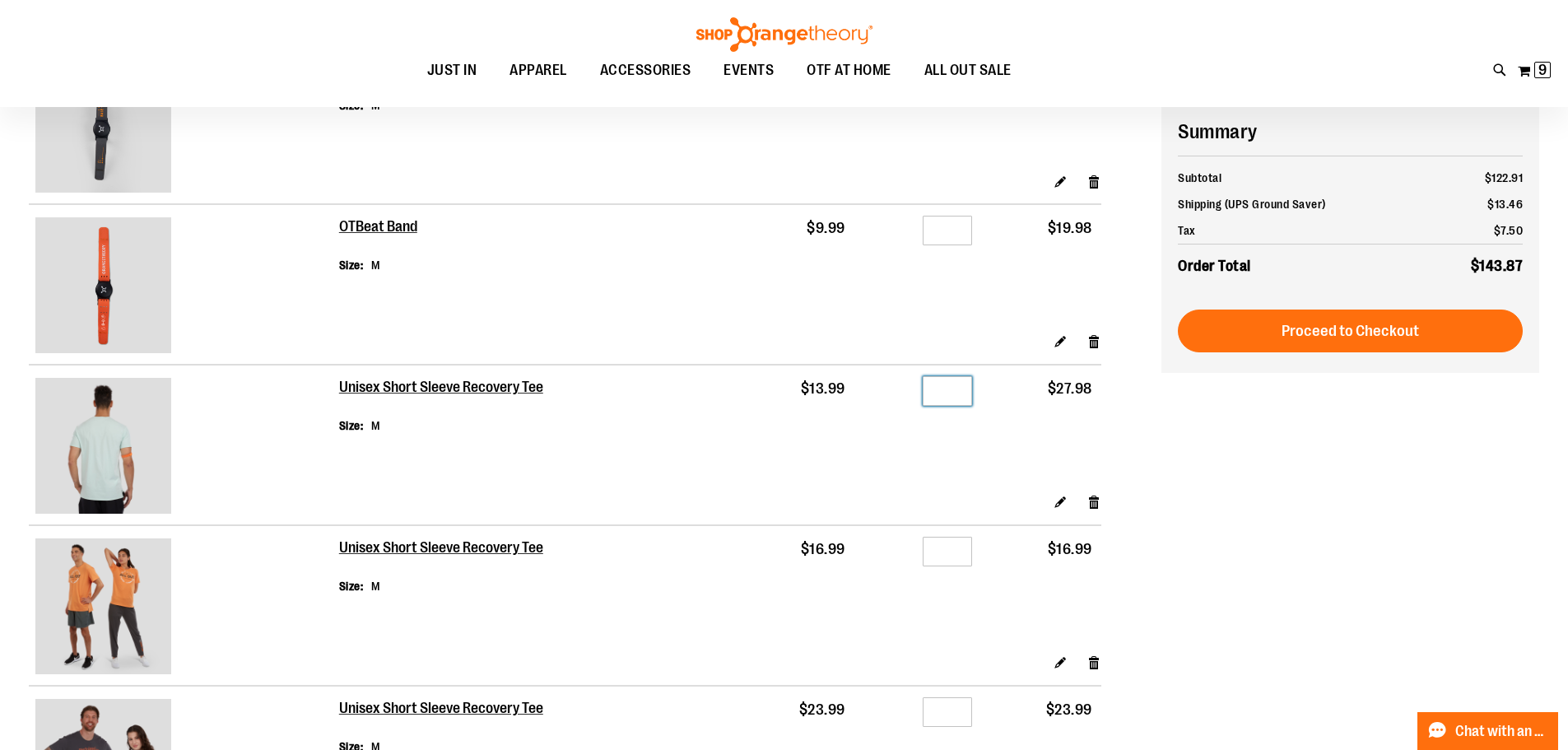
type input "*"
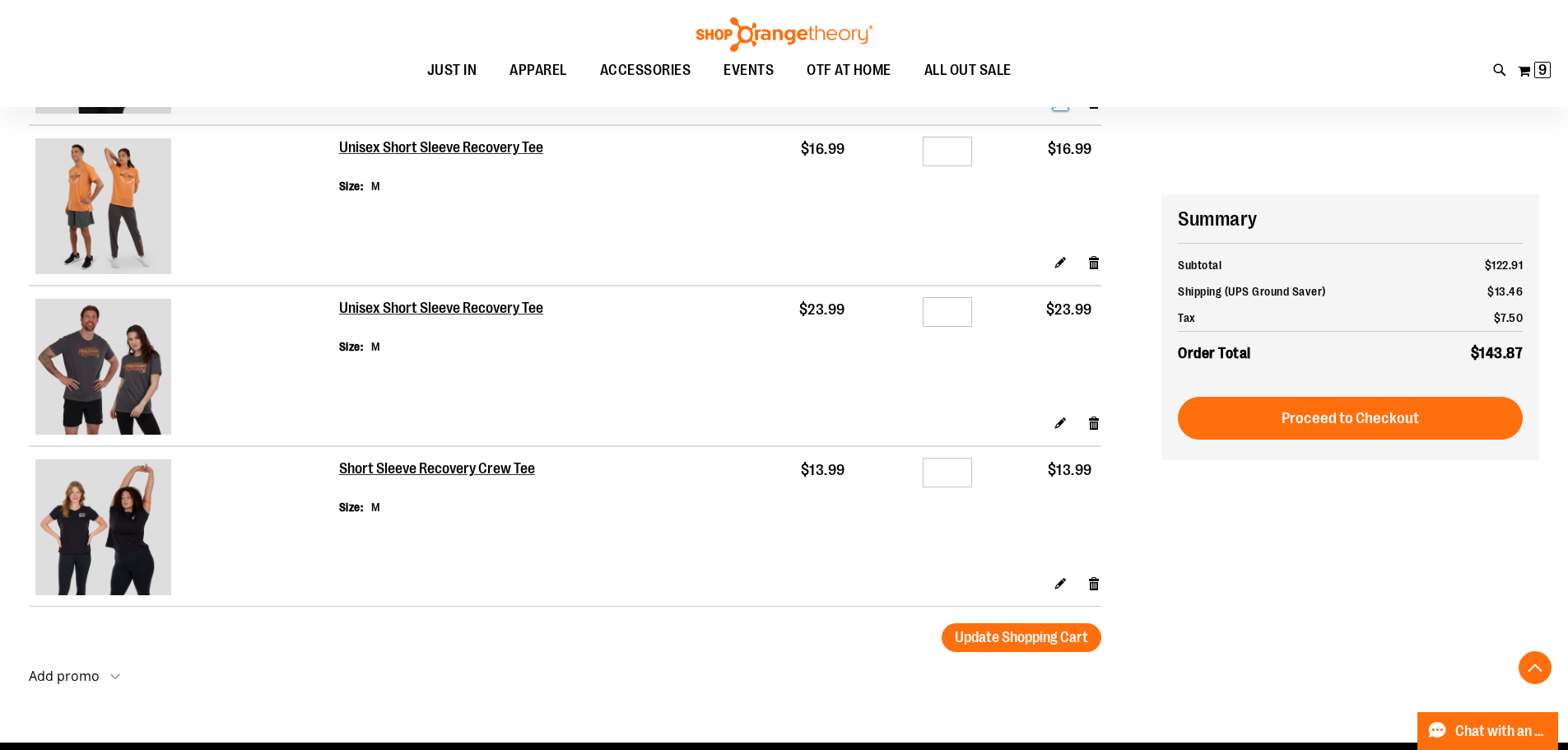
scroll to position [740, 0]
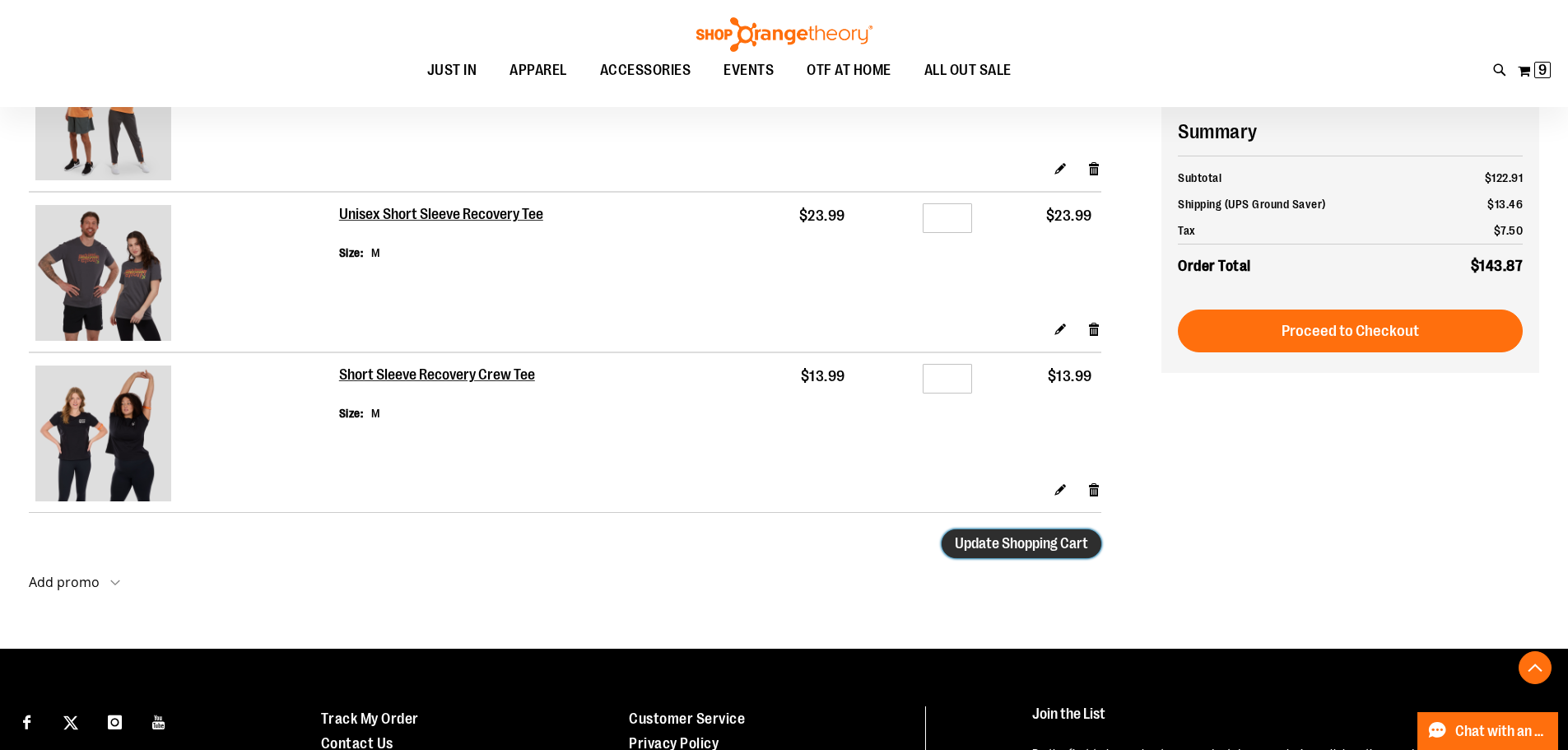
click at [962, 547] on span "Update Shopping Cart" at bounding box center [1021, 543] width 133 height 16
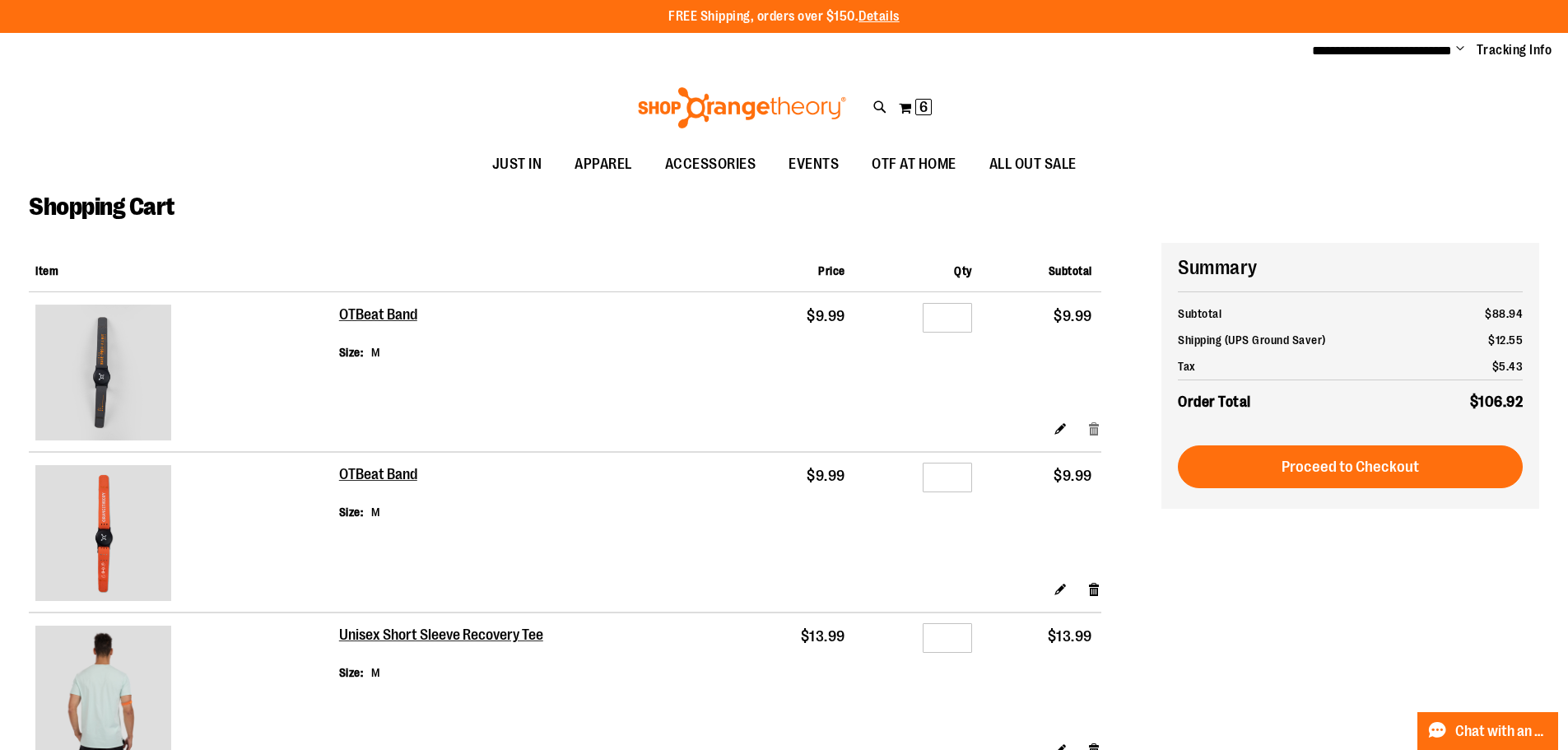
type input "**********"
click at [1092, 432] on link "Remove item" at bounding box center [1093, 428] width 14 height 17
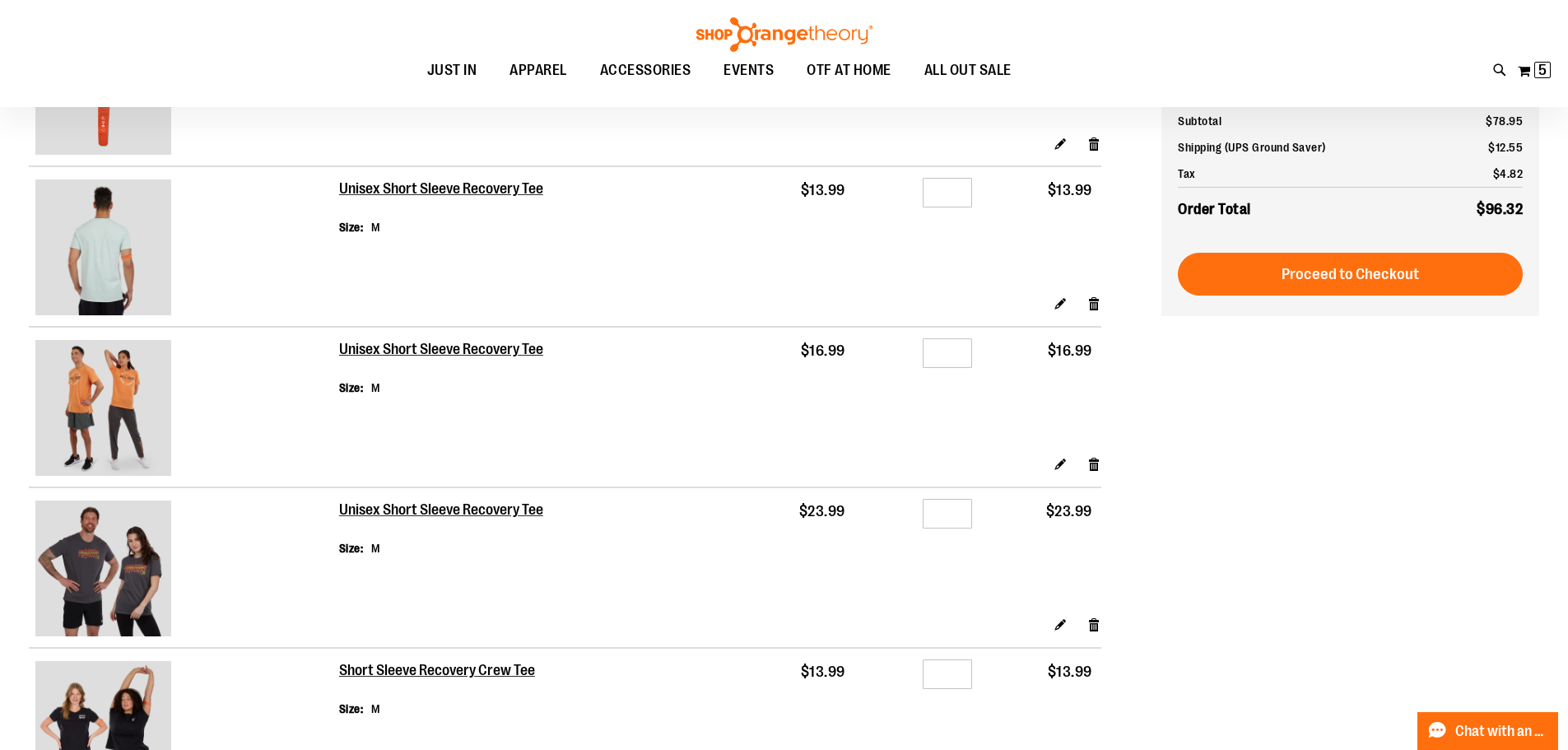
scroll to position [328, 0]
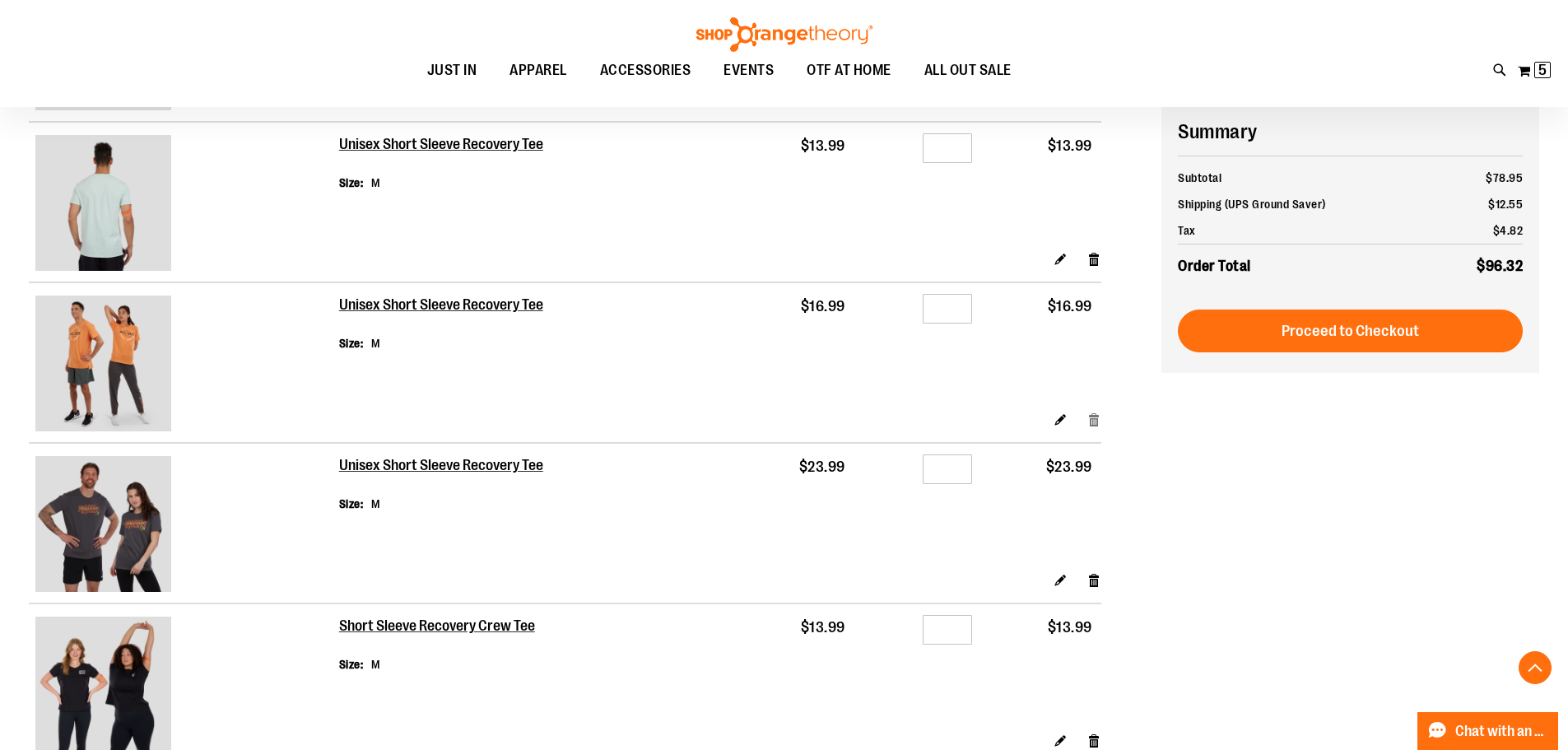
type input "**********"
click at [1092, 418] on link "Remove item" at bounding box center [1093, 418] width 14 height 17
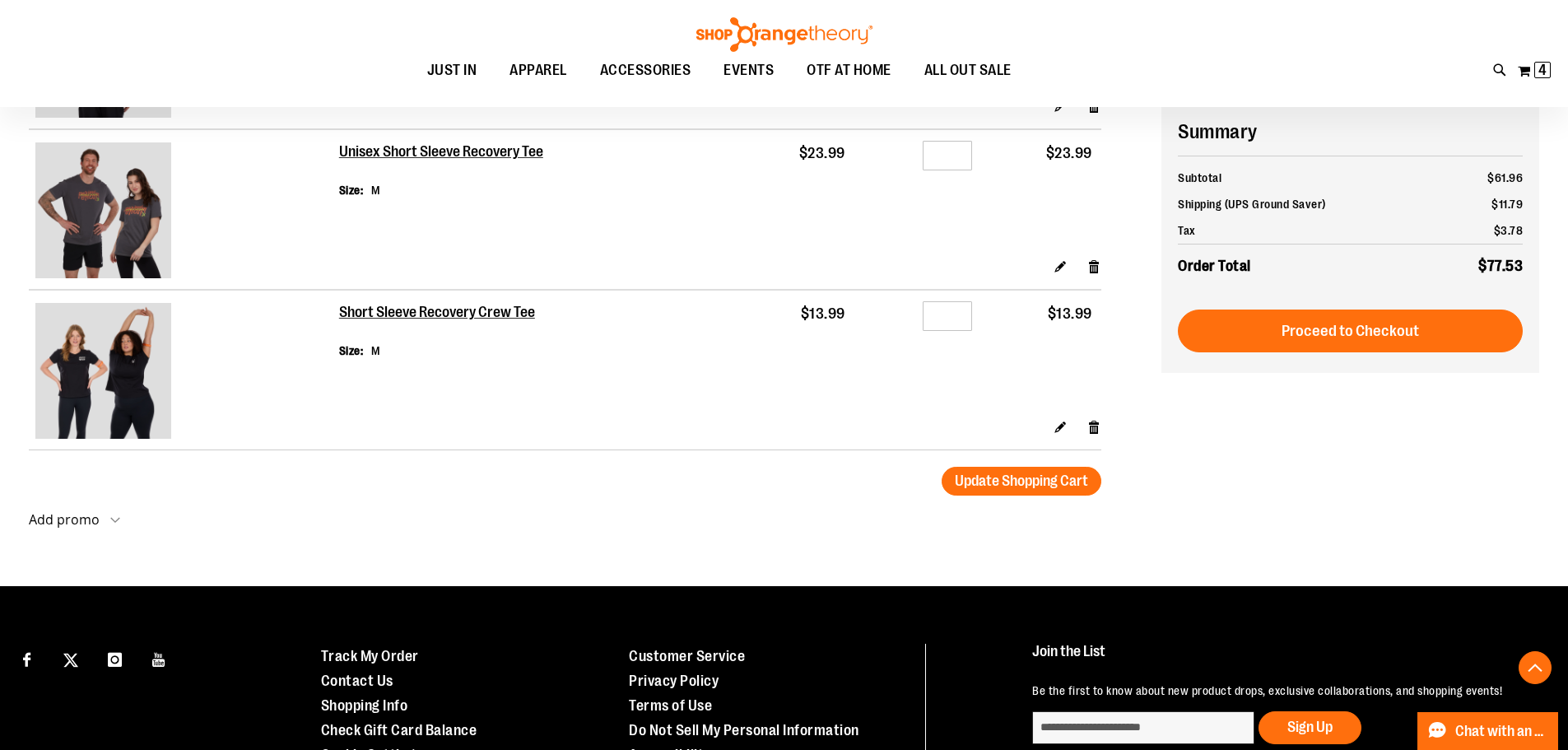
scroll to position [493, 0]
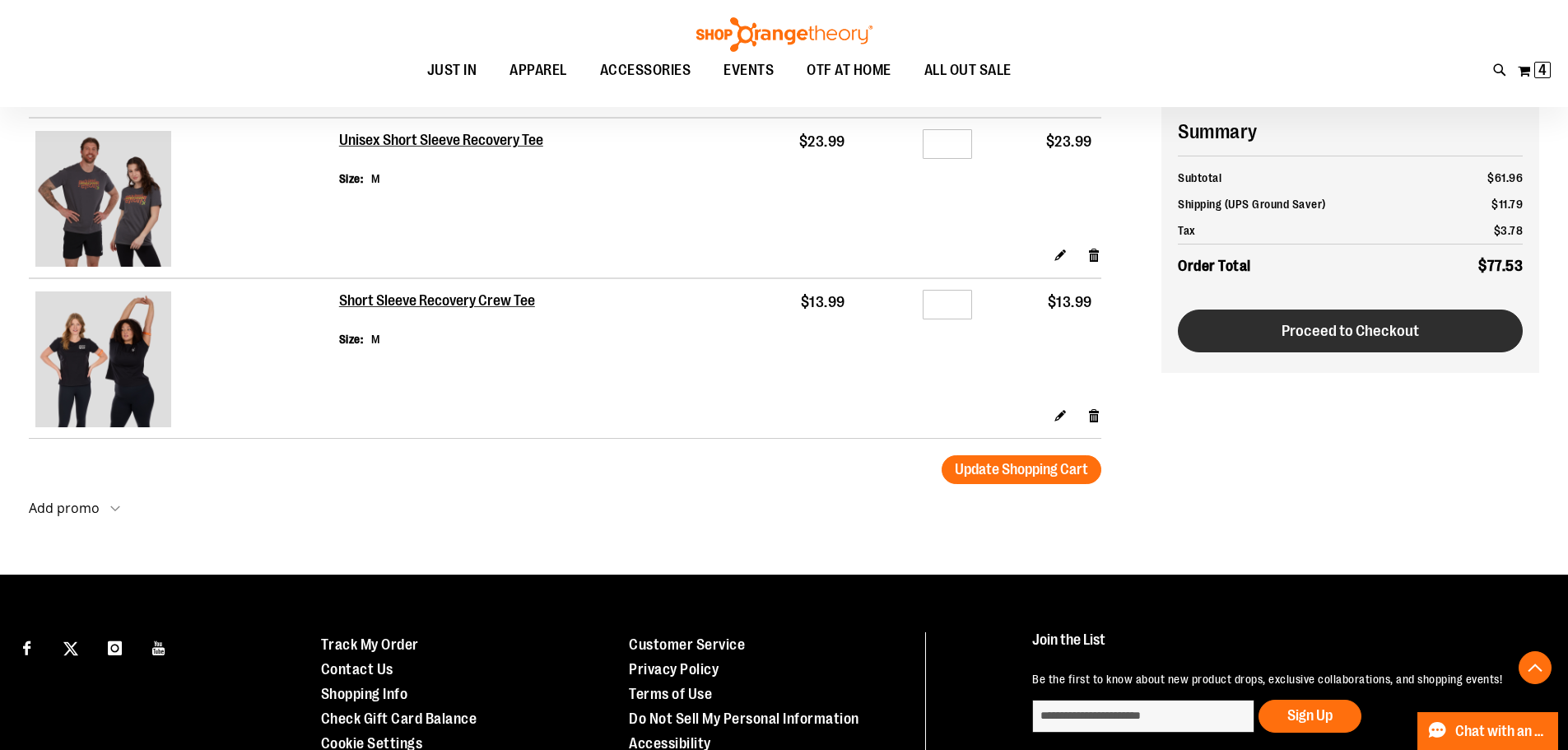
type input "**********"
click at [1375, 340] on button "Proceed to Checkout" at bounding box center [1350, 331] width 345 height 43
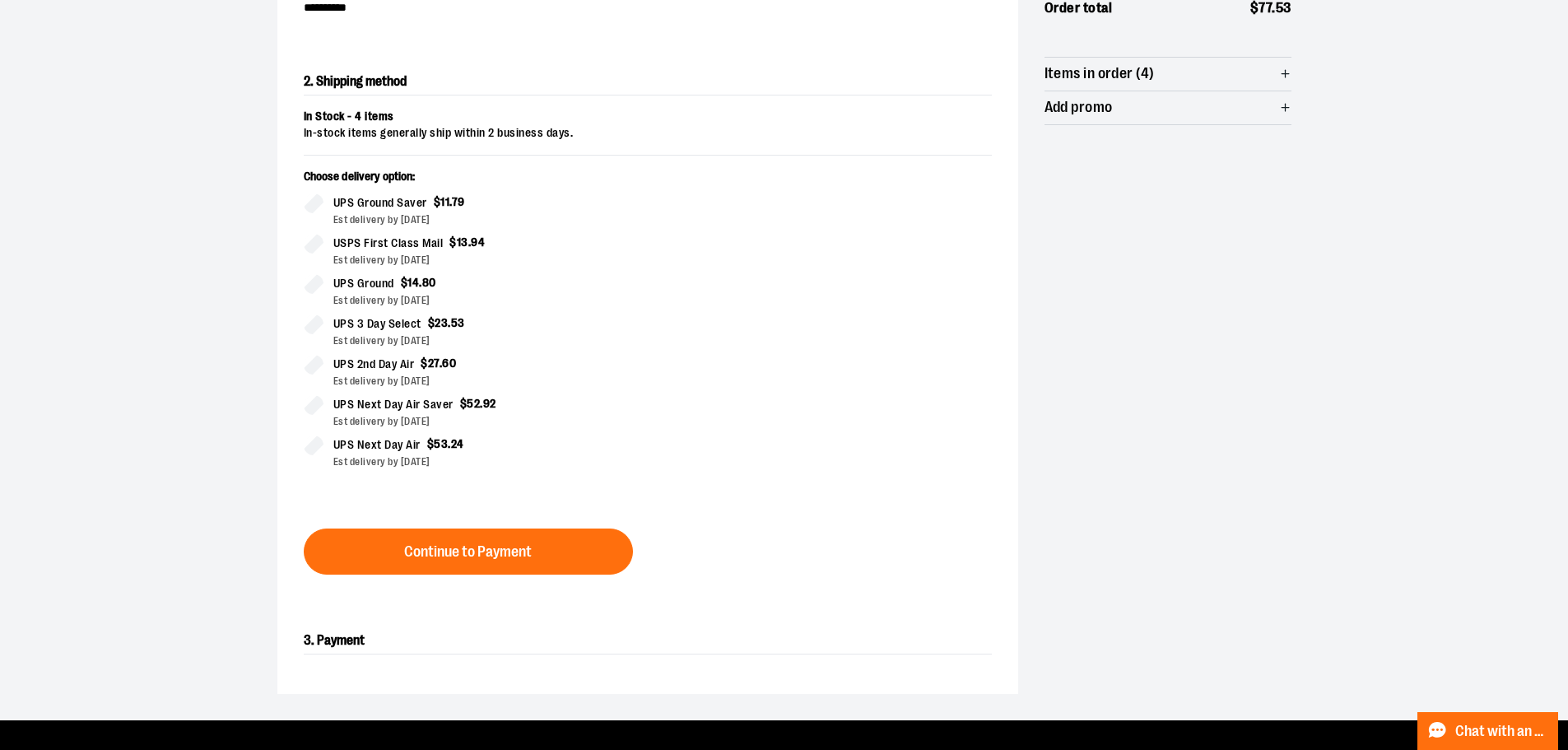
scroll to position [329, 0]
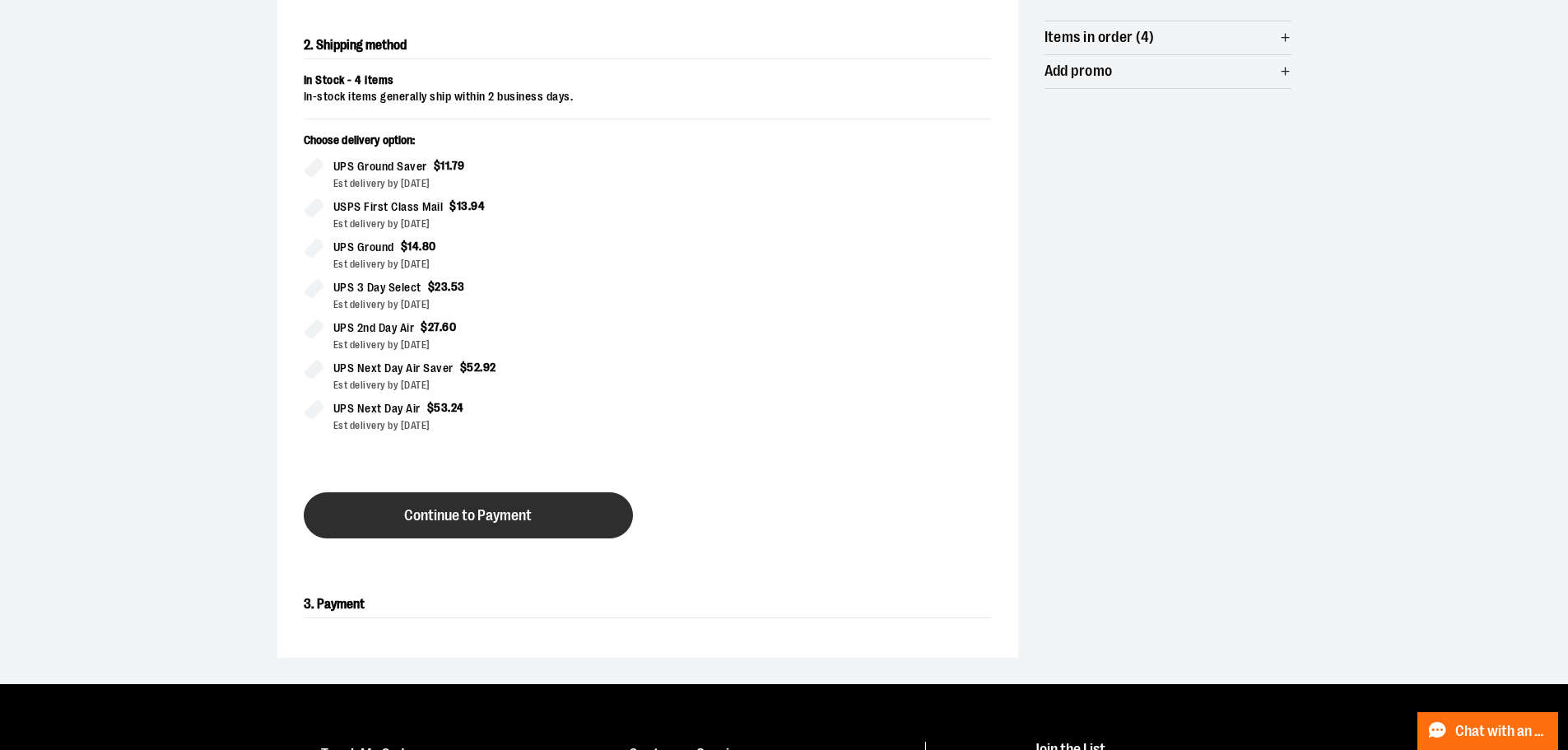
click at [486, 525] on button "Continue to Payment" at bounding box center [467, 514] width 329 height 46
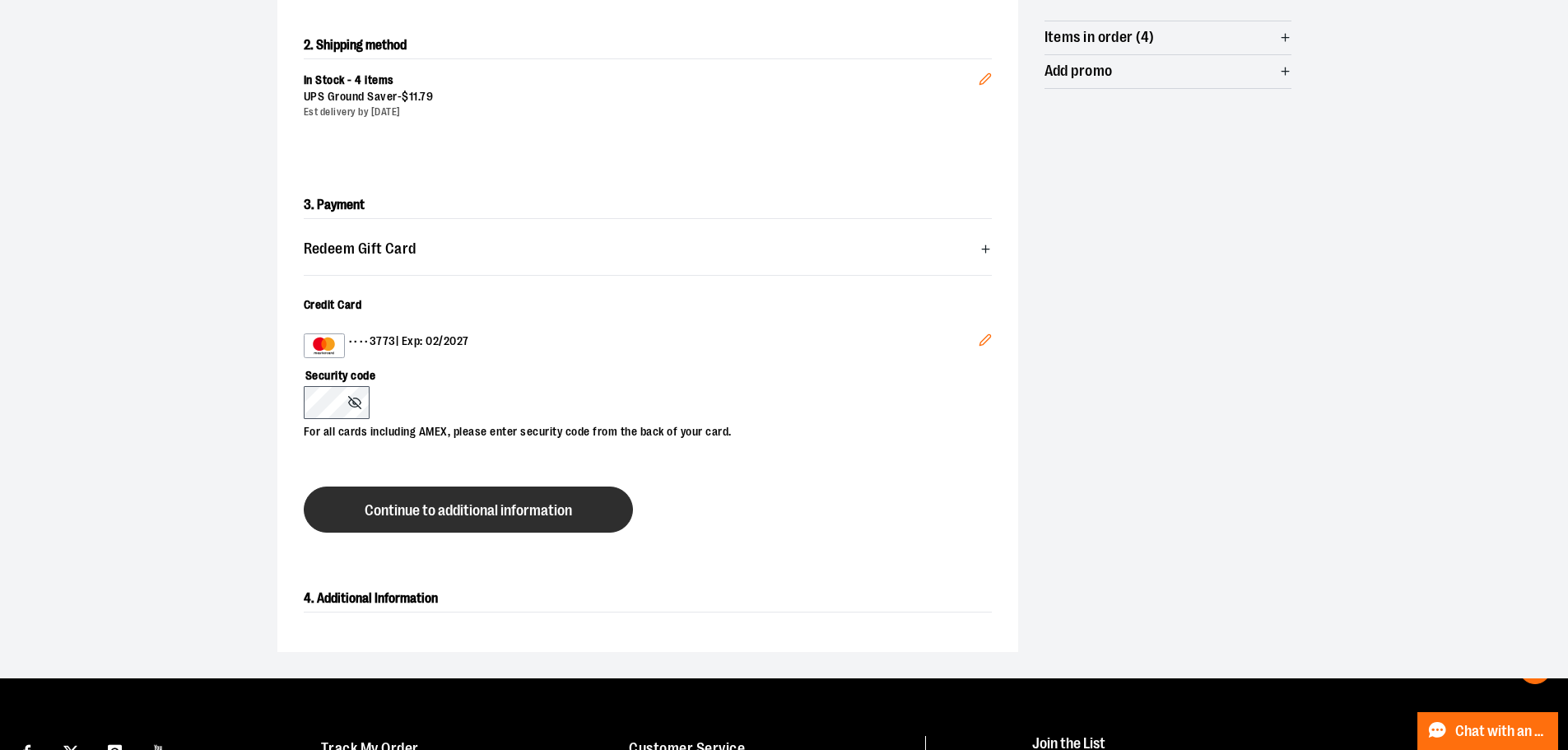
click at [447, 519] on button "Continue to additional information" at bounding box center [467, 509] width 329 height 46
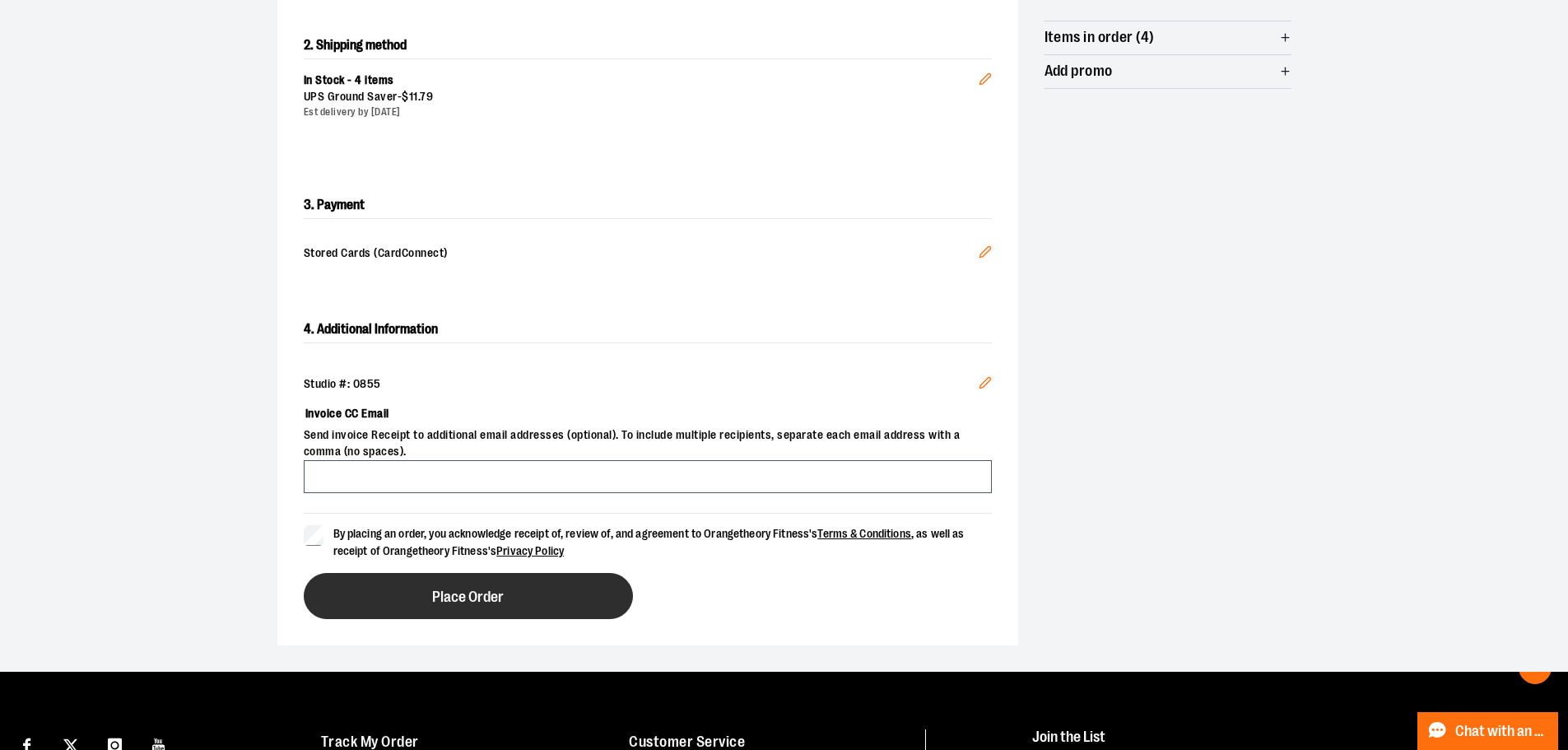
click at [467, 594] on span "Place Order" at bounding box center [467, 596] width 72 height 15
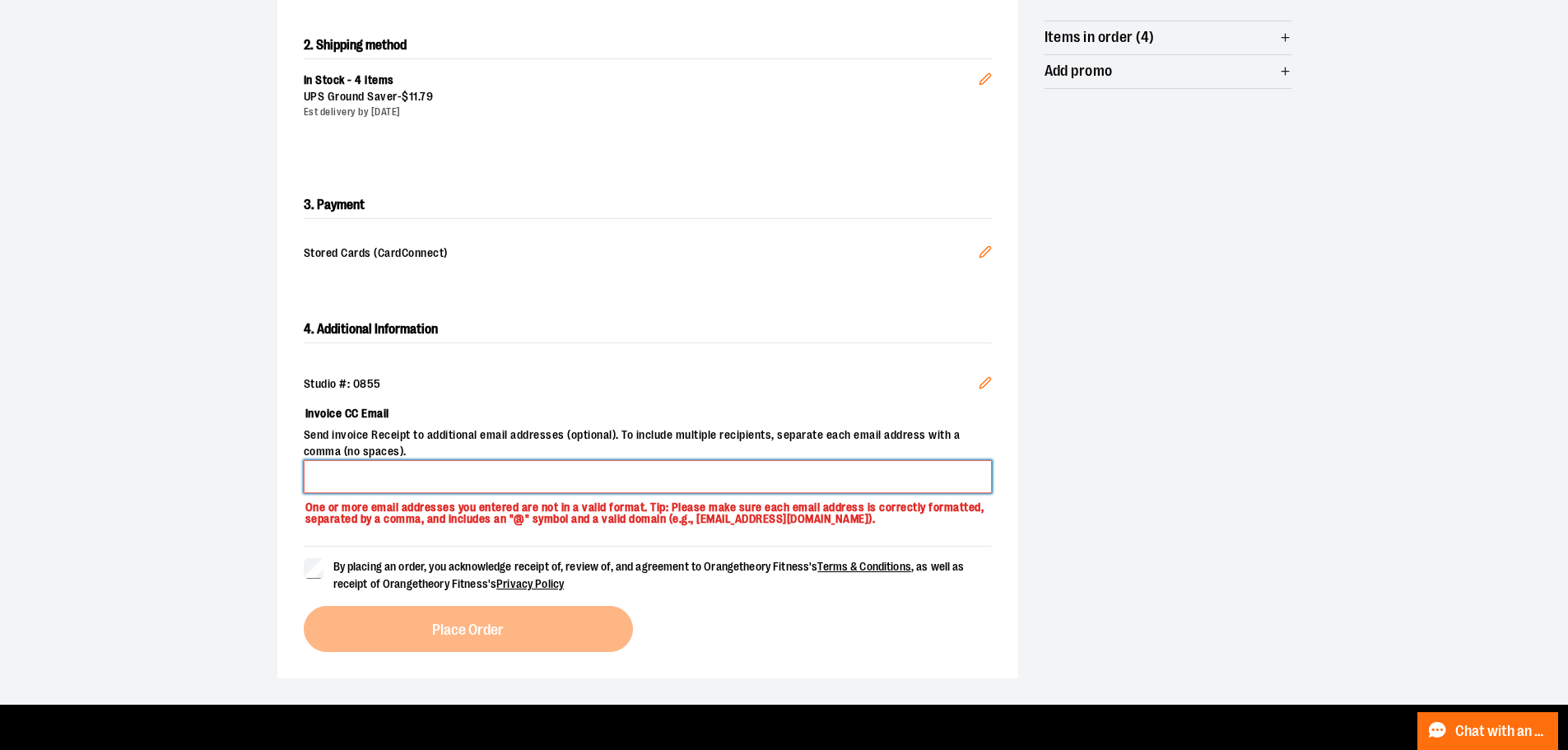
click at [444, 473] on input "Invoice CC Email" at bounding box center [647, 476] width 688 height 33
type input "**********"
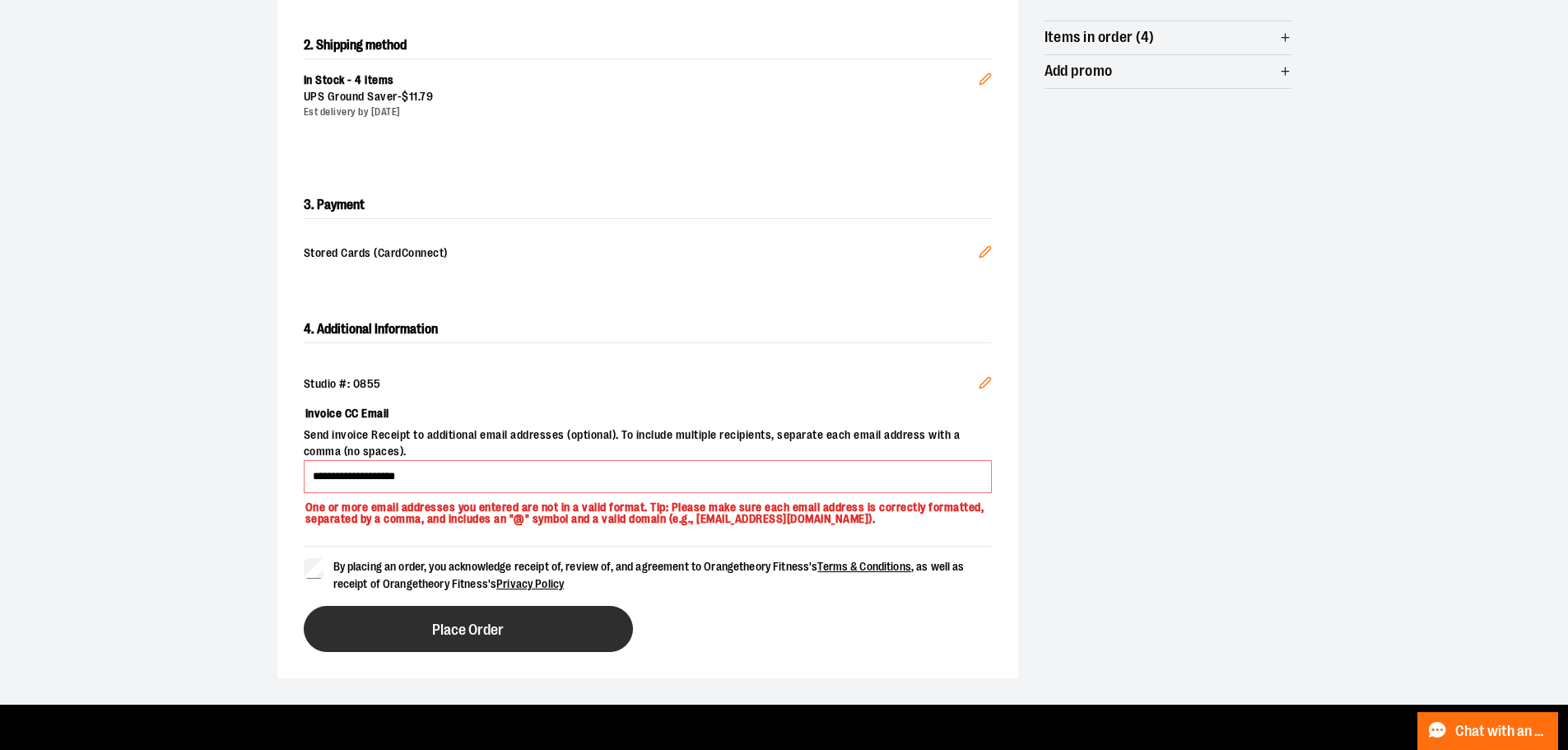
click at [417, 631] on button "Place Order" at bounding box center [467, 629] width 329 height 46
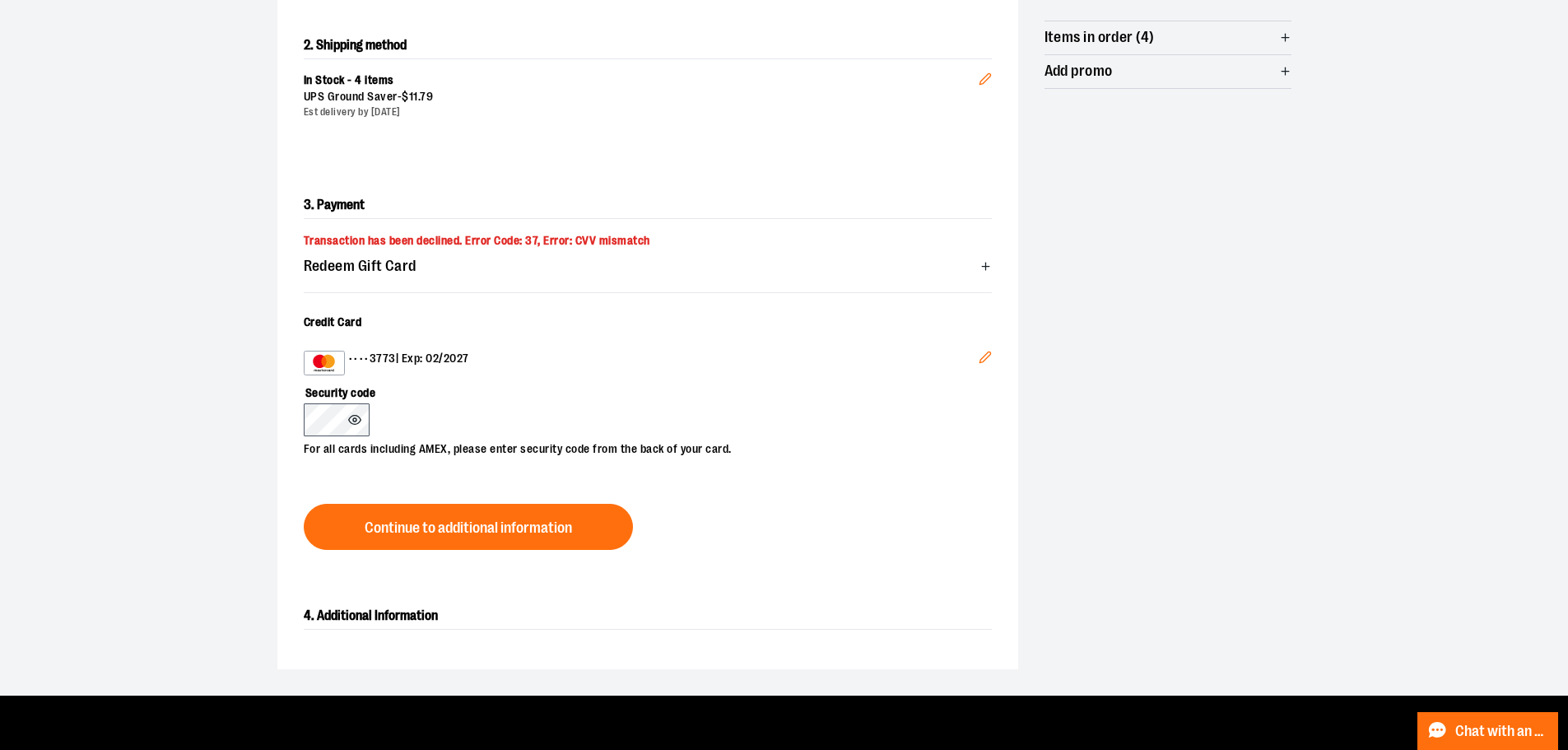
click at [993, 354] on button "Edit" at bounding box center [986, 359] width 40 height 44
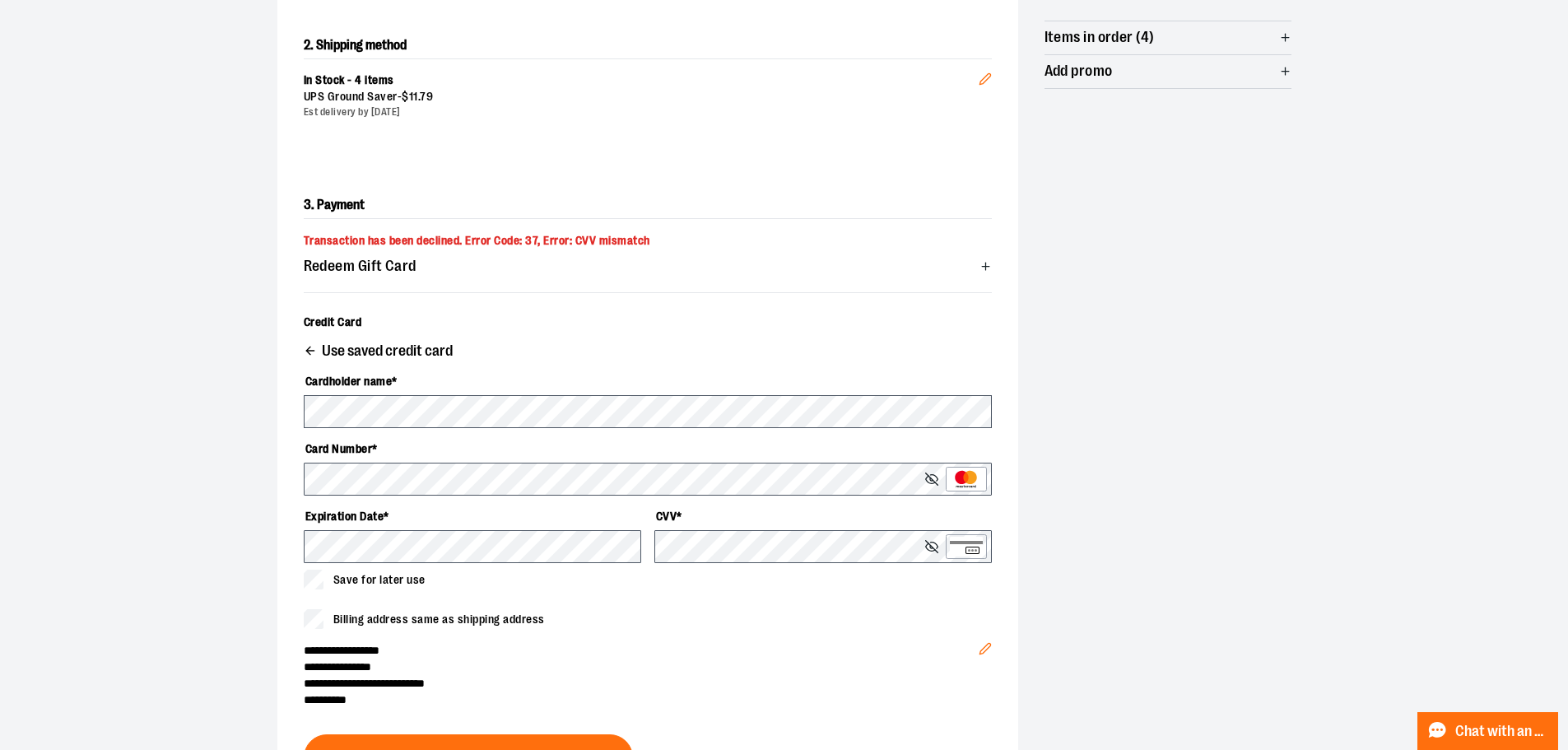
click at [738, 624] on div "Billing address same as shipping address" at bounding box center [647, 619] width 688 height 20
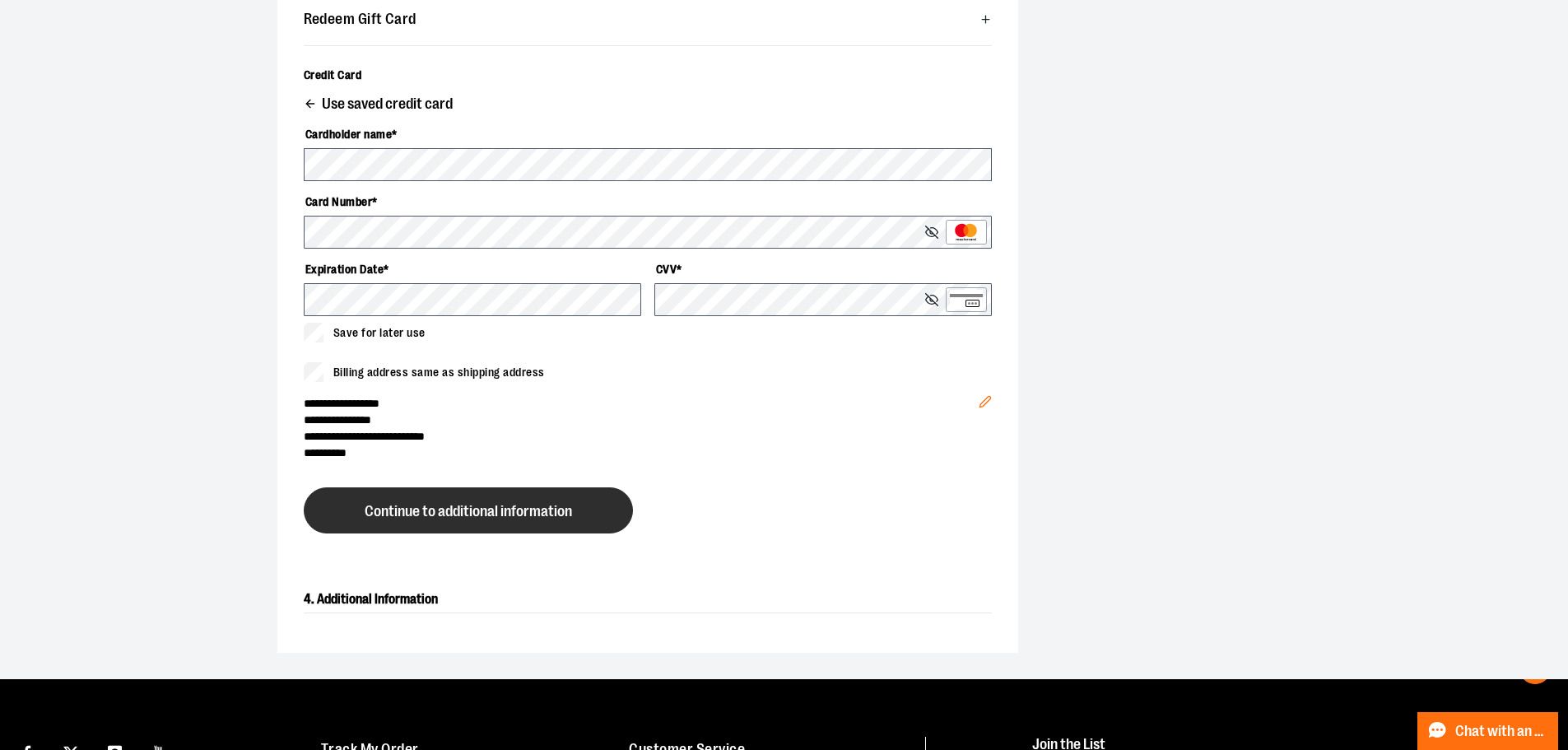
click at [504, 517] on span "Continue to additional information" at bounding box center [467, 511] width 207 height 15
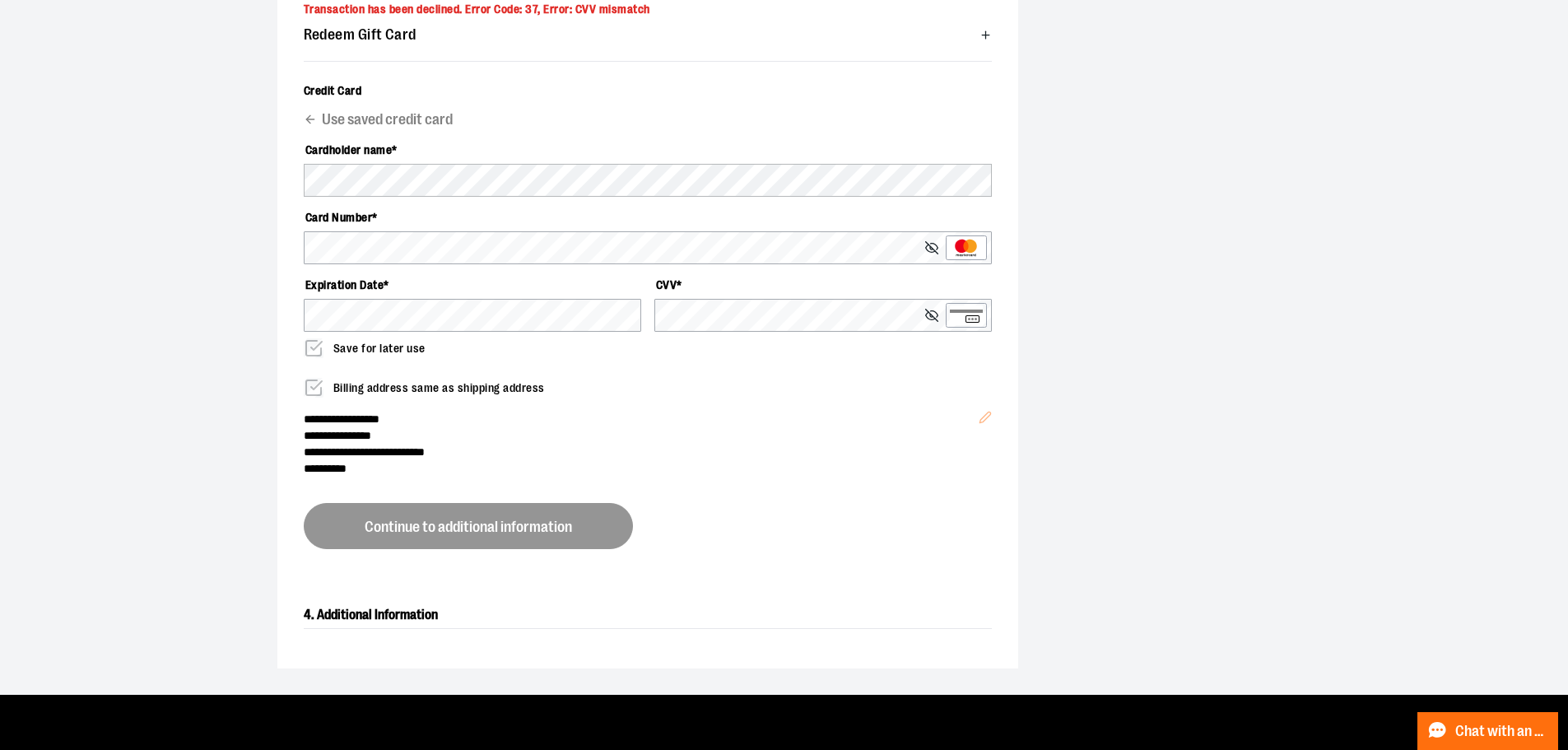
scroll to position [362, 0]
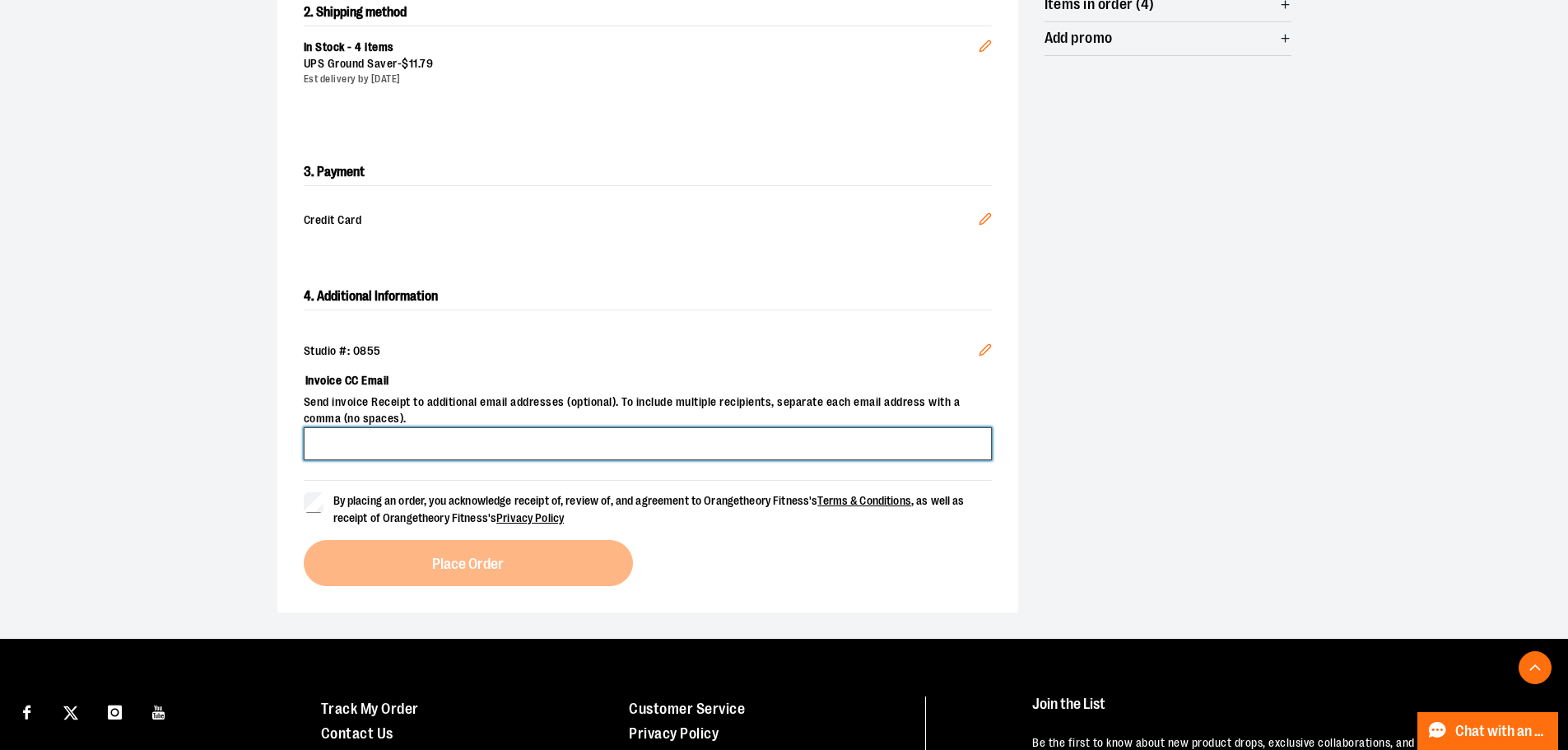
click at [535, 430] on input "Invoice CC Email" at bounding box center [647, 444] width 688 height 33
type input "**********"
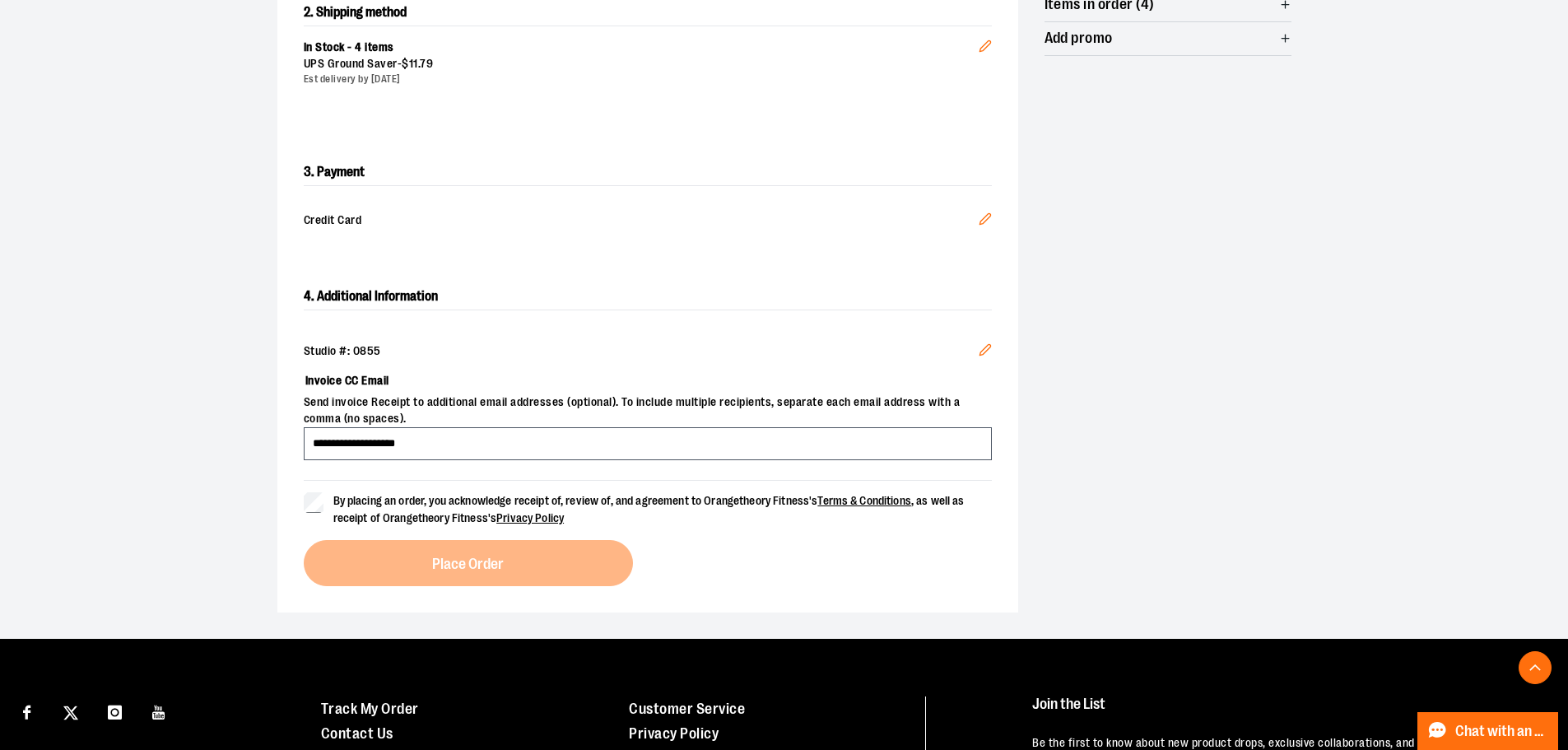
click at [323, 505] on label "By placing an order, you acknowledge receipt of, review of, and agreement to Or…" at bounding box center [647, 509] width 688 height 34
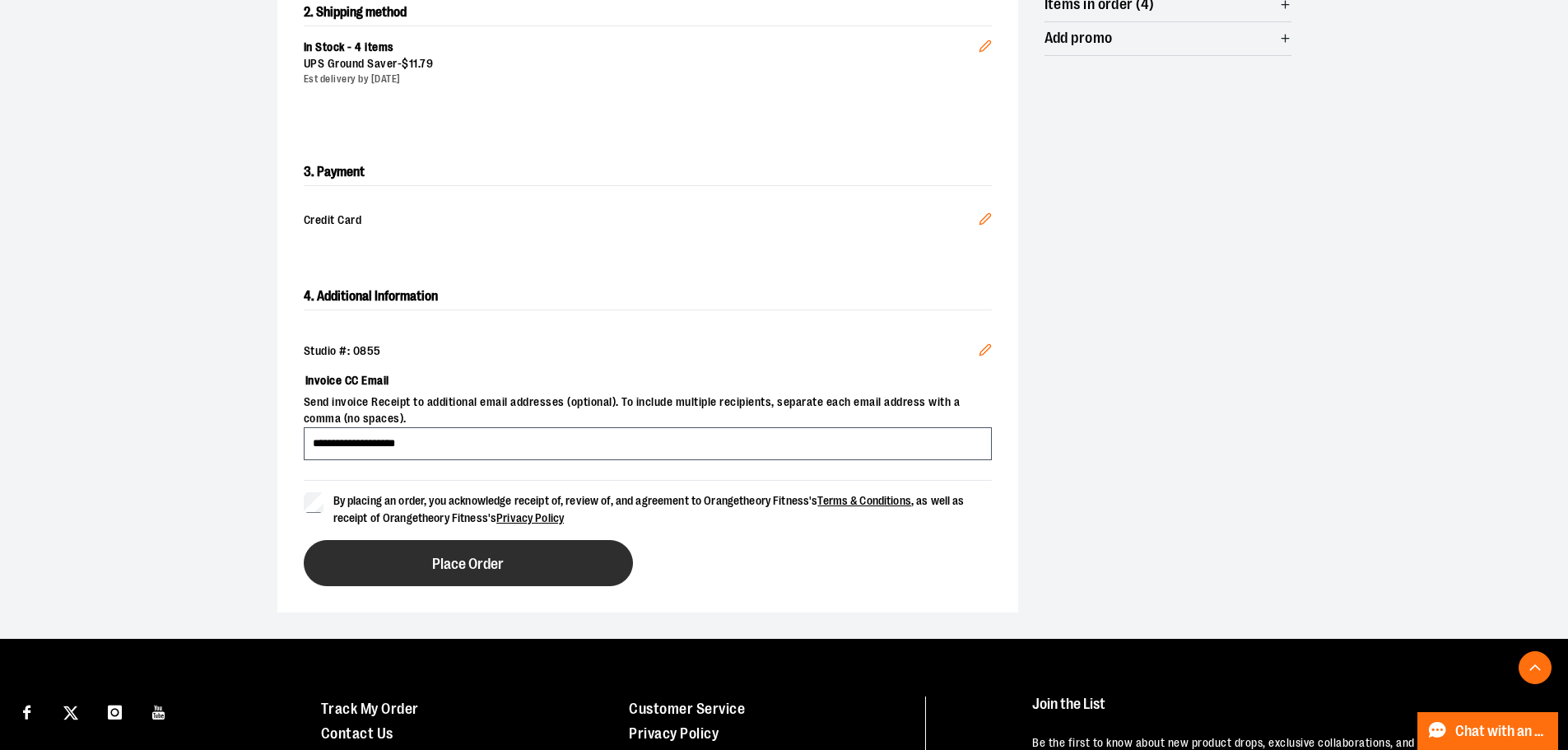
click at [429, 558] on button "Place Order" at bounding box center [467, 562] width 329 height 46
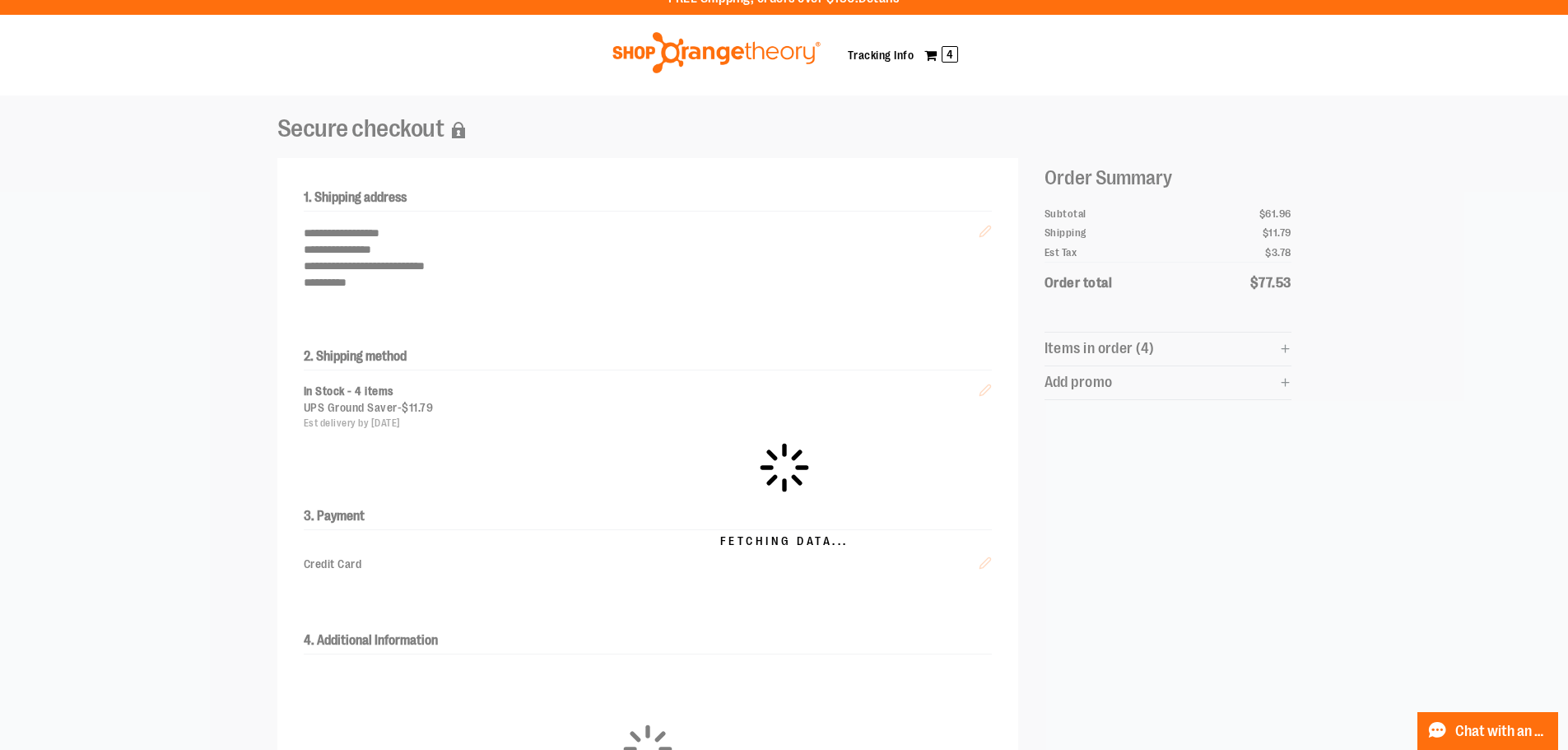
scroll to position [0, 0]
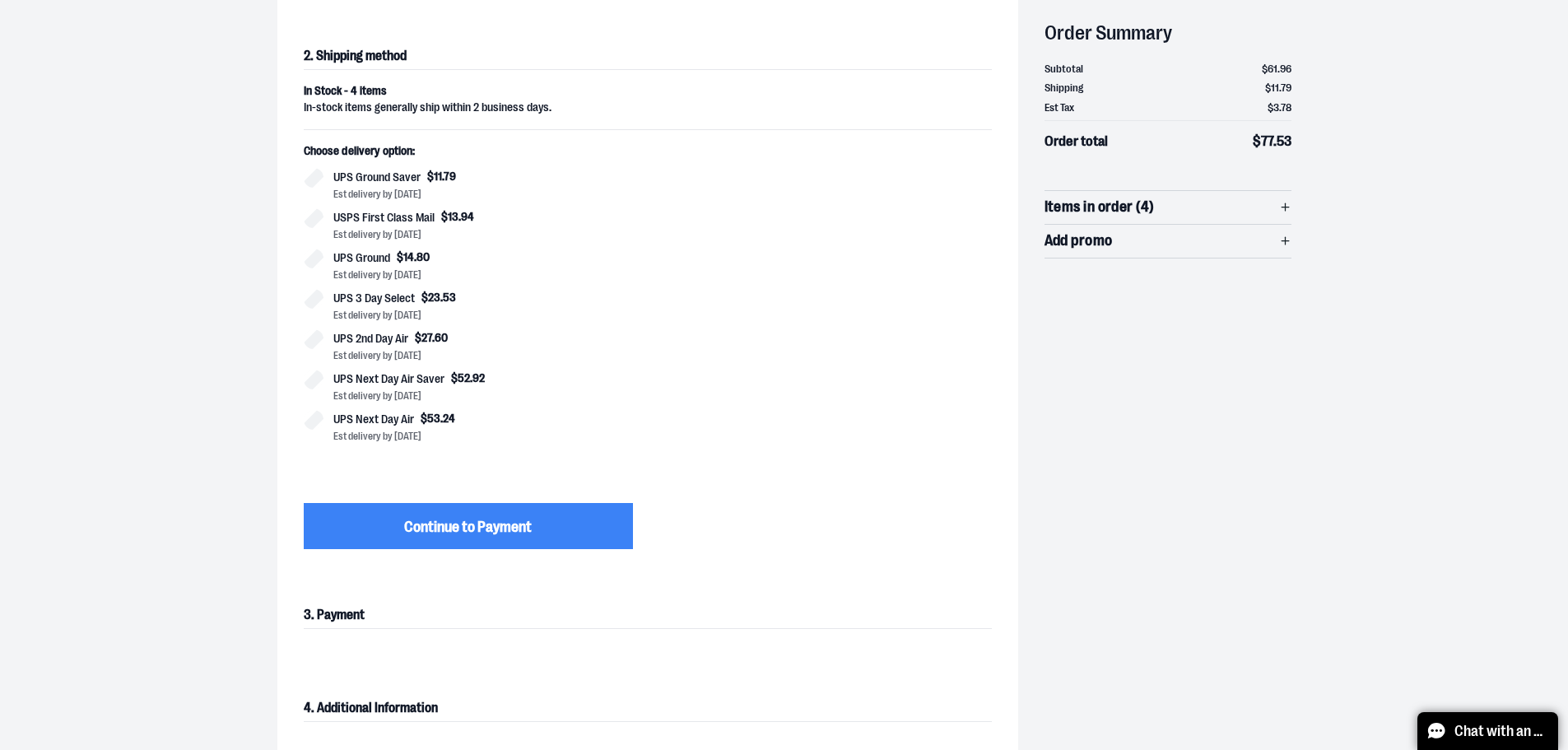
scroll to position [411, 0]
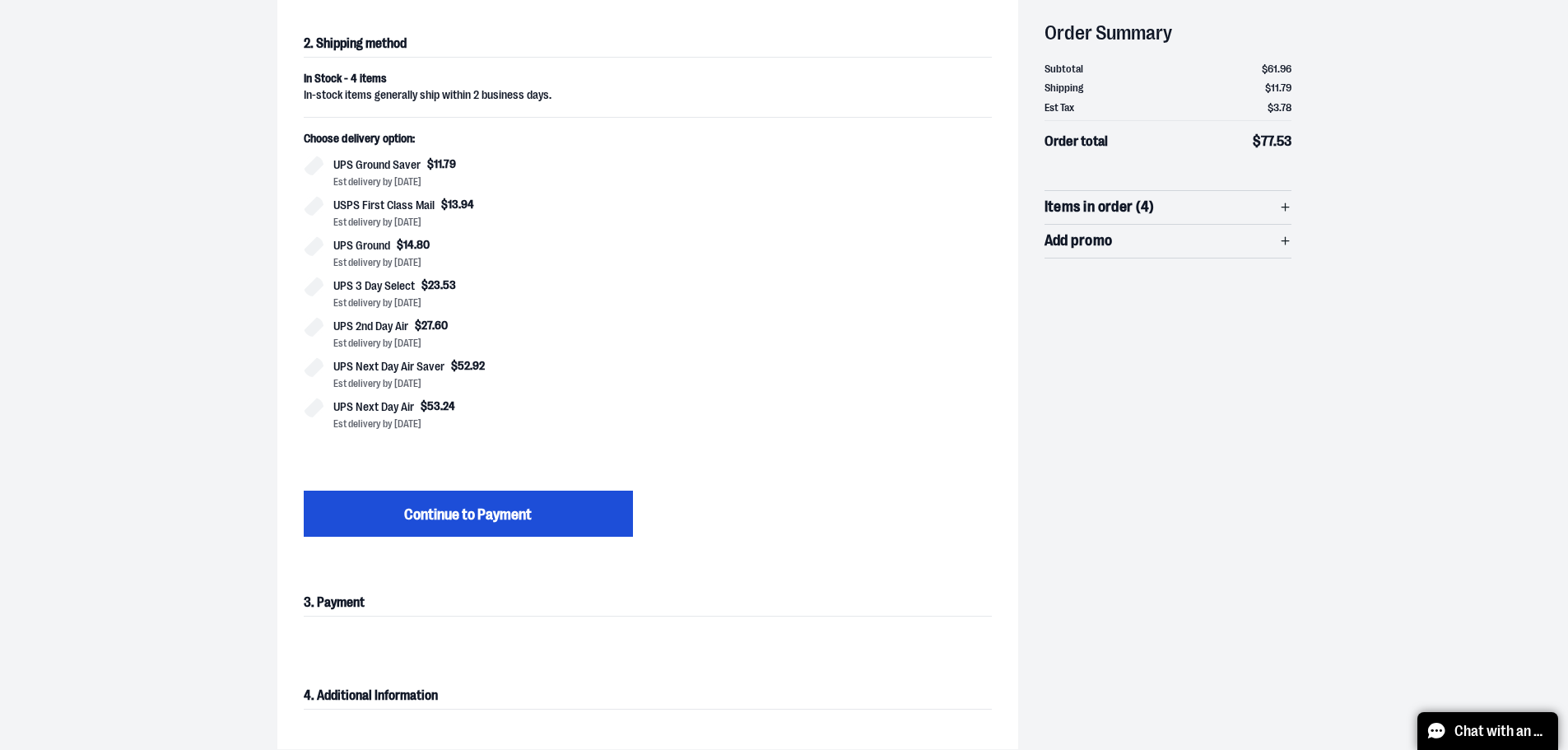
click at [416, 505] on span "Continue to Payment" at bounding box center [467, 514] width 128 height 19
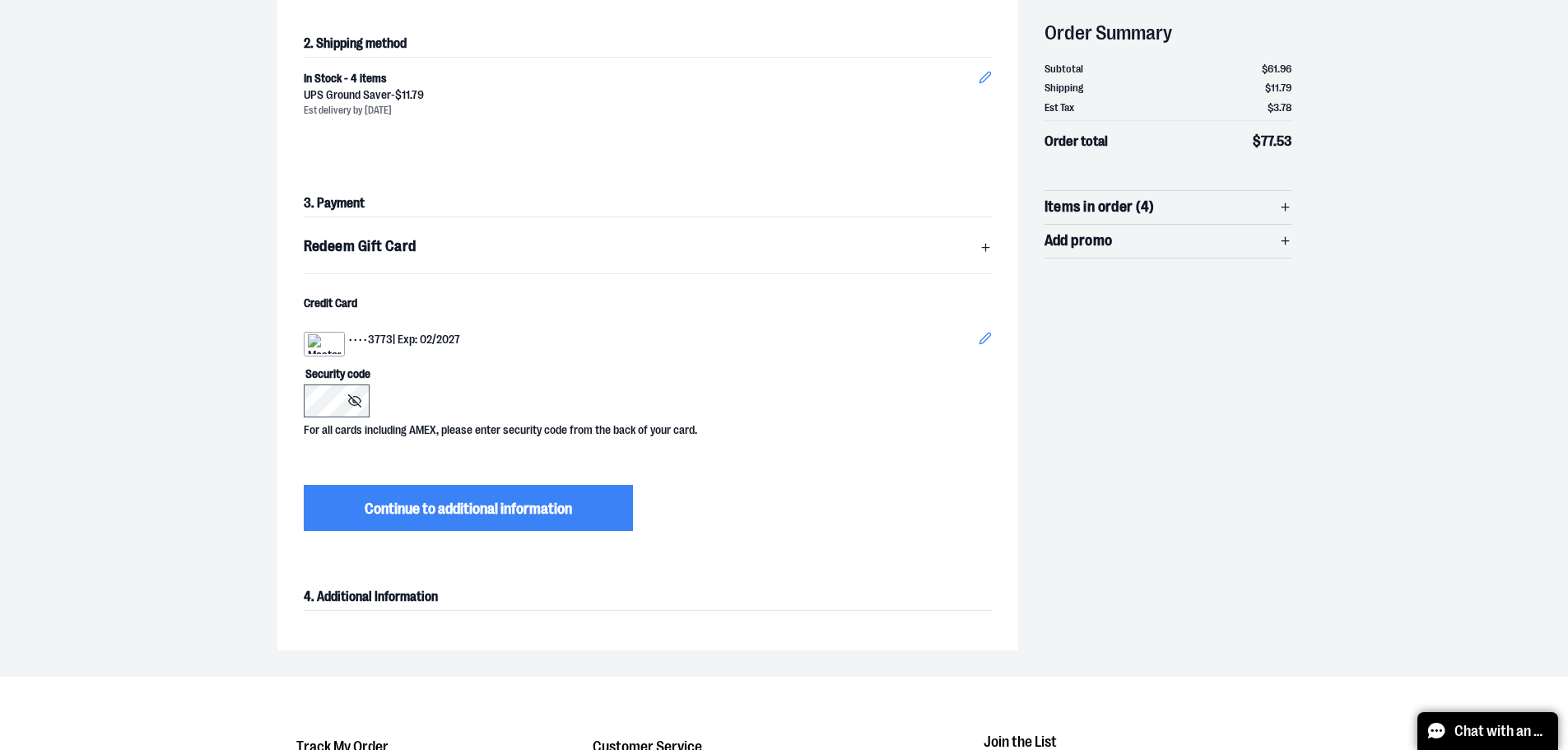
click at [986, 332] on icon "Edit" at bounding box center [985, 338] width 14 height 14
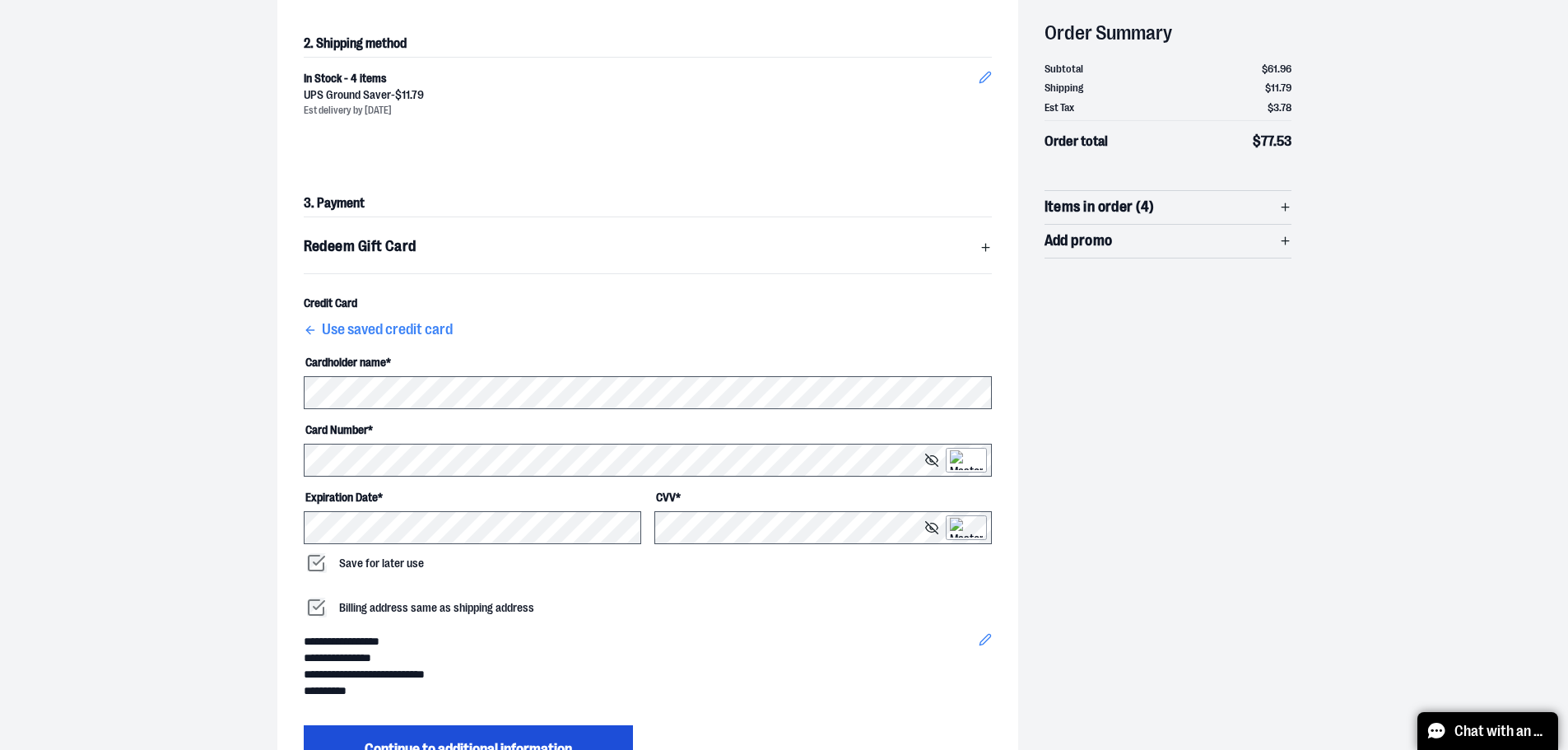
click at [486, 740] on span "Continue to additional information" at bounding box center [467, 749] width 207 height 19
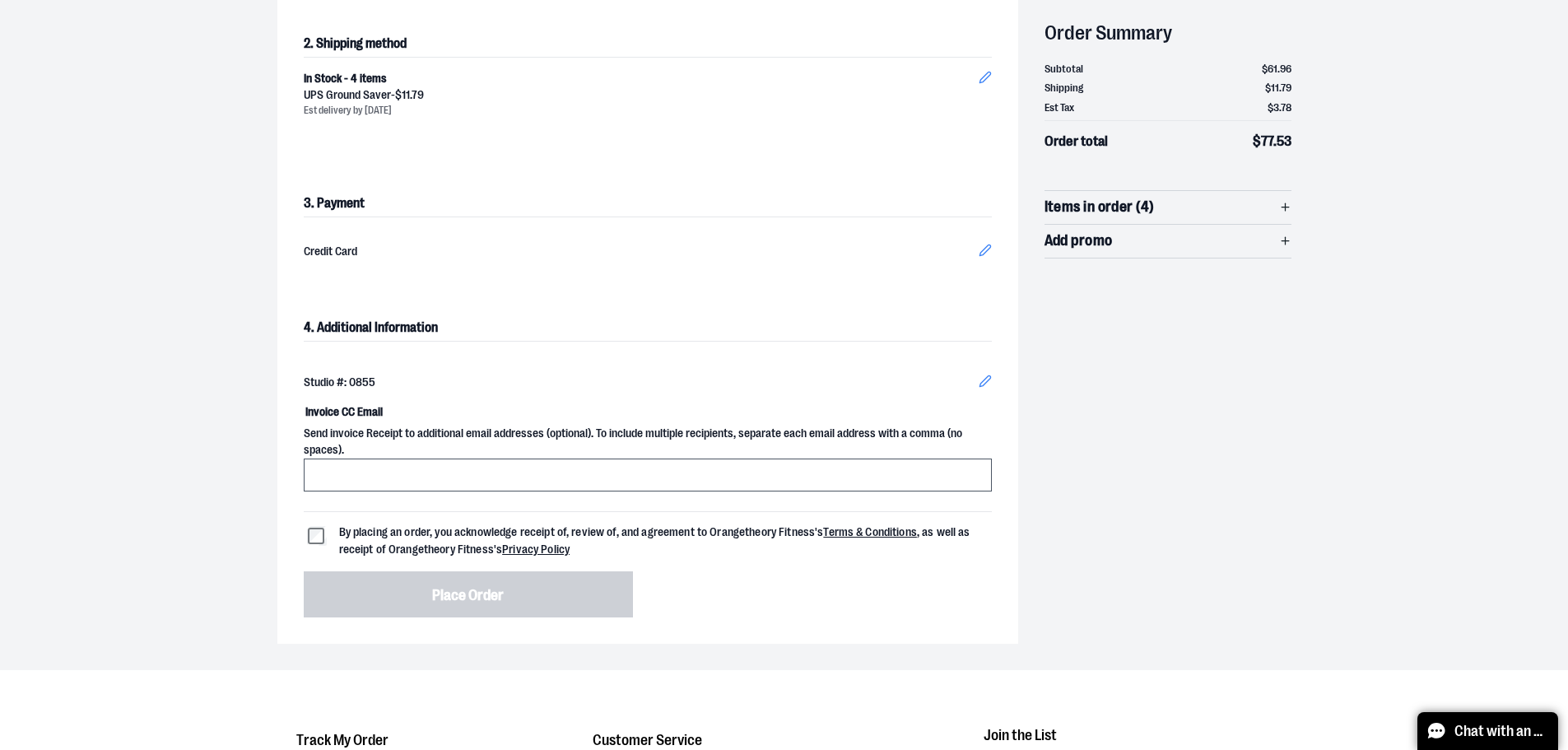
click at [406, 458] on input "Invoice CC Email" at bounding box center [647, 475] width 688 height 33
type input "**********"
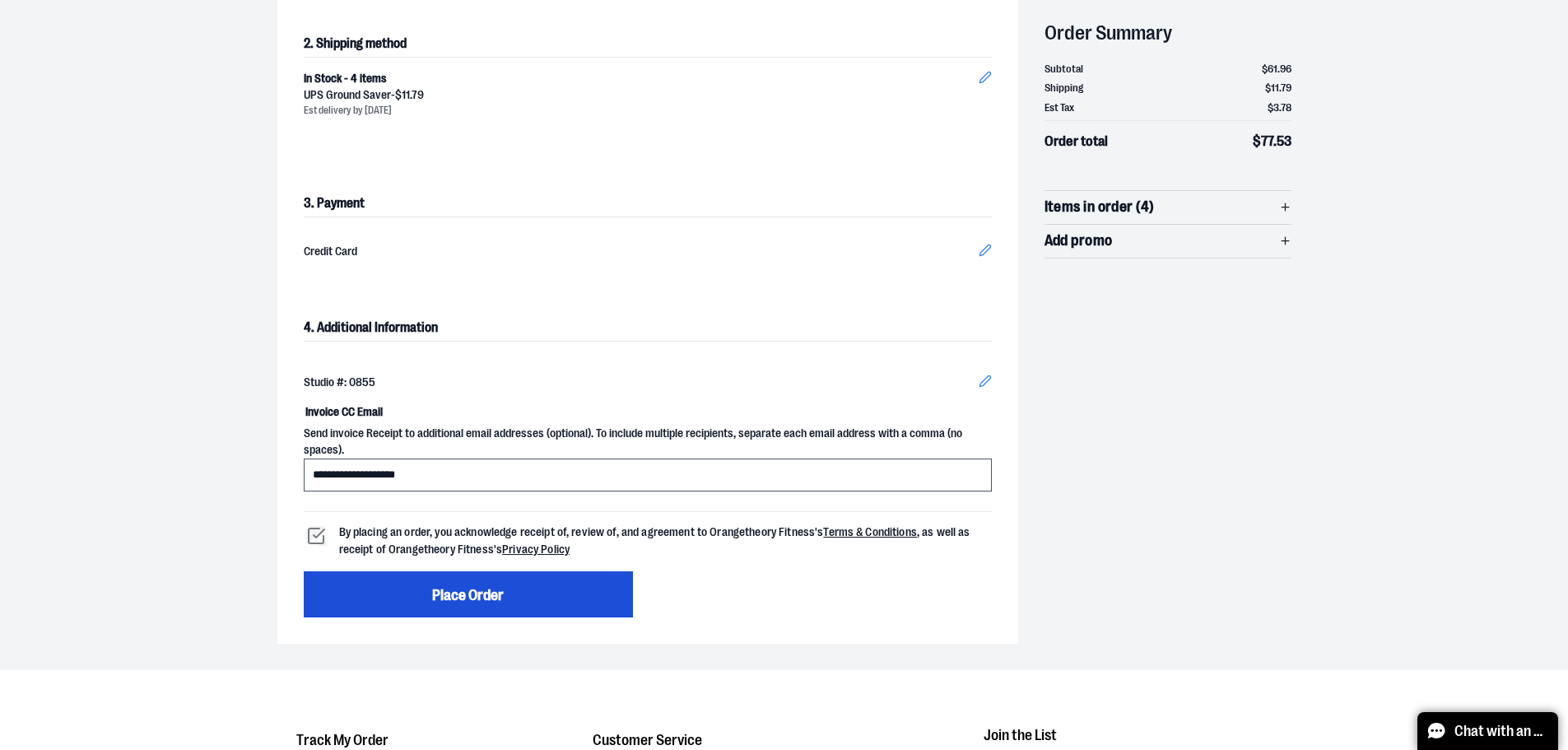
click at [409, 571] on button "Place Order" at bounding box center [467, 593] width 329 height 46
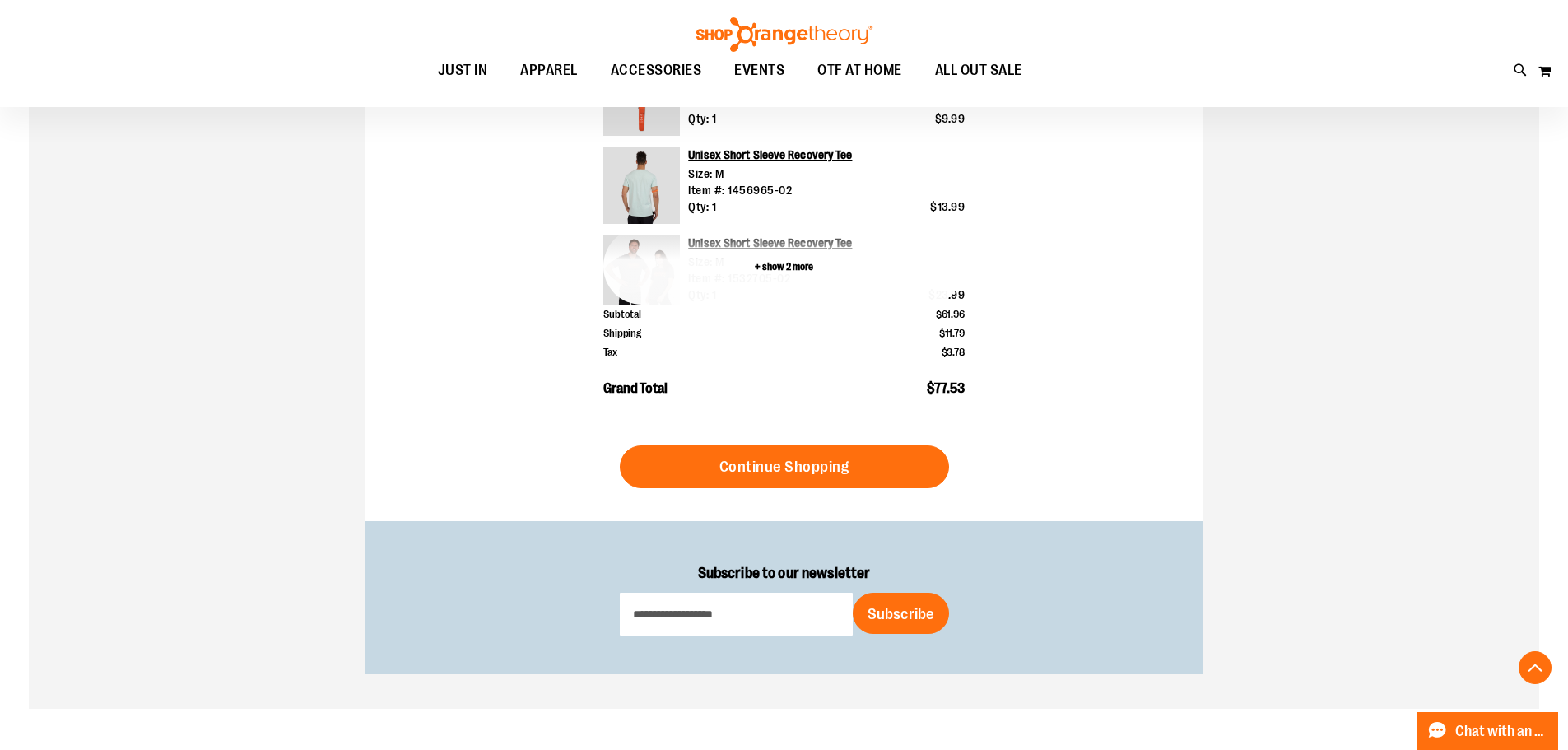
scroll to position [658, 0]
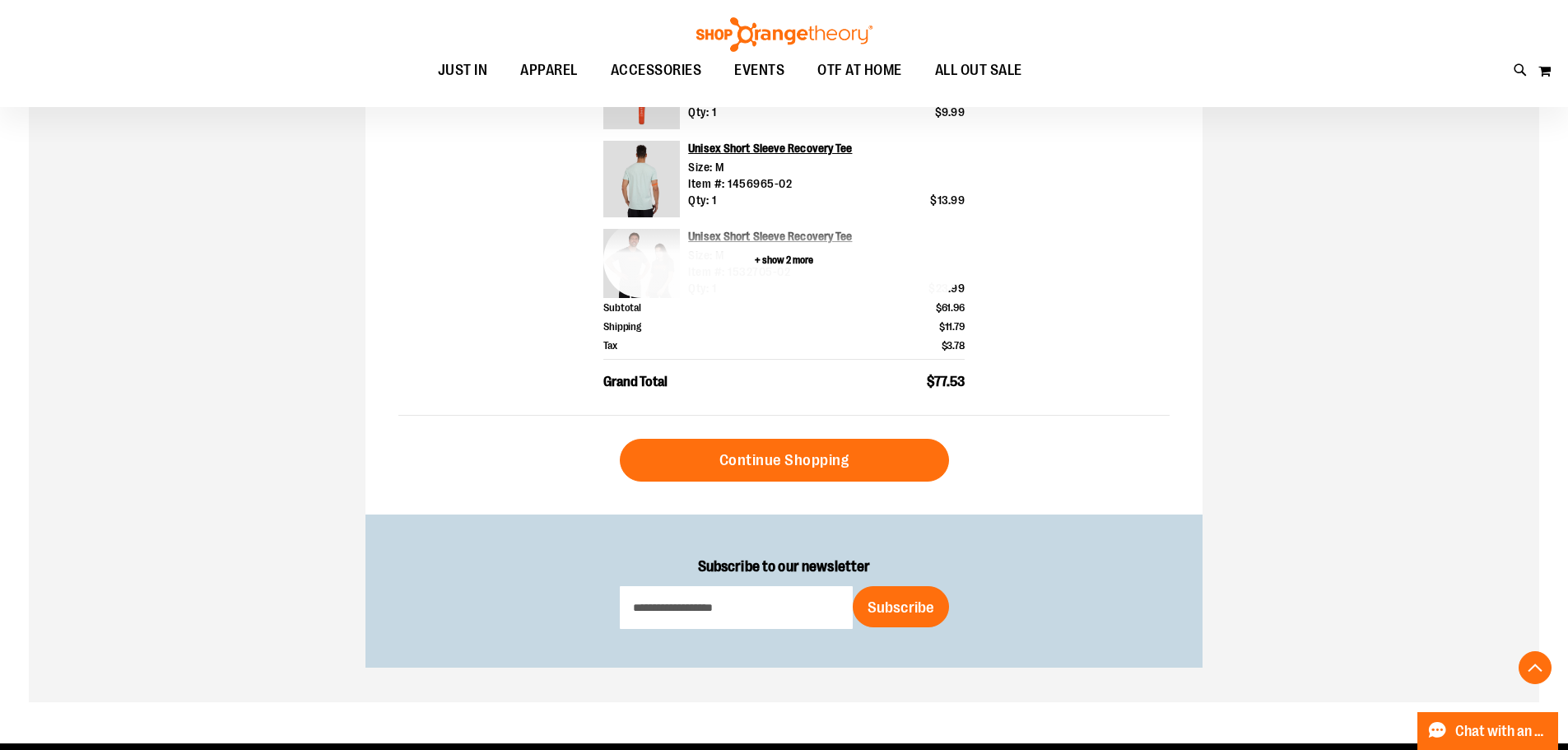
type input "**********"
click at [787, 258] on button "+ show 2 more" at bounding box center [784, 259] width 361 height 76
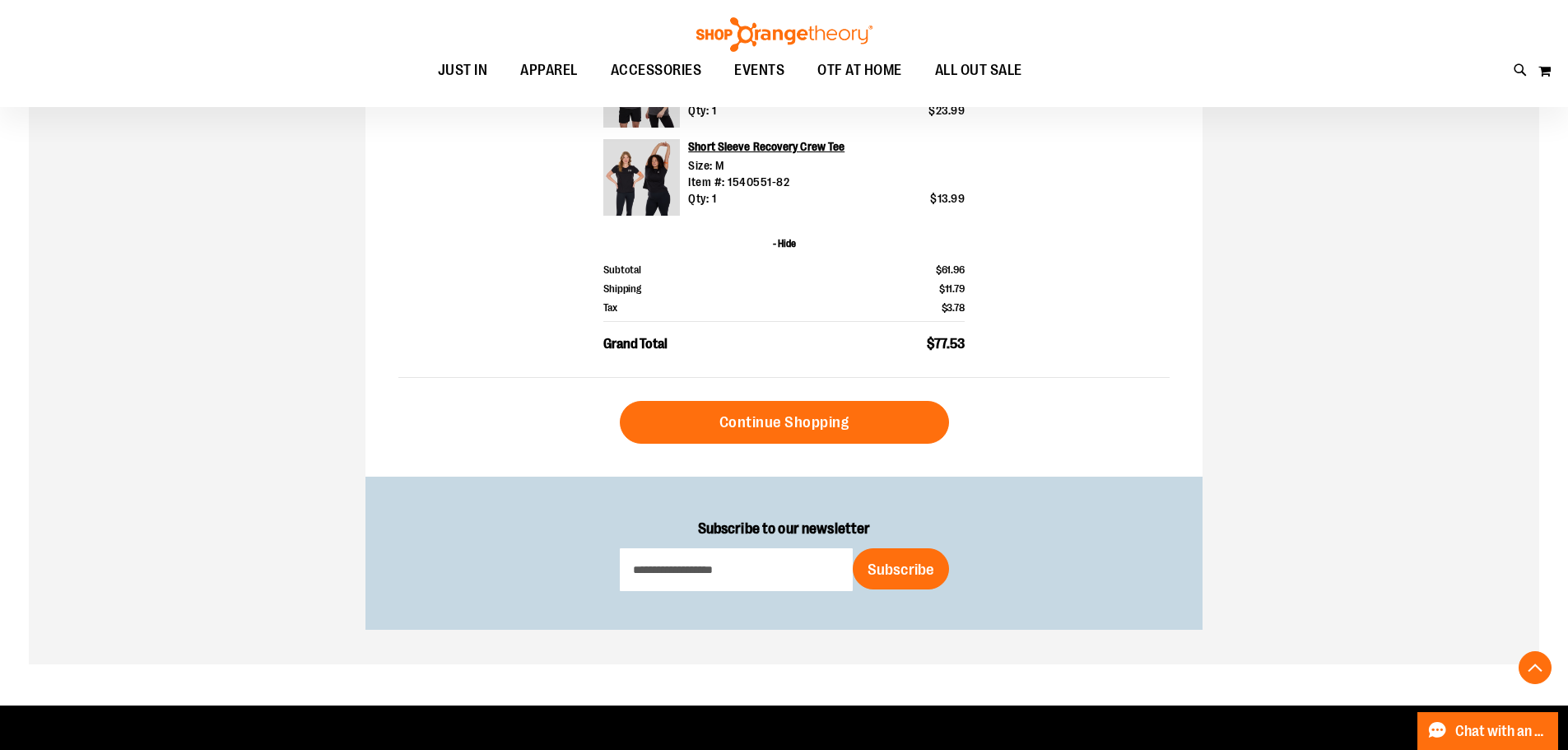
scroll to position [987, 0]
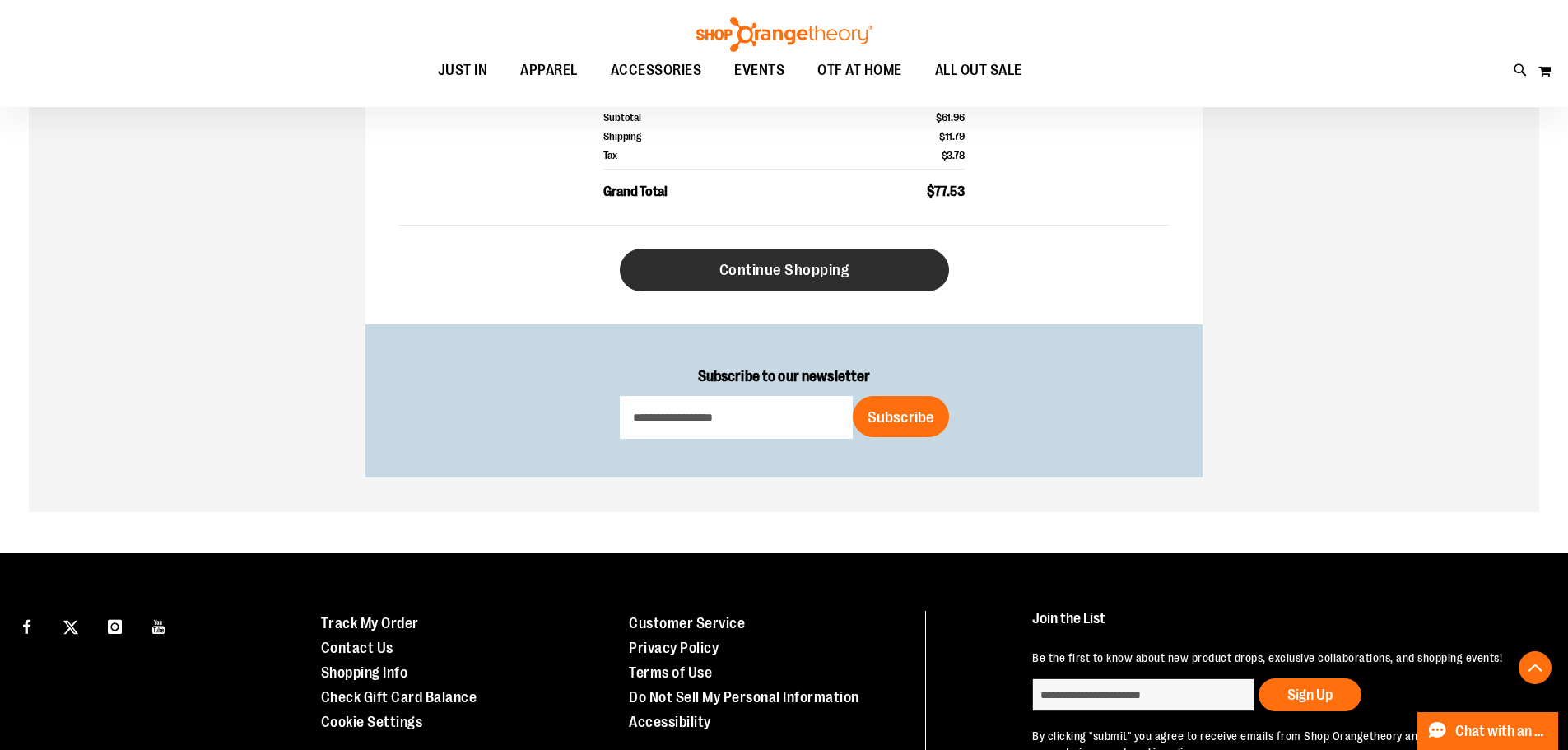
click at [862, 277] on link "Continue Shopping" at bounding box center [784, 269] width 329 height 43
